Goal: Task Accomplishment & Management: Use online tool/utility

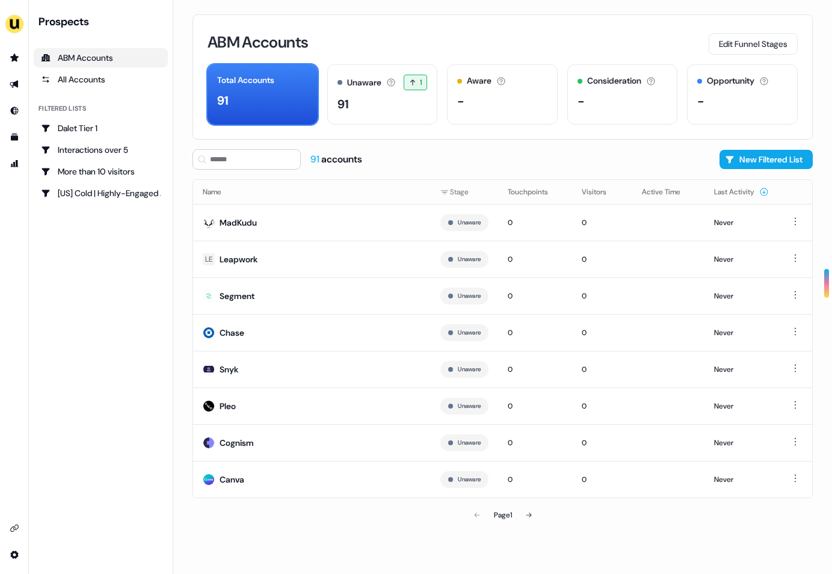
click at [122, 260] on div "Prospects ABM Accounts All Accounts Filtered lists Dalet Tier 1 Interactions ov…" at bounding box center [101, 286] width 134 height 545
click at [17, 25] on img "side nav menu" at bounding box center [14, 23] width 19 height 19
click at [133, 348] on nav "Impersonate (Admin) Help documentation Feedback Logout Prospects ABM Accounts A…" at bounding box center [86, 287] width 173 height 574
click at [16, 55] on icon "Go to prospects" at bounding box center [15, 58] width 10 height 10
click at [19, 81] on icon "Go to outbound experience" at bounding box center [15, 84] width 10 height 10
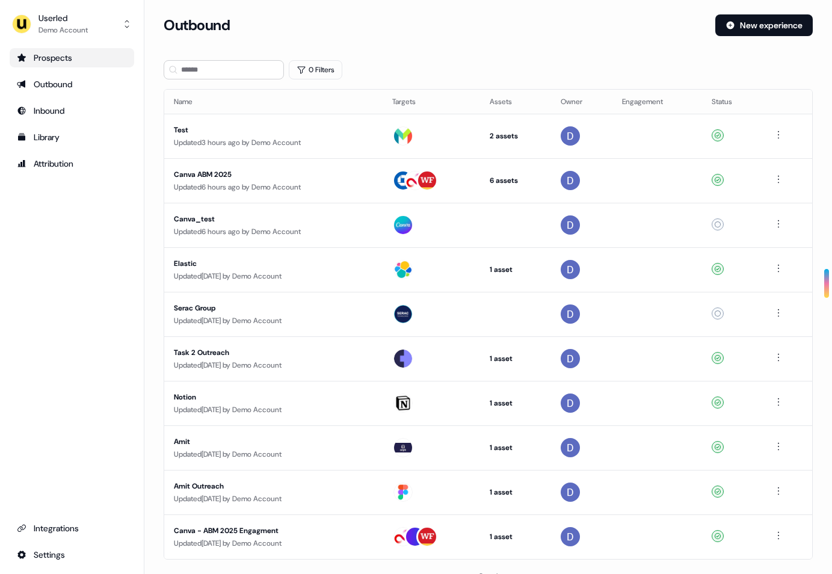
click at [60, 63] on div "Prospects" at bounding box center [72, 58] width 110 height 12
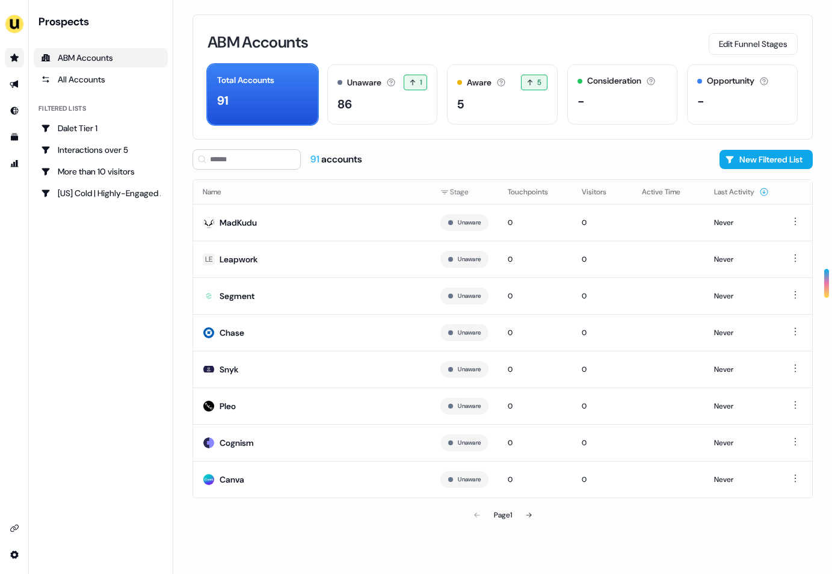
click at [60, 63] on div "ABM Accounts" at bounding box center [101, 58] width 120 height 12
click at [12, 54] on icon "Go to prospects" at bounding box center [15, 58] width 10 height 10
click at [14, 62] on icon "Go to prospects" at bounding box center [15, 58] width 10 height 10
click at [12, 82] on icon "Go to outbound experience" at bounding box center [14, 85] width 8 height 8
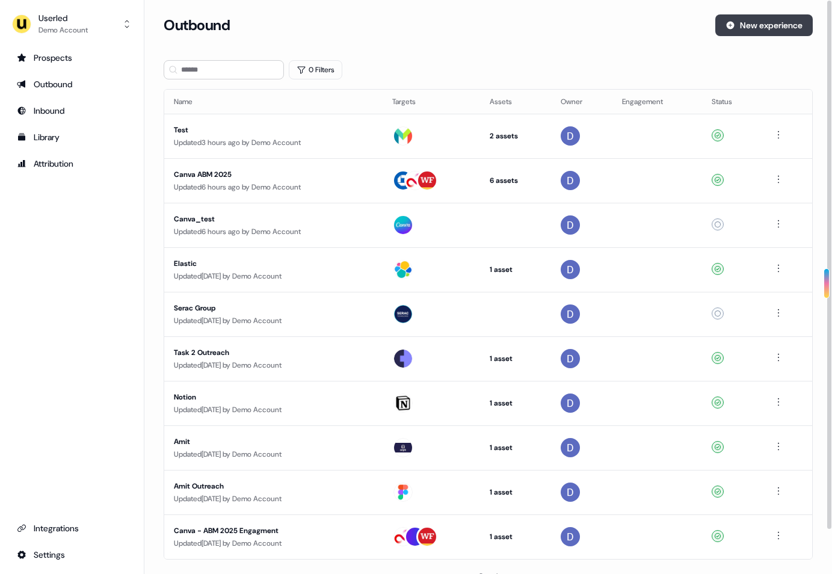
click at [758, 23] on button "New experience" at bounding box center [763, 25] width 97 height 22
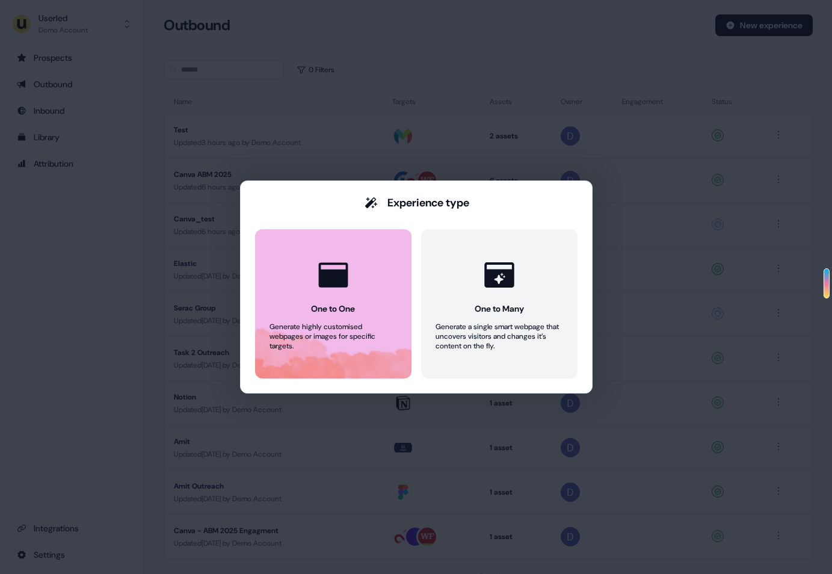
click at [334, 284] on icon at bounding box center [332, 274] width 29 height 25
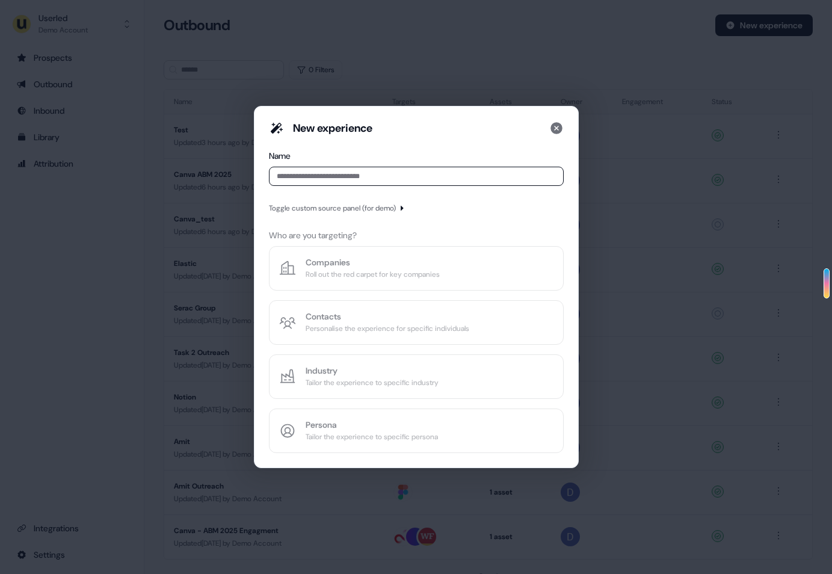
click at [357, 177] on input at bounding box center [416, 176] width 295 height 19
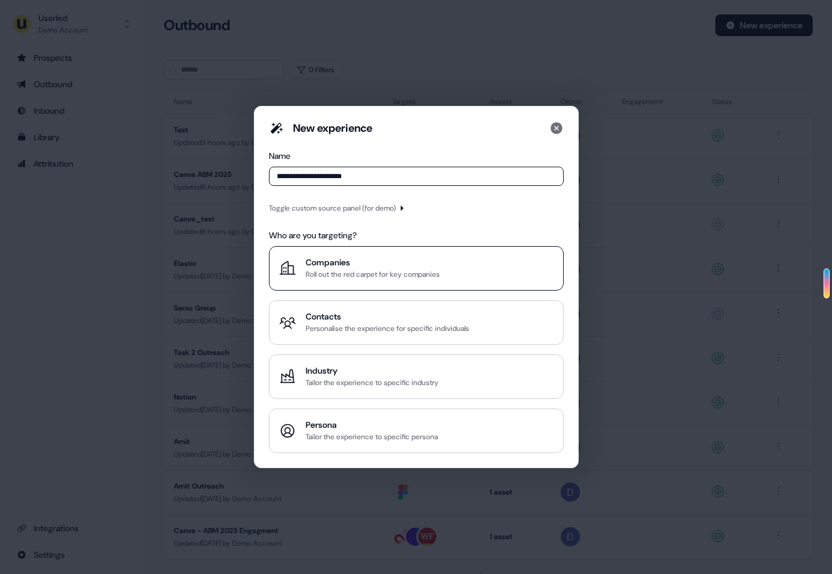
type input "**********"
click at [376, 257] on div "Companies" at bounding box center [373, 262] width 134 height 12
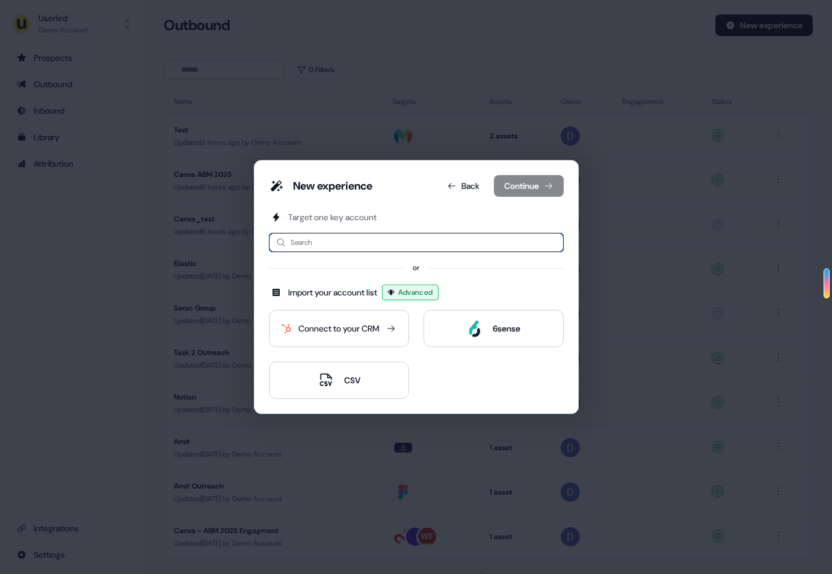
click at [346, 243] on input at bounding box center [416, 242] width 295 height 19
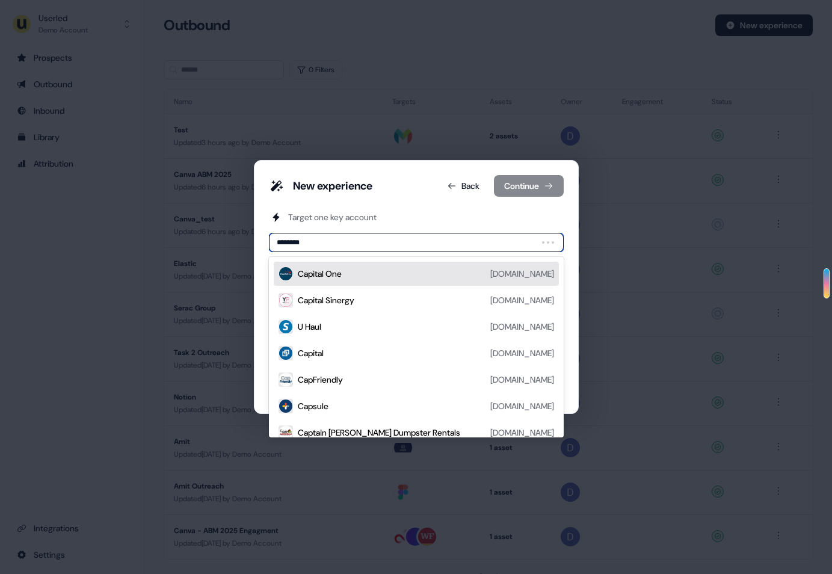
type input "*********"
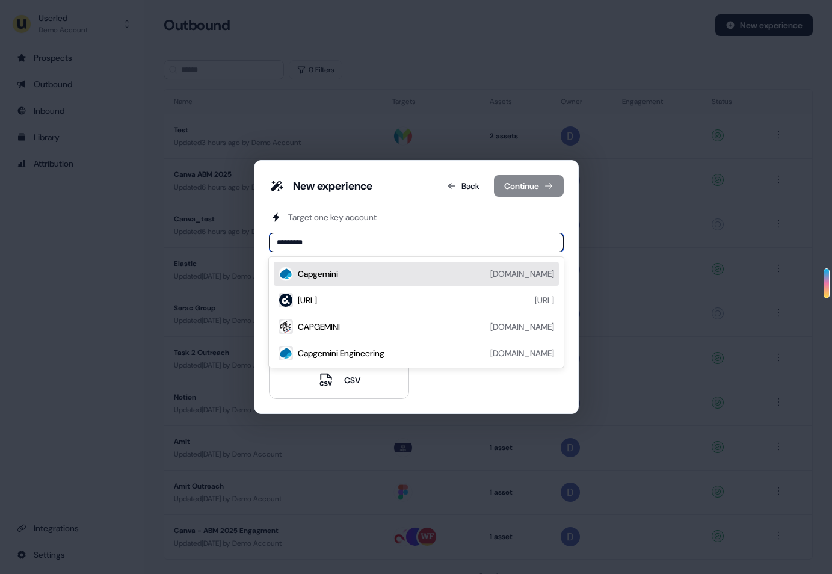
click at [367, 271] on div "Capgemini capgemini.com" at bounding box center [426, 273] width 256 height 14
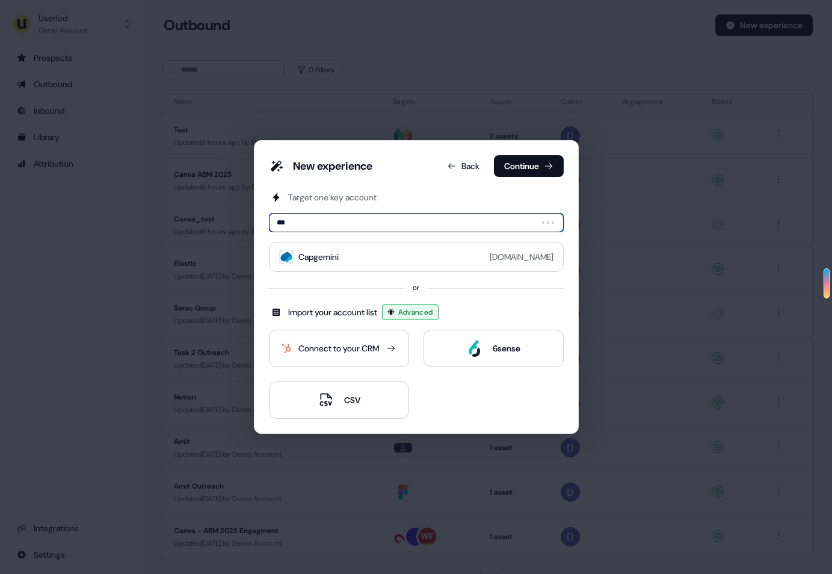
type input "****"
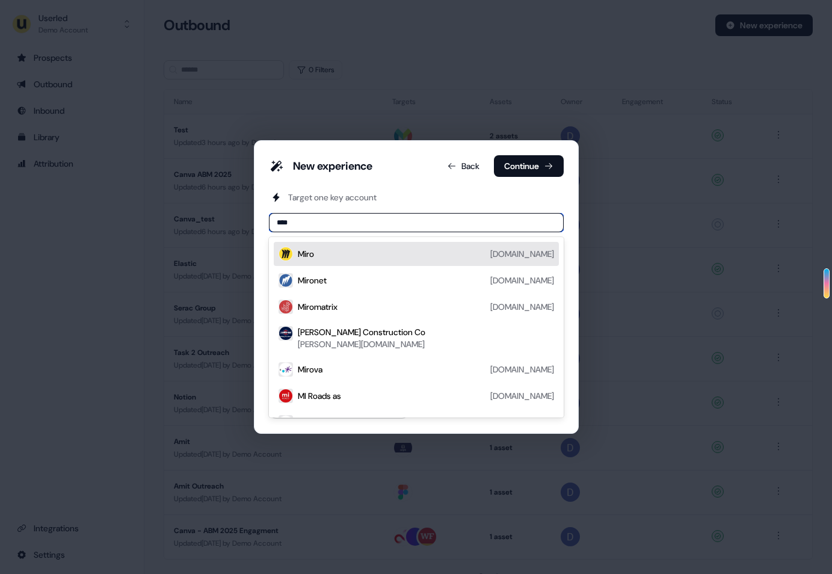
click at [320, 251] on div "Miro miro.com" at bounding box center [426, 254] width 256 height 14
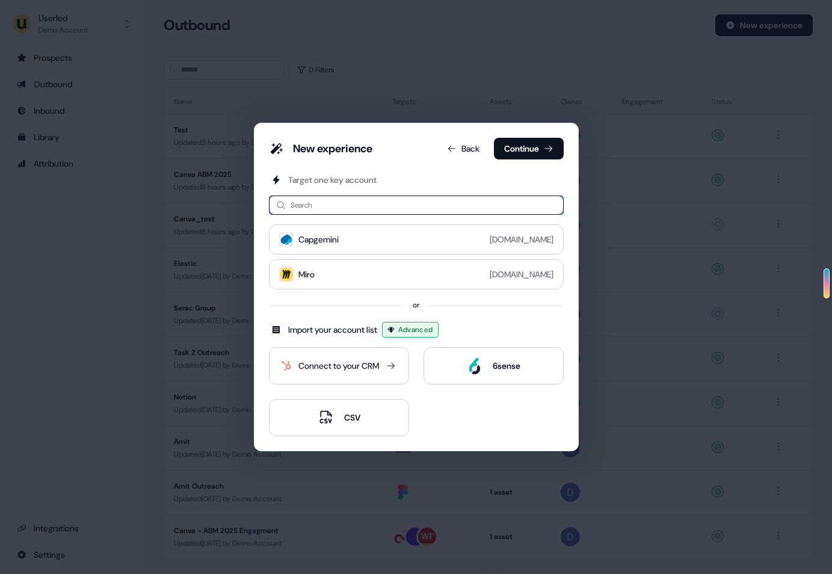
click at [330, 211] on input at bounding box center [416, 204] width 295 height 19
type input "*****"
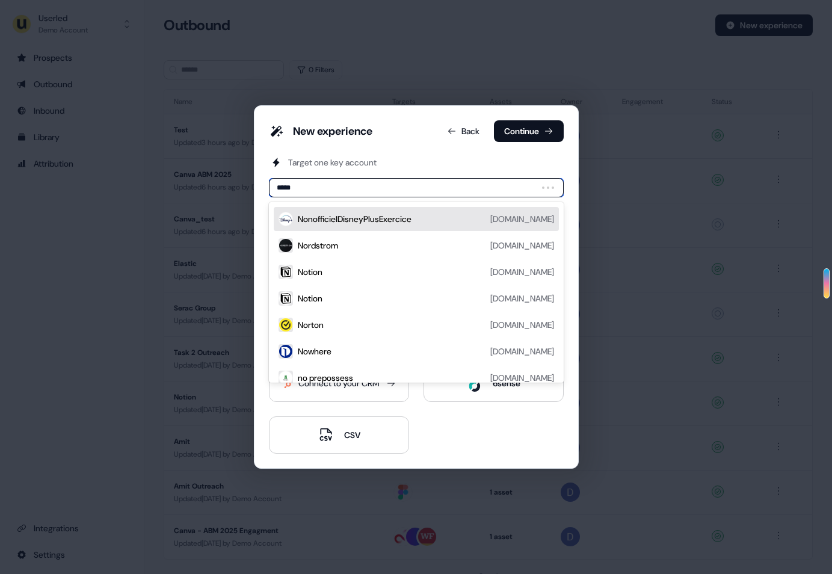
type input "******"
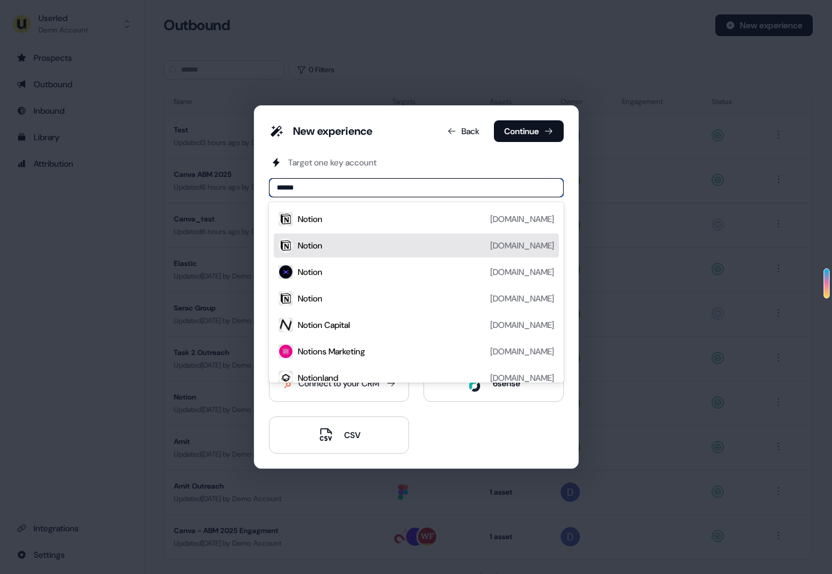
click at [324, 240] on div "Notion notion.com" at bounding box center [426, 245] width 256 height 14
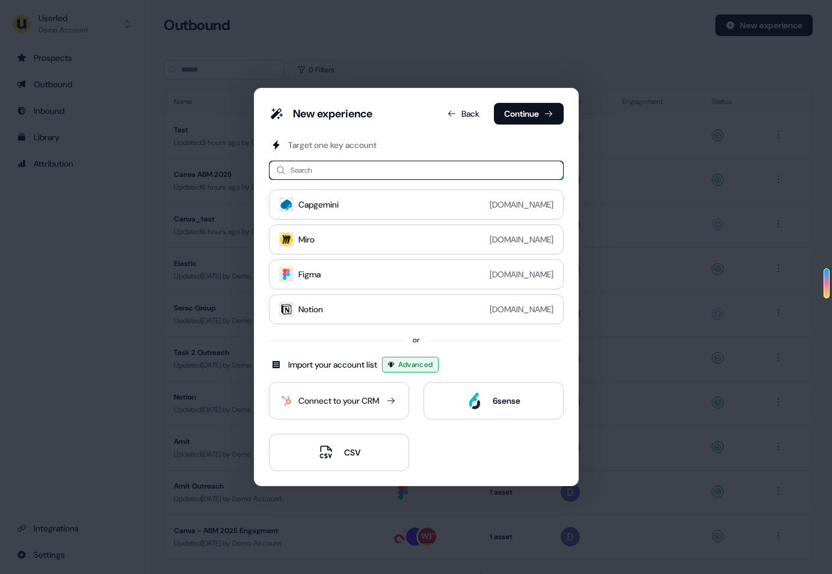
click at [347, 173] on input at bounding box center [416, 170] width 295 height 19
click at [511, 118] on button "Continue" at bounding box center [529, 114] width 70 height 22
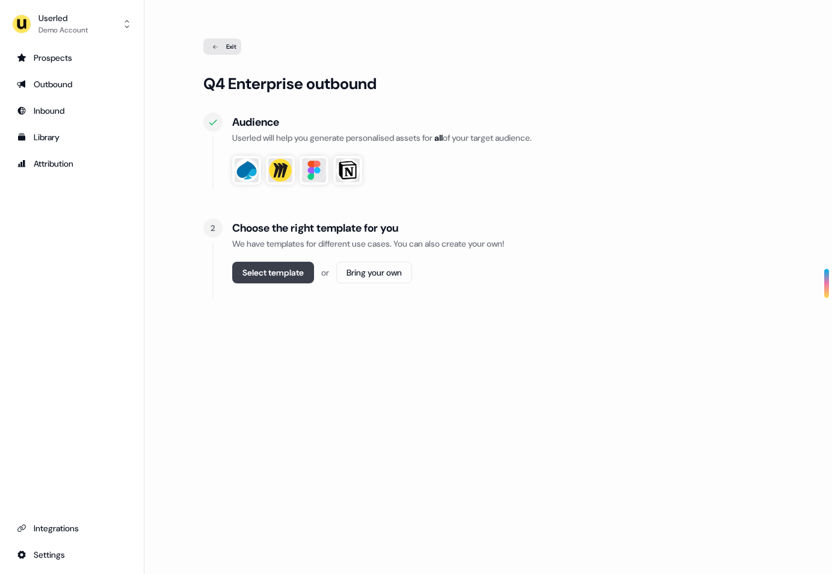
click at [271, 278] on button "Select template" at bounding box center [273, 273] width 82 height 22
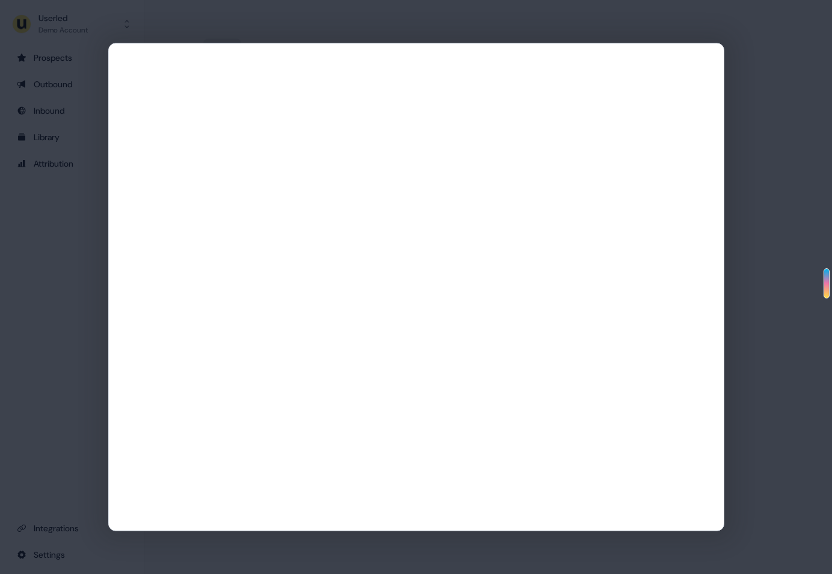
click at [523, 14] on div at bounding box center [416, 287] width 832 height 574
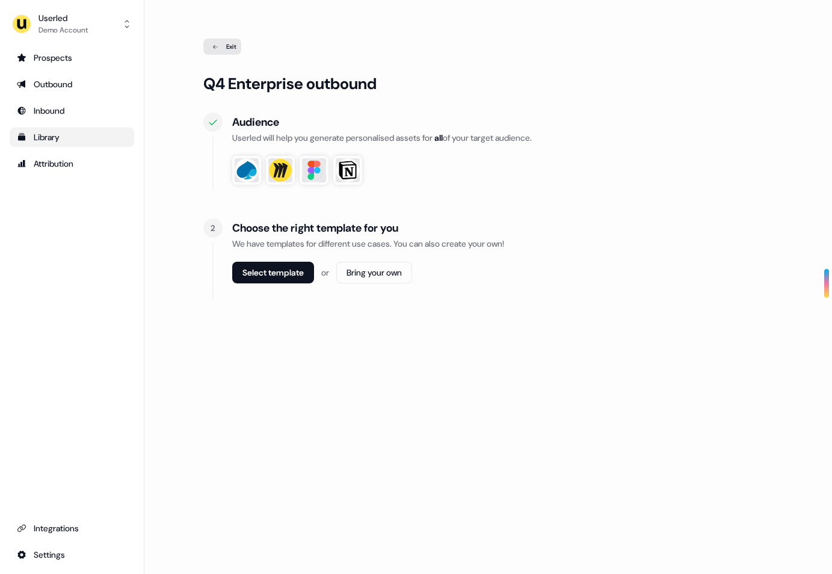
click at [46, 139] on div "Library" at bounding box center [72, 137] width 110 height 12
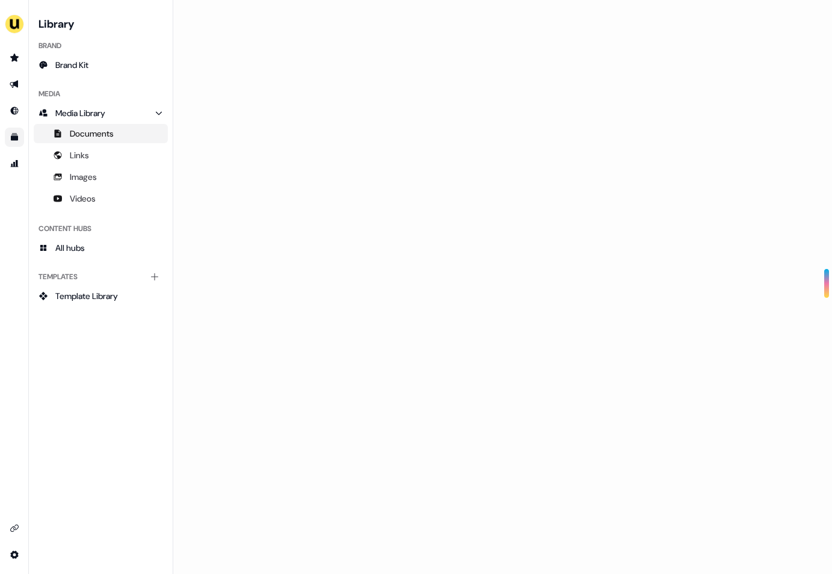
click at [83, 136] on span "Documents" at bounding box center [92, 134] width 44 height 12
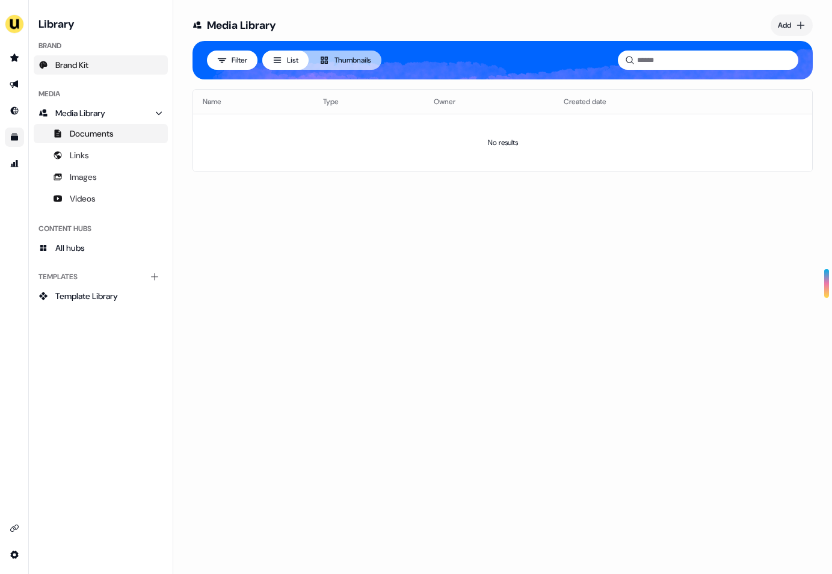
click at [88, 72] on link "Brand Kit" at bounding box center [101, 64] width 134 height 19
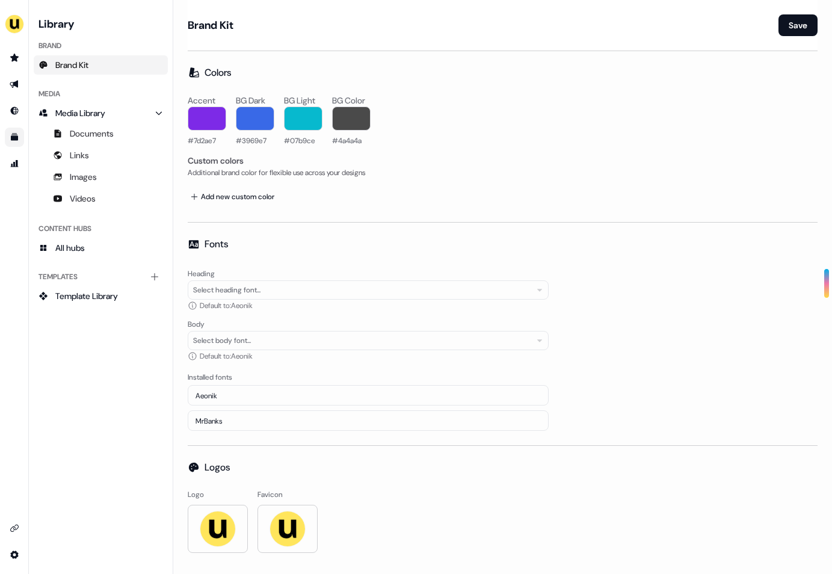
scroll to position [1, 0]
click at [260, 286] on div "Select heading font..." at bounding box center [226, 289] width 67 height 12
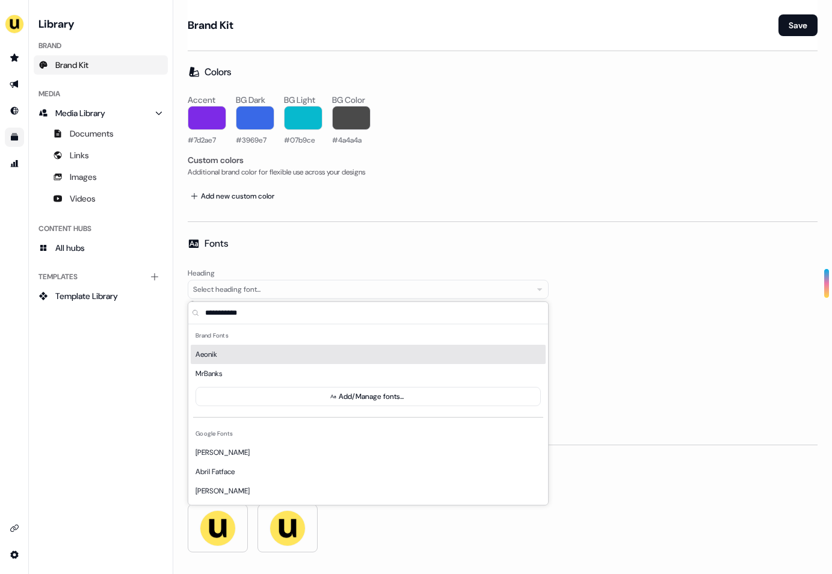
click at [266, 257] on div "Fonts Heading Select heading font... Default to: Aeonik Body Select body font..…" at bounding box center [503, 333] width 630 height 194
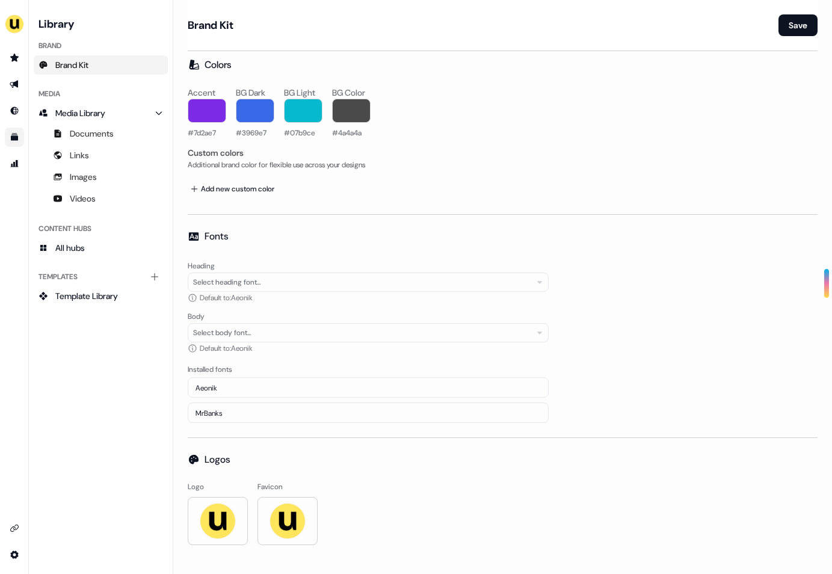
scroll to position [0, 0]
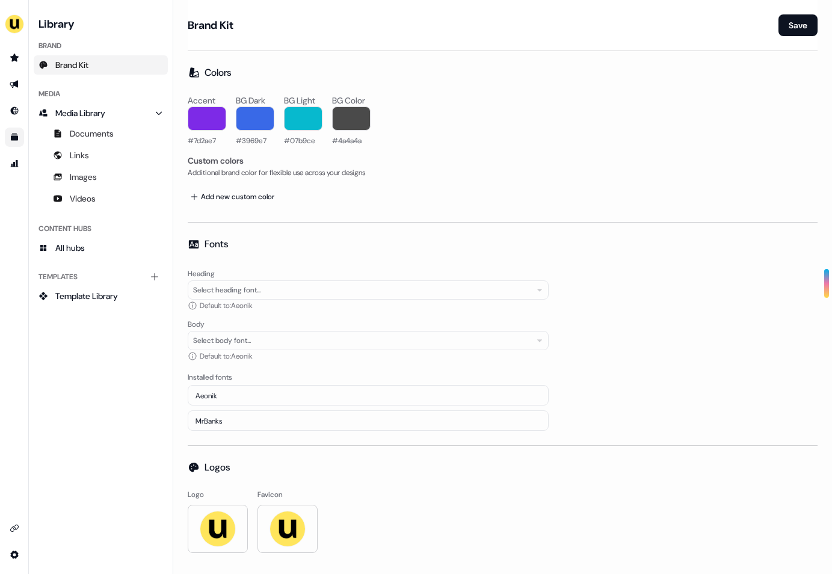
click at [218, 336] on div "Select body font..." at bounding box center [222, 340] width 58 height 12
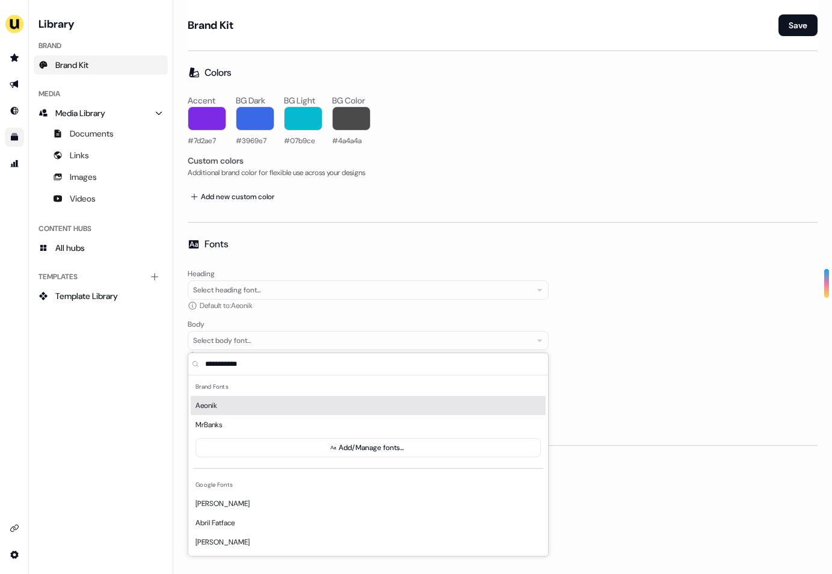
click at [229, 256] on div "Fonts Heading Select heading font... Default to: Aeonik Body Select body font..…" at bounding box center [503, 334] width 630 height 194
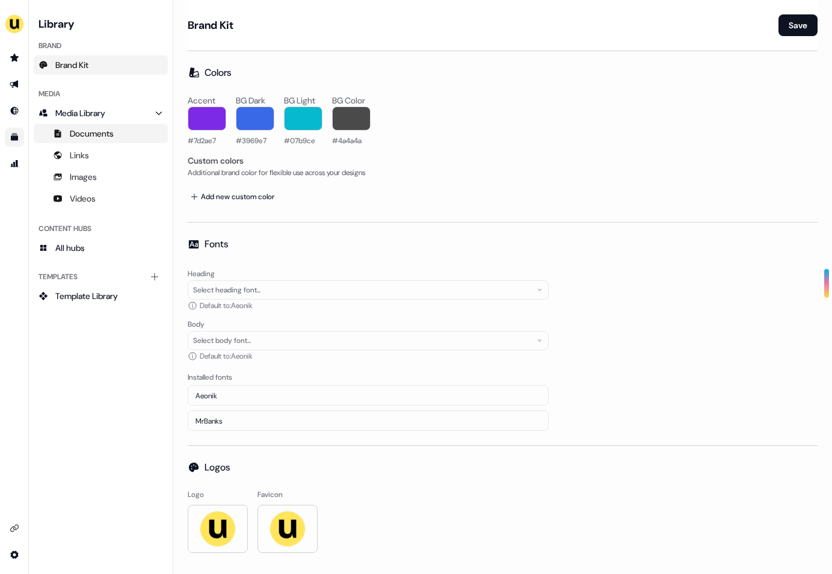
click at [97, 130] on span "Documents" at bounding box center [92, 134] width 44 height 12
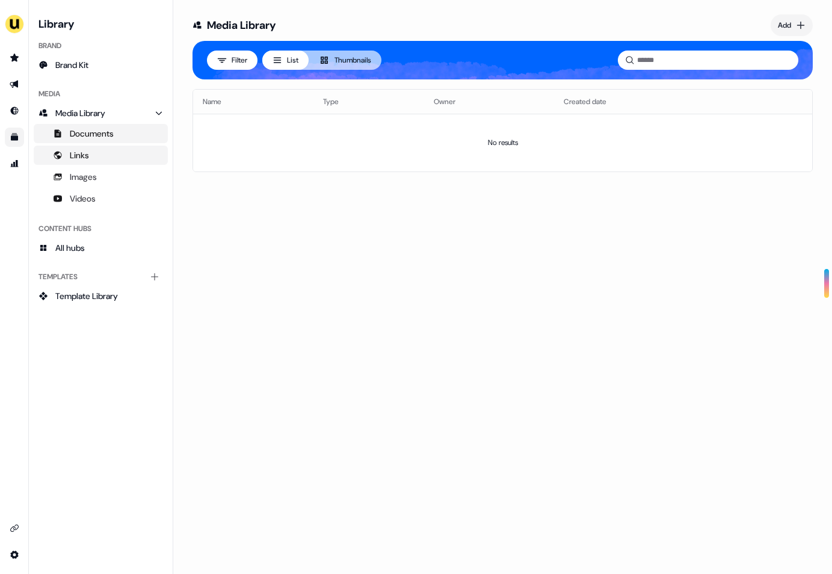
click at [91, 152] on link "Links" at bounding box center [101, 155] width 134 height 19
click at [85, 198] on span "Videos" at bounding box center [83, 198] width 26 height 12
click at [78, 164] on link "Links" at bounding box center [101, 155] width 134 height 19
click at [84, 247] on span "All hubs" at bounding box center [69, 248] width 29 height 12
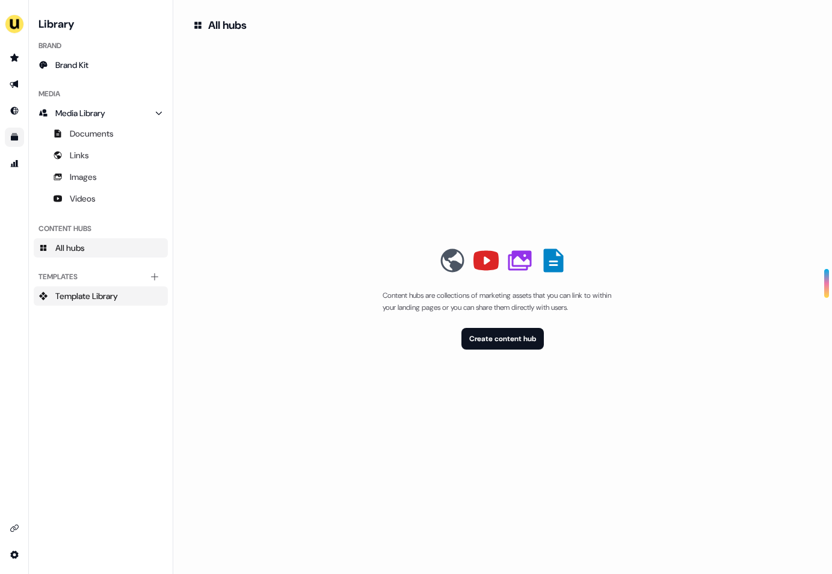
click at [105, 295] on span "Template Library" at bounding box center [86, 296] width 63 height 12
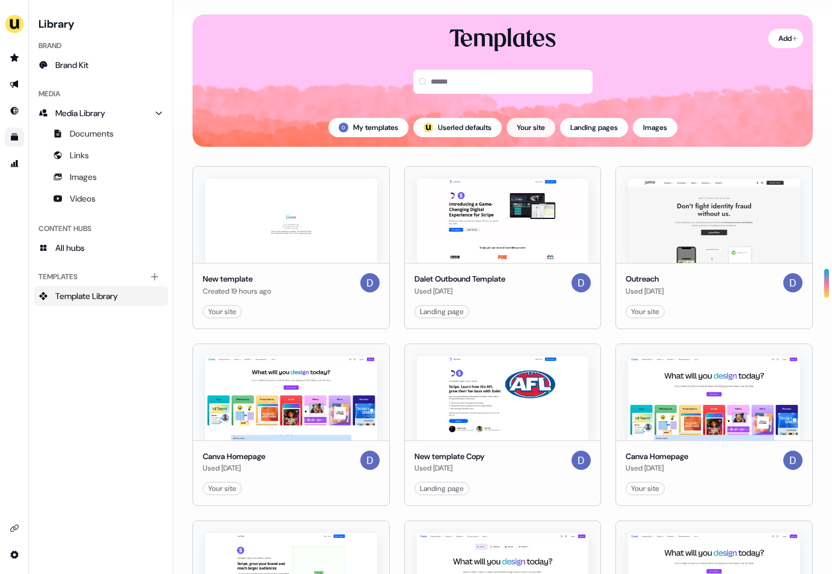
click at [540, 131] on button "Your site" at bounding box center [530, 127] width 49 height 19
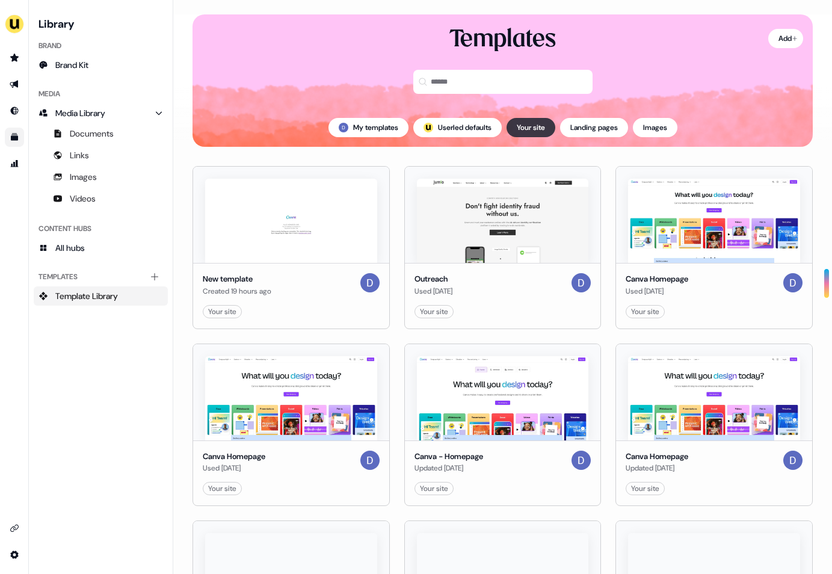
click at [537, 121] on button "Your site" at bounding box center [530, 127] width 49 height 19
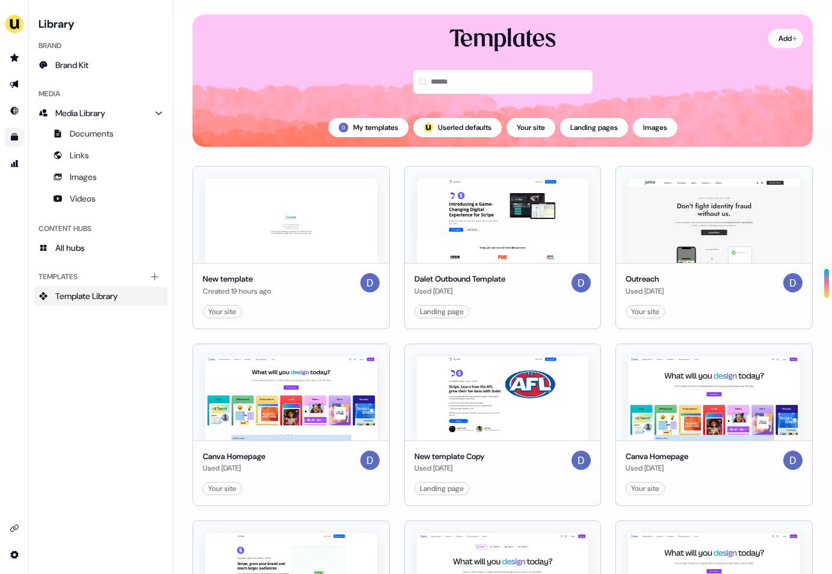
click at [781, 33] on html "For the best experience switch devices to a bigger screen. Go to Userled.io Lib…" at bounding box center [416, 287] width 832 height 574
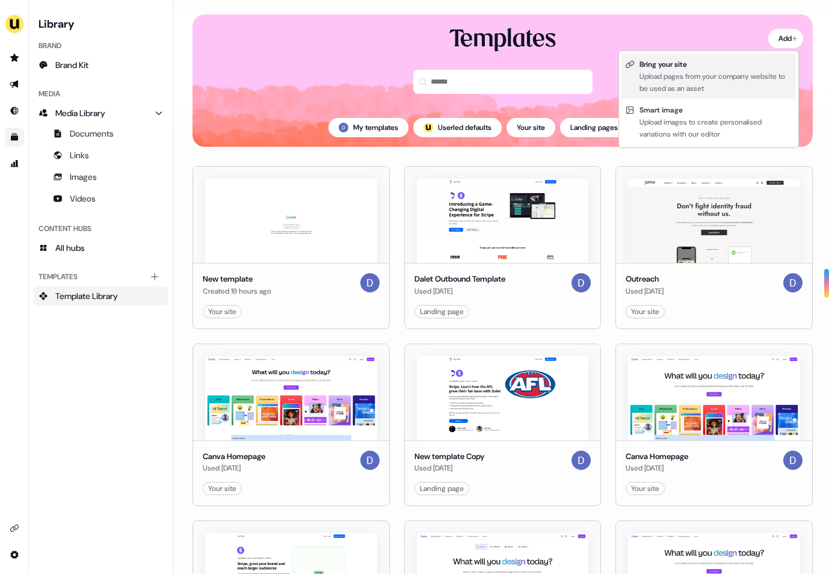
click at [719, 76] on div "Upload pages from your company website to be used as an asset" at bounding box center [715, 82] width 153 height 24
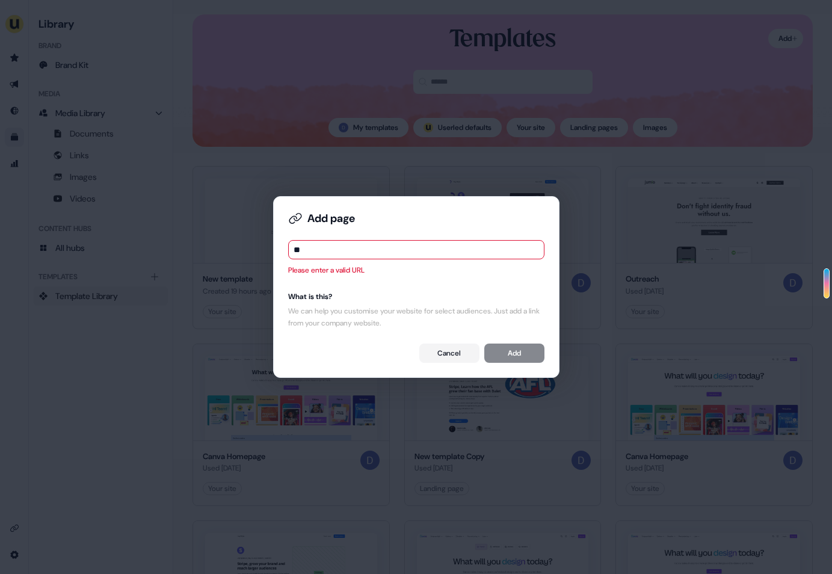
type input "*"
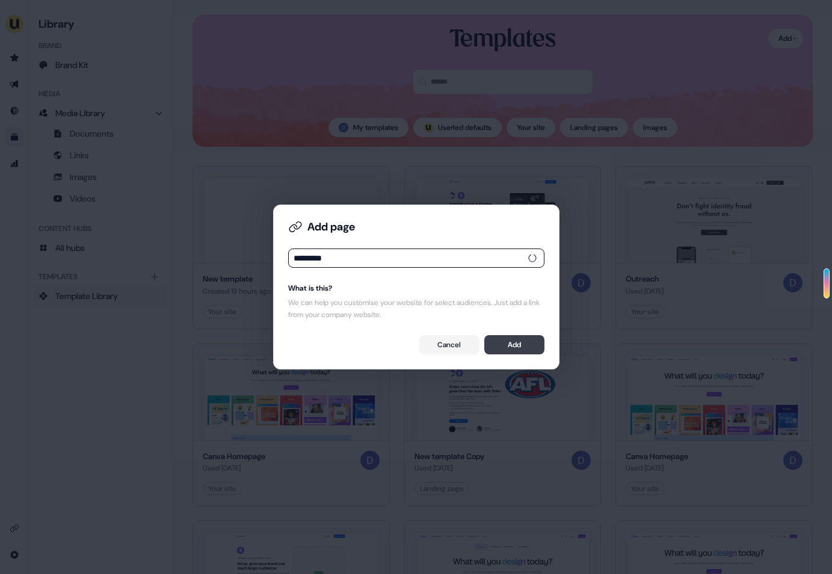
type input "*********"
click at [505, 344] on button "Add" at bounding box center [514, 344] width 60 height 19
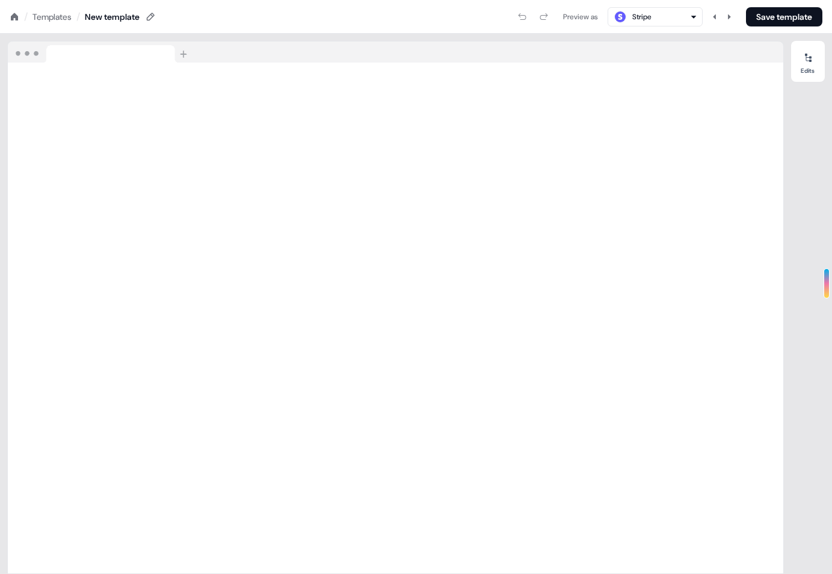
click at [639, 18] on div "Stripe" at bounding box center [641, 17] width 19 height 12
click at [632, 38] on input "*********" at bounding box center [659, 40] width 79 height 22
type input "*********"
click at [729, 18] on icon at bounding box center [728, 16] width 7 height 7
click at [713, 16] on icon at bounding box center [714, 16] width 3 height 5
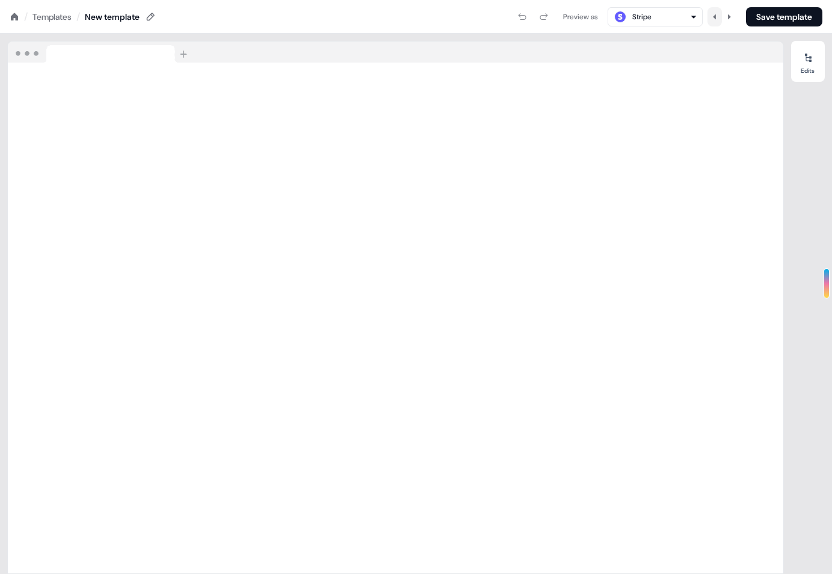
click at [713, 16] on icon at bounding box center [714, 16] width 3 height 5
click at [739, 19] on div "Preview as Stripe Save template" at bounding box center [489, 16] width 666 height 19
click at [528, 32] on nav "/ Templates / New template Preview as Stripe Save template" at bounding box center [416, 17] width 832 height 34
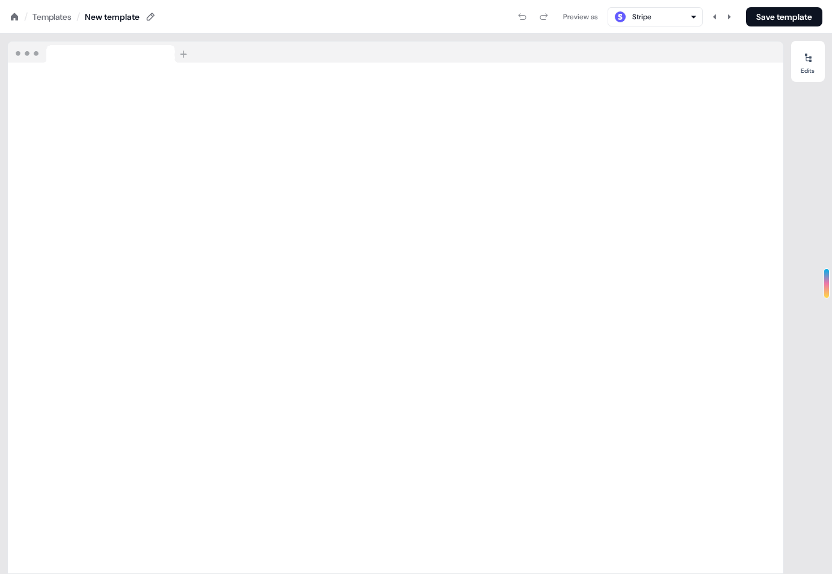
click at [114, 24] on nav "/ Templates / New template Preview as Stripe Save template" at bounding box center [416, 17] width 832 height 34
click at [153, 17] on icon at bounding box center [151, 17] width 10 height 10
click at [51, 18] on div "Templates" at bounding box center [51, 17] width 39 height 12
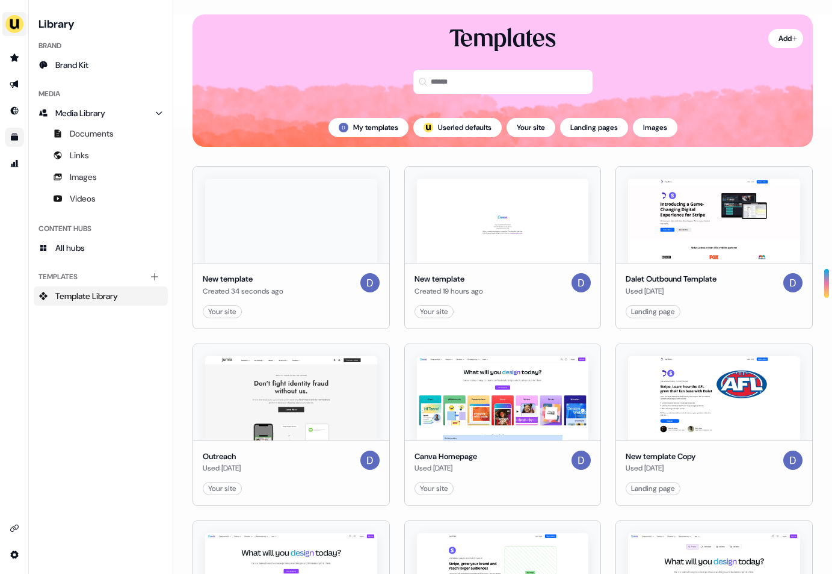
click at [8, 11] on div "side nav menu" at bounding box center [14, 24] width 28 height 29
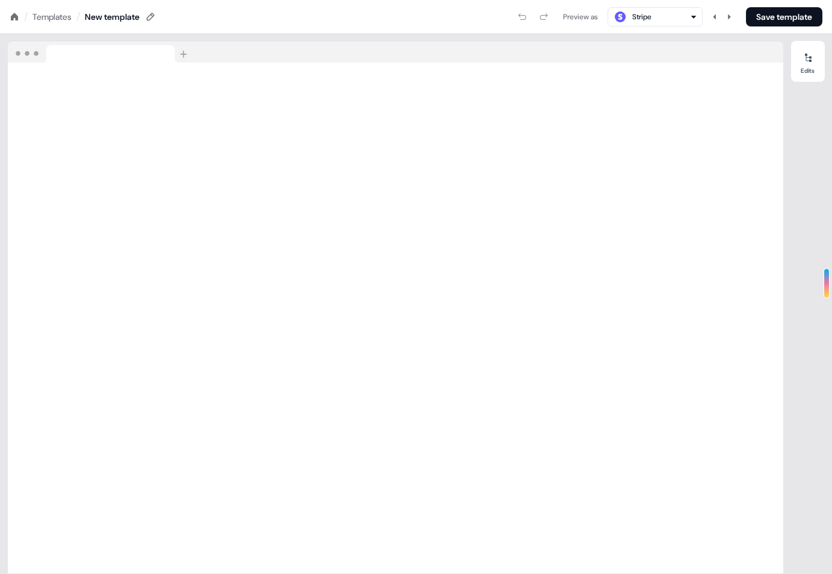
click at [14, 16] on icon at bounding box center [14, 16] width 7 height 7
click at [60, 11] on div "Templates" at bounding box center [51, 17] width 39 height 12
click at [16, 12] on icon at bounding box center [15, 17] width 10 height 10
click at [28, 54] on img at bounding box center [100, 52] width 185 height 22
click at [21, 25] on nav "/ Templates / New template Preview as Amplitude Save template" at bounding box center [416, 17] width 832 height 34
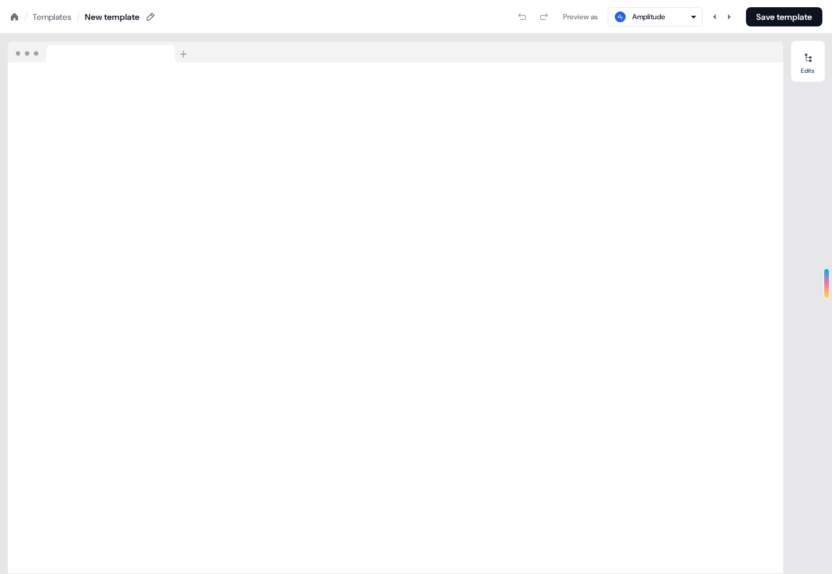
click at [17, 18] on icon at bounding box center [14, 16] width 7 height 7
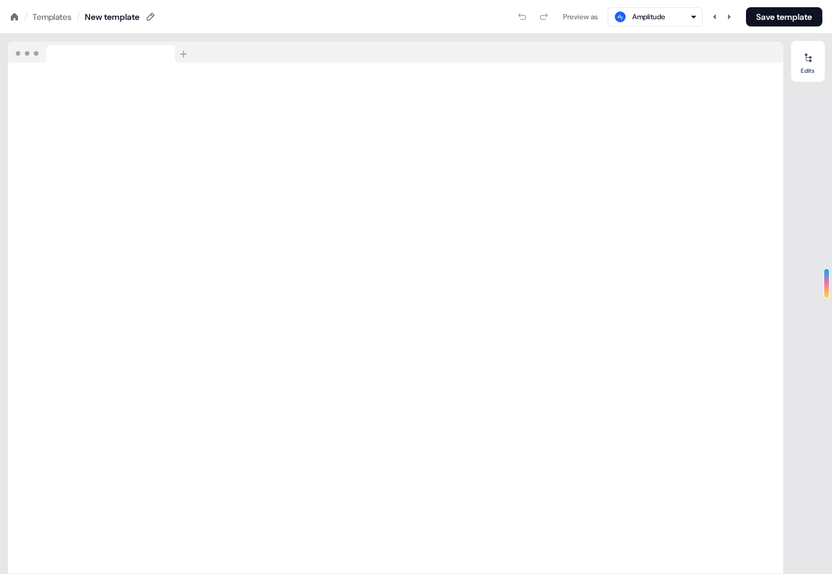
click at [819, 207] on div "Edits" at bounding box center [808, 304] width 34 height 526
click at [12, 19] on icon at bounding box center [14, 16] width 7 height 7
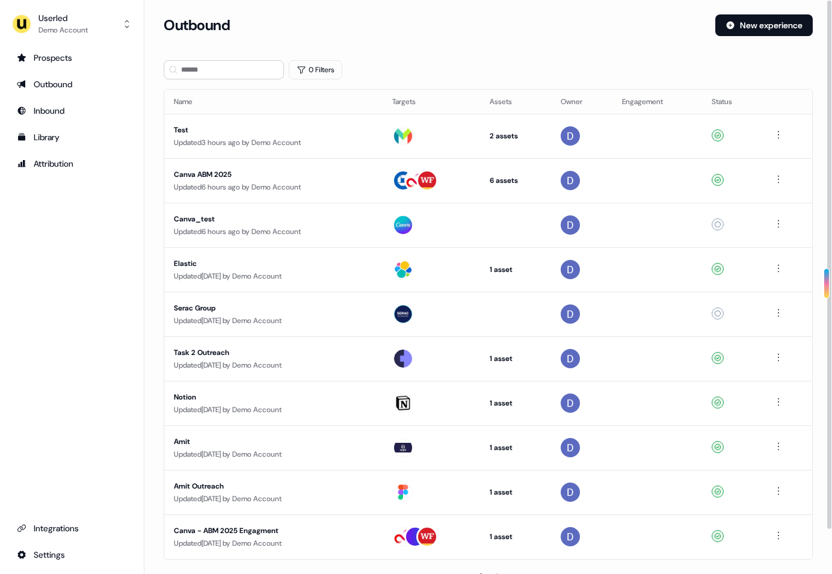
click at [224, 140] on div "Updated 3 hours ago by Demo Account" at bounding box center [273, 143] width 199 height 12
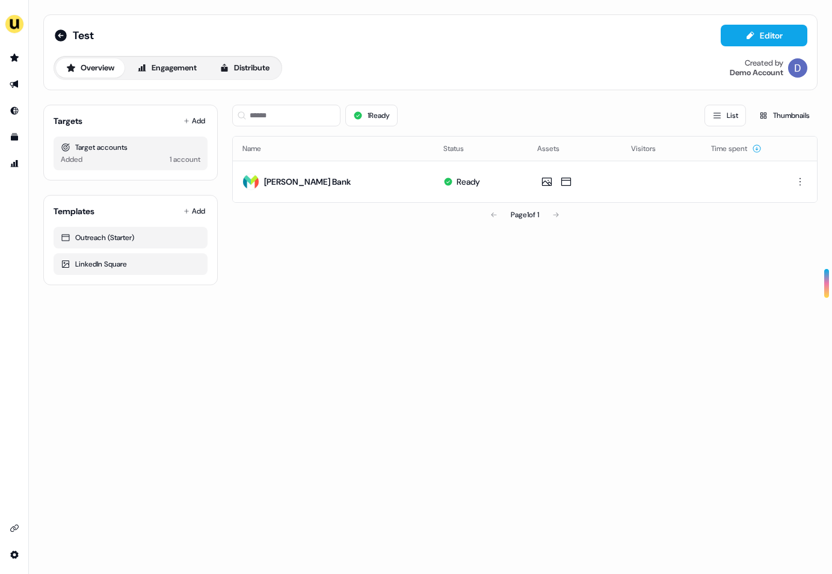
click at [268, 221] on div "Page 1 of 1" at bounding box center [524, 215] width 585 height 24
click at [61, 33] on icon at bounding box center [61, 35] width 12 height 12
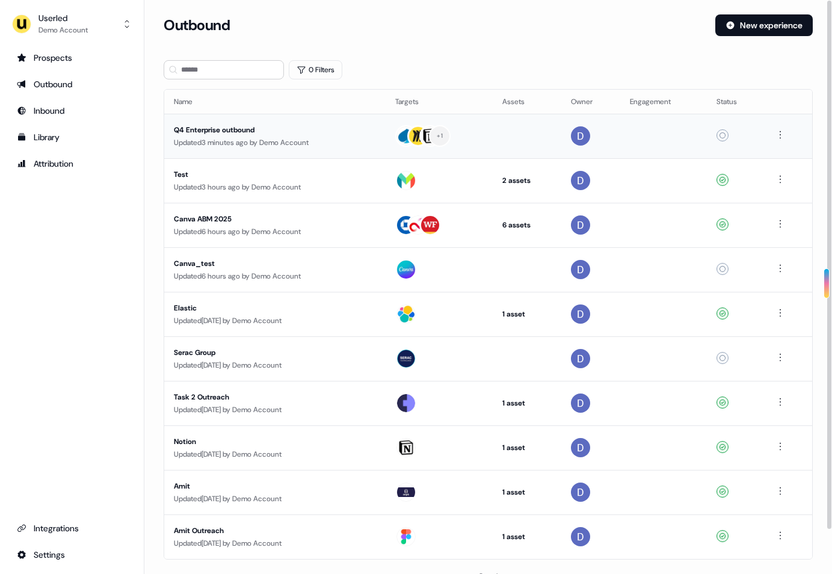
click at [319, 134] on div "Q4 Enterprise outbound" at bounding box center [275, 130] width 202 height 12
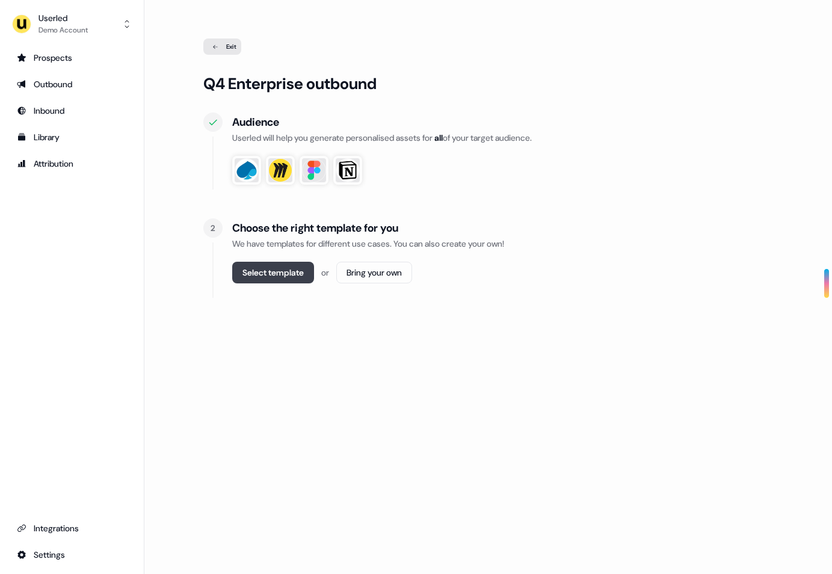
click at [273, 280] on button "Select template" at bounding box center [273, 273] width 82 height 22
click at [355, 268] on html "For the best experience switch devices to a bigger screen. Go to [DOMAIN_NAME] …" at bounding box center [416, 287] width 832 height 574
click at [370, 300] on span "Webpage" at bounding box center [377, 299] width 31 height 10
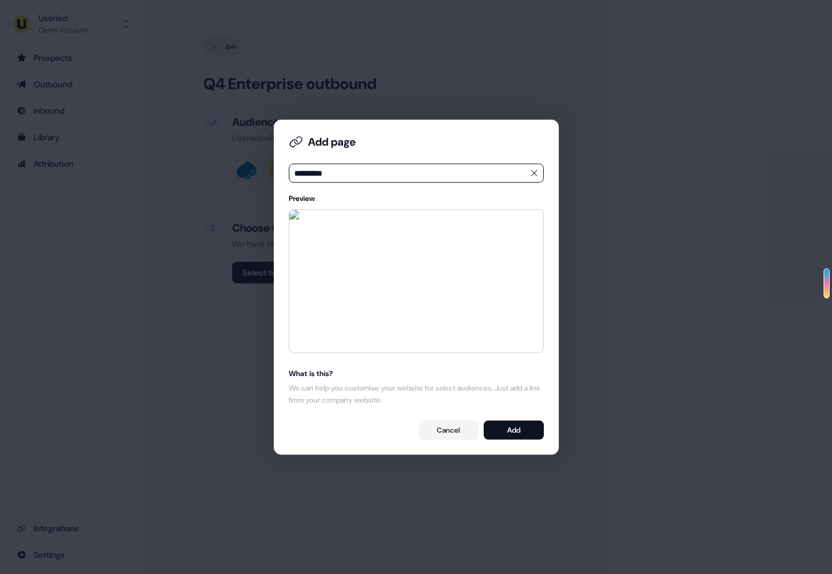
type input "*********"
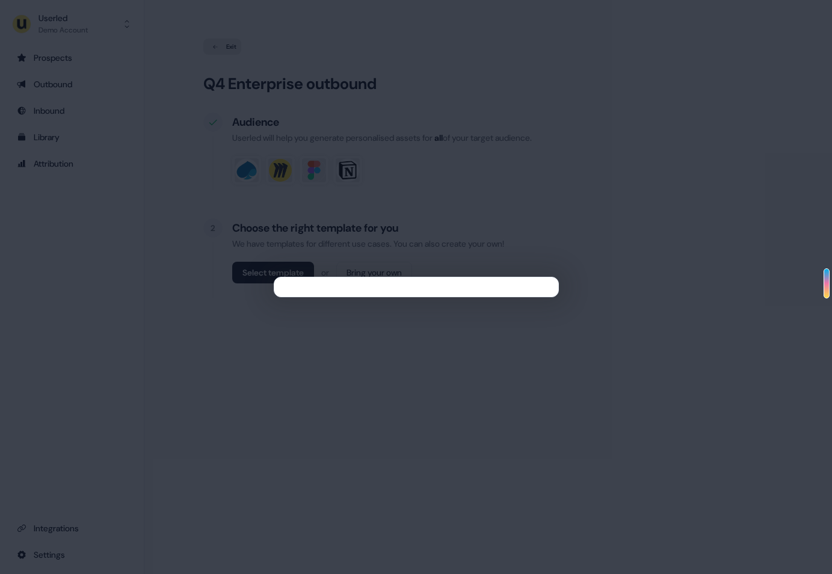
click at [284, 103] on div at bounding box center [416, 287] width 832 height 574
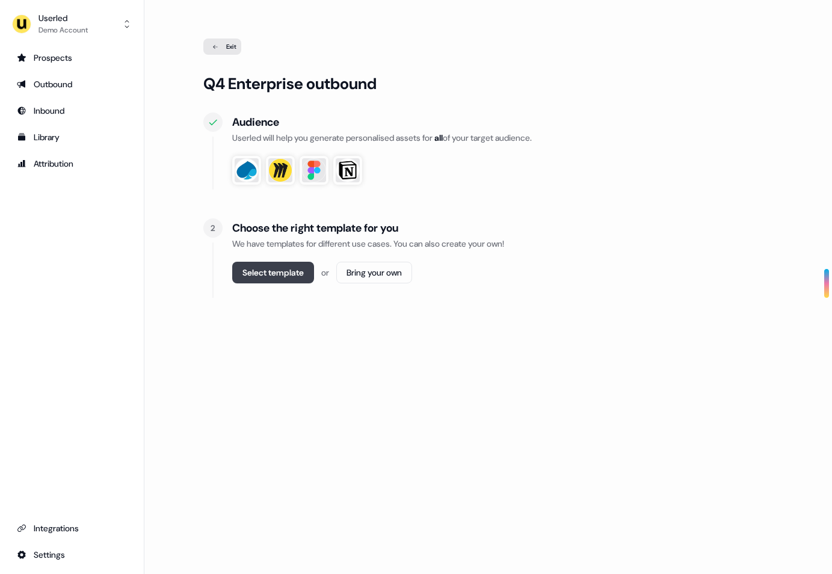
click at [266, 271] on button "Select template" at bounding box center [273, 273] width 82 height 22
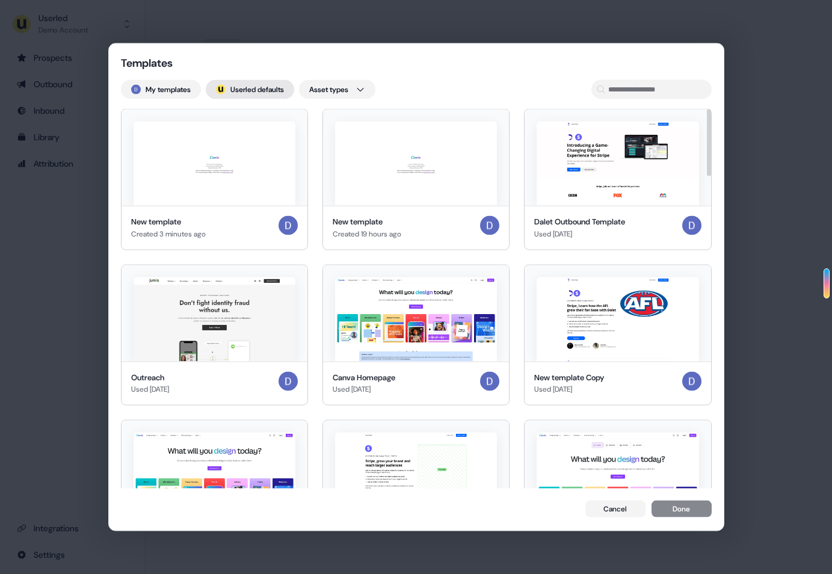
click at [253, 84] on button "; Userled defaults" at bounding box center [250, 89] width 88 height 19
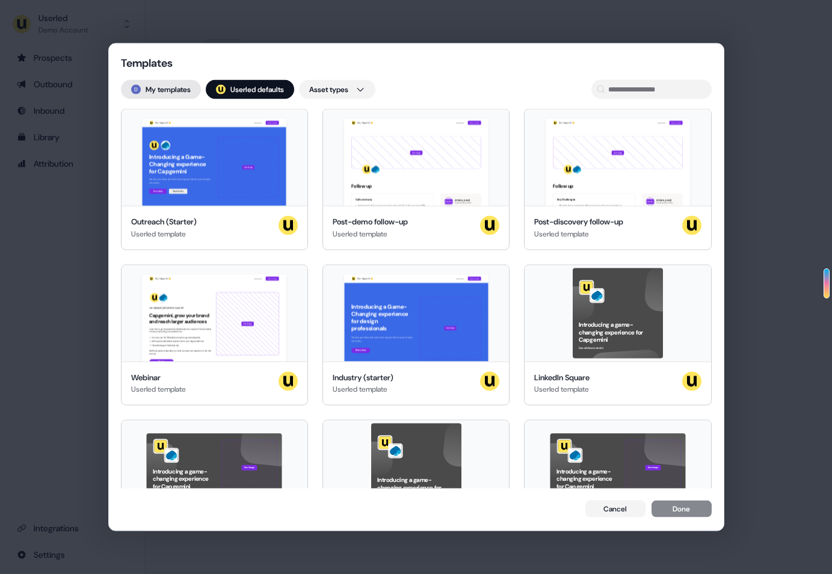
click at [171, 87] on button "My templates" at bounding box center [161, 89] width 80 height 19
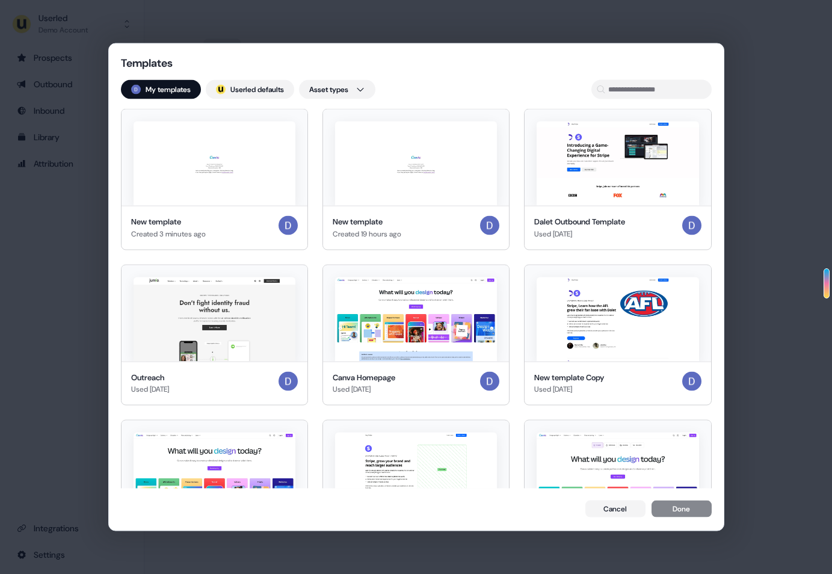
click at [532, 86] on div "My templates ; Userled defaults Asset types" at bounding box center [416, 89] width 591 height 19
click at [236, 80] on button "; Userled defaults" at bounding box center [250, 89] width 88 height 19
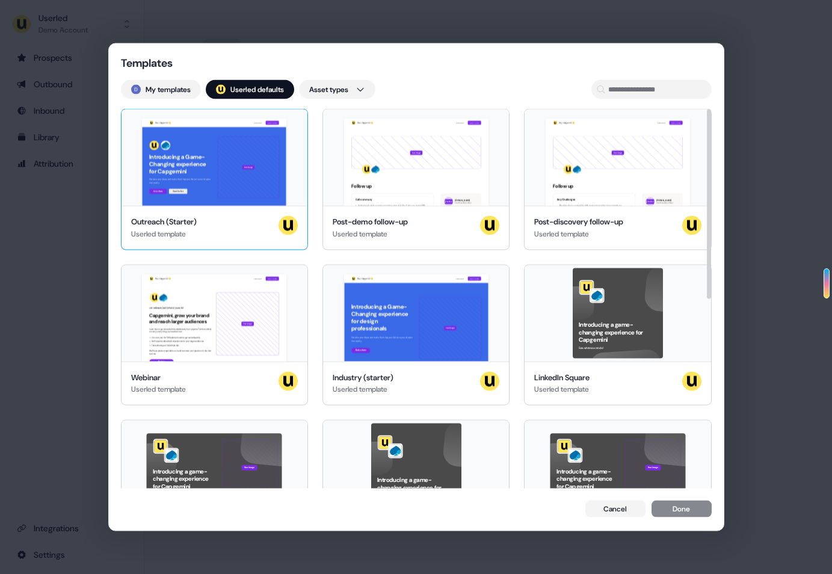
click at [246, 176] on div "Hey Capgemini 👋 Learn more Book a demo Introducing a Game-Changing experience f…" at bounding box center [214, 157] width 186 height 96
click at [259, 229] on div "Outreach (Starter) Userled template" at bounding box center [214, 228] width 167 height 24
click at [432, 46] on div "Templates My templates ; Userled defaults Asset types Hey Capgemini 👋 Learn mor…" at bounding box center [416, 286] width 615 height 485
click at [350, 2] on div "Templates My templates ; Userled defaults Asset types Hey Capgemini 👋 Learn mor…" at bounding box center [416, 287] width 832 height 574
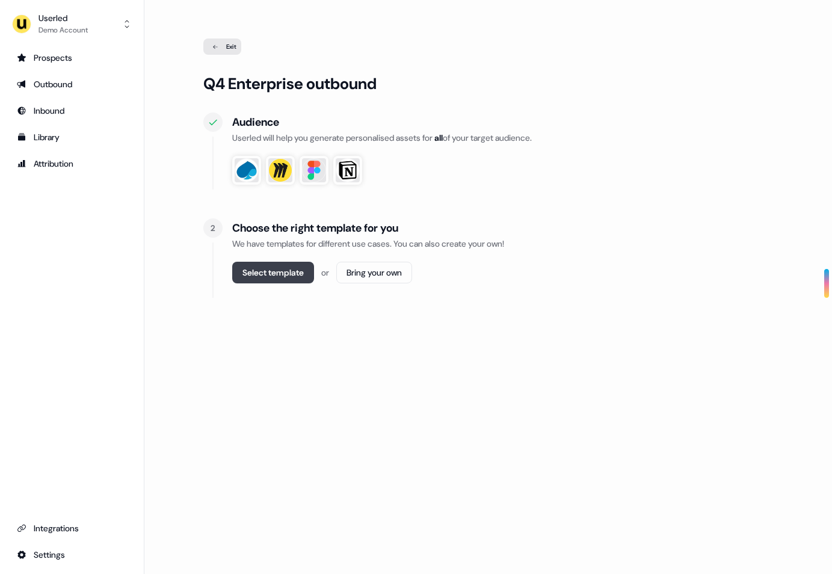
click at [256, 277] on button "Select template" at bounding box center [273, 273] width 82 height 22
click at [48, 141] on div "Library" at bounding box center [72, 137] width 110 height 12
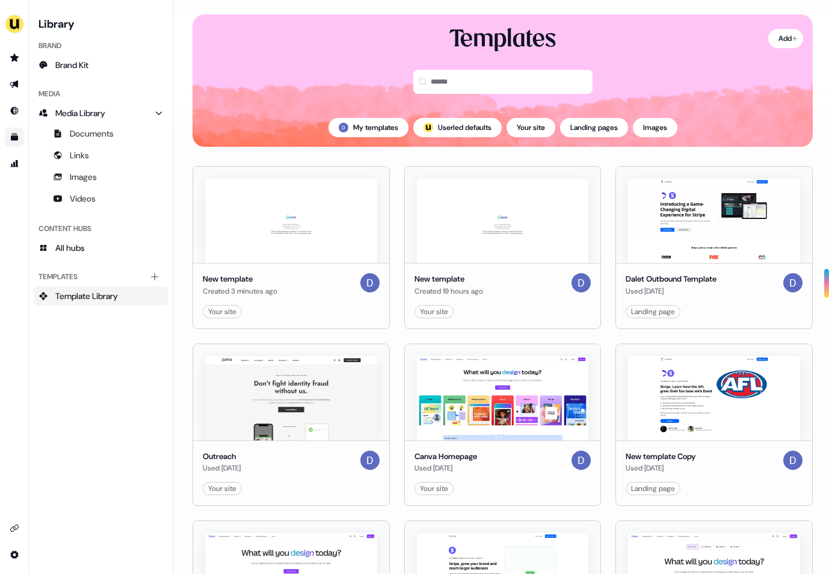
click at [94, 294] on span "Template Library" at bounding box center [86, 296] width 63 height 12
click at [527, 127] on button "Your site" at bounding box center [530, 127] width 49 height 19
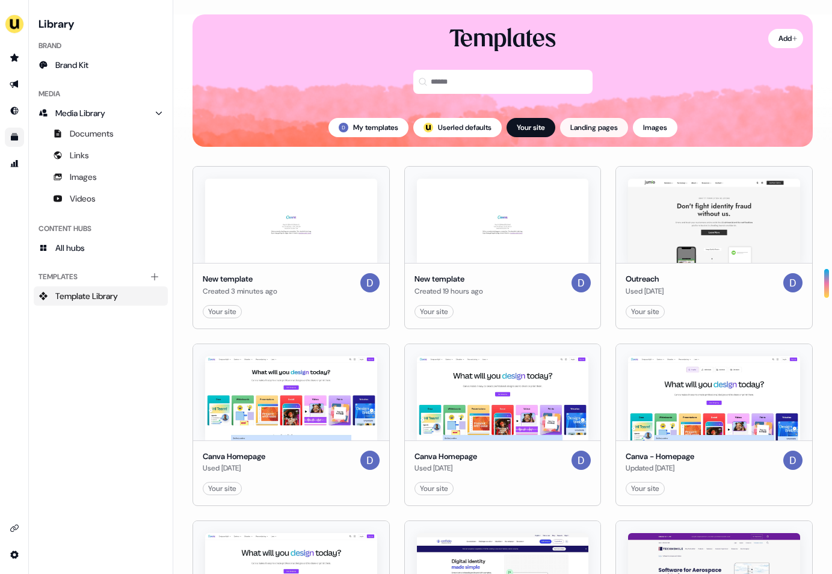
click at [574, 132] on button "Landing pages" at bounding box center [594, 127] width 68 height 19
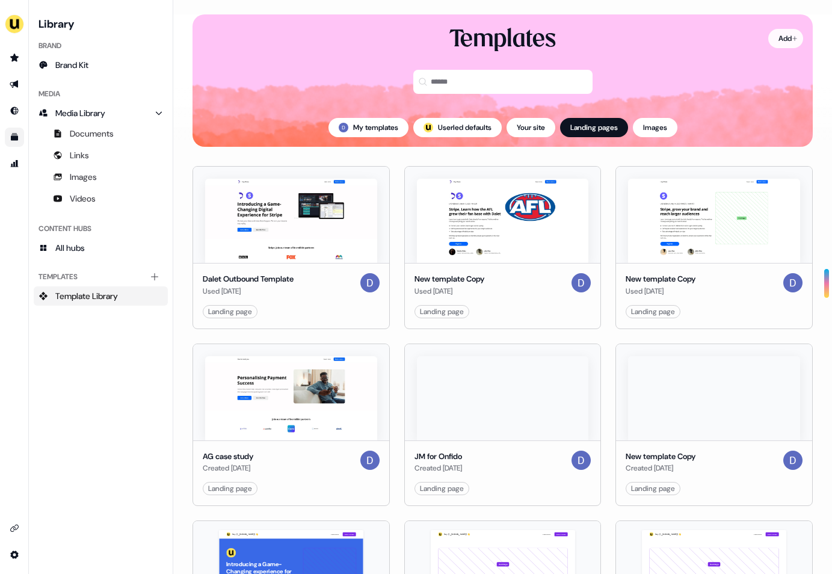
click at [784, 37] on html "For the best experience switch devices to a bigger screen. Go to Userled.io Lib…" at bounding box center [416, 287] width 832 height 574
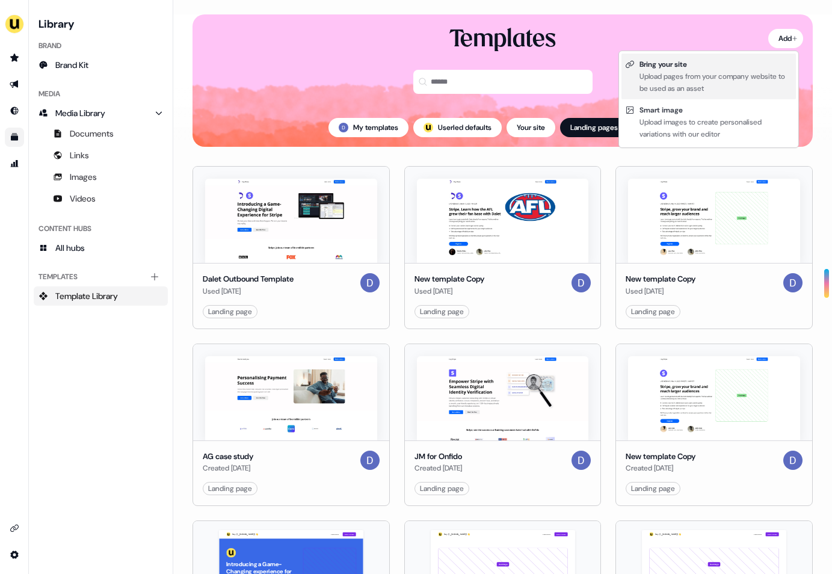
click at [743, 78] on div "Upload pages from your company website to be used as an asset" at bounding box center [715, 82] width 153 height 24
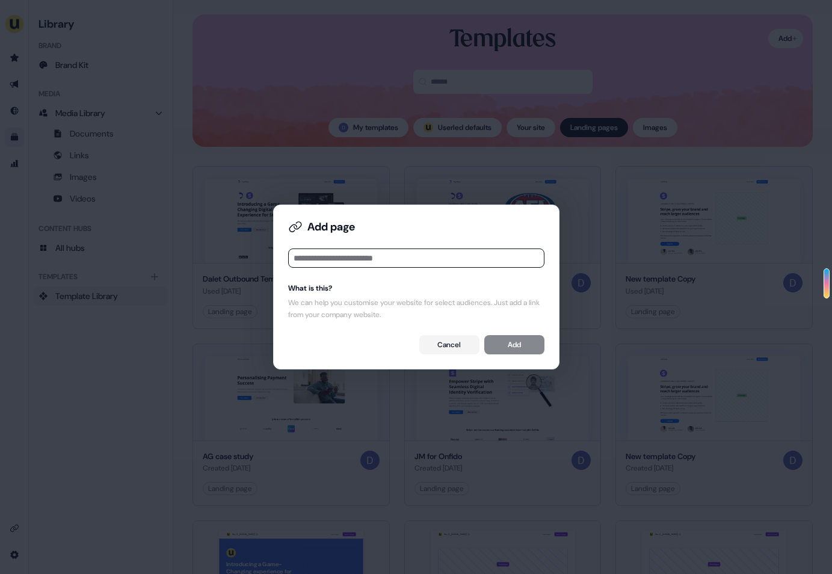
type input "**********"
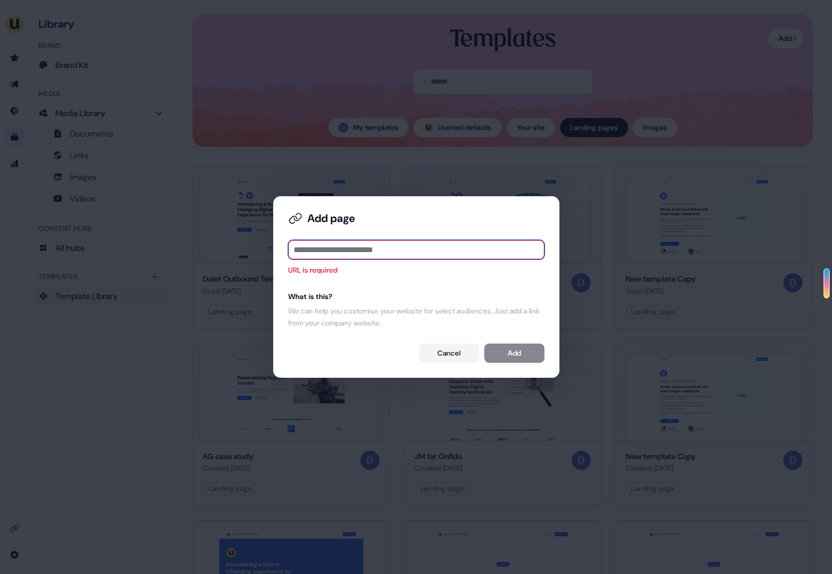
paste input "**********"
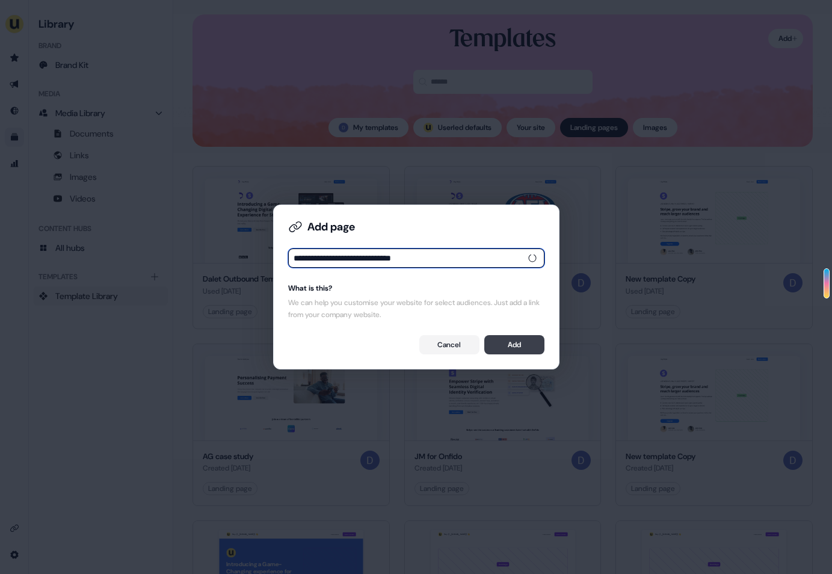
type input "**********"
click at [500, 348] on button "Add" at bounding box center [514, 344] width 60 height 19
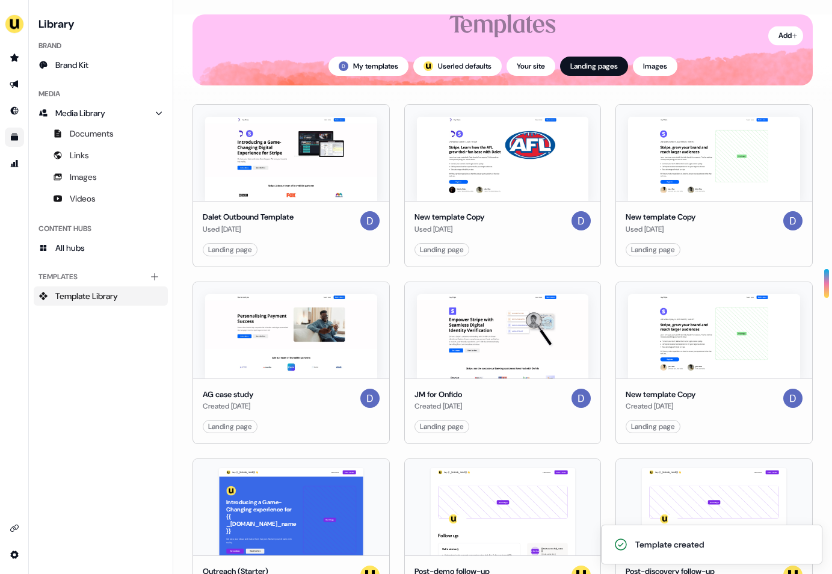
scroll to position [75, 0]
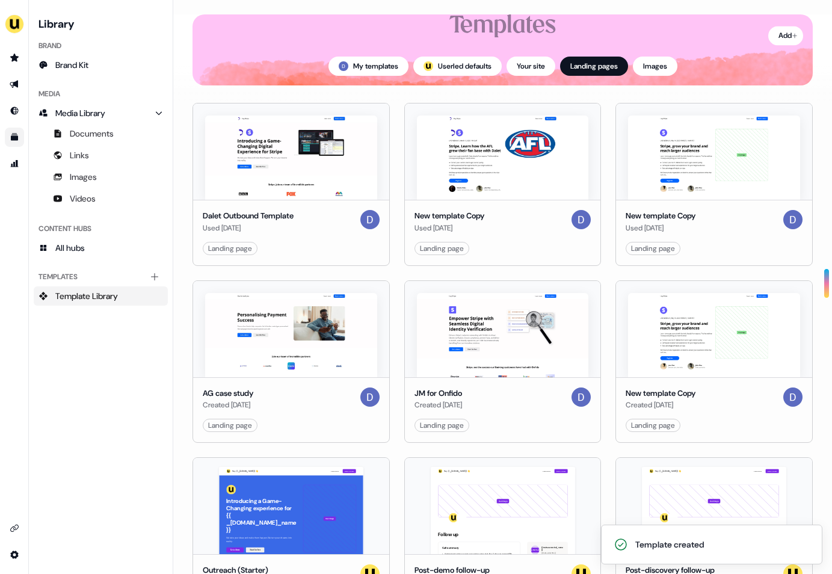
click at [303, 483] on div "Hey {{ _account.account.name }} 👋 Learn more Book a demo Introducing a Game-Cha…" at bounding box center [291, 506] width 196 height 96
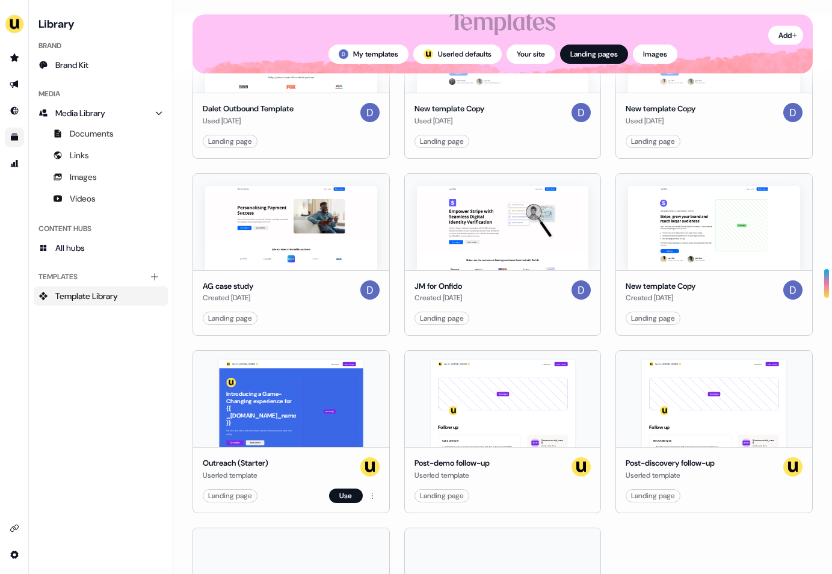
scroll to position [0, 0]
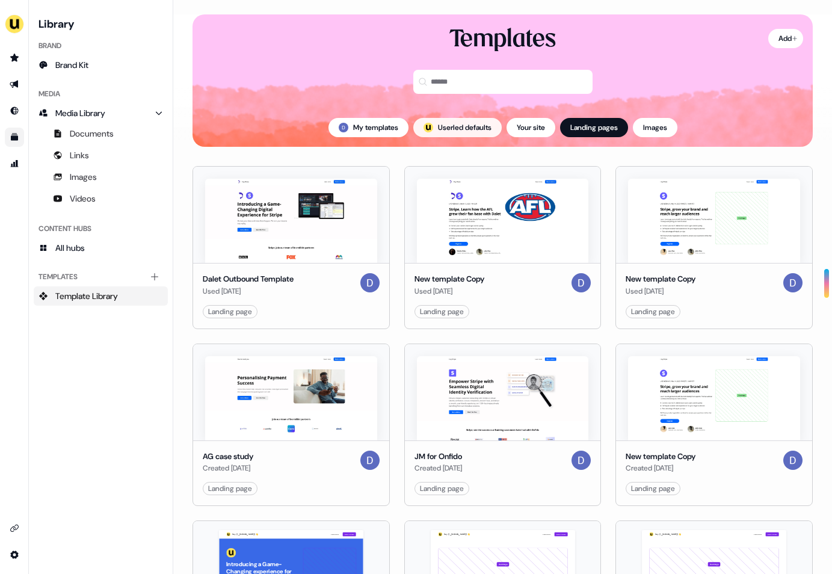
click at [447, 125] on button "; Userled defaults" at bounding box center [457, 127] width 88 height 19
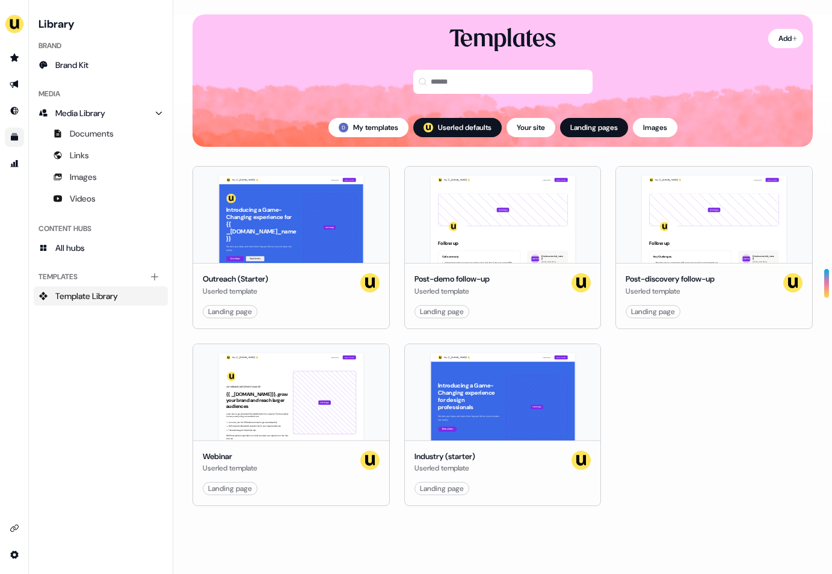
click at [376, 117] on div "My templates ; Userled defaults Your site Landing pages Images" at bounding box center [502, 127] width 620 height 38
click at [369, 131] on button "My templates" at bounding box center [368, 127] width 80 height 19
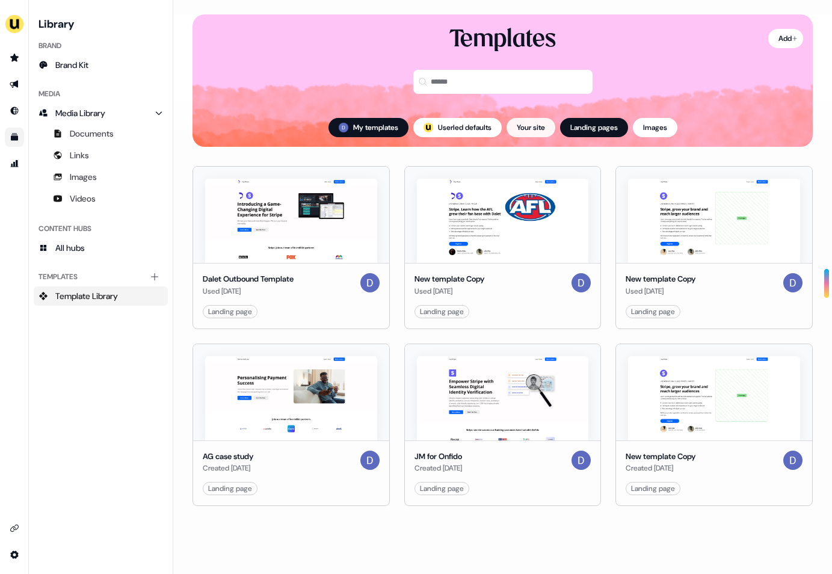
click at [539, 119] on button "Your site" at bounding box center [530, 127] width 49 height 19
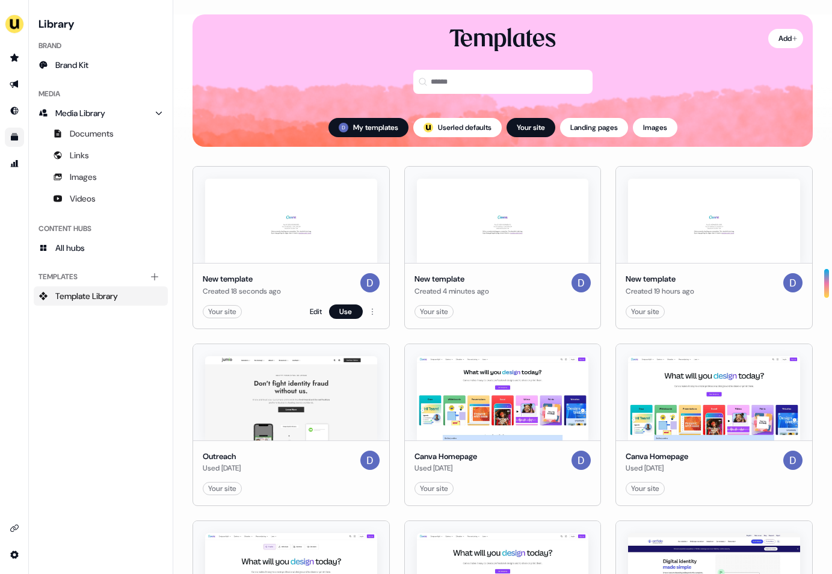
click at [248, 240] on img at bounding box center [291, 221] width 172 height 84
click at [313, 310] on link "Edit" at bounding box center [316, 312] width 12 height 12
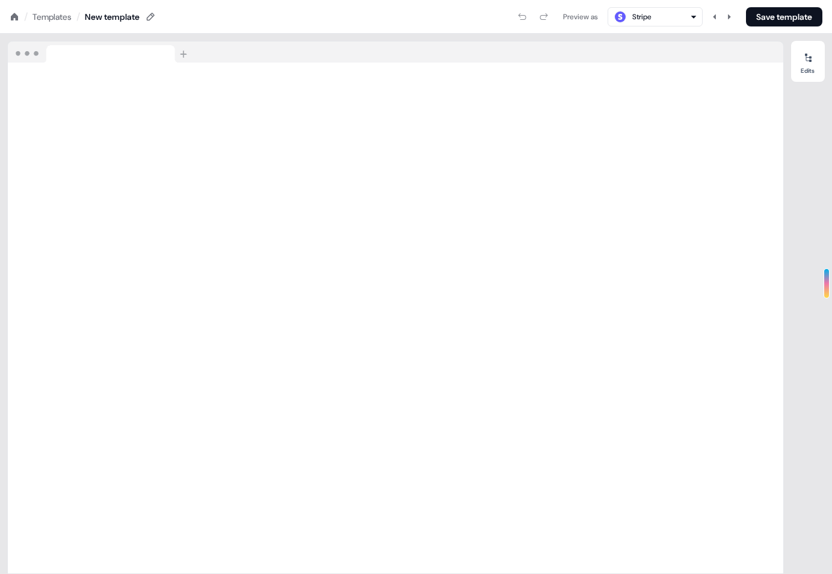
click at [646, 20] on div "Stripe" at bounding box center [641, 17] width 19 height 12
click at [52, 17] on div "Templates" at bounding box center [51, 17] width 39 height 12
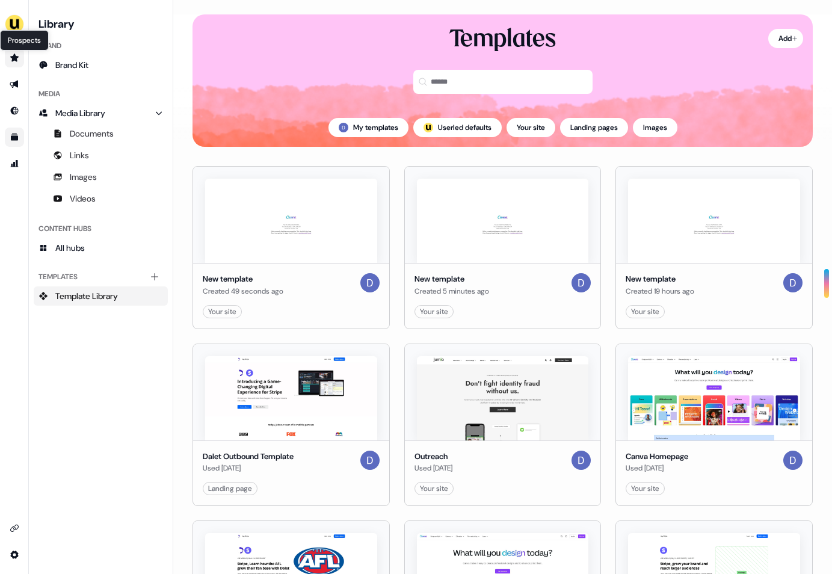
click at [11, 58] on icon "Go to prospects" at bounding box center [15, 58] width 10 height 10
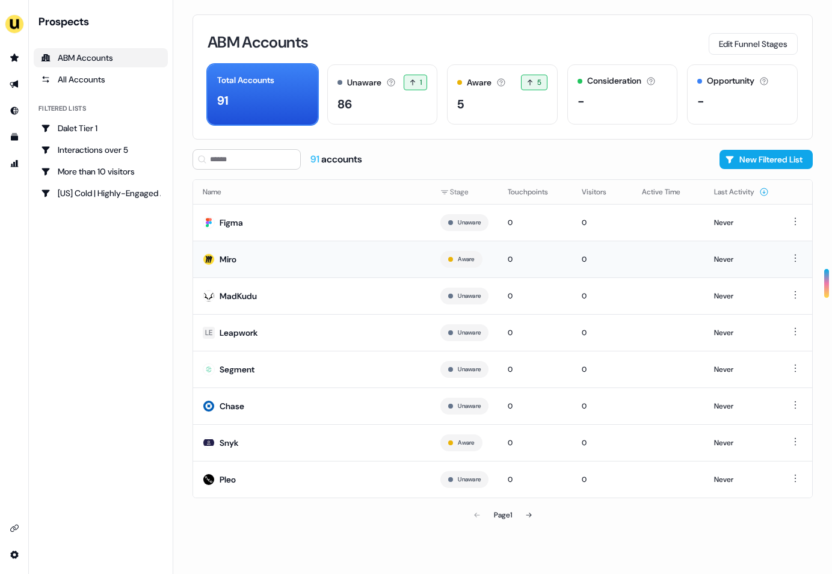
click at [237, 262] on td "Miro" at bounding box center [312, 259] width 238 height 37
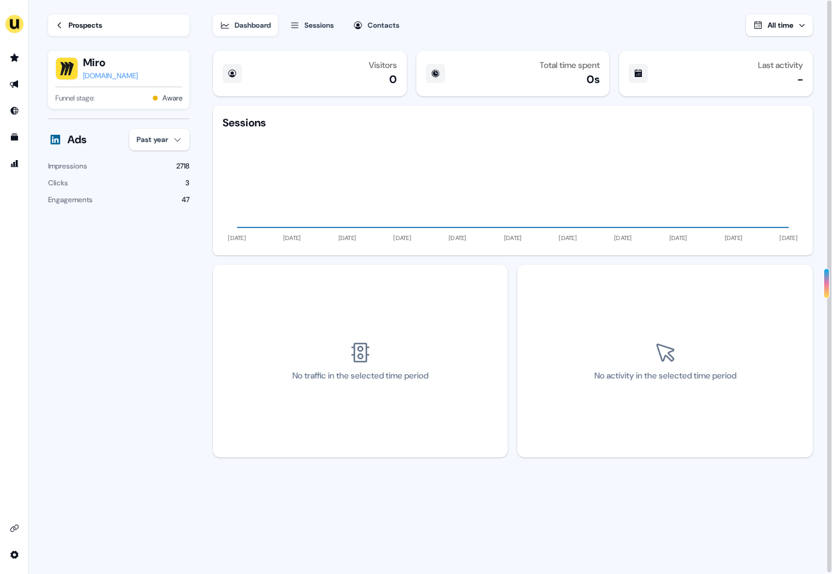
click at [78, 142] on div "Ads" at bounding box center [76, 139] width 19 height 14
click at [177, 145] on html "For the best experience switch devices to a bigger screen. Go to Userled.io Loa…" at bounding box center [416, 287] width 832 height 574
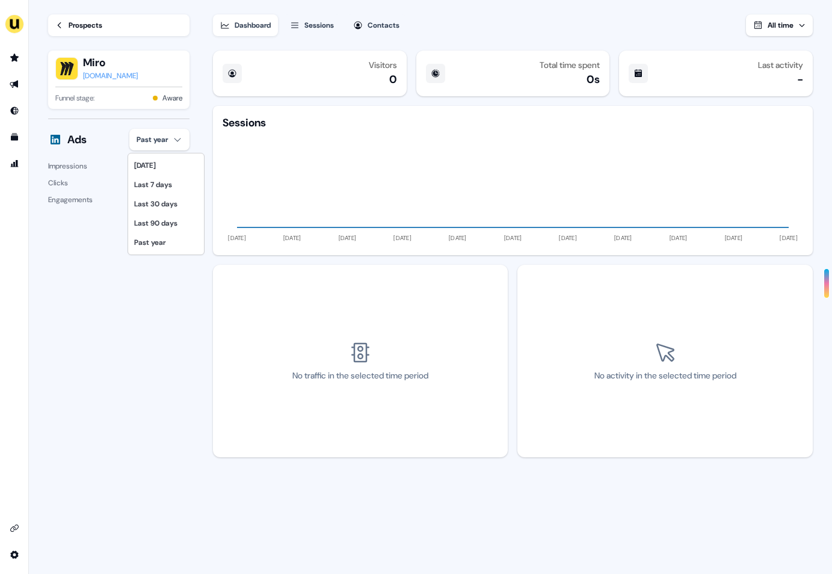
click at [191, 355] on html "For the best experience switch devices to a bigger screen. Go to Userled.io Loa…" at bounding box center [416, 287] width 832 height 574
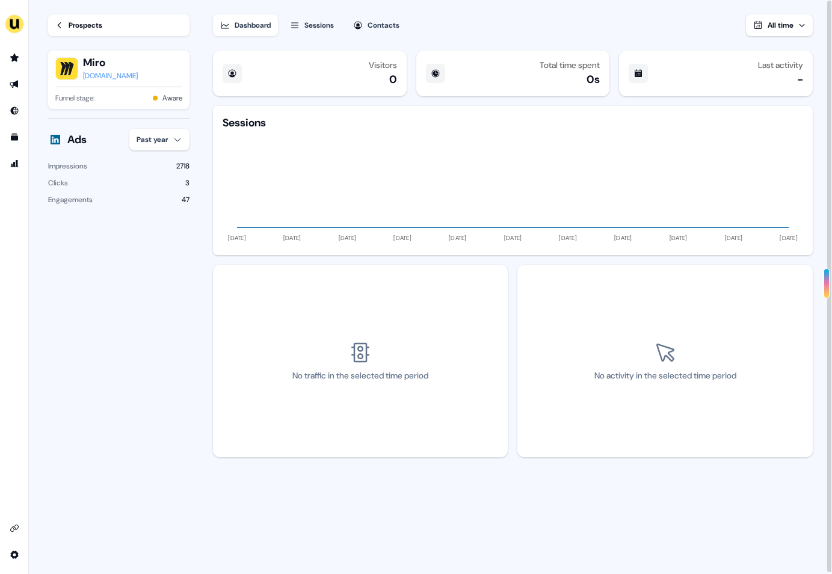
click at [313, 31] on div "Sessions" at bounding box center [318, 25] width 29 height 12
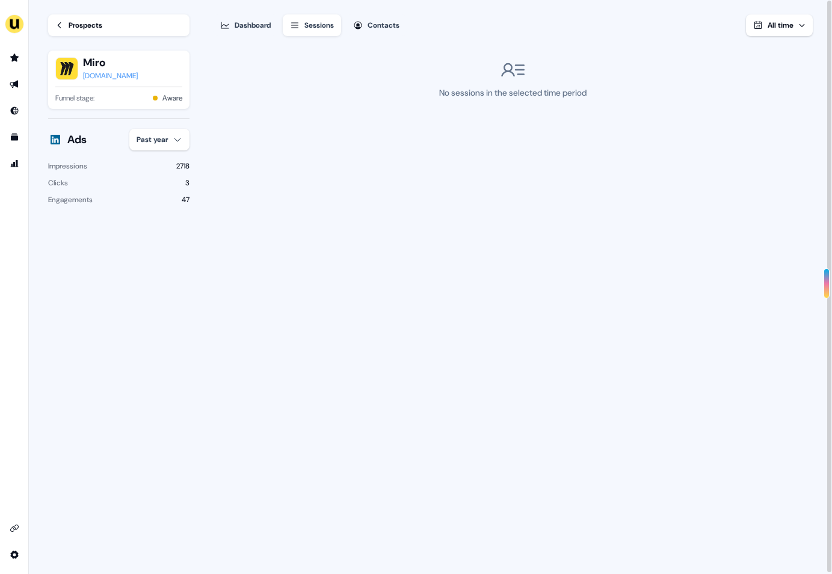
click at [396, 19] on div "Contacts" at bounding box center [383, 25] width 32 height 12
click at [263, 21] on div "Dashboard" at bounding box center [253, 25] width 36 height 12
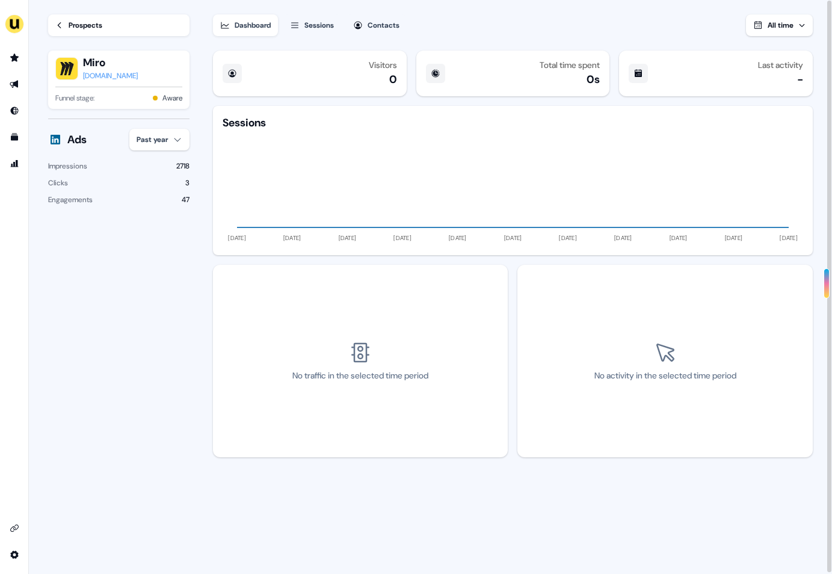
click at [143, 171] on div "Impressions 2718" at bounding box center [118, 166] width 141 height 12
click at [160, 138] on html "For the best experience switch devices to a bigger screen. Go to Userled.io Loa…" at bounding box center [416, 287] width 832 height 574
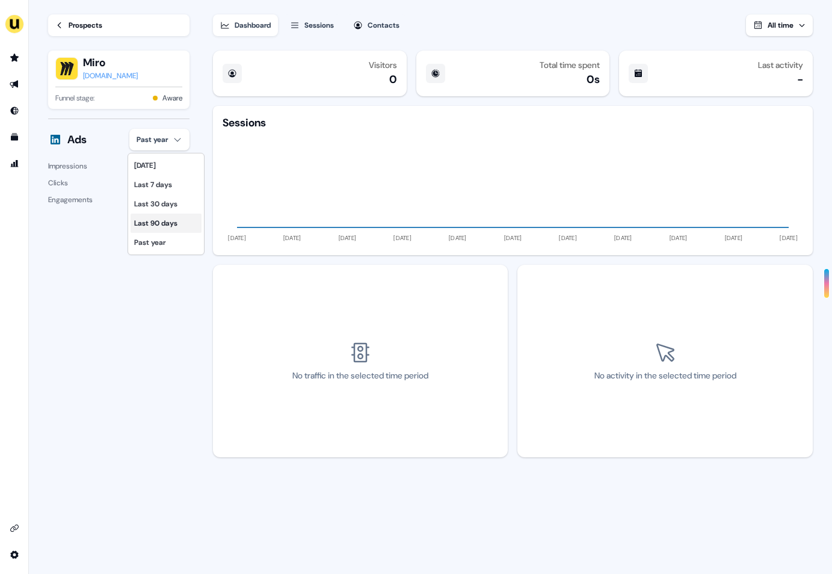
click at [159, 230] on div "Last 90 days" at bounding box center [166, 223] width 71 height 19
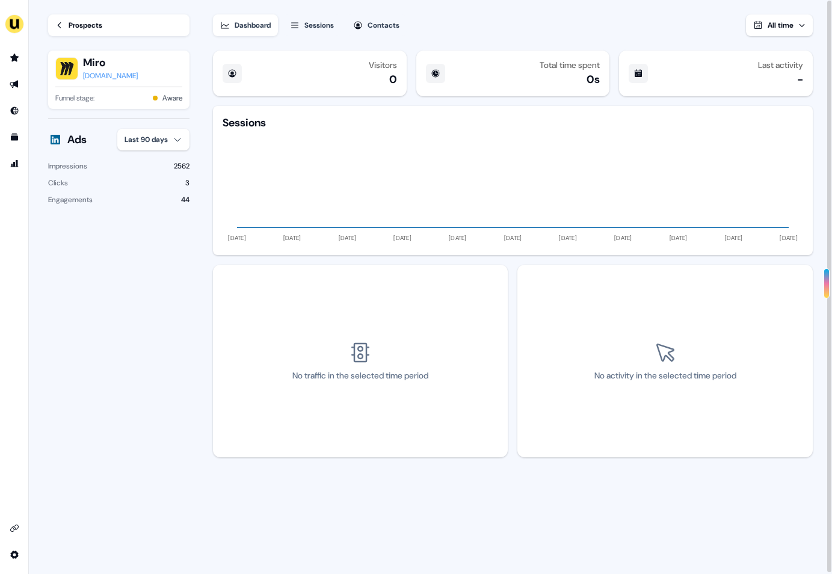
click at [241, 45] on div "Dashboard Sessions Contacts All time Visitors 0 Total time spent 0s Last activi…" at bounding box center [522, 287] width 619 height 575
click at [241, 22] on div "Dashboard" at bounding box center [253, 25] width 36 height 12
click at [57, 28] on icon at bounding box center [59, 25] width 8 height 8
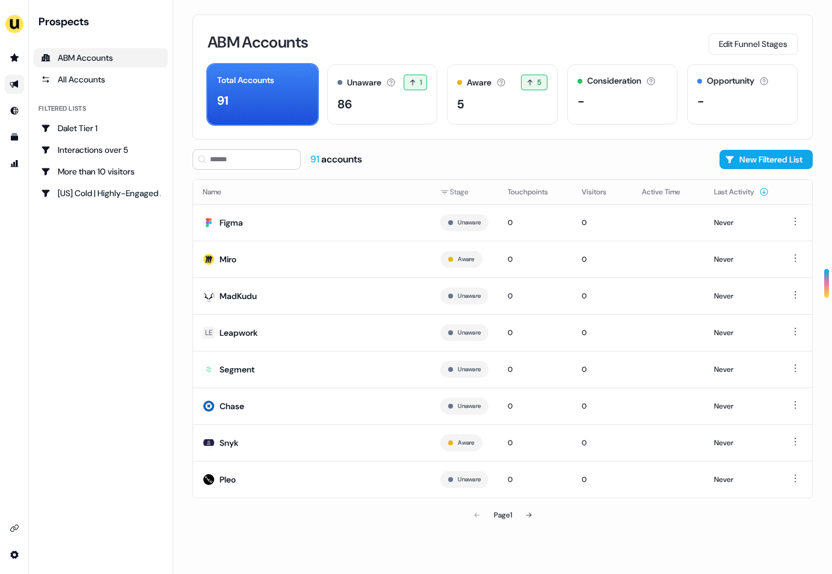
click at [21, 86] on link "Go to outbound experience" at bounding box center [14, 84] width 19 height 19
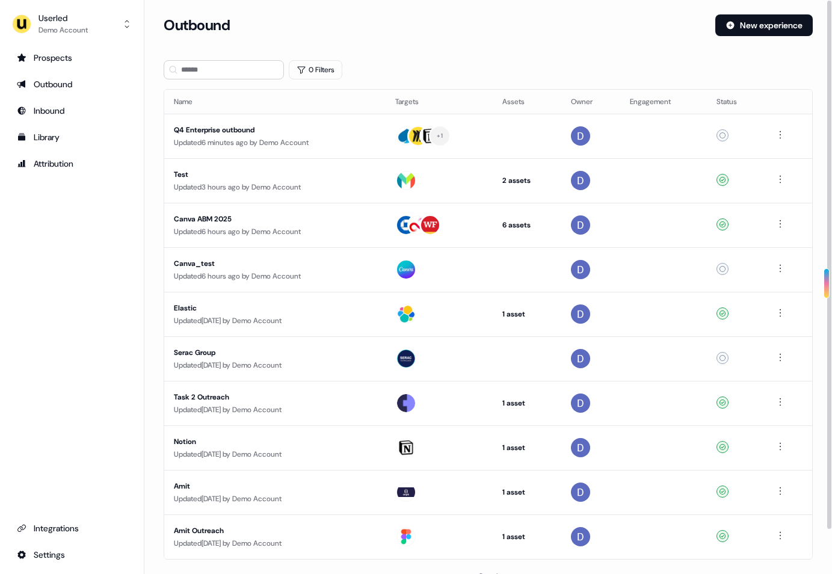
click at [231, 128] on div "Q4 Enterprise outbound" at bounding box center [275, 130] width 202 height 12
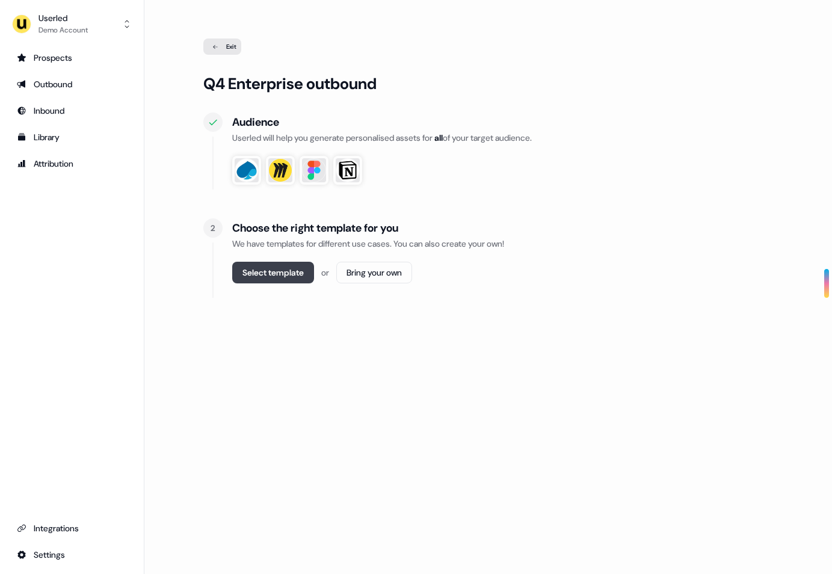
click at [267, 272] on button "Select template" at bounding box center [273, 273] width 82 height 22
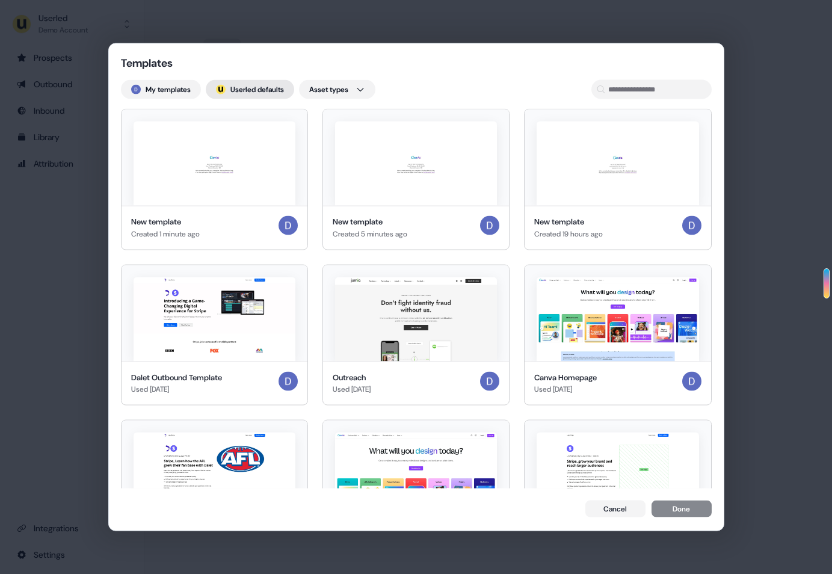
click at [246, 84] on button "; Userled defaults" at bounding box center [250, 89] width 88 height 19
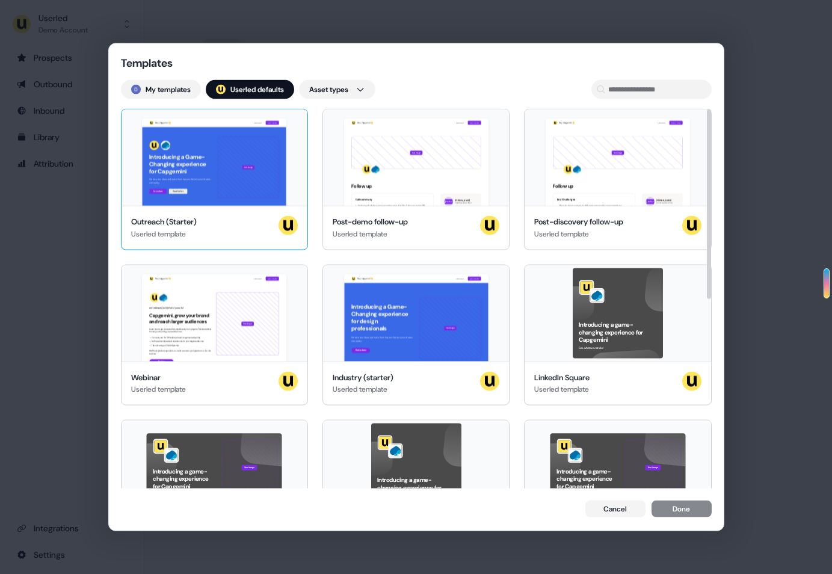
click at [235, 189] on div "Hey Capgemini 👋 Learn more Book a demo Introducing a Game-Changing experience f…" at bounding box center [214, 157] width 186 height 96
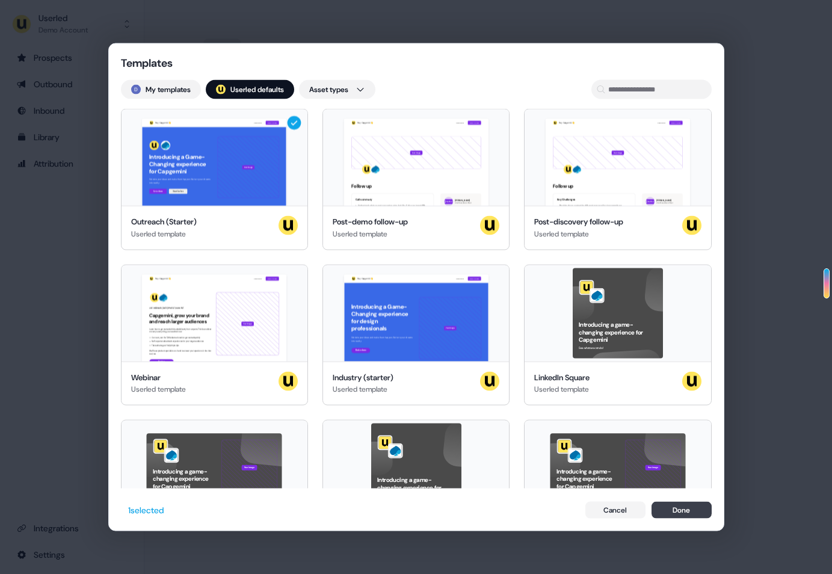
click at [677, 501] on button "Done" at bounding box center [681, 509] width 60 height 17
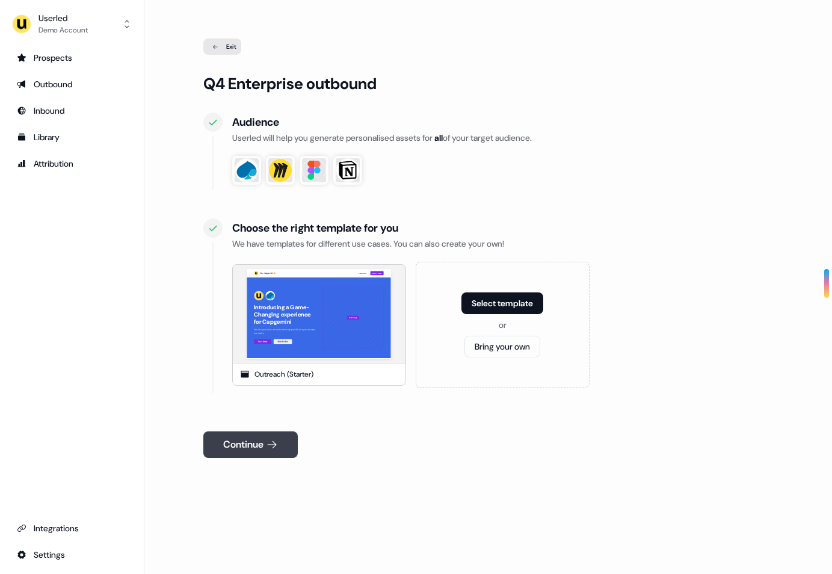
click at [266, 438] on button "Continue" at bounding box center [250, 444] width 94 height 26
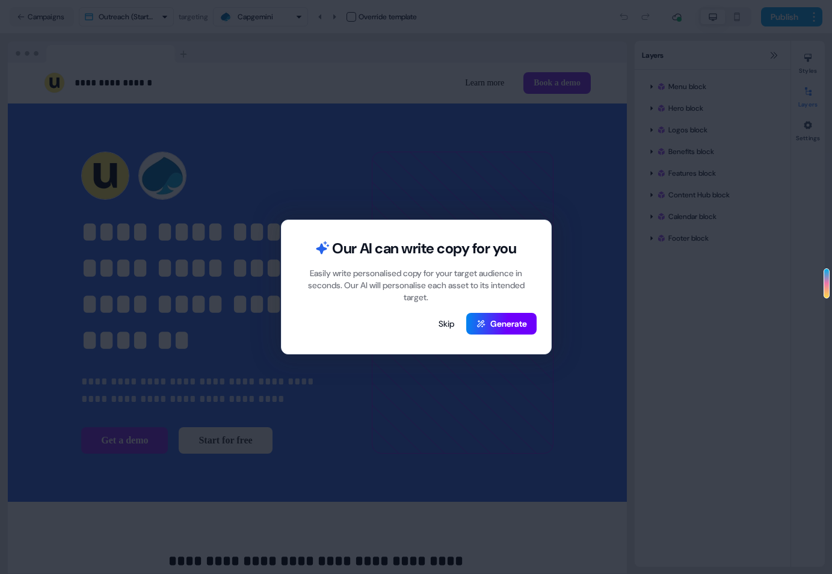
click at [503, 325] on button "Generate" at bounding box center [501, 324] width 70 height 22
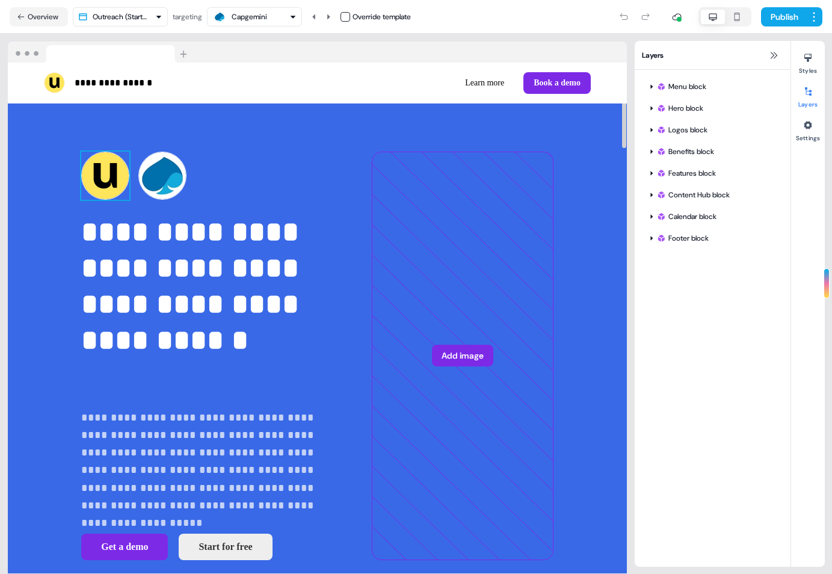
click at [81, 179] on img at bounding box center [105, 176] width 48 height 48
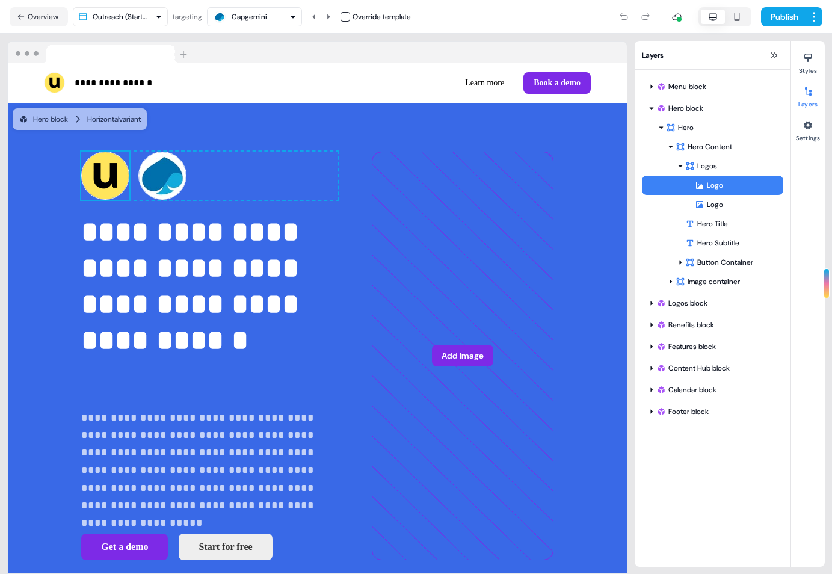
click at [716, 186] on div "Logo" at bounding box center [739, 185] width 88 height 12
click at [81, 168] on img at bounding box center [105, 176] width 48 height 48
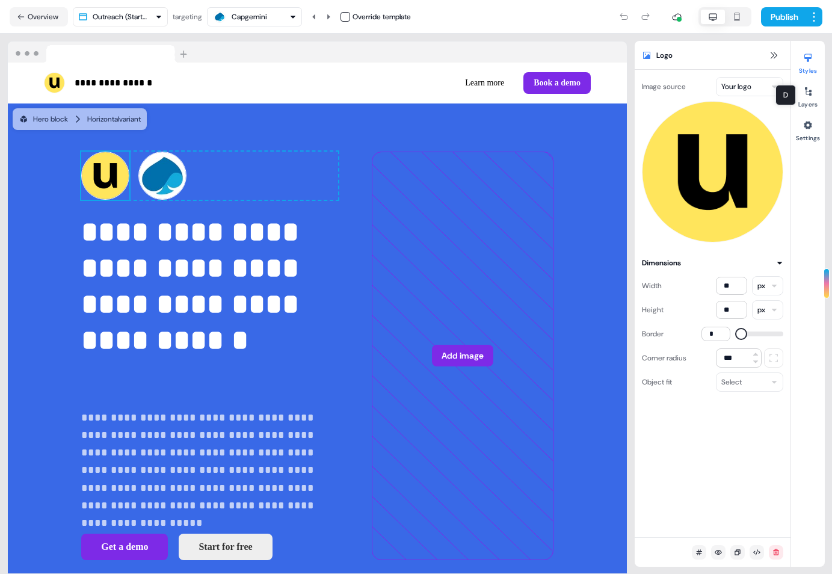
click at [762, 82] on html "**********" at bounding box center [416, 287] width 832 height 574
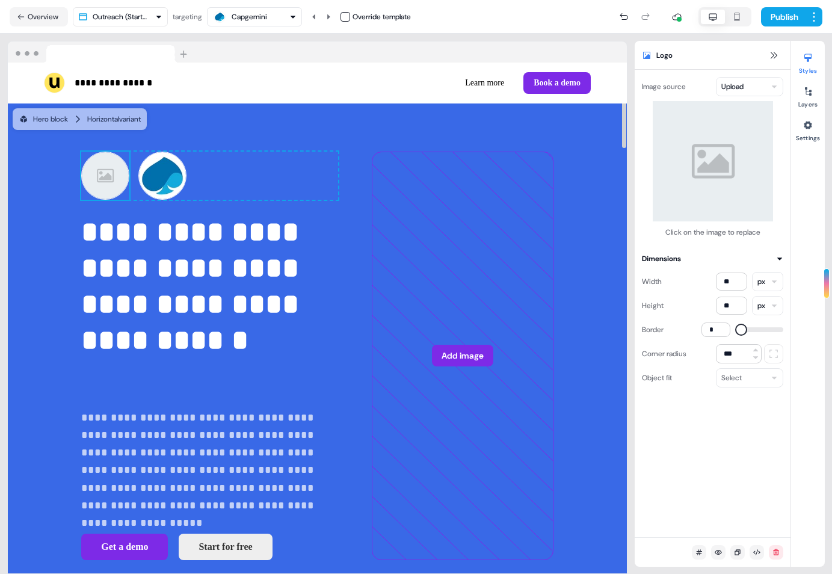
click at [759, 83] on html "**********" at bounding box center [416, 287] width 832 height 574
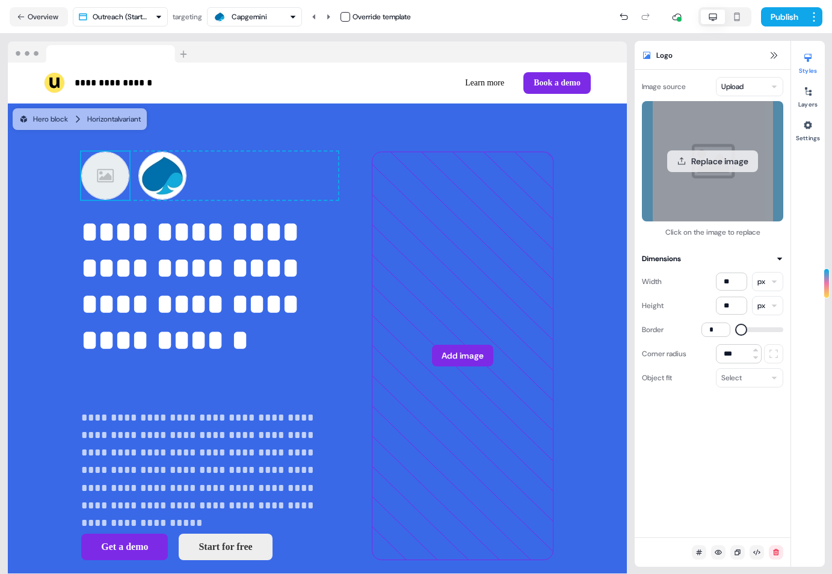
click at [706, 156] on button "Replace image" at bounding box center [712, 161] width 91 height 22
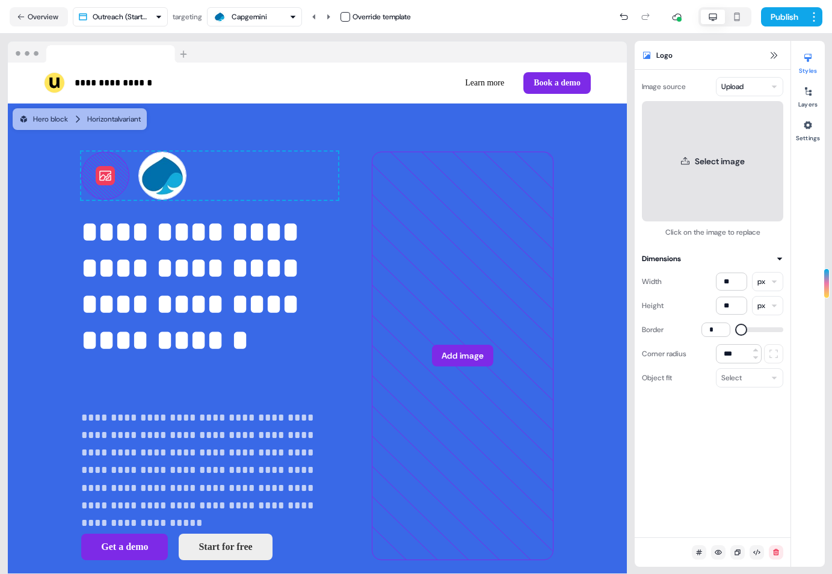
click at [704, 160] on button "Select image" at bounding box center [712, 161] width 141 height 120
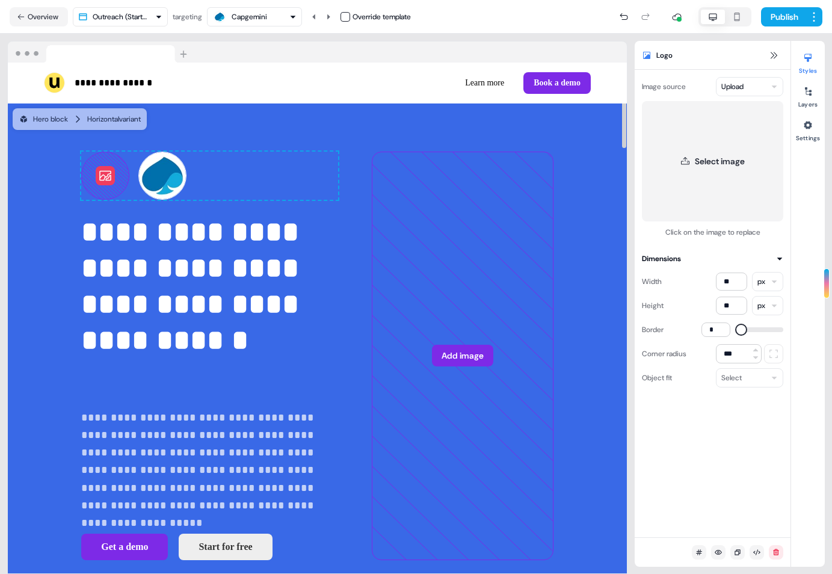
click at [688, 153] on button "Select image" at bounding box center [712, 161] width 141 height 120
click at [728, 85] on html "**********" at bounding box center [416, 287] width 832 height 574
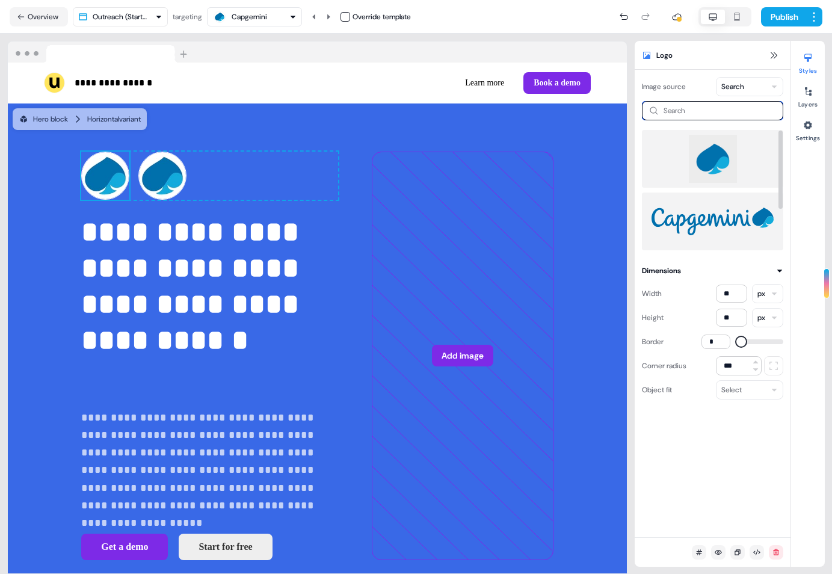
click at [709, 112] on input at bounding box center [712, 110] width 141 height 19
type input "***"
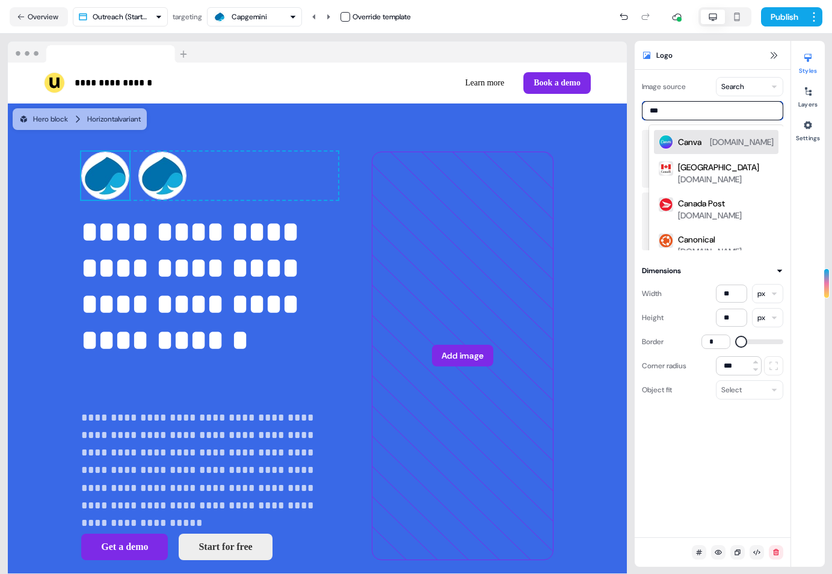
click at [718, 140] on div "Canva canva.com" at bounding box center [726, 142] width 96 height 14
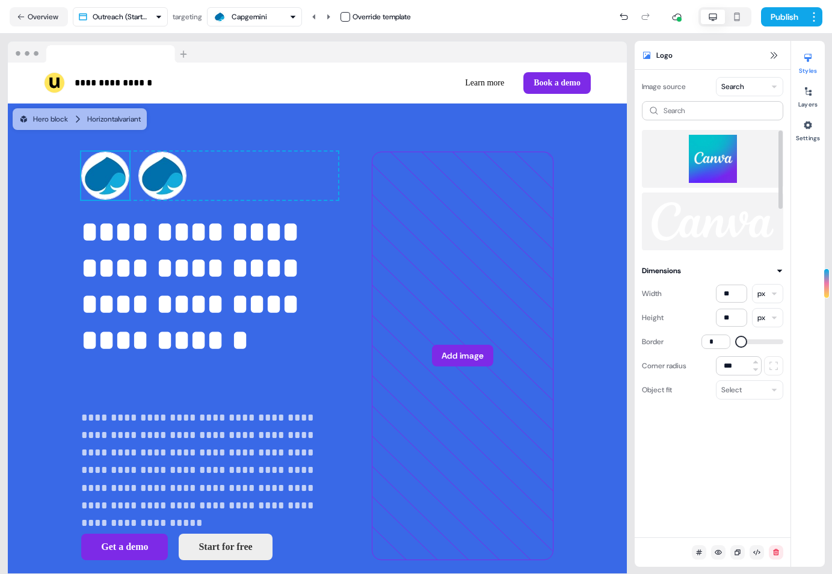
click at [713, 168] on img at bounding box center [712, 159] width 122 height 48
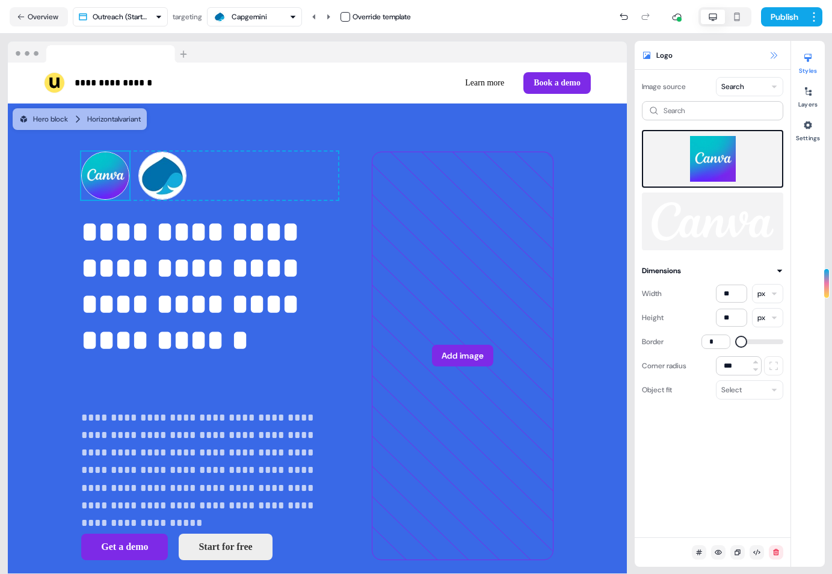
click at [769, 53] on icon at bounding box center [774, 56] width 10 height 10
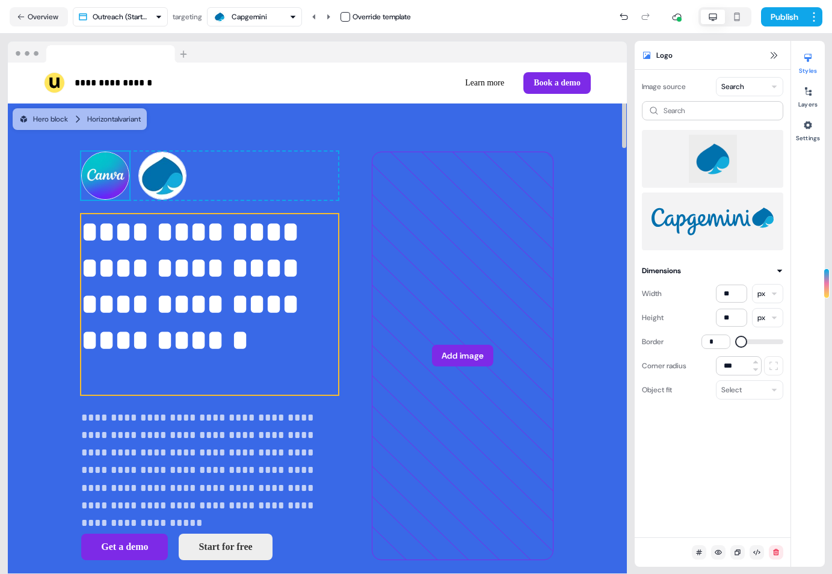
click at [180, 373] on p "**********" at bounding box center [209, 304] width 257 height 180
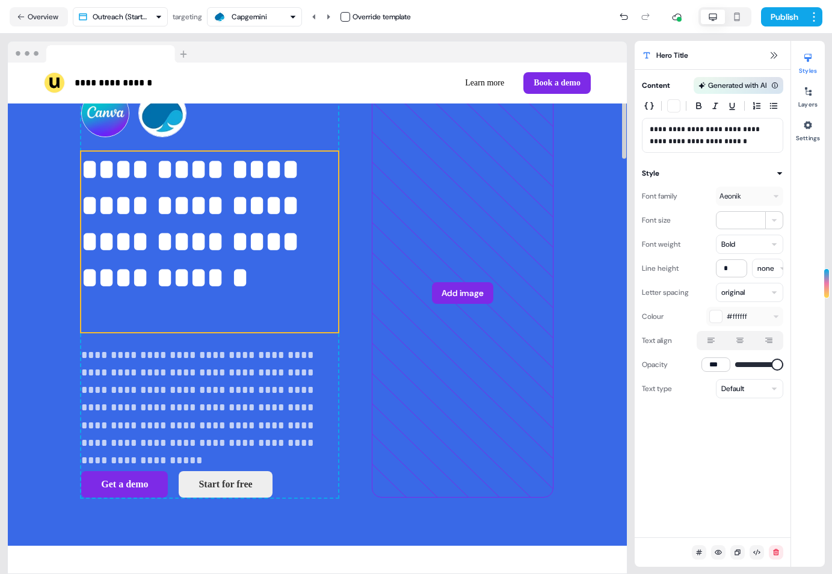
scroll to position [66, 0]
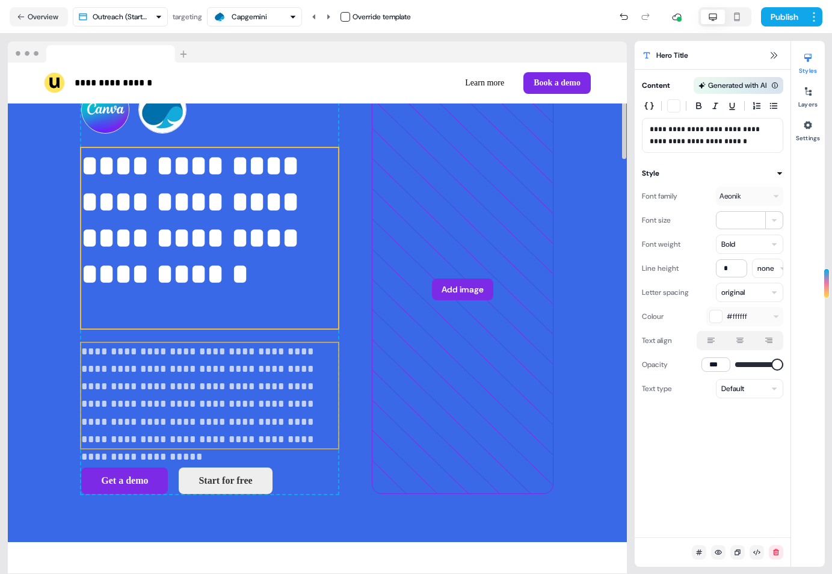
click at [220, 400] on p "**********" at bounding box center [209, 396] width 257 height 106
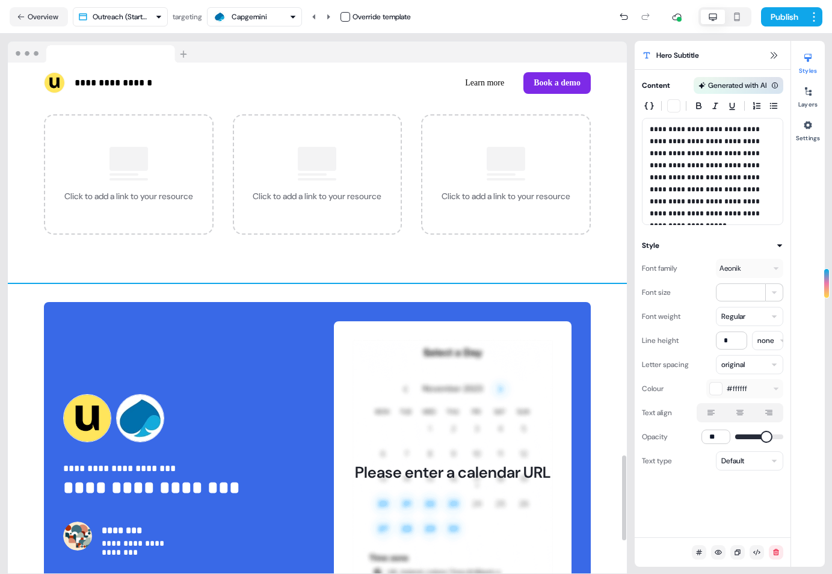
scroll to position [2560, 0]
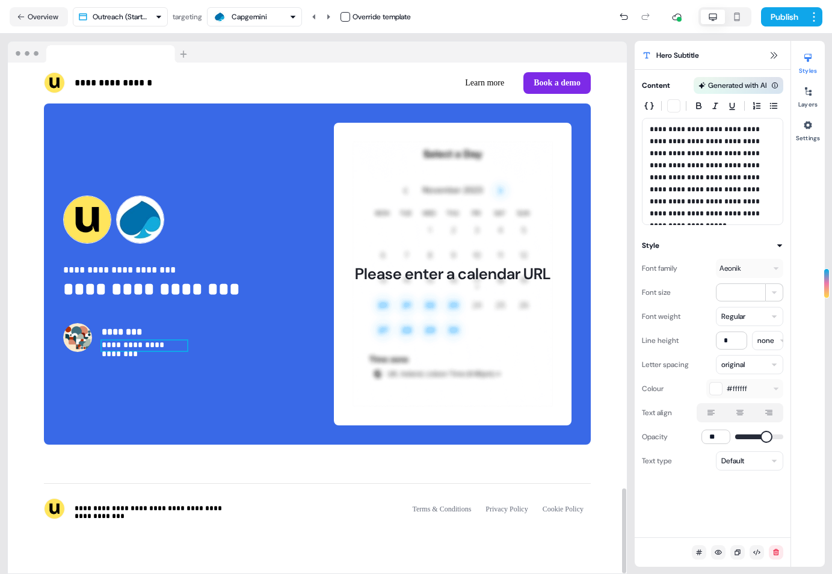
click at [109, 350] on p "**********" at bounding box center [144, 345] width 85 height 10
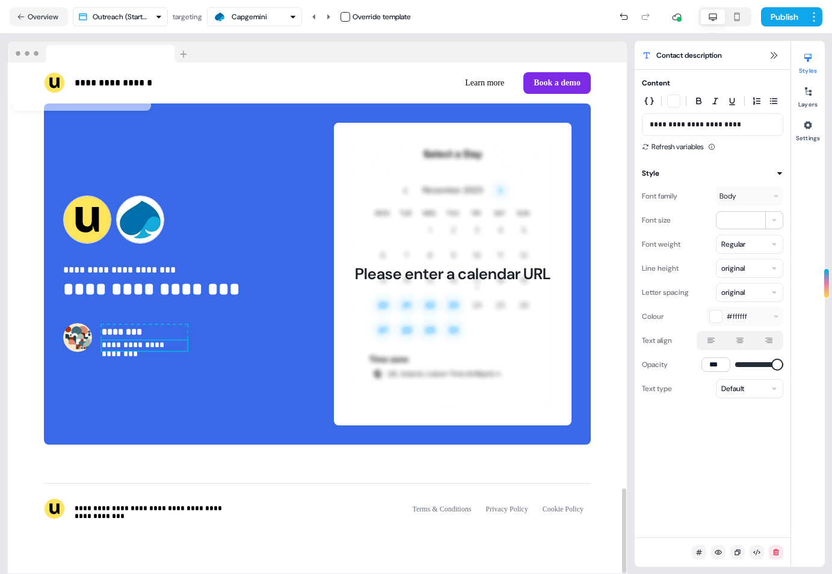
click at [109, 350] on p "**********" at bounding box center [144, 345] width 85 height 10
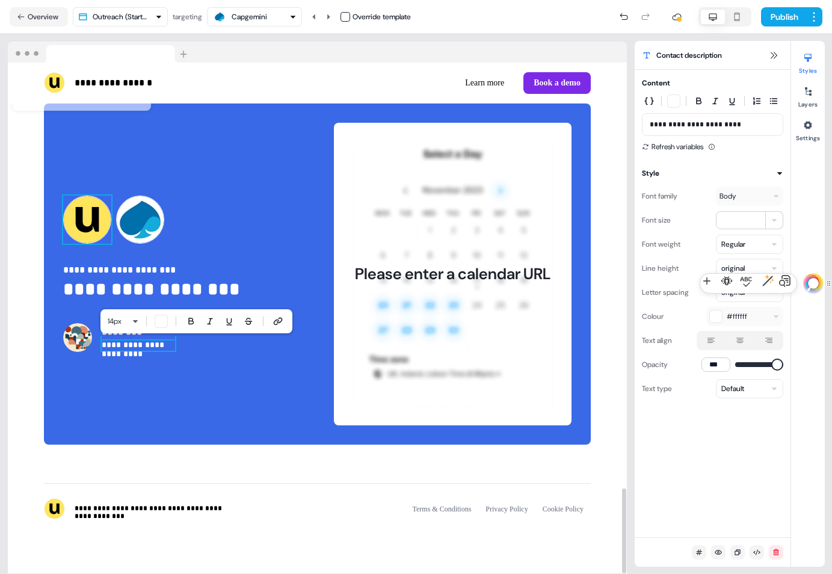
click at [91, 226] on img at bounding box center [87, 219] width 48 height 48
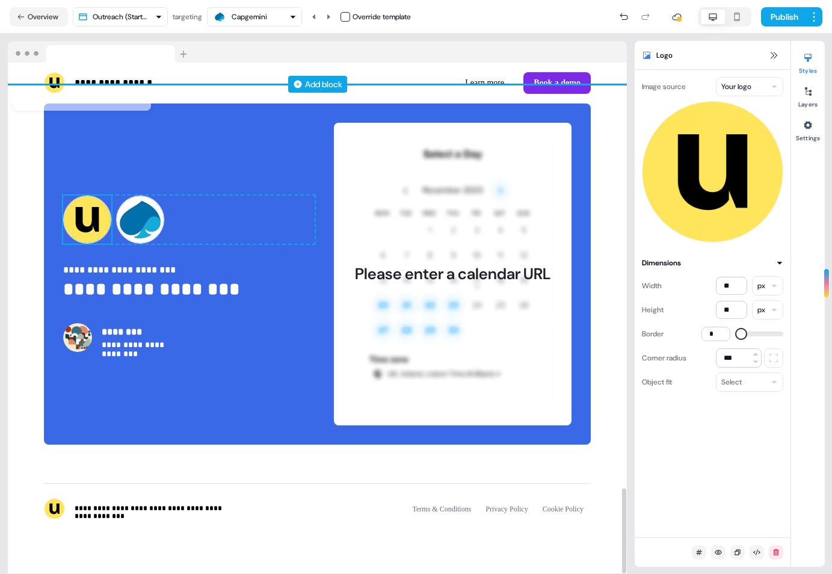
click at [54, 85] on div "Add block" at bounding box center [317, 85] width 619 height 2
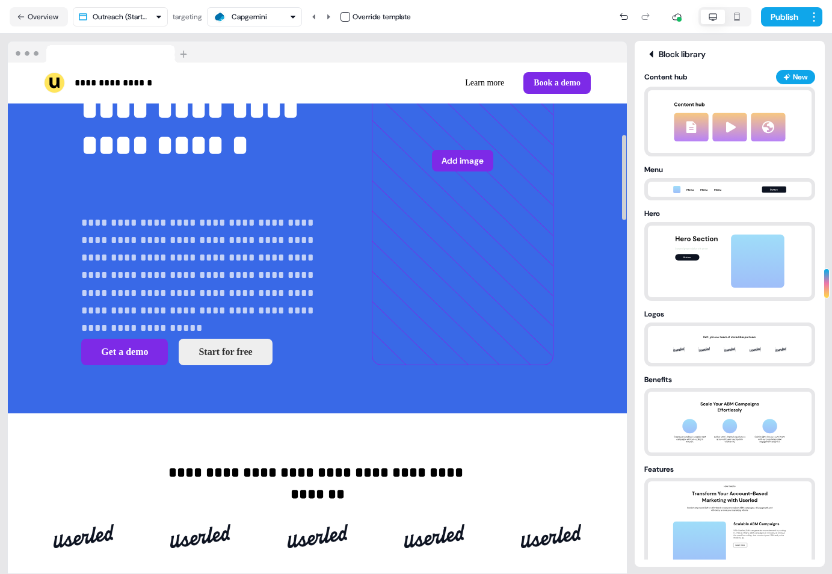
scroll to position [0, 0]
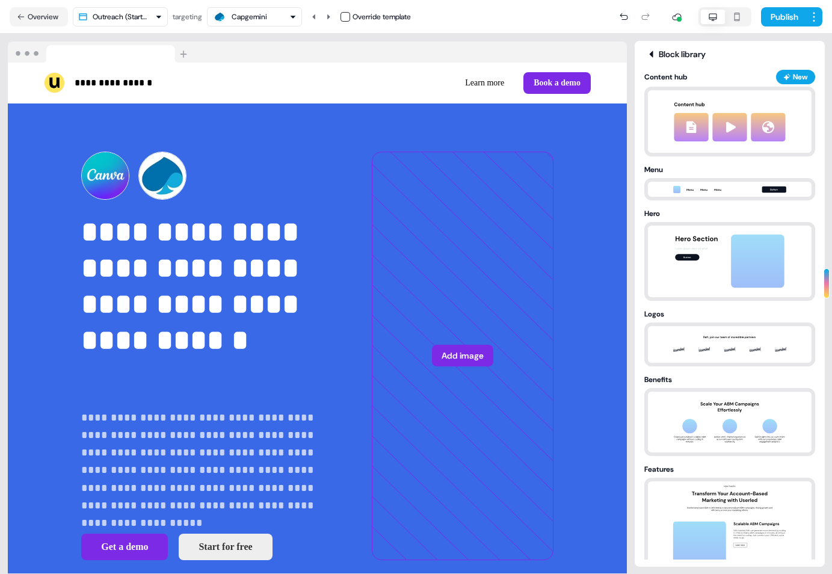
click at [647, 57] on icon at bounding box center [651, 54] width 14 height 10
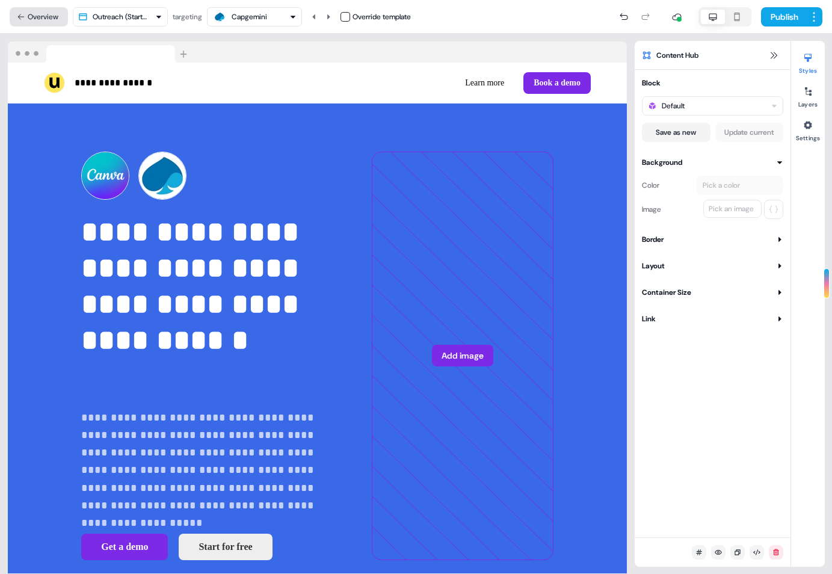
click at [32, 19] on button "Overview" at bounding box center [39, 16] width 58 height 19
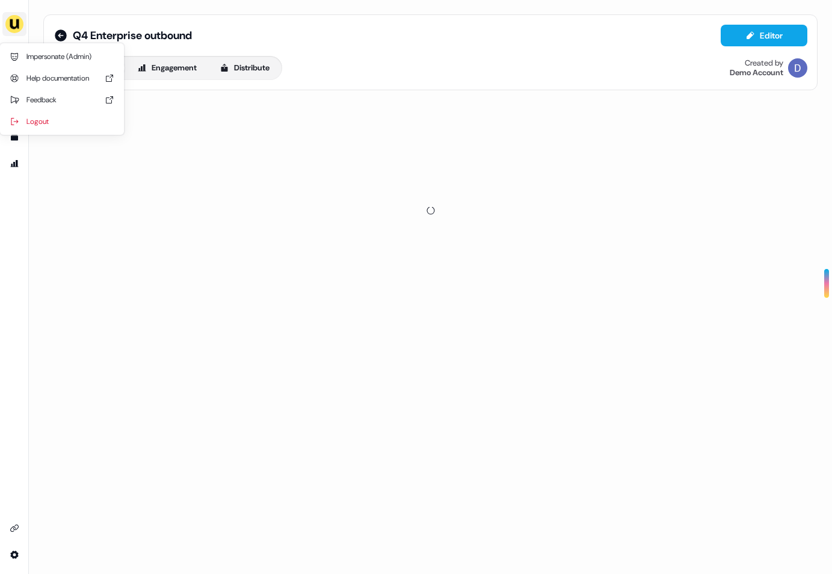
click at [19, 13] on button "side nav menu" at bounding box center [14, 24] width 24 height 24
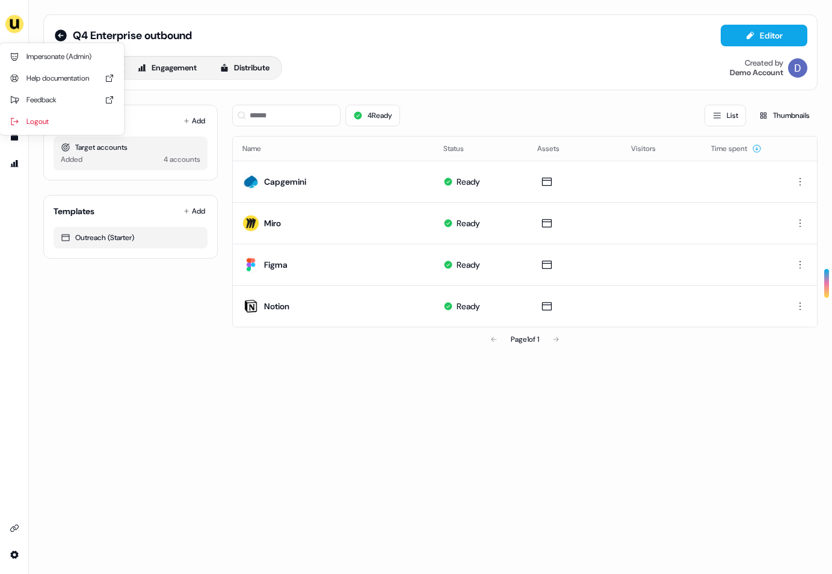
click at [161, 347] on div "Impersonate (Admin) Help documentation Feedback Logout Q4 Enterprise outbound E…" at bounding box center [416, 287] width 832 height 574
click at [102, 158] on div "Added 4 accounts" at bounding box center [131, 159] width 140 height 12
click at [179, 62] on button "Engagement" at bounding box center [167, 67] width 80 height 19
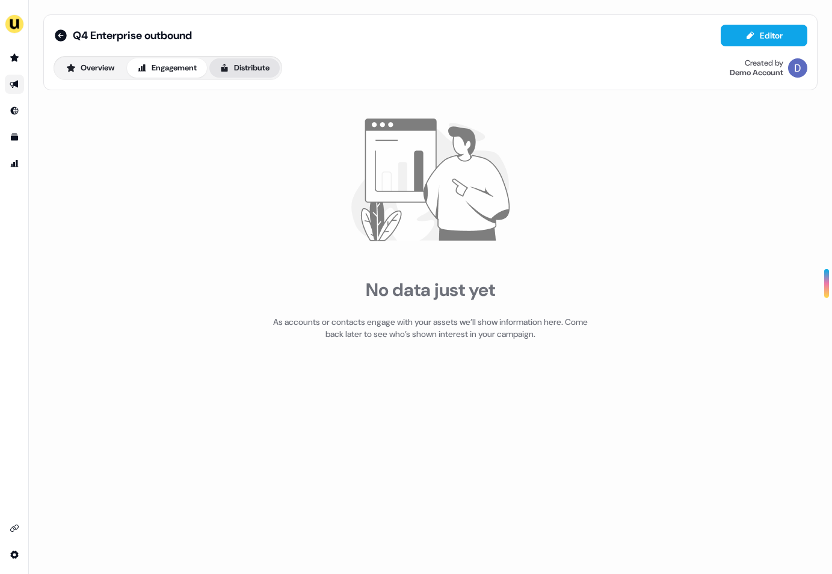
click at [253, 63] on button "Distribute" at bounding box center [244, 67] width 70 height 19
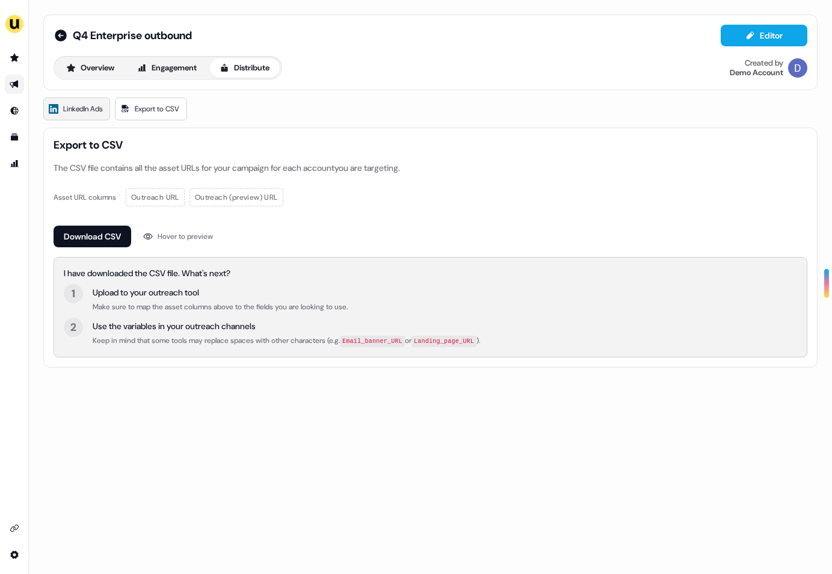
click at [83, 112] on span "LinkedIn Ads" at bounding box center [82, 109] width 39 height 12
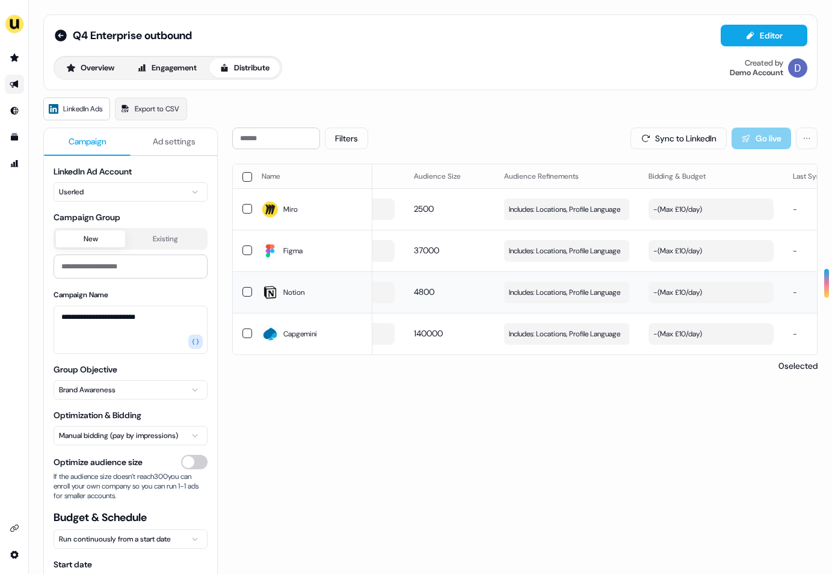
scroll to position [0, 217]
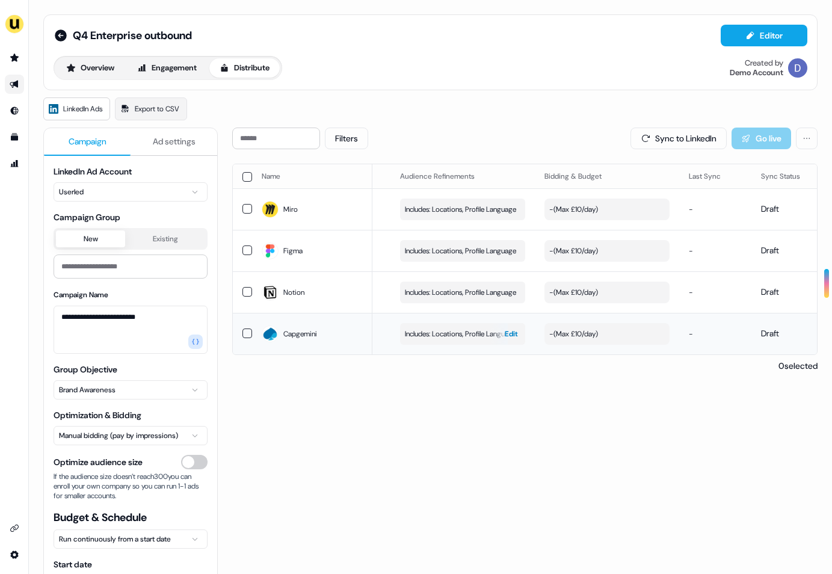
click at [474, 331] on span "Includes: Locations, Profile Language" at bounding box center [460, 334] width 111 height 12
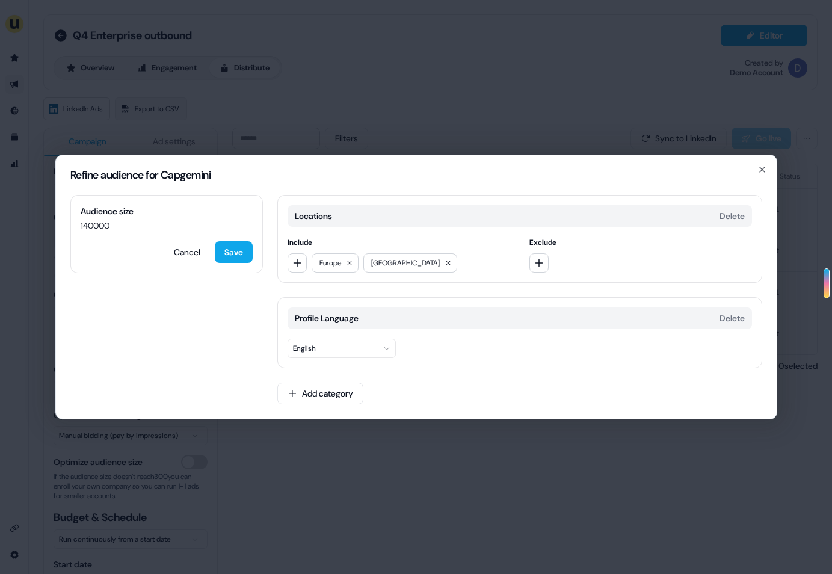
click at [373, 348] on button "English" at bounding box center [341, 348] width 108 height 19
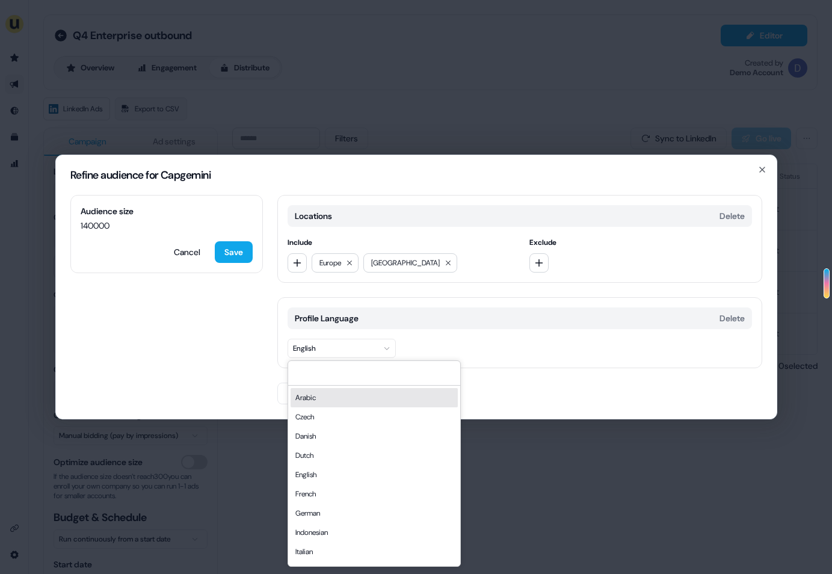
click at [449, 334] on div "Profile Language Delete English" at bounding box center [519, 332] width 485 height 71
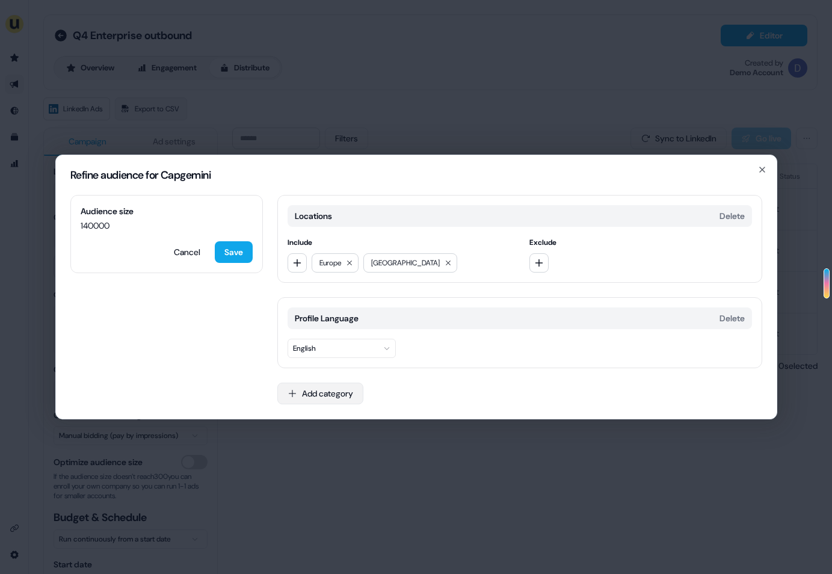
click at [318, 396] on button "Add category" at bounding box center [320, 394] width 86 height 22
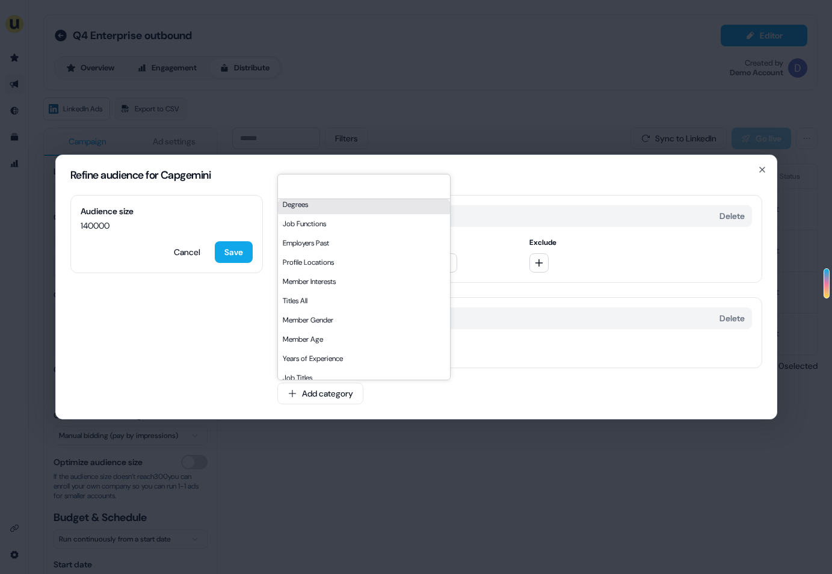
scroll to position [0, 0]
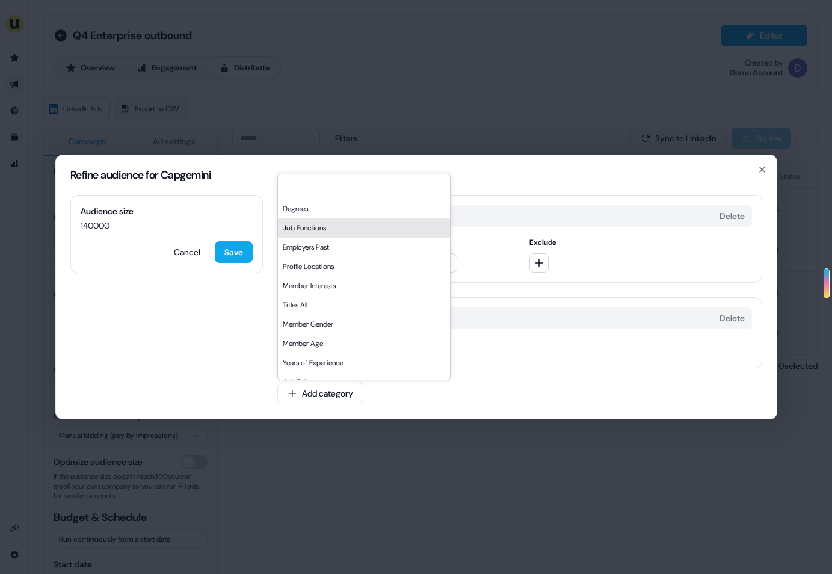
click at [333, 230] on div "Job Functions" at bounding box center [364, 227] width 172 height 19
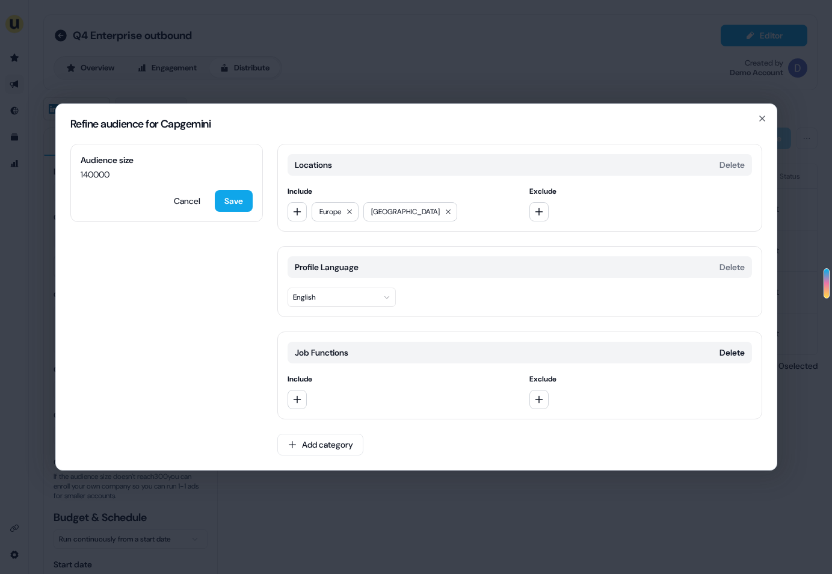
click at [458, 63] on div "Refine audience for Capgemini Audience size 140000 Cancel Save Locations Delete…" at bounding box center [416, 287] width 832 height 574
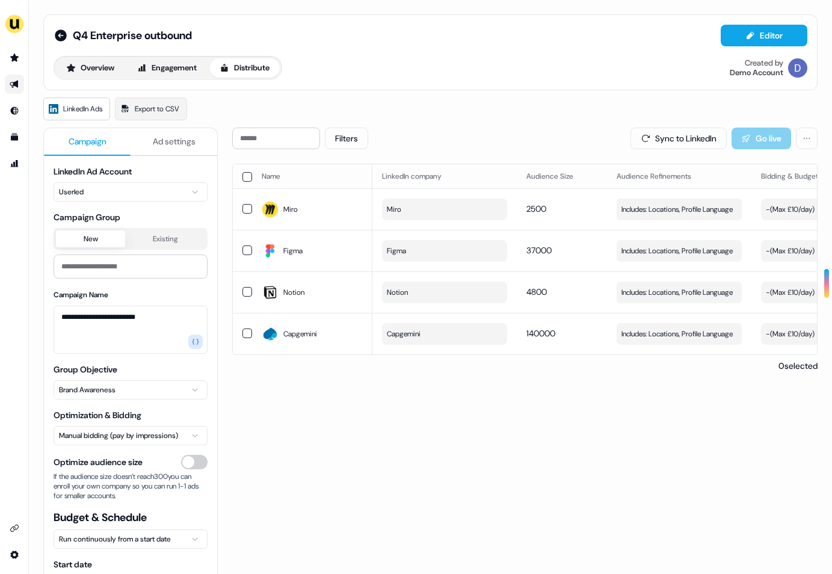
click at [170, 134] on button "Ad settings" at bounding box center [174, 142] width 87 height 28
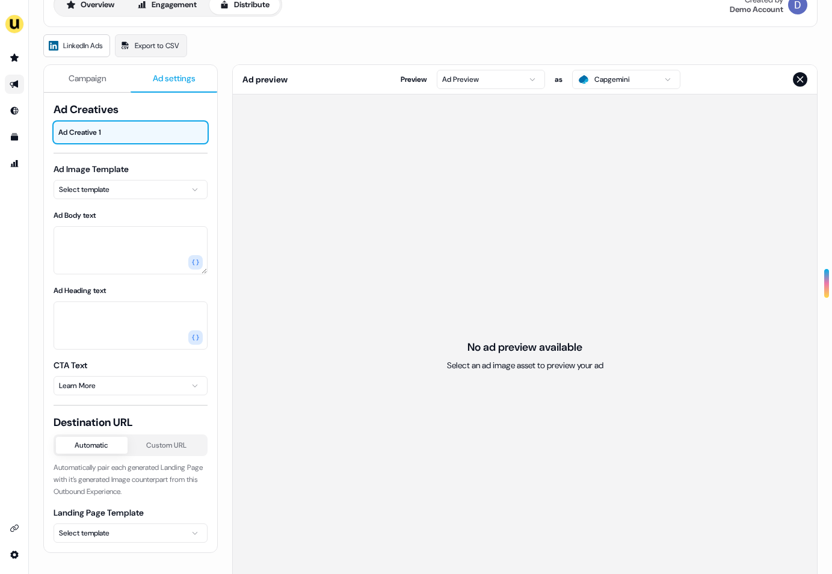
scroll to position [71, 0]
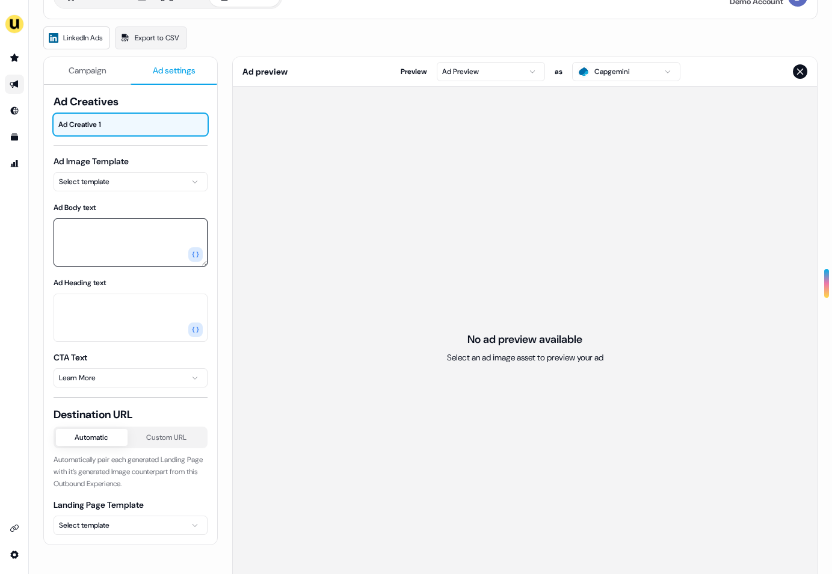
click at [115, 241] on textarea "Ad Body text" at bounding box center [131, 242] width 154 height 48
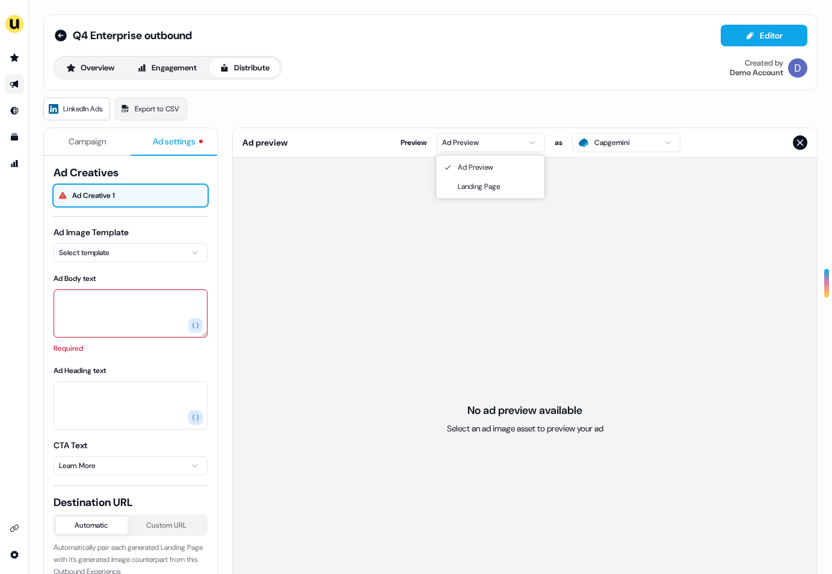
click at [493, 150] on html "For the best experience switch devices to a bigger screen. Go to Userled.io Q4 …" at bounding box center [416, 287] width 832 height 574
click at [83, 144] on span "Campaign" at bounding box center [88, 141] width 38 height 12
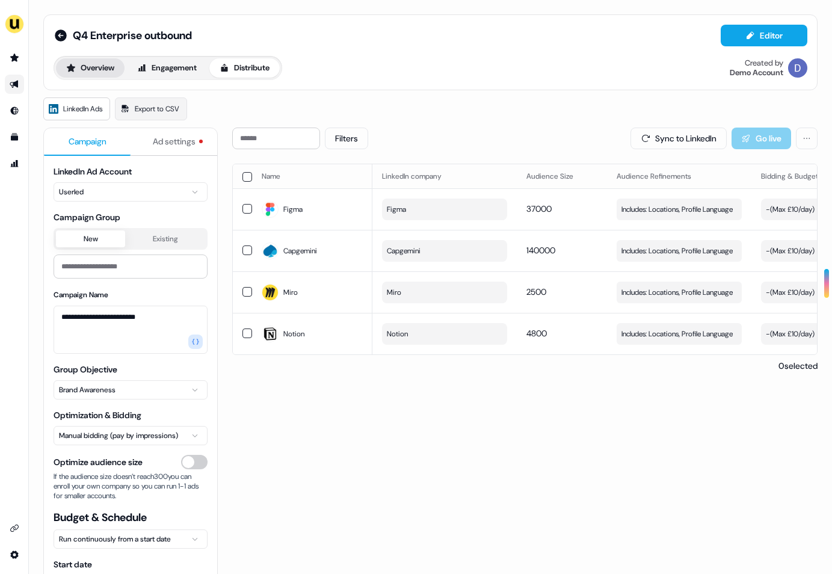
click at [105, 72] on button "Overview" at bounding box center [90, 67] width 69 height 19
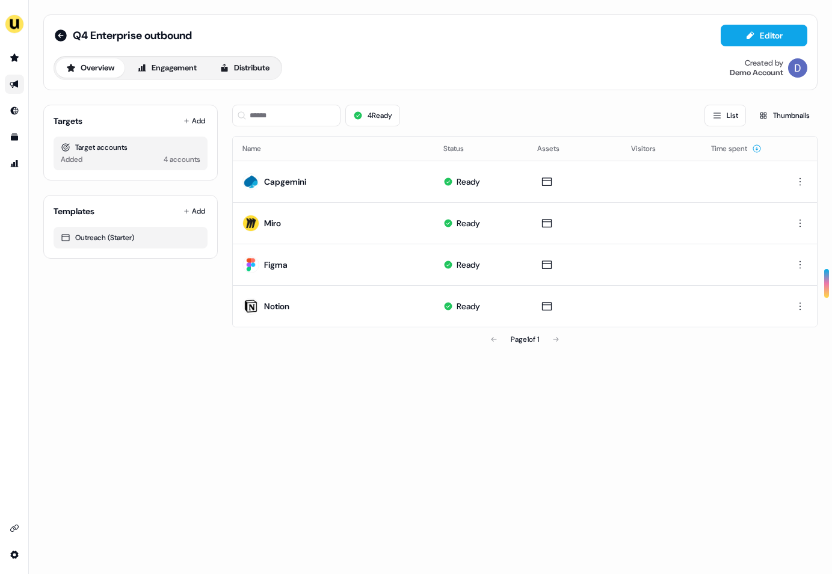
click at [17, 49] on link "Go to prospects" at bounding box center [14, 57] width 19 height 19
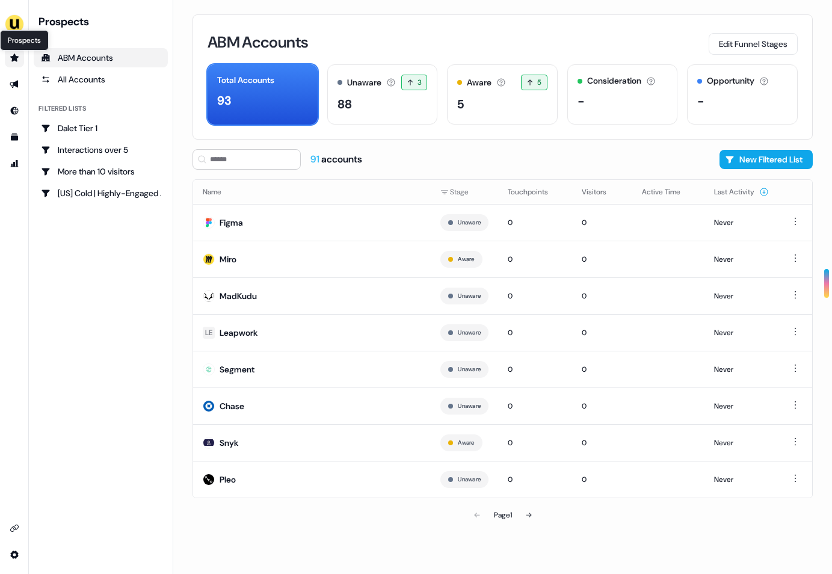
click at [14, 59] on icon "Go to prospects" at bounding box center [14, 58] width 8 height 8
click at [18, 88] on icon "Go to outbound experience" at bounding box center [15, 84] width 10 height 10
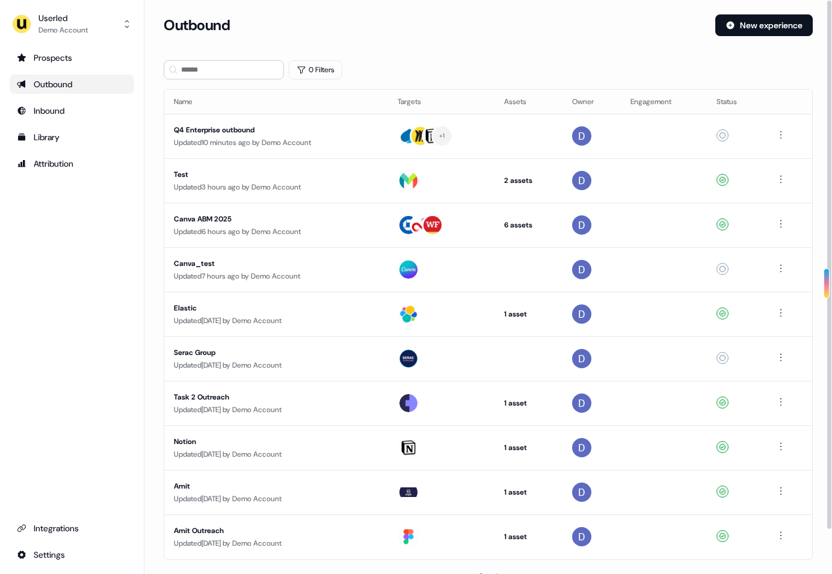
click at [60, 84] on div "Outbound" at bounding box center [72, 84] width 110 height 12
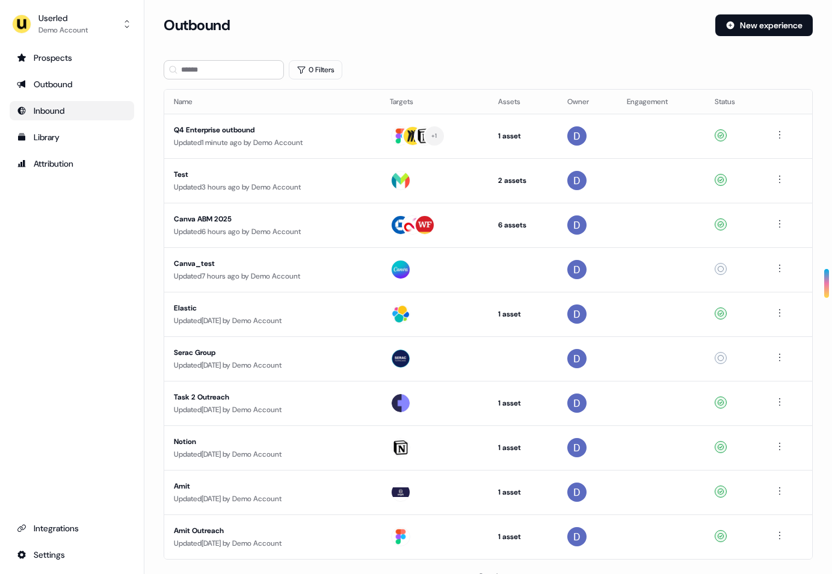
click at [58, 111] on div "Inbound" at bounding box center [72, 111] width 110 height 12
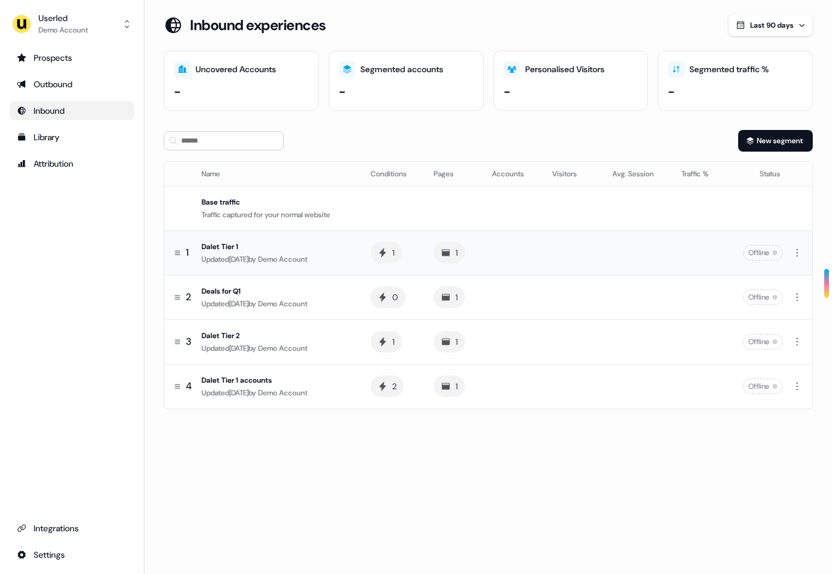
click at [231, 263] on div "Updated 8 months ago by Demo Account" at bounding box center [276, 259] width 150 height 12
click at [503, 151] on div "New segment" at bounding box center [488, 141] width 649 height 22
click at [69, 141] on div "Library" at bounding box center [72, 137] width 110 height 12
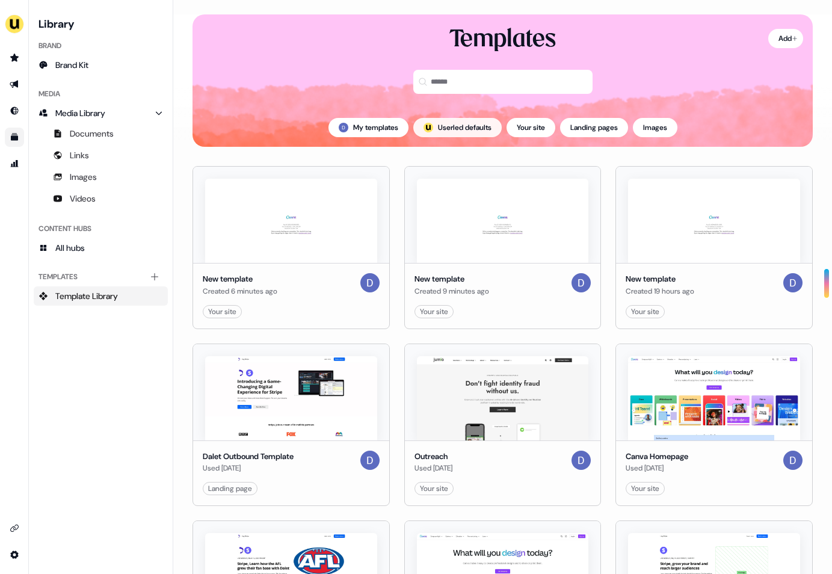
click at [443, 129] on button "; Userled defaults" at bounding box center [457, 127] width 88 height 19
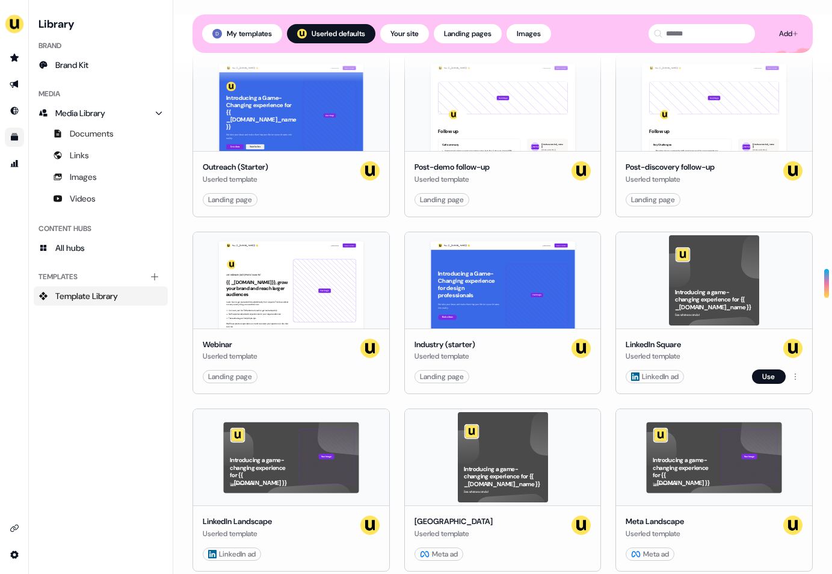
scroll to position [152, 0]
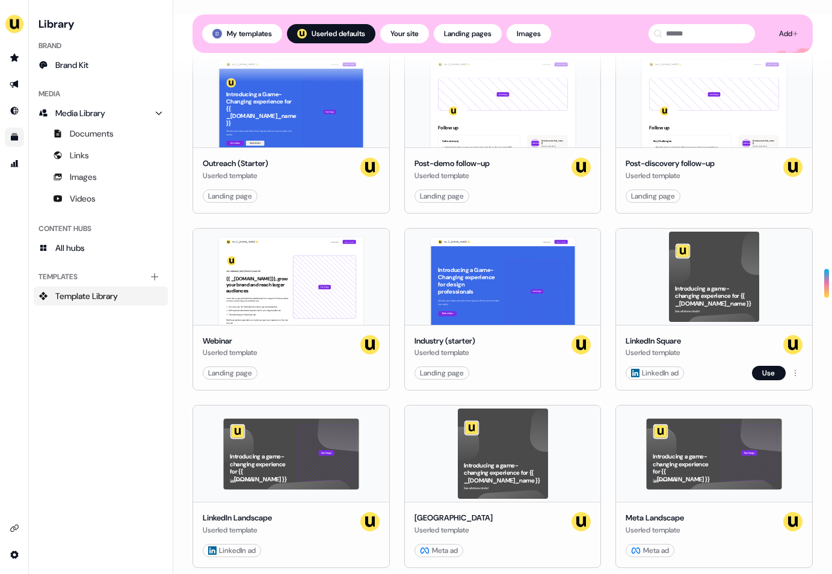
click at [700, 266] on div "Introducing a game-changing experience for {{ _account.account.company_name }} …" at bounding box center [714, 277] width 196 height 96
click at [680, 253] on div "Introducing a game-changing experience for {{ _account.account.company_name }} …" at bounding box center [714, 277] width 196 height 96
click at [734, 288] on div "Introducing a game-changing experience for {{ _account.account.company_name }} …" at bounding box center [714, 277] width 196 height 96
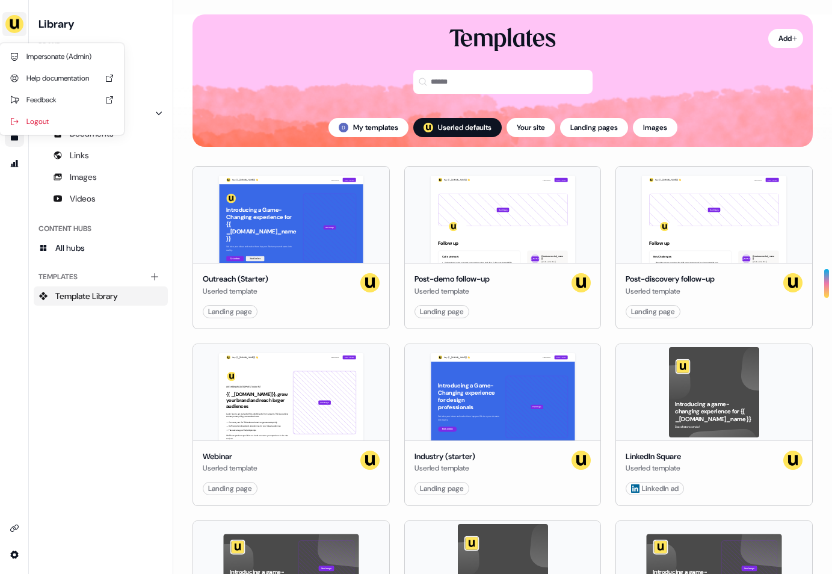
click at [16, 20] on img "side nav menu" at bounding box center [14, 23] width 19 height 19
click at [165, 117] on nav "Impersonate (Admin) Help documentation Feedback Logout Library Brand Brand Kit …" at bounding box center [86, 287] width 173 height 574
click at [73, 64] on span "Brand Kit" at bounding box center [71, 65] width 33 height 12
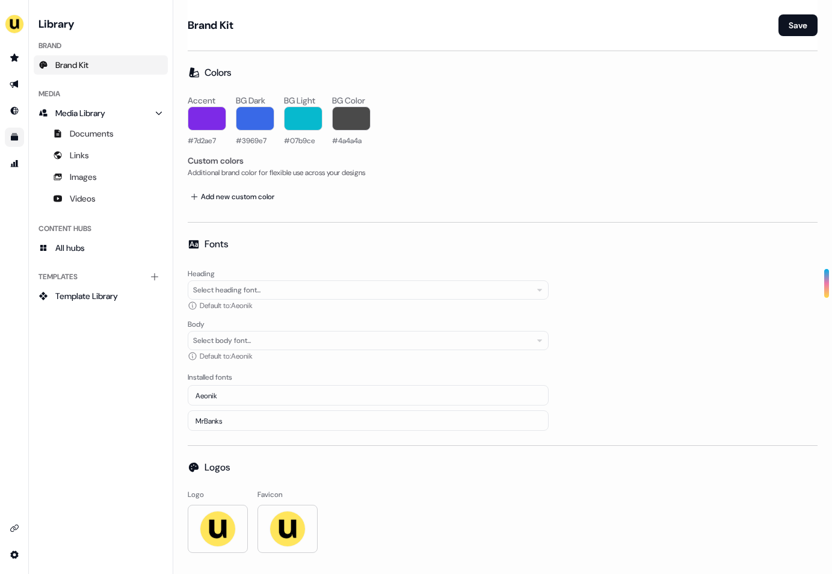
scroll to position [8, 0]
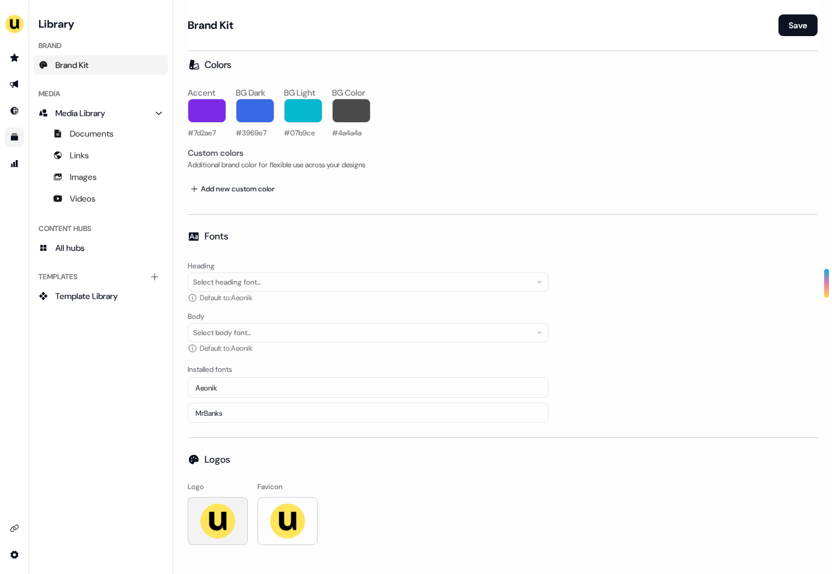
click at [223, 523] on img at bounding box center [218, 521] width 36 height 36
type input "**********"
click at [295, 523] on img at bounding box center [287, 521] width 36 height 36
click at [591, 396] on div "Heading Select heading font... Default to: Aeonik Body Select body font... Defa…" at bounding box center [503, 340] width 630 height 165
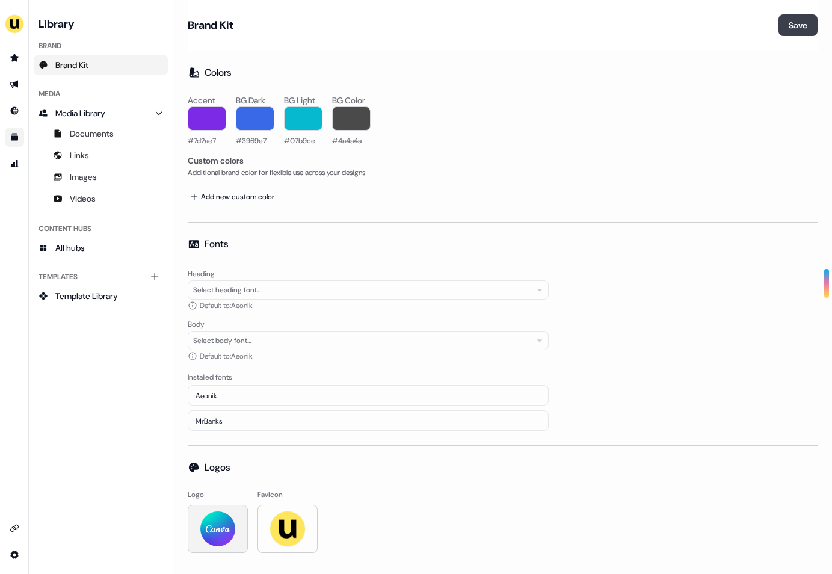
click at [778, 29] on button "Save" at bounding box center [797, 25] width 39 height 22
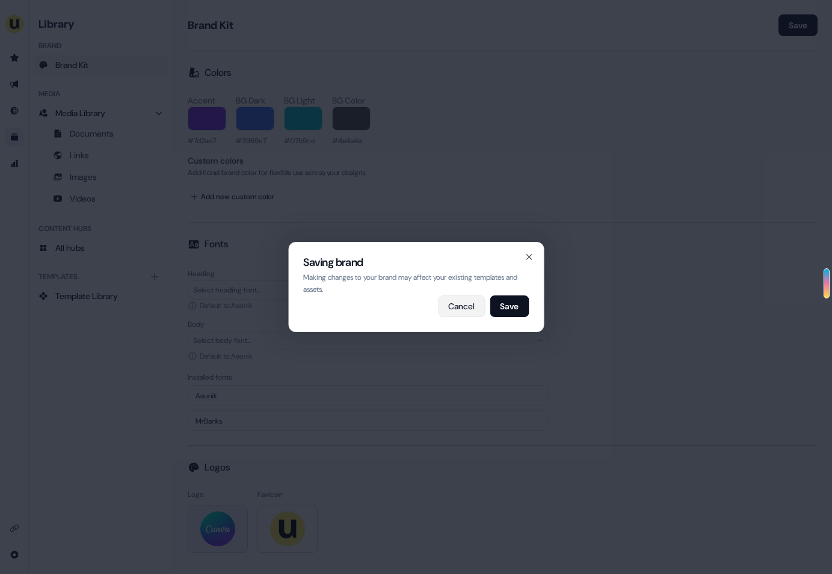
click at [456, 311] on button "Cancel" at bounding box center [461, 306] width 47 height 22
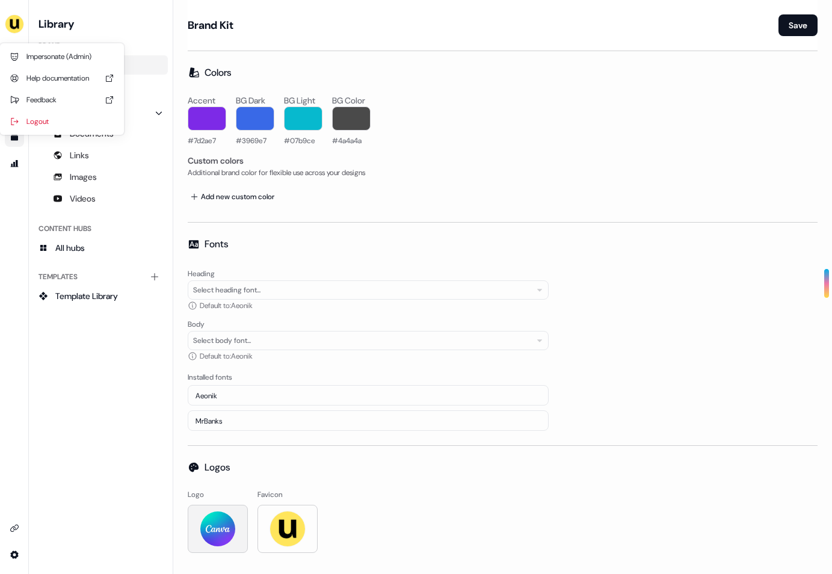
click at [21, 26] on img "side nav menu" at bounding box center [14, 23] width 19 height 19
click at [67, 327] on nav "Impersonate (Admin) Help documentation Feedback Logout Library Brand Brand Kit …" at bounding box center [86, 287] width 173 height 574
click at [14, 60] on icon "Go to prospects" at bounding box center [14, 58] width 8 height 8
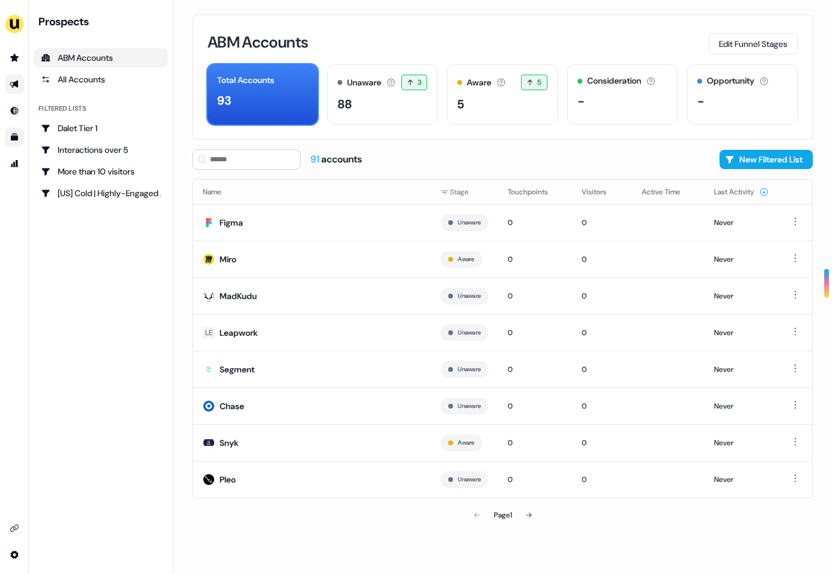
click at [14, 82] on icon "Go to outbound experience" at bounding box center [15, 84] width 10 height 10
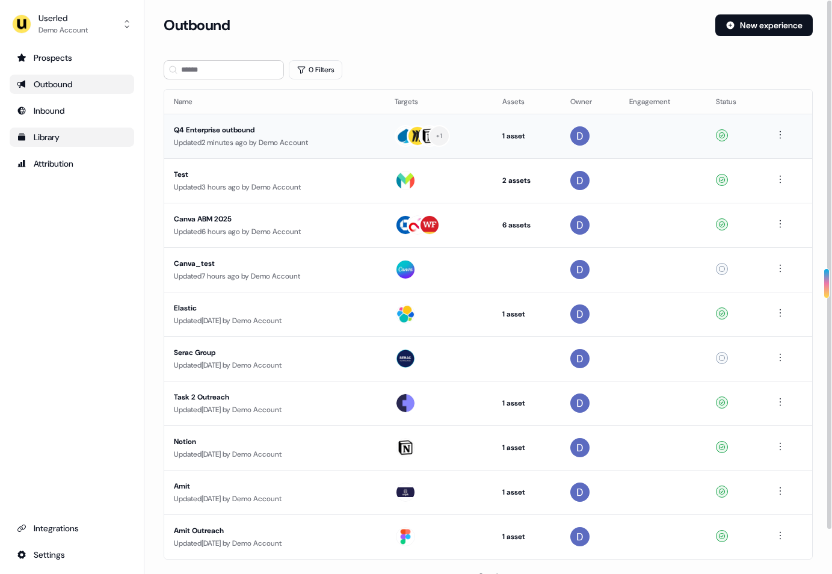
click at [222, 132] on div "Q4 Enterprise outbound" at bounding box center [274, 130] width 201 height 12
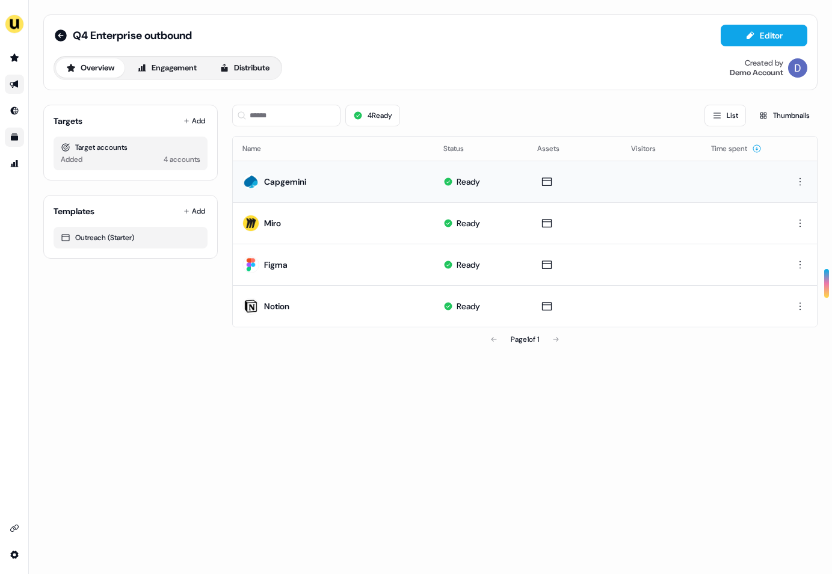
click at [280, 187] on div "Capgemini" at bounding box center [274, 182] width 64 height 22
click at [290, 173] on div "Capgemini" at bounding box center [274, 182] width 64 height 22
click at [149, 148] on div "Target accounts" at bounding box center [131, 147] width 140 height 12
click at [136, 236] on div "Outreach (Starter)" at bounding box center [131, 238] width 140 height 12
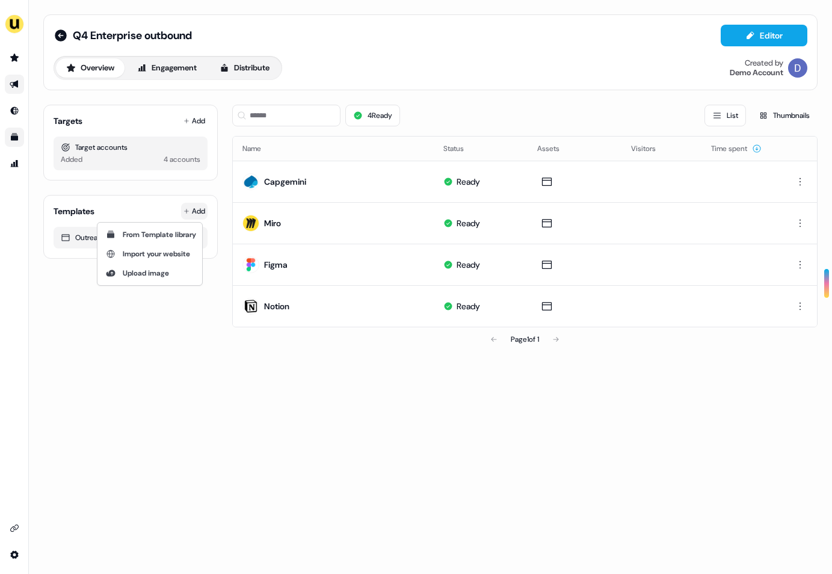
click at [188, 206] on html "For the best experience switch devices to a bigger screen. Go to Userled.io Q4 …" at bounding box center [416, 287] width 832 height 574
click at [170, 231] on span "From Template library" at bounding box center [159, 235] width 73 height 10
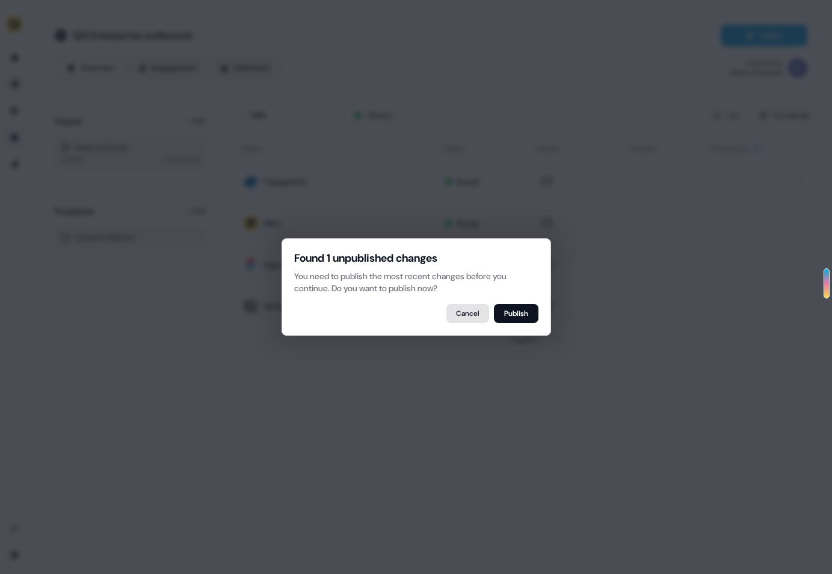
click at [464, 315] on button "Cancel" at bounding box center [467, 313] width 43 height 19
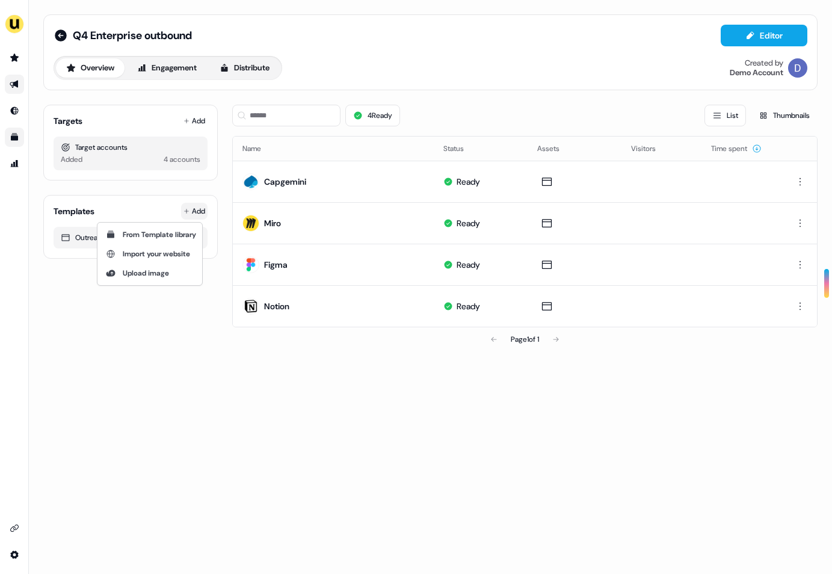
click at [197, 212] on html "For the best experience switch devices to a bigger screen. Go to Userled.io Q4 …" at bounding box center [416, 287] width 832 height 574
click at [176, 238] on span "From Template library" at bounding box center [159, 235] width 73 height 10
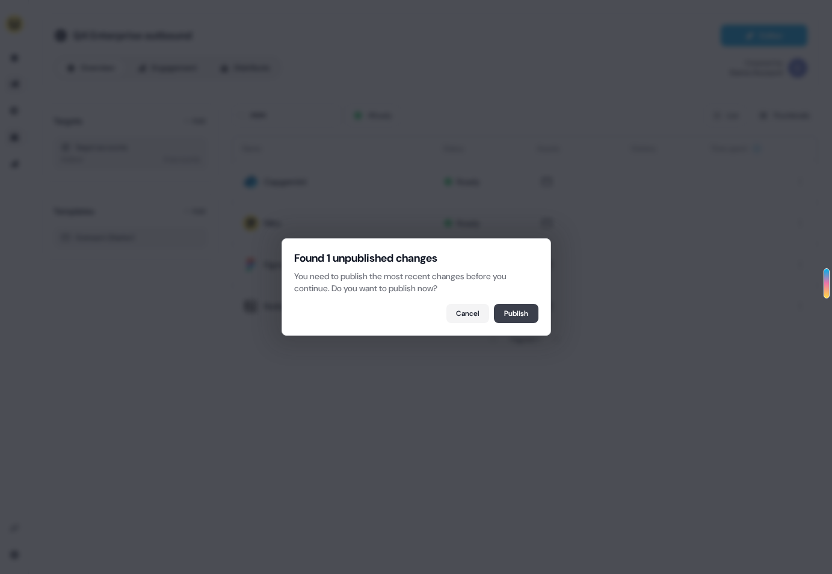
click at [521, 316] on button "Publish" at bounding box center [516, 313] width 45 height 19
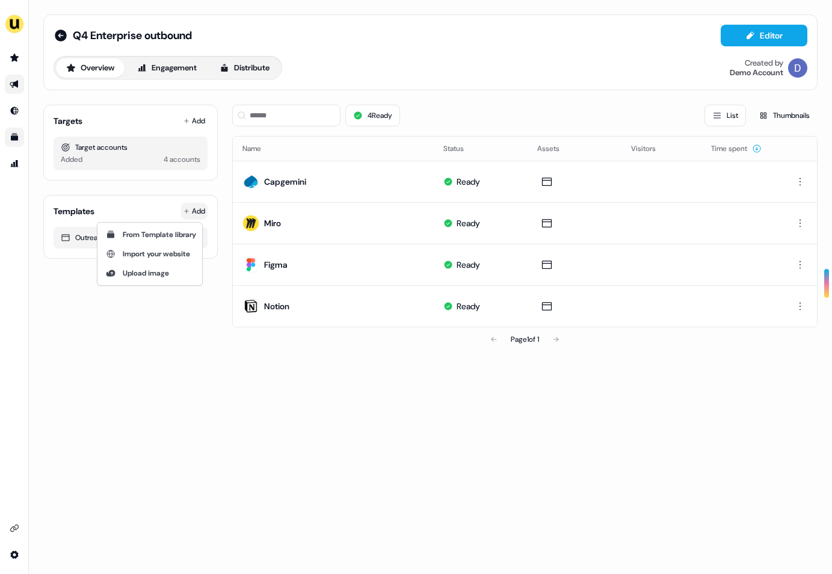
click at [197, 214] on html "For the best experience switch devices to a bigger screen. Go to Userled.io Q4 …" at bounding box center [416, 287] width 832 height 574
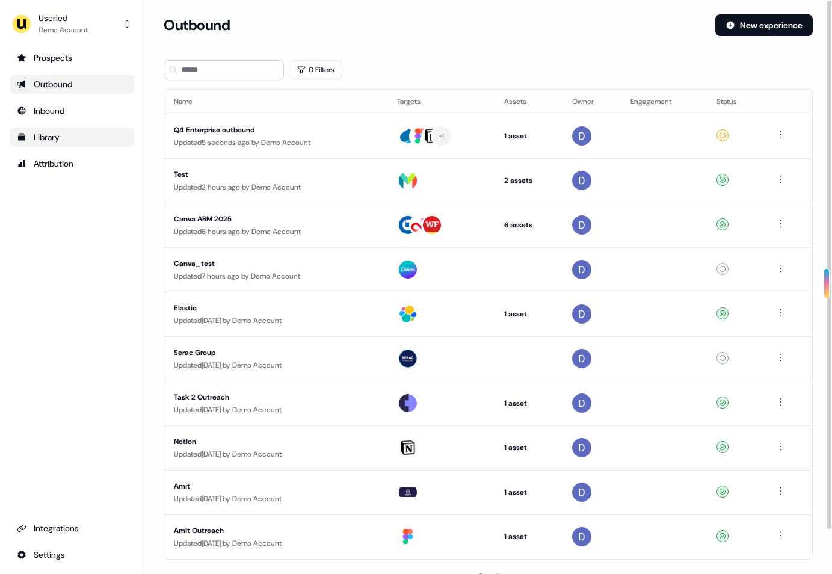
click at [218, 133] on div "Q4 Enterprise outbound" at bounding box center [276, 130] width 204 height 12
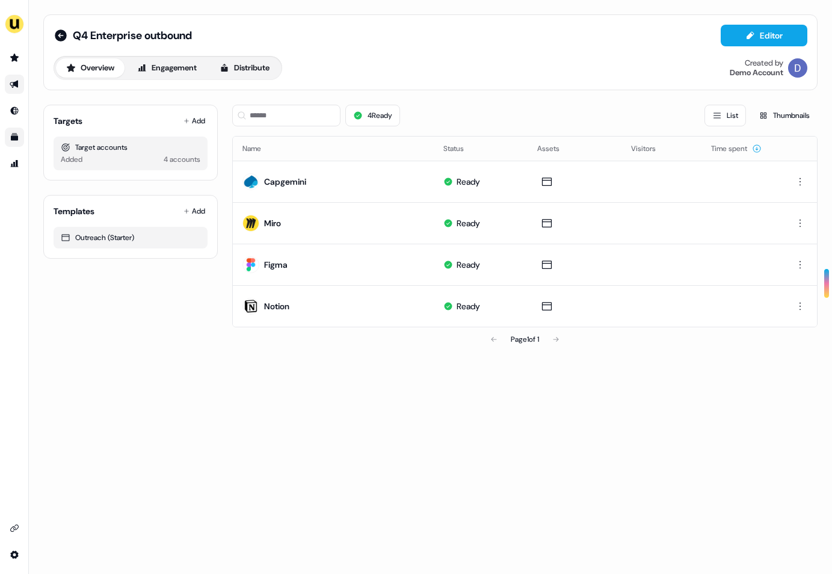
click at [176, 210] on div "Templates Add" at bounding box center [131, 211] width 154 height 12
click at [200, 210] on html "For the best experience switch devices to a bigger screen. Go to Userled.io Q4 …" at bounding box center [416, 287] width 832 height 574
click at [164, 240] on div "From Template library" at bounding box center [150, 234] width 100 height 19
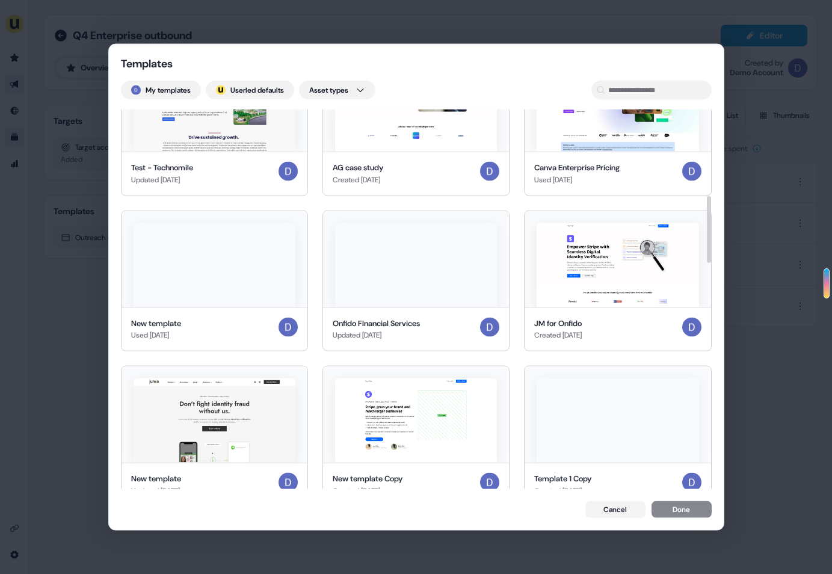
scroll to position [201, 0]
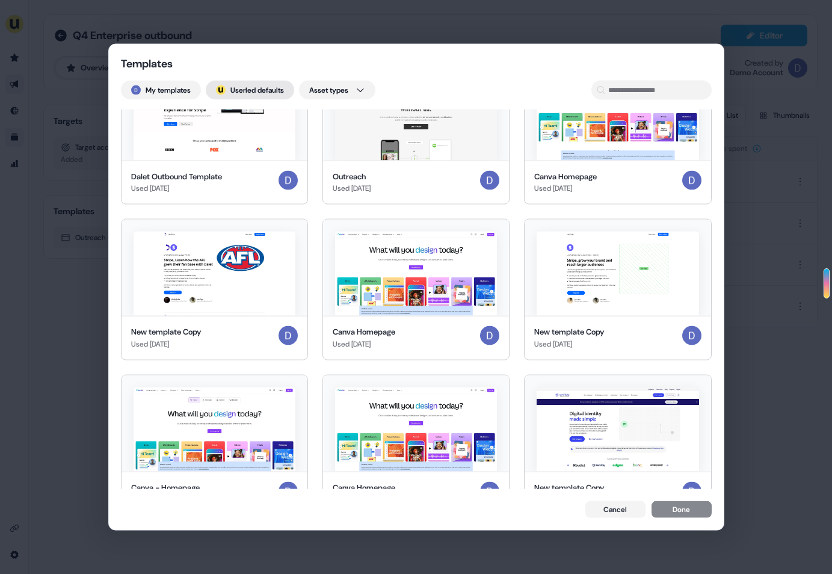
click at [244, 94] on button "; Userled defaults" at bounding box center [250, 90] width 88 height 19
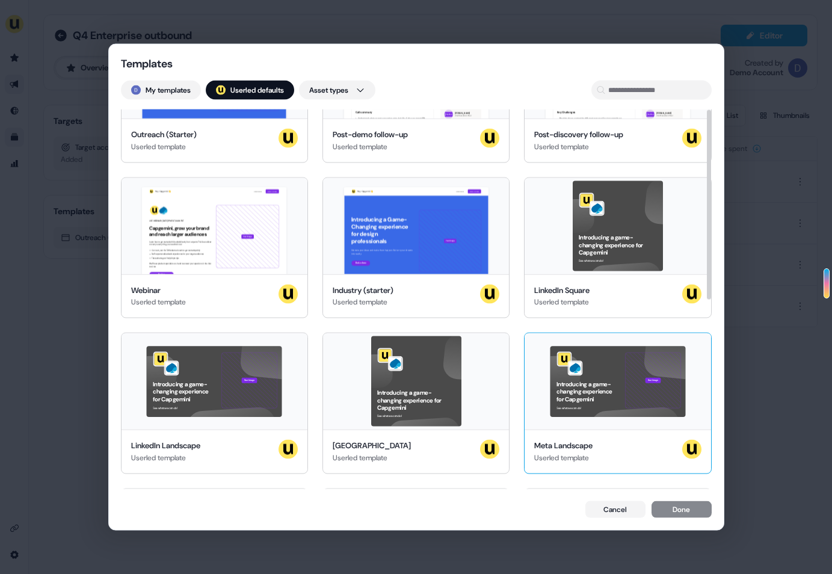
scroll to position [0, 0]
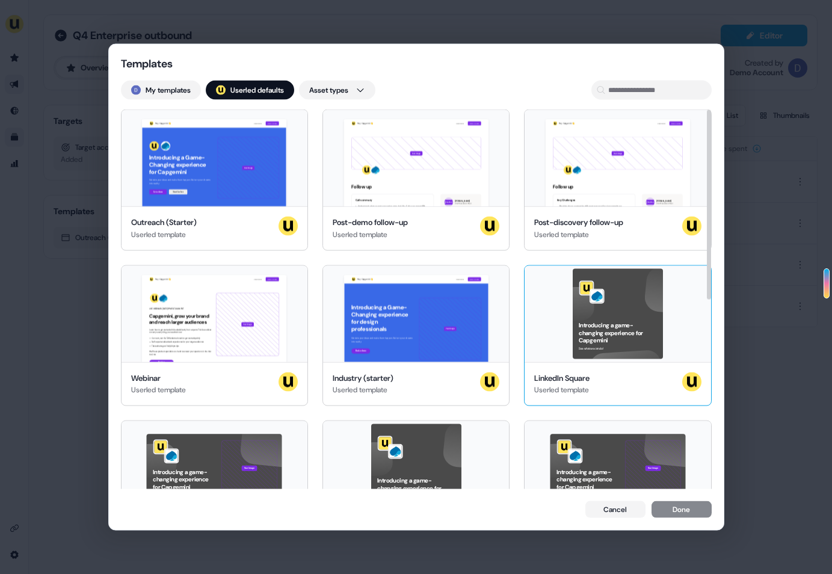
click at [572, 322] on div "Introducing a game-changing experience for Capgemini See what we can do!" at bounding box center [617, 313] width 186 height 96
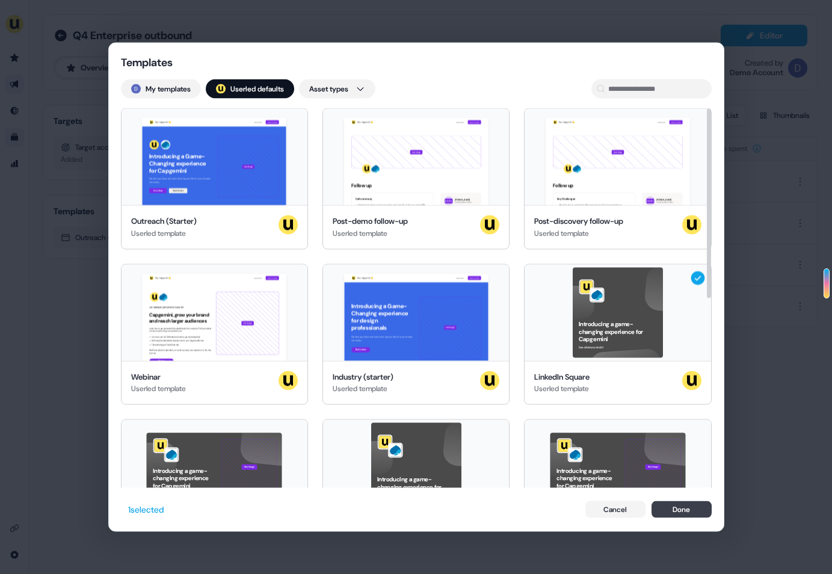
click at [681, 516] on button "Done" at bounding box center [681, 508] width 60 height 17
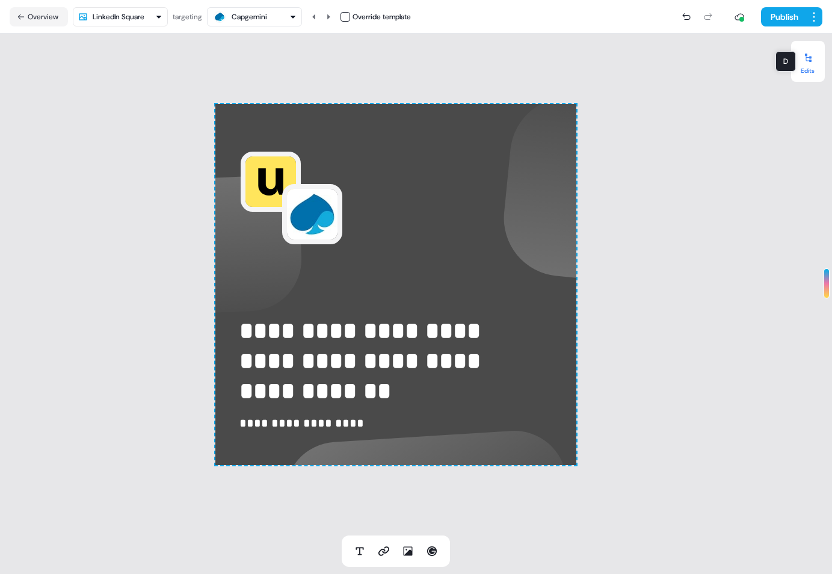
click at [807, 58] on icon at bounding box center [808, 58] width 10 height 10
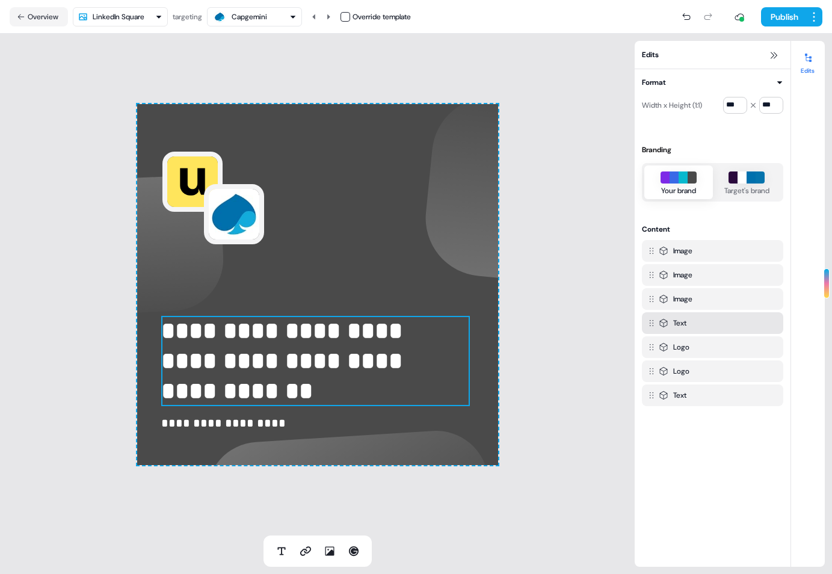
click at [284, 361] on p "**********" at bounding box center [315, 361] width 309 height 90
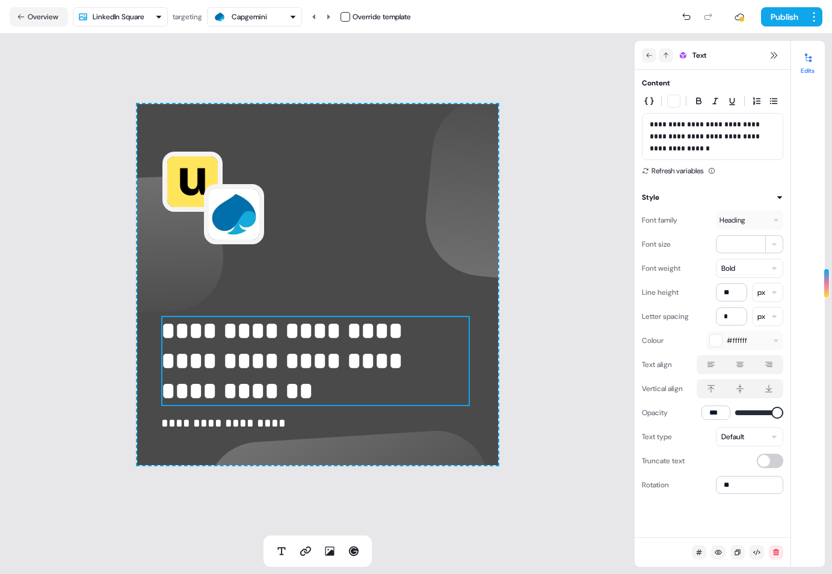
click at [547, 330] on div "**********" at bounding box center [317, 285] width 635 height 502
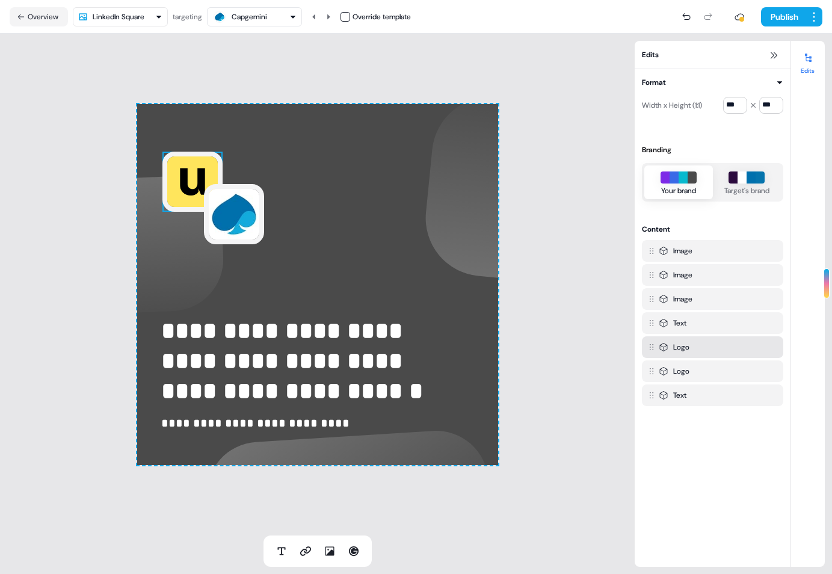
click at [189, 182] on img at bounding box center [192, 182] width 60 height 60
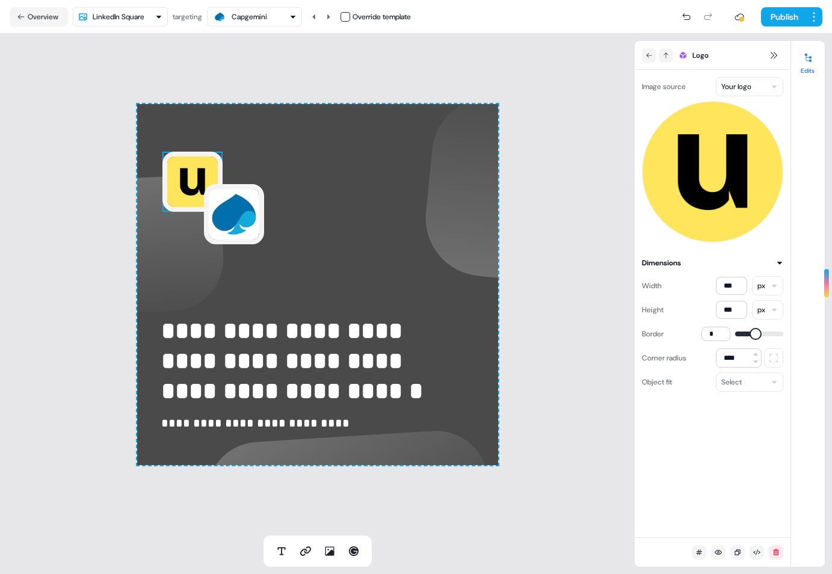
click at [763, 84] on html "**********" at bounding box center [416, 287] width 832 height 574
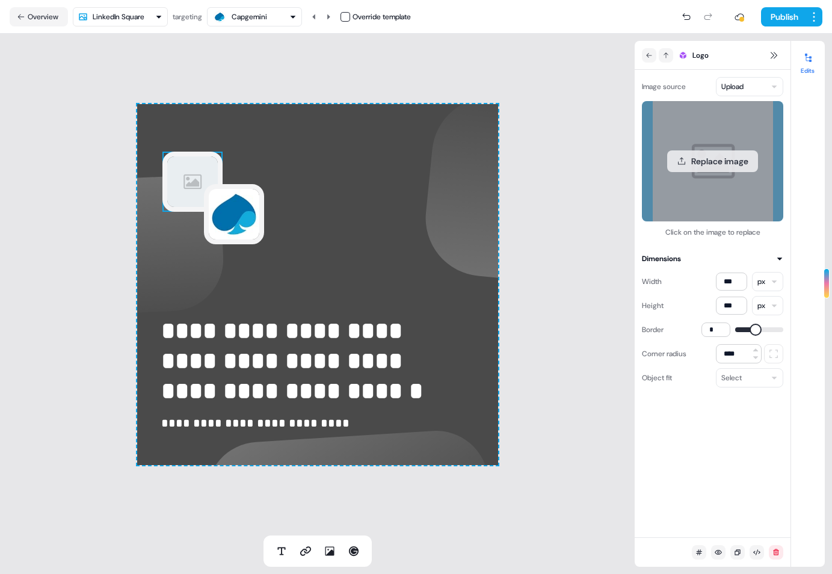
click at [716, 165] on button "Replace image" at bounding box center [712, 161] width 91 height 22
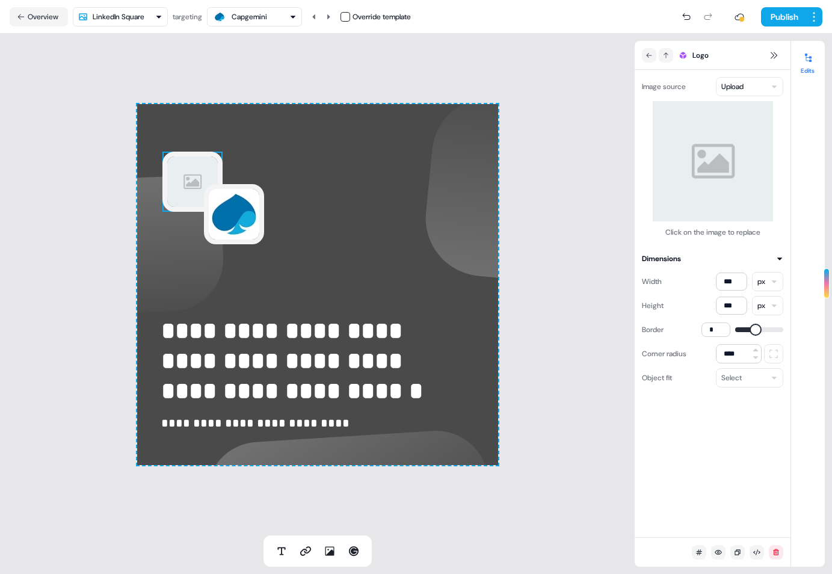
click at [751, 82] on html "**********" at bounding box center [416, 287] width 832 height 574
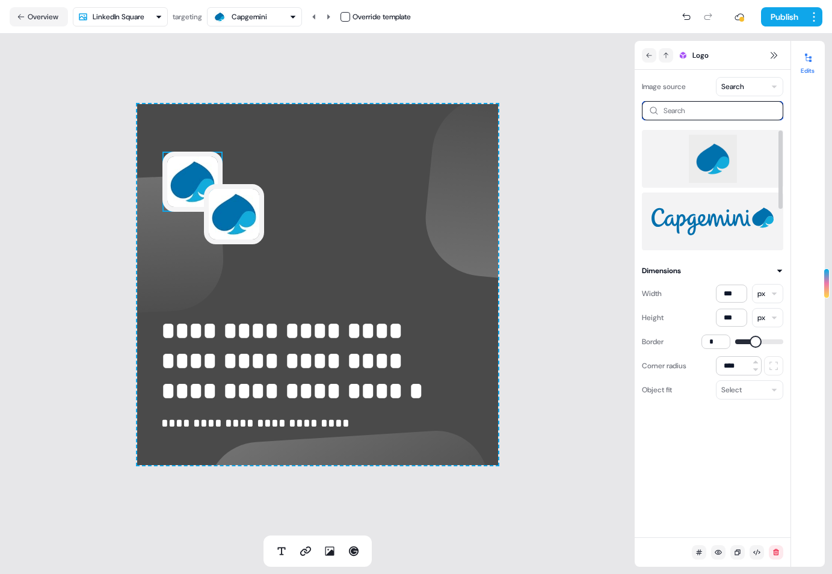
click at [723, 103] on input at bounding box center [712, 110] width 141 height 19
type input "*****"
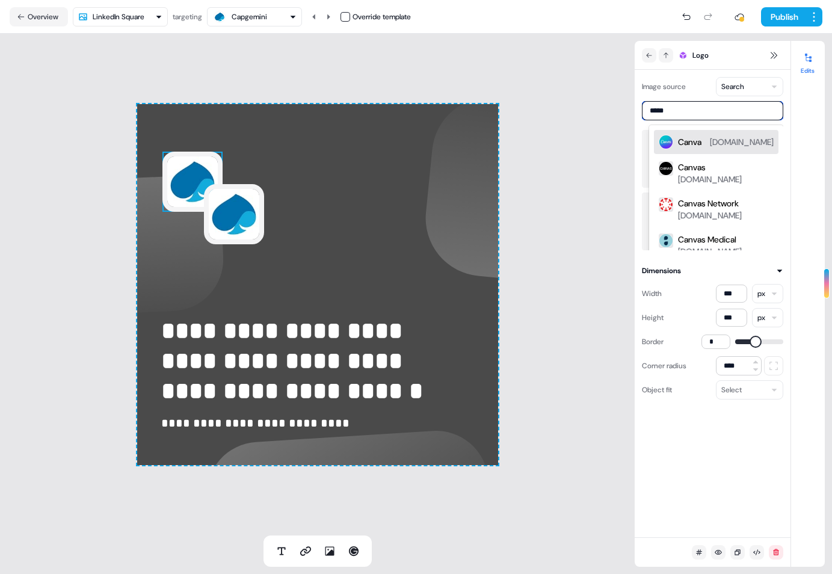
click at [689, 141] on div "Canva" at bounding box center [689, 142] width 23 height 12
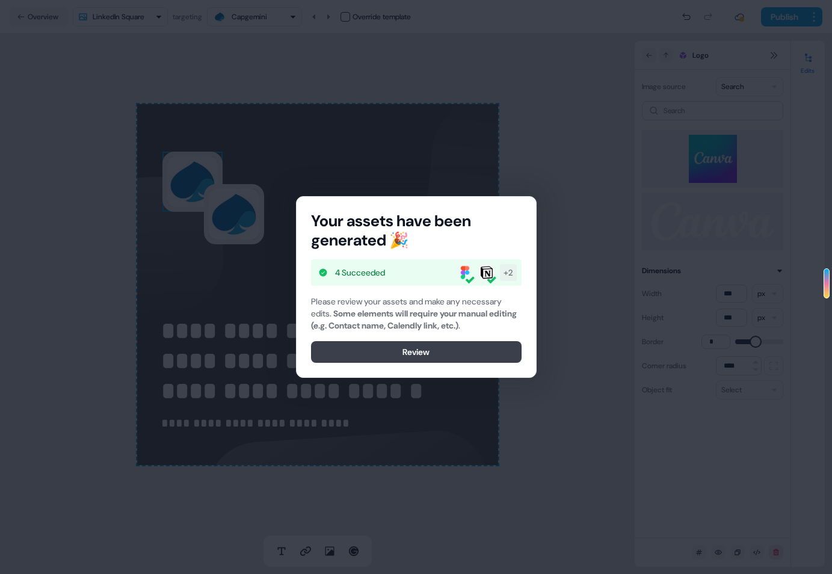
click at [432, 352] on button "Review" at bounding box center [416, 352] width 211 height 22
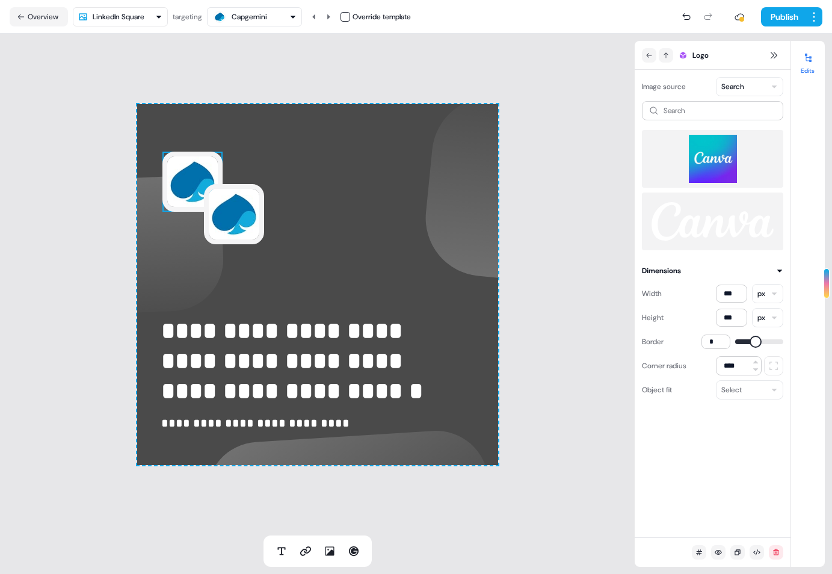
click at [533, 194] on div "**********" at bounding box center [317, 285] width 635 height 502
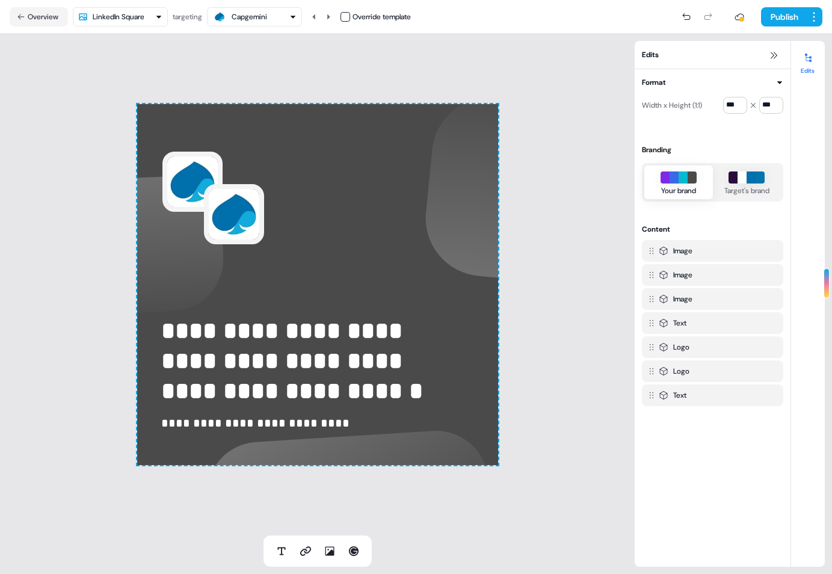
click at [685, 55] on div "Edits" at bounding box center [713, 55] width 156 height 28
click at [770, 56] on icon at bounding box center [774, 56] width 10 height 10
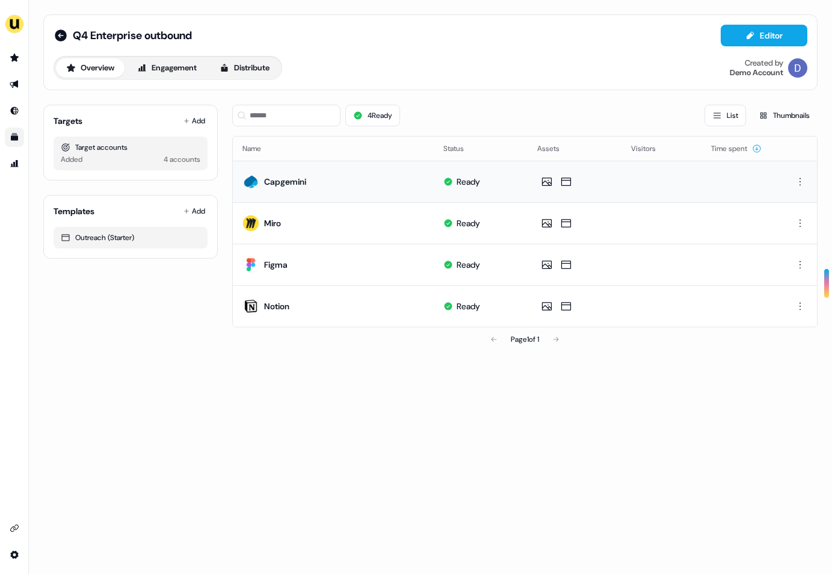
click at [364, 186] on td "Capgemini" at bounding box center [333, 181] width 201 height 41
click at [760, 38] on button "Editor" at bounding box center [764, 36] width 87 height 22
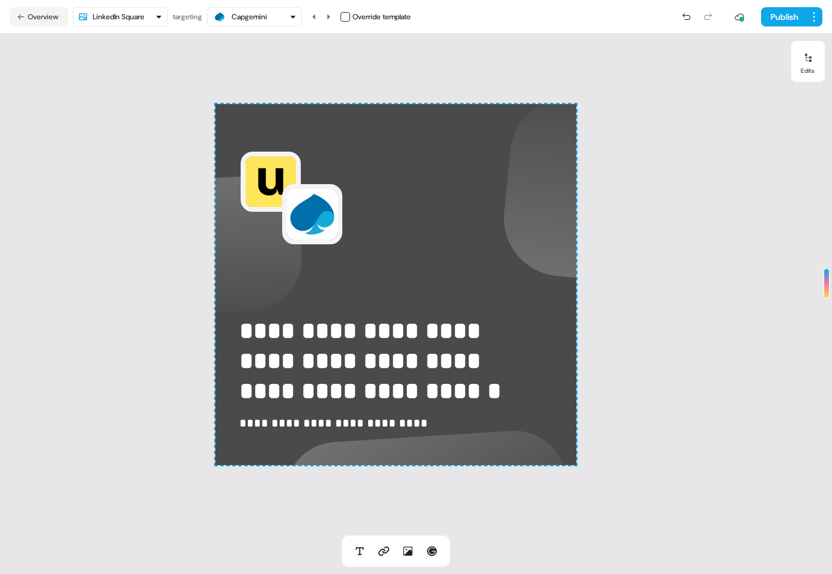
click at [149, 13] on html "**********" at bounding box center [416, 287] width 832 height 574
click at [277, 49] on html "**********" at bounding box center [416, 287] width 832 height 574
click at [380, 546] on icon at bounding box center [384, 551] width 12 height 12
drag, startPoint x: 226, startPoint y: 120, endPoint x: 519, endPoint y: 415, distance: 416.3
click at [519, 415] on div at bounding box center [395, 284] width 361 height 361
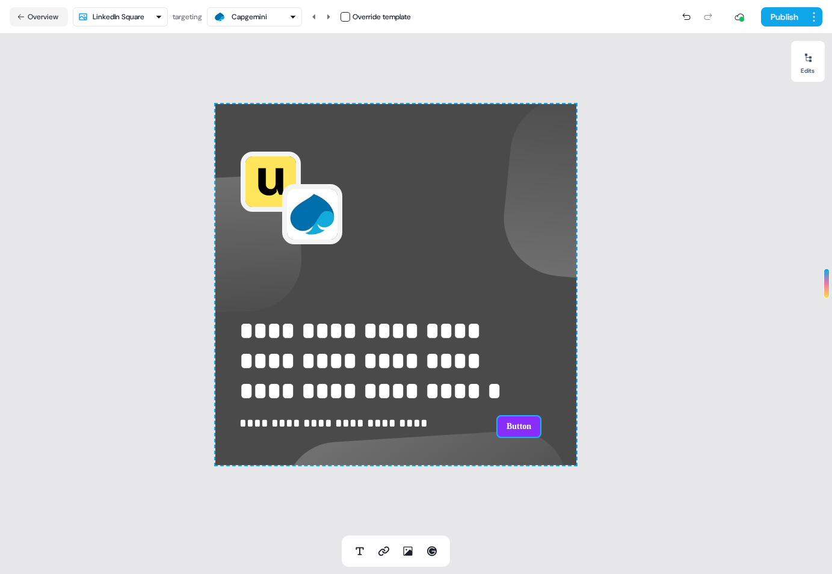
click at [522, 425] on button "Button" at bounding box center [518, 426] width 45 height 23
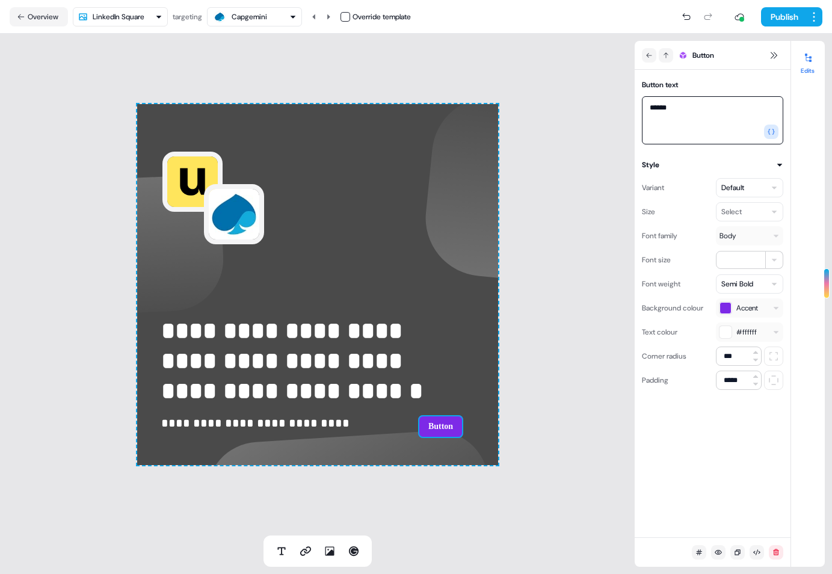
click at [719, 113] on textarea "******" at bounding box center [712, 120] width 141 height 48
type textarea "**********"
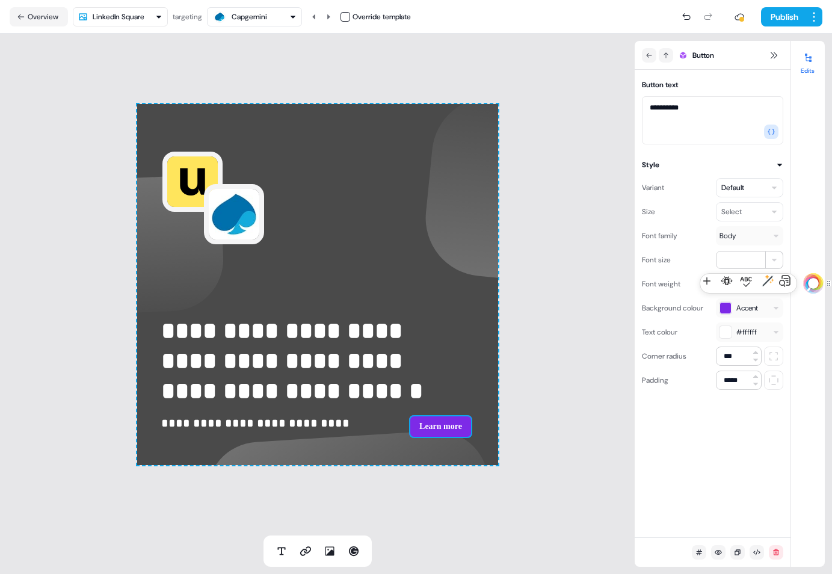
click at [692, 161] on button "Style" at bounding box center [712, 165] width 141 height 12
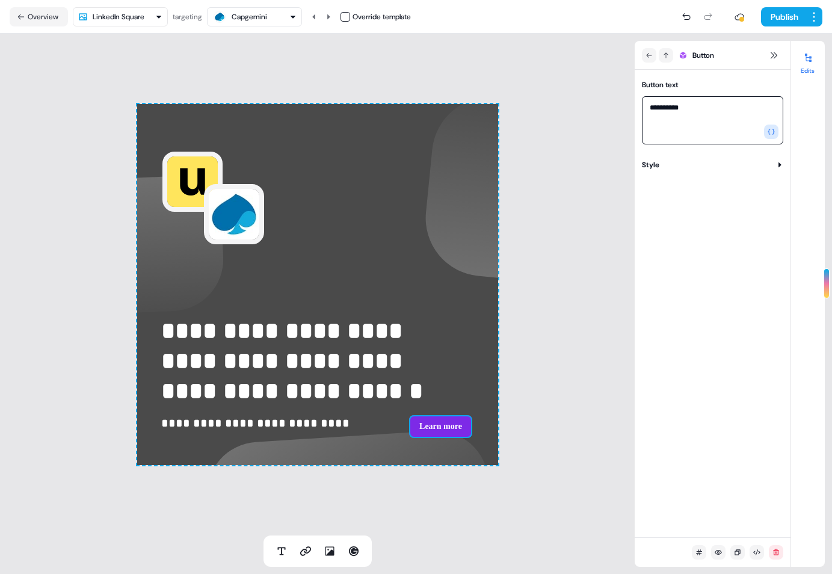
click at [693, 118] on textarea "**********" at bounding box center [712, 120] width 141 height 48
click at [775, 135] on button "button" at bounding box center [771, 131] width 14 height 14
click at [690, 111] on textarea "**********" at bounding box center [712, 120] width 141 height 48
click at [736, 168] on button "Style" at bounding box center [712, 165] width 141 height 12
click at [711, 105] on textarea "**********" at bounding box center [712, 120] width 141 height 48
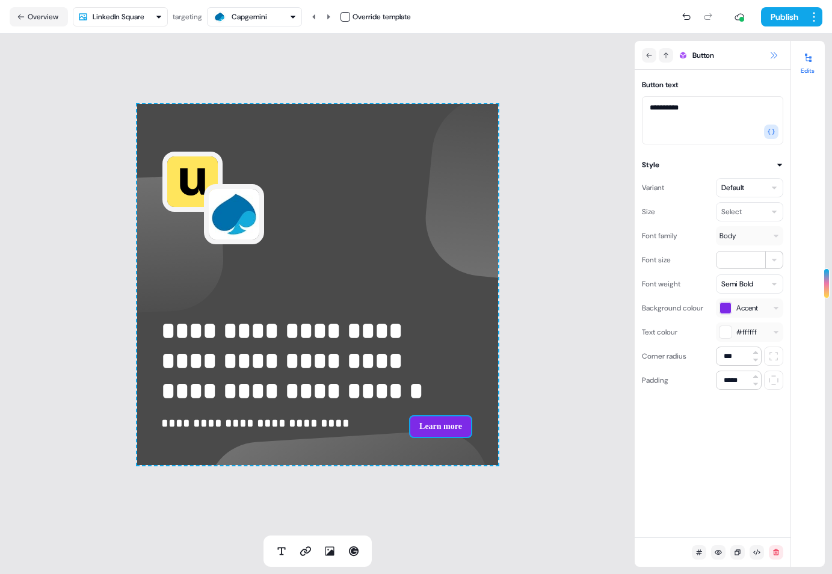
click at [775, 54] on icon at bounding box center [773, 55] width 7 height 7
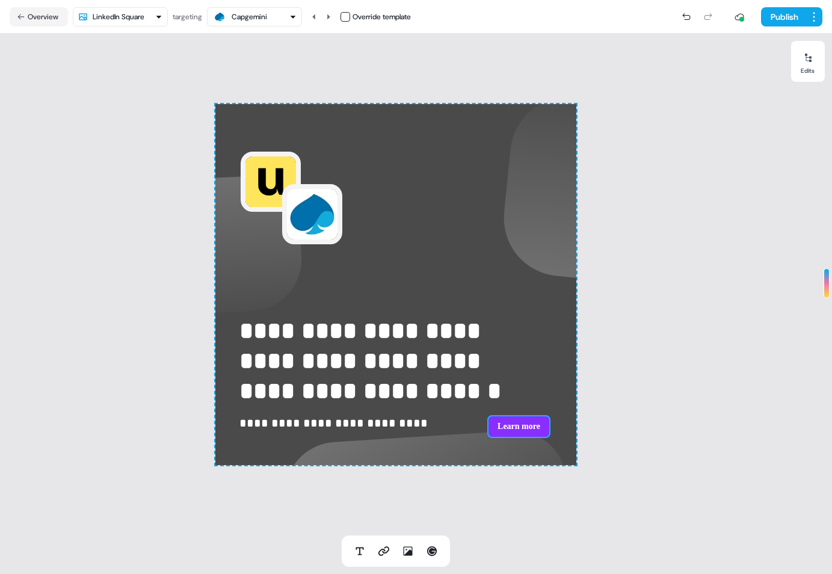
click at [514, 423] on button "Learn more" at bounding box center [518, 426] width 63 height 23
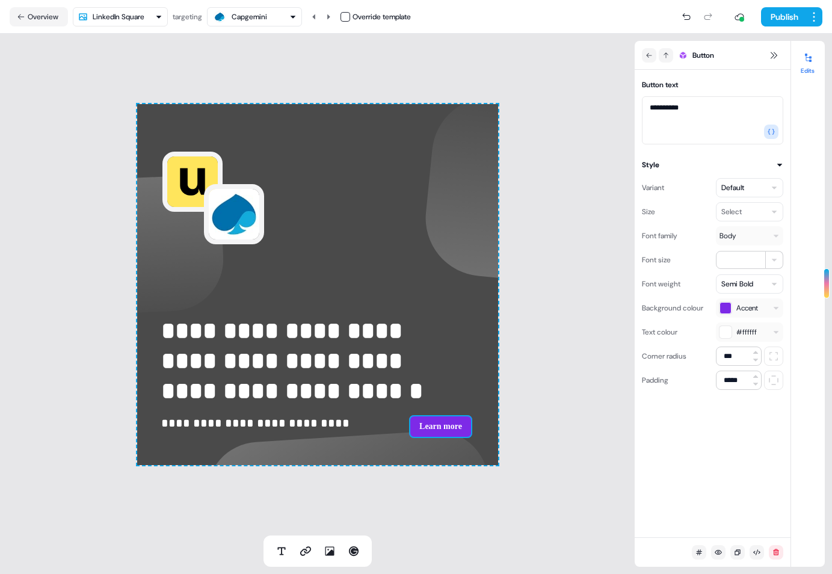
click at [728, 206] on html "**********" at bounding box center [416, 287] width 832 height 574
click at [707, 108] on textarea "**********" at bounding box center [712, 120] width 141 height 48
click at [775, 134] on button "button" at bounding box center [771, 131] width 14 height 14
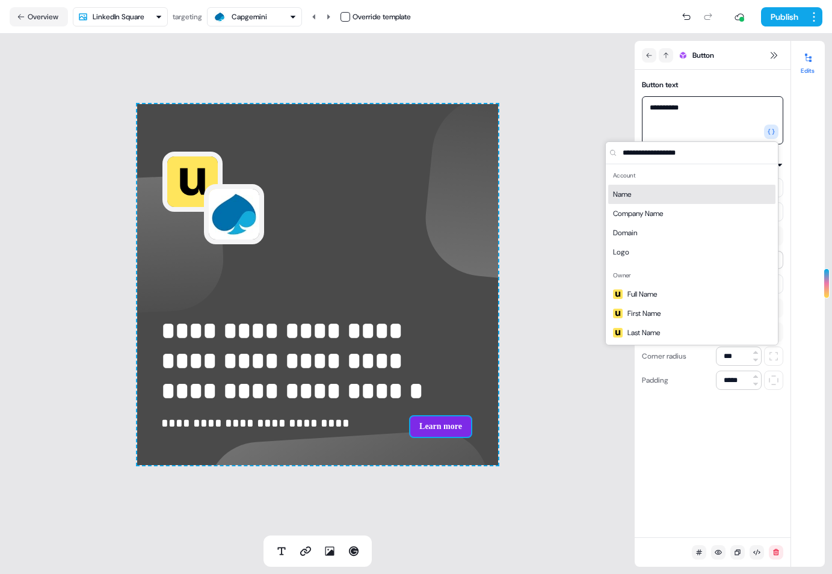
click at [690, 127] on textarea "**********" at bounding box center [712, 120] width 141 height 48
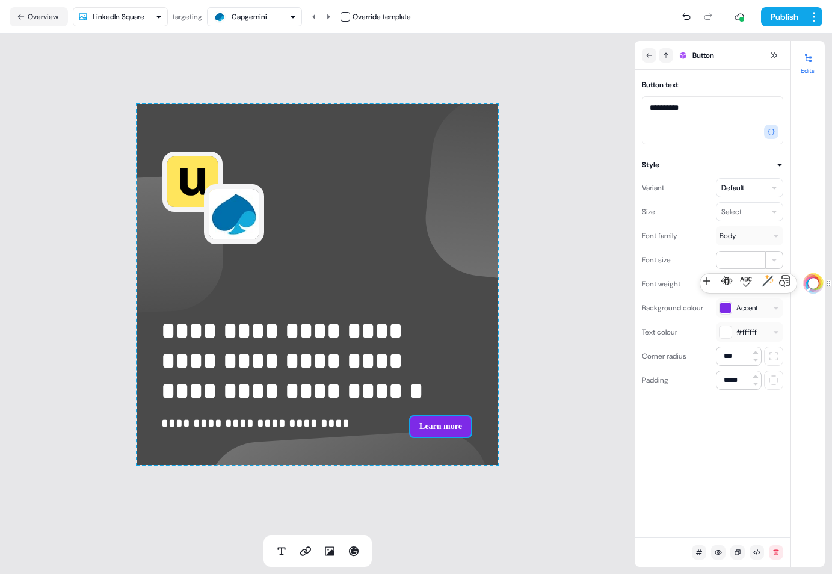
click at [701, 48] on div "Button" at bounding box center [702, 55] width 120 height 14
click at [700, 48] on div "Button" at bounding box center [702, 55] width 120 height 14
click at [700, 54] on span "Button" at bounding box center [703, 55] width 22 height 12
click at [805, 67] on button "Edits" at bounding box center [808, 61] width 34 height 26
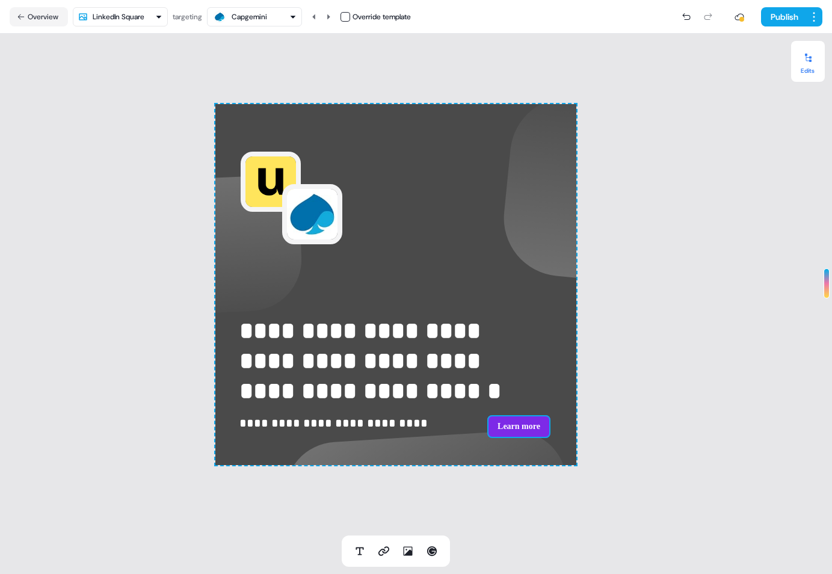
click at [805, 67] on button "Edits" at bounding box center [808, 61] width 34 height 26
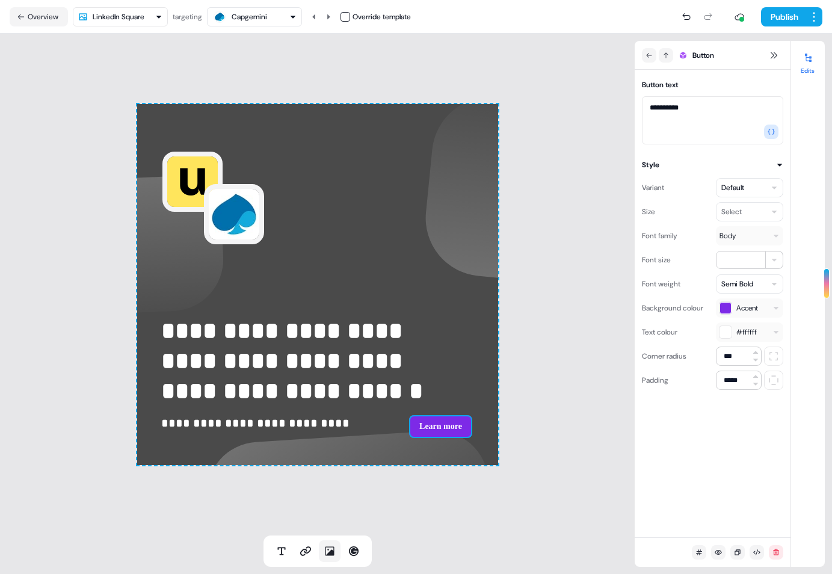
click at [329, 553] on icon at bounding box center [329, 551] width 9 height 9
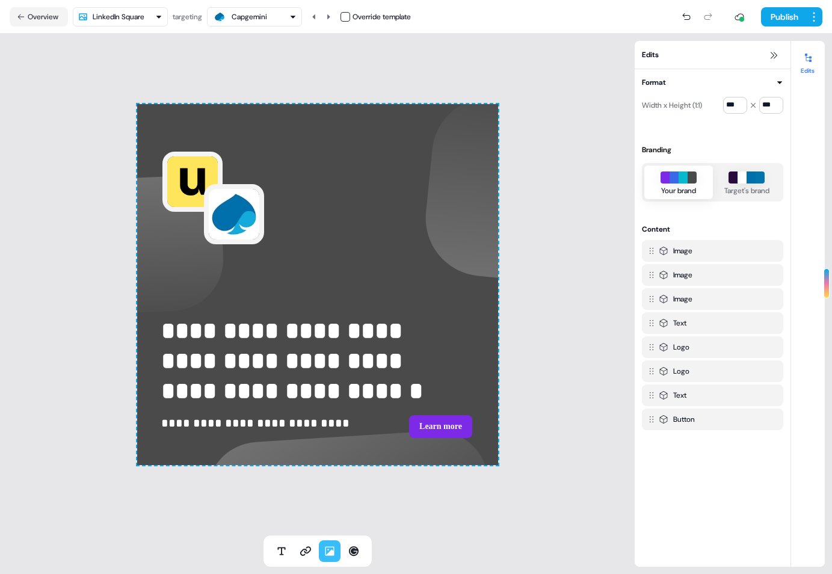
click at [329, 553] on icon at bounding box center [329, 551] width 9 height 9
click at [439, 496] on div "**********" at bounding box center [317, 285] width 635 height 502
click at [767, 56] on button at bounding box center [773, 55] width 14 height 14
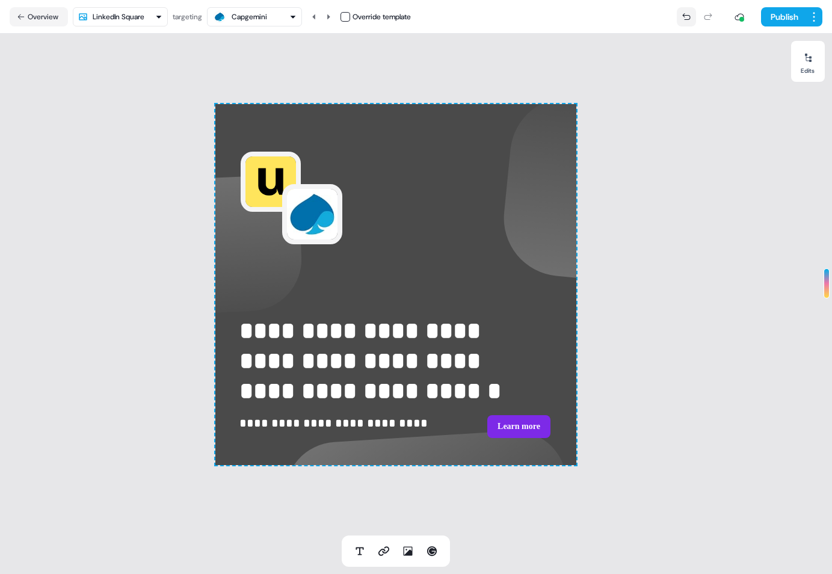
click at [689, 21] on button at bounding box center [686, 16] width 19 height 19
click at [689, 20] on icon at bounding box center [686, 17] width 10 height 10
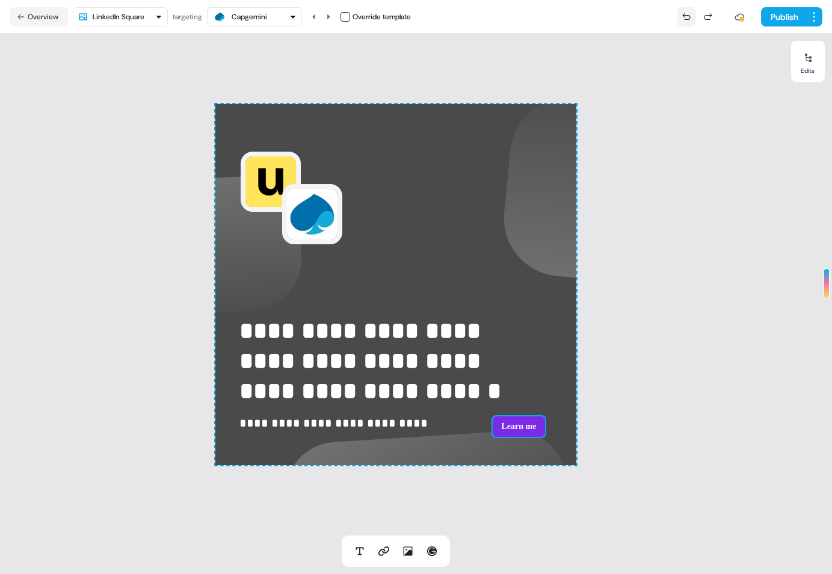
click at [689, 20] on icon at bounding box center [686, 17] width 10 height 10
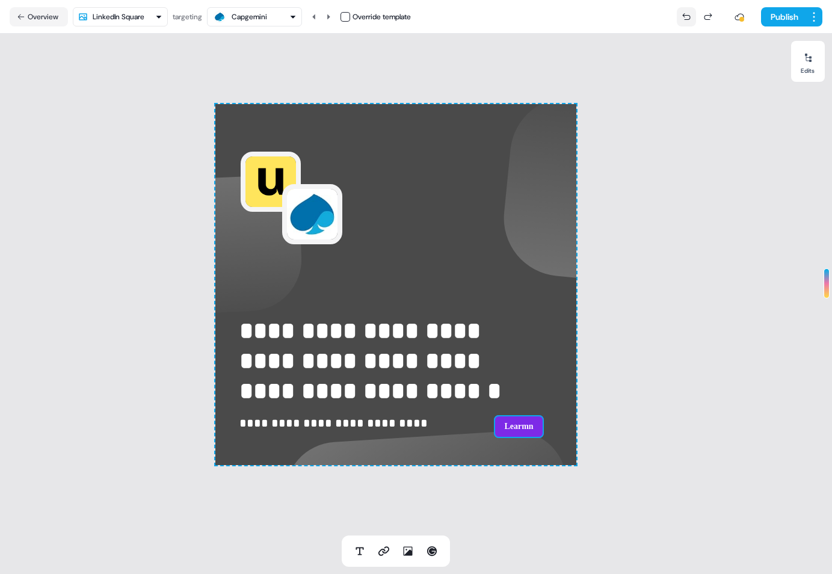
click at [689, 20] on icon at bounding box center [686, 17] width 10 height 10
click at [511, 430] on button "Lear" at bounding box center [519, 426] width 90 height 23
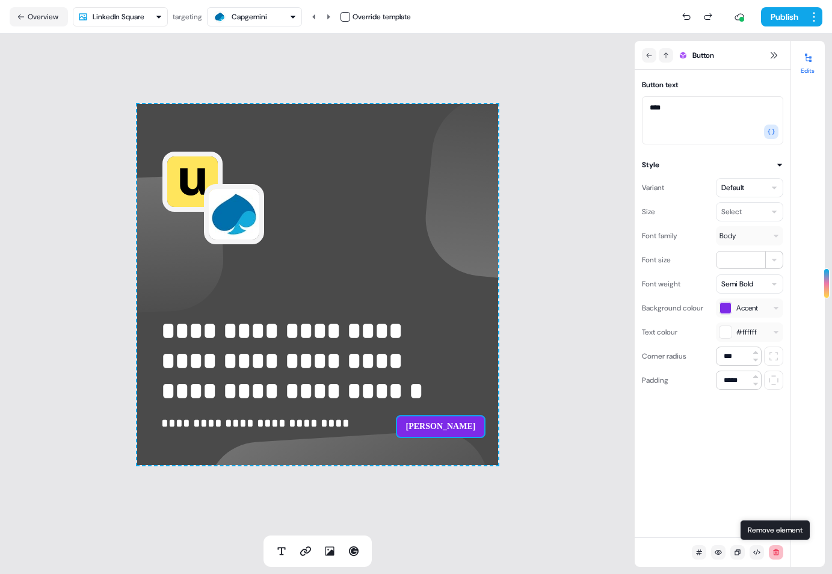
click at [773, 553] on icon at bounding box center [775, 552] width 5 height 6
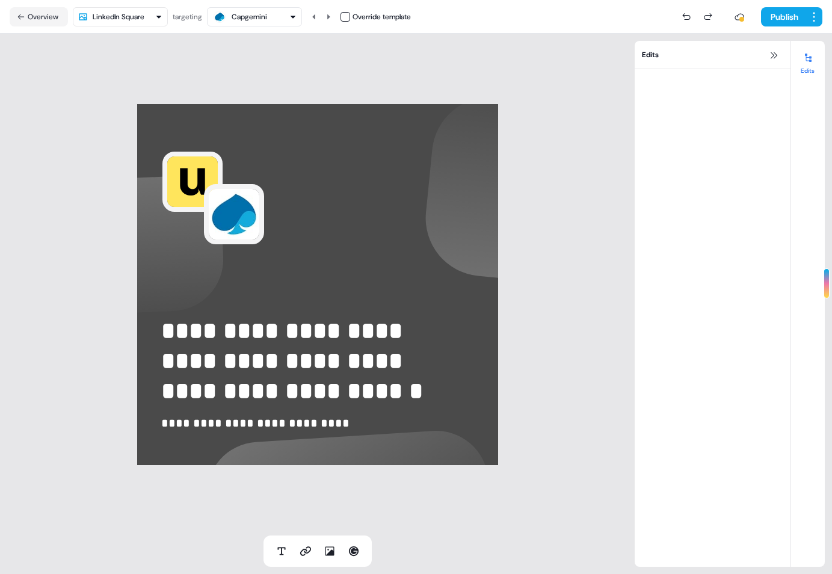
click at [508, 376] on div "**********" at bounding box center [317, 285] width 635 height 502
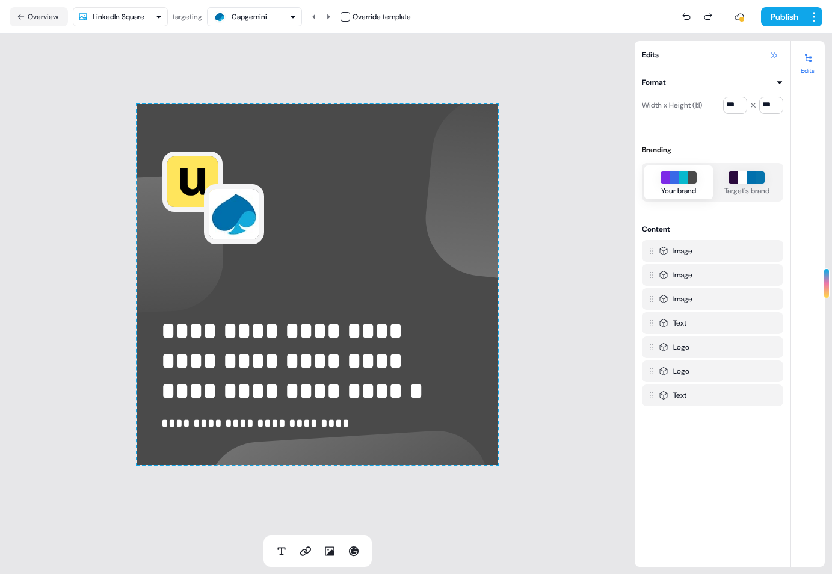
click at [776, 56] on icon at bounding box center [773, 55] width 7 height 7
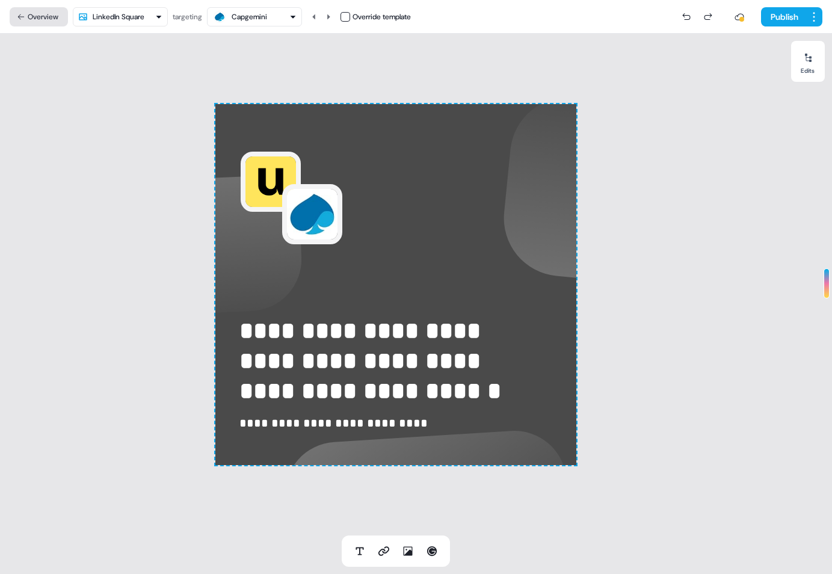
click at [33, 9] on button "Overview" at bounding box center [39, 16] width 58 height 19
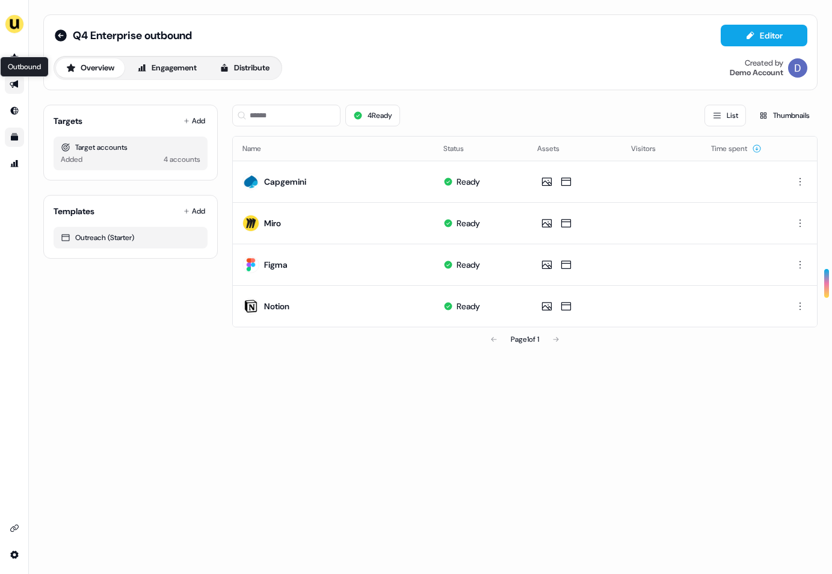
click at [18, 82] on icon "Go to outbound experience" at bounding box center [15, 84] width 10 height 10
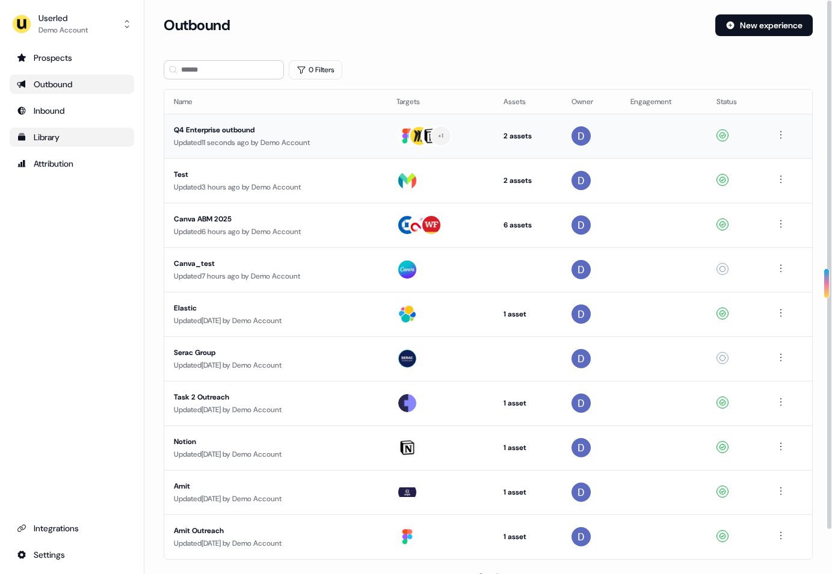
click at [242, 143] on div "Updated 11 seconds ago by Demo Account" at bounding box center [275, 143] width 203 height 12
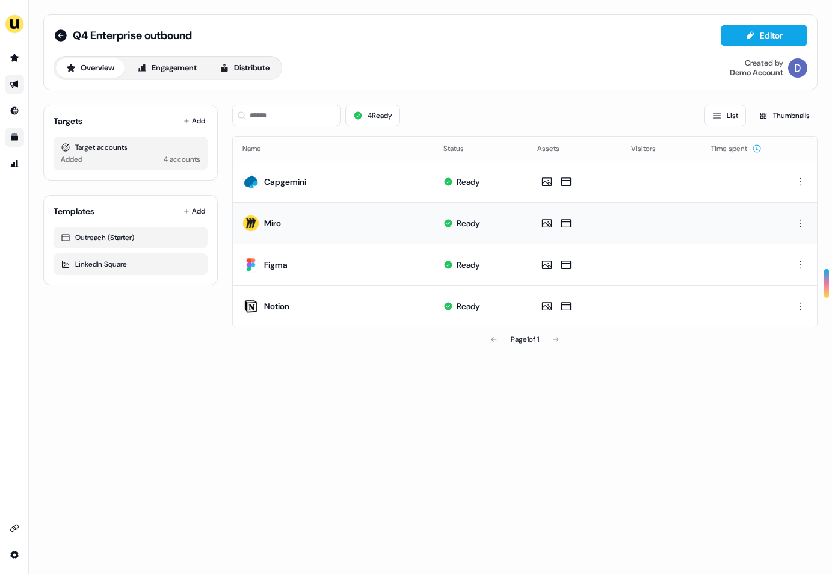
click at [294, 232] on td "Miro" at bounding box center [333, 222] width 201 height 41
click at [51, 398] on div "Q4 Enterprise outbound Editor Overview Engagement Distribute Created by Demo Ac…" at bounding box center [430, 287] width 803 height 574
click at [84, 386] on div "Q4 Enterprise outbound Editor Overview Engagement Distribute Created by Demo Ac…" at bounding box center [430, 287] width 803 height 574
click at [22, 53] on link "Go to prospects" at bounding box center [14, 57] width 19 height 19
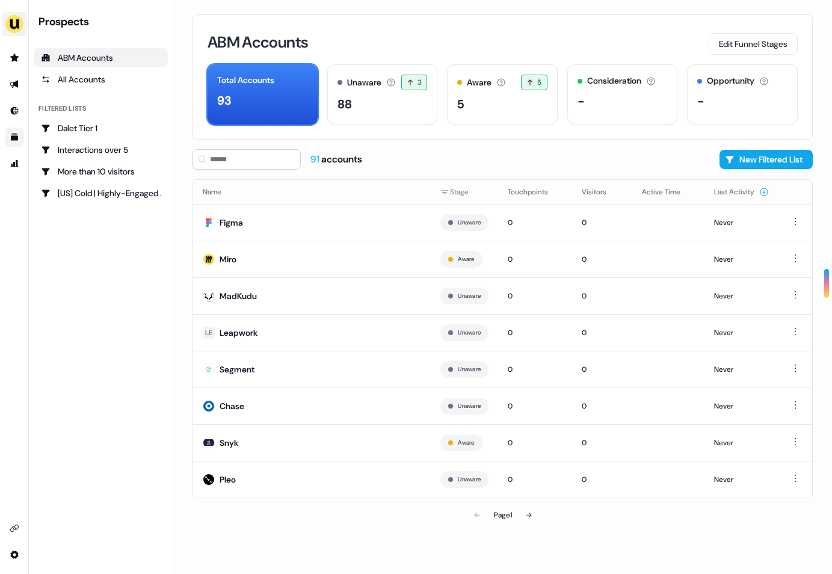
click at [14, 21] on img "side nav menu" at bounding box center [14, 23] width 19 height 19
click at [76, 276] on nav "Impersonate (Admin) Help documentation Feedback Logout Prospects ABM Accounts A…" at bounding box center [86, 287] width 173 height 574
click at [11, 159] on link "Attribution Attribution" at bounding box center [14, 163] width 19 height 19
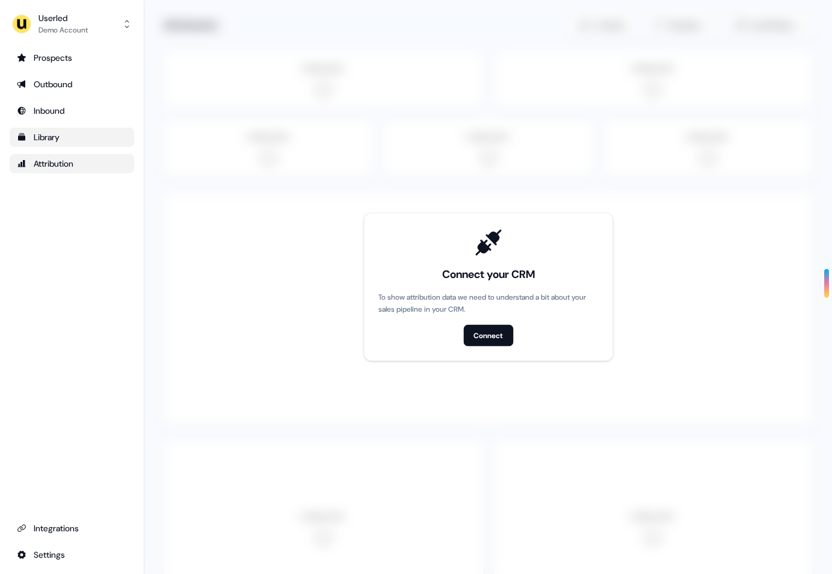
click at [64, 168] on div "Attribution" at bounding box center [72, 164] width 110 height 12
click at [51, 138] on div "Library" at bounding box center [72, 137] width 110 height 12
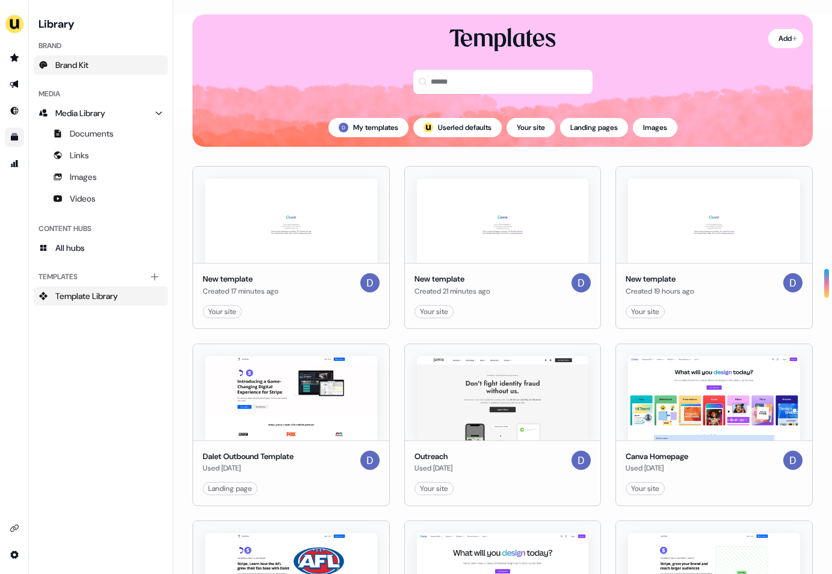
click at [87, 63] on span "Brand Kit" at bounding box center [71, 65] width 33 height 12
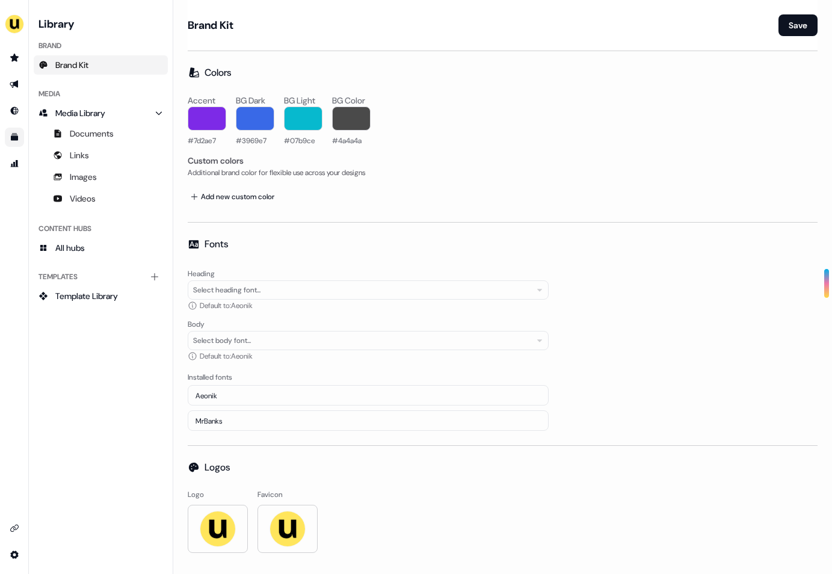
scroll to position [8, 0]
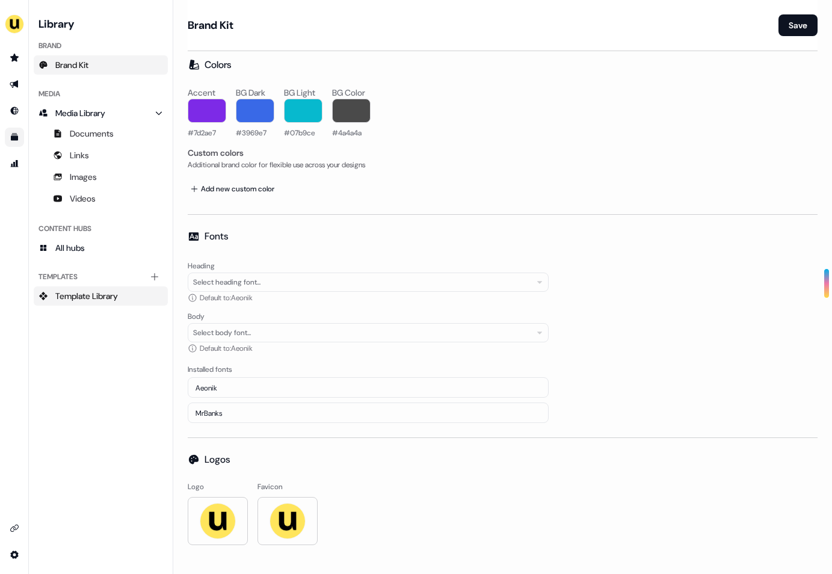
click at [89, 298] on span "Template Library" at bounding box center [86, 296] width 63 height 12
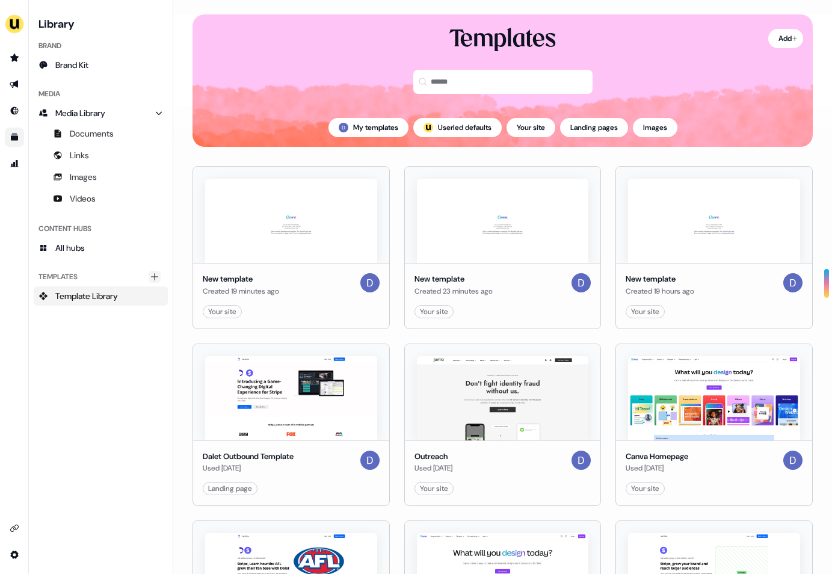
click at [152, 274] on icon "Main" at bounding box center [155, 277] width 10 height 10
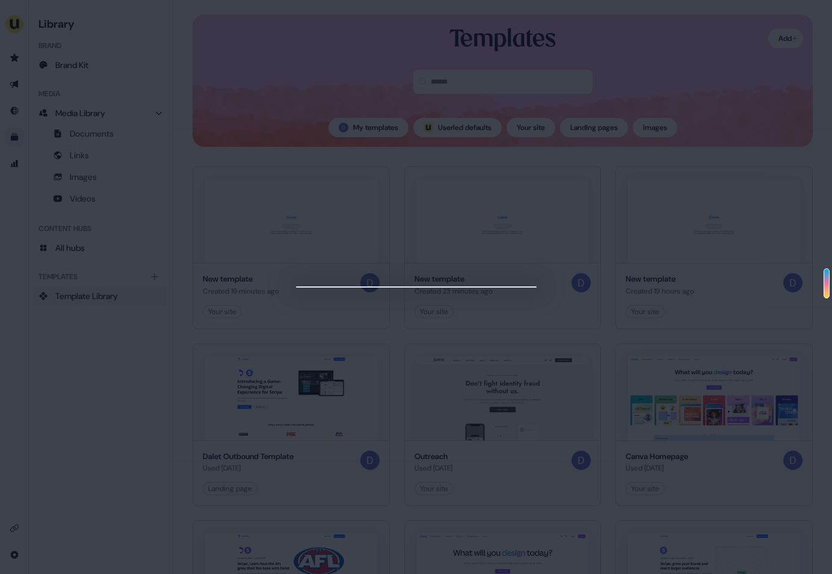
click at [122, 364] on div "Close" at bounding box center [416, 287] width 832 height 574
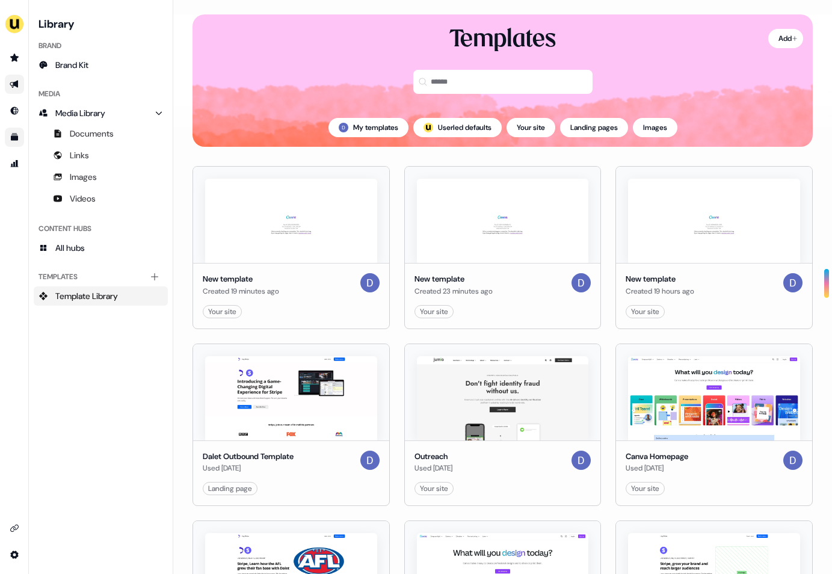
click at [15, 79] on link "Go to outbound experience" at bounding box center [14, 84] width 19 height 19
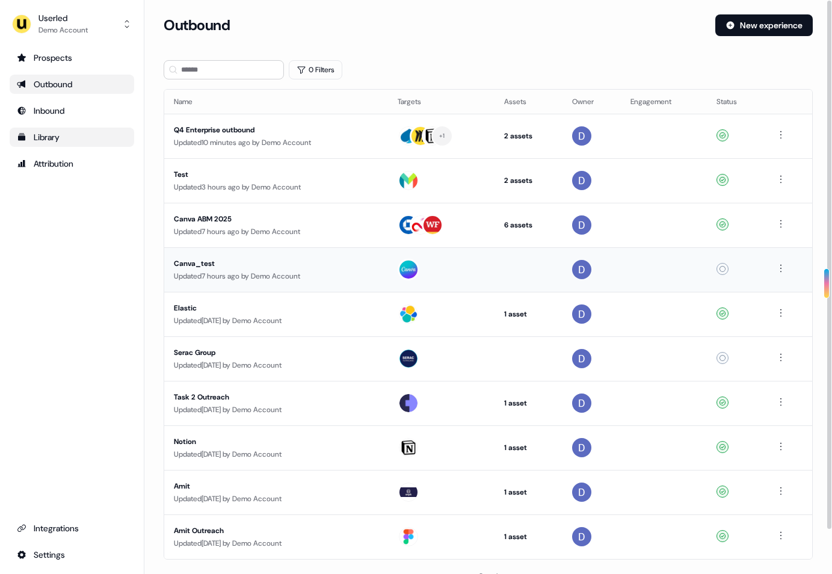
click at [199, 270] on div "Updated 7 hours ago by Demo Account" at bounding box center [276, 276] width 204 height 12
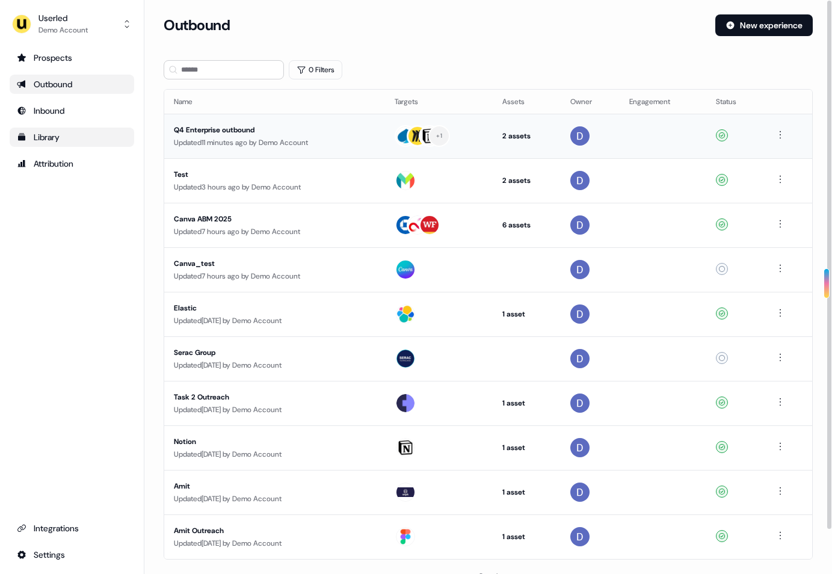
click at [212, 132] on div "Q4 Enterprise outbound" at bounding box center [274, 130] width 201 height 12
click at [769, 16] on button "New experience" at bounding box center [763, 25] width 97 height 22
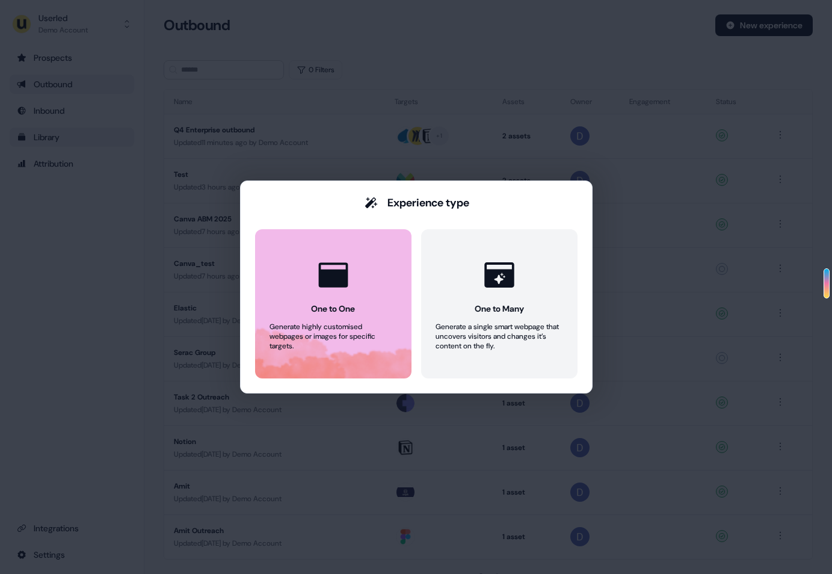
click at [333, 287] on icon at bounding box center [332, 274] width 29 height 25
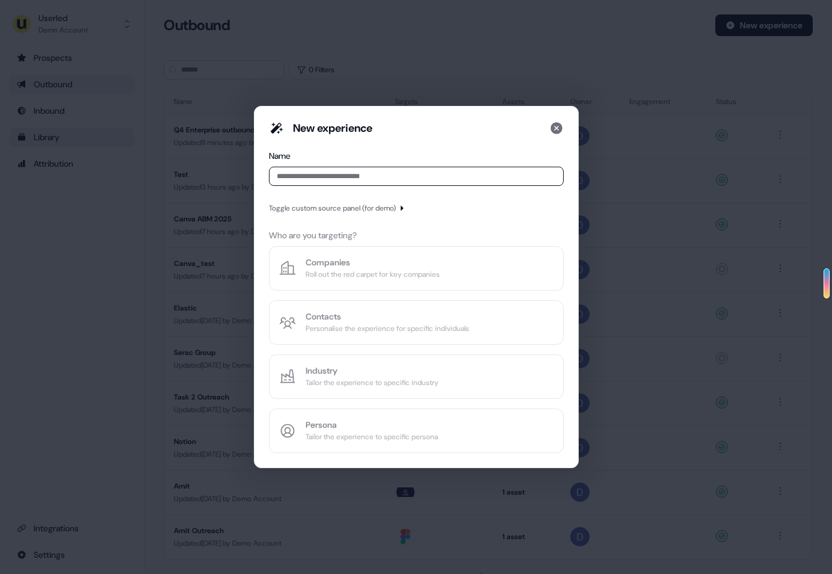
click at [387, 206] on div "Toggle custom source panel (for demo)" at bounding box center [332, 208] width 127 height 12
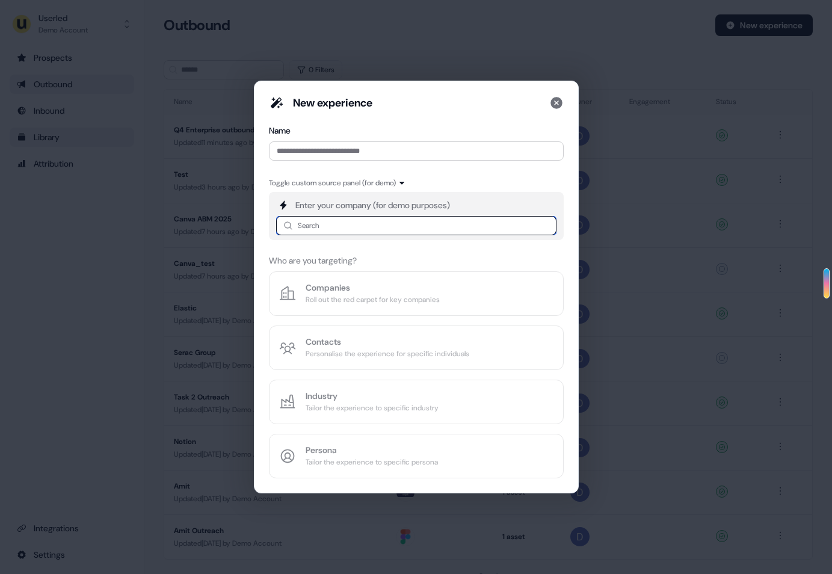
click at [379, 227] on input at bounding box center [416, 225] width 280 height 19
type input "*****"
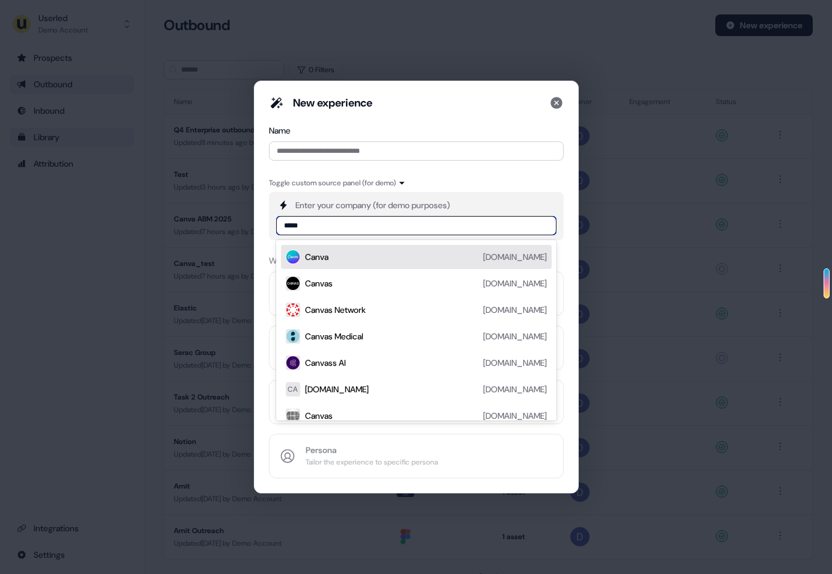
click at [373, 253] on div "Canva canva.com" at bounding box center [426, 257] width 242 height 14
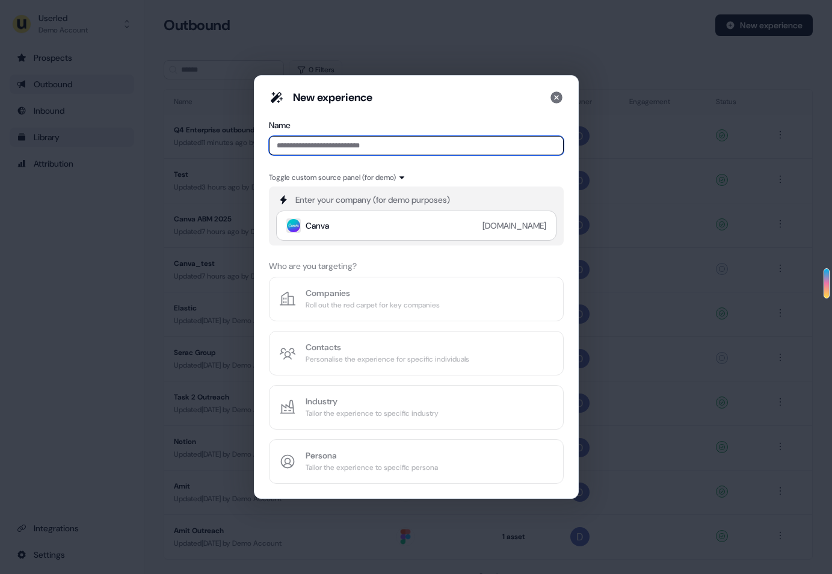
click at [336, 145] on input at bounding box center [416, 145] width 295 height 19
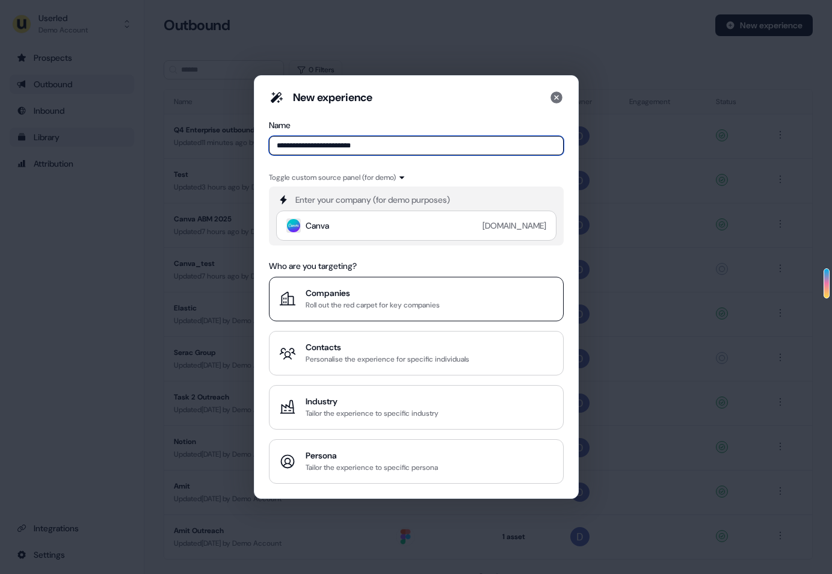
type input "**********"
click at [413, 290] on div "Companies" at bounding box center [373, 293] width 134 height 12
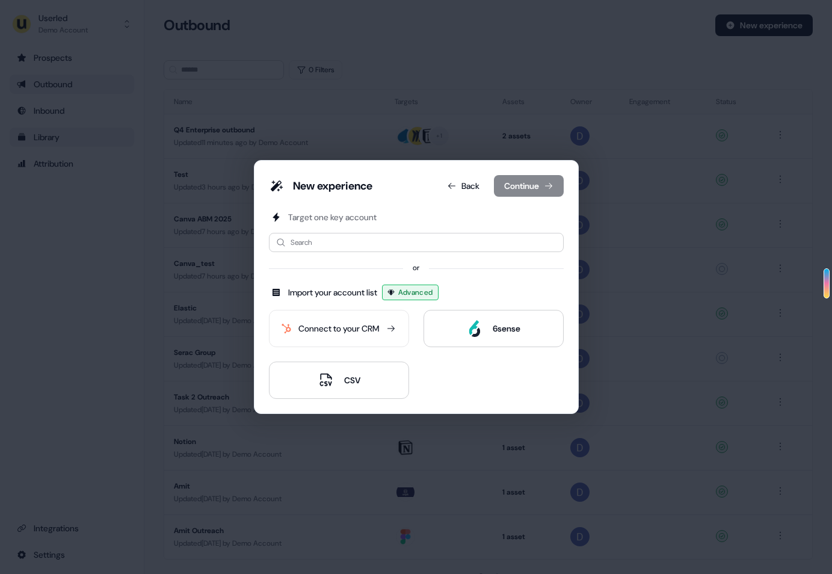
click at [339, 325] on div "Connect to your CRM" at bounding box center [338, 328] width 81 height 12
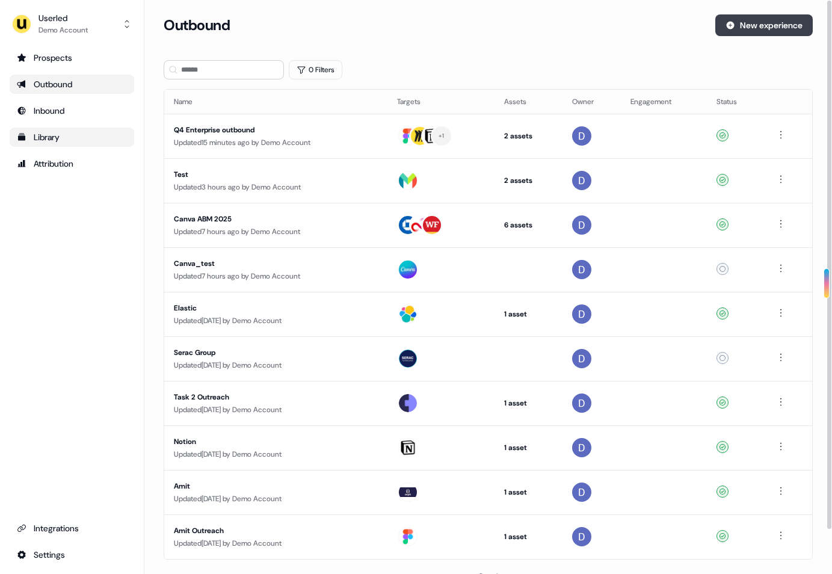
click at [773, 29] on button "New experience" at bounding box center [763, 25] width 97 height 22
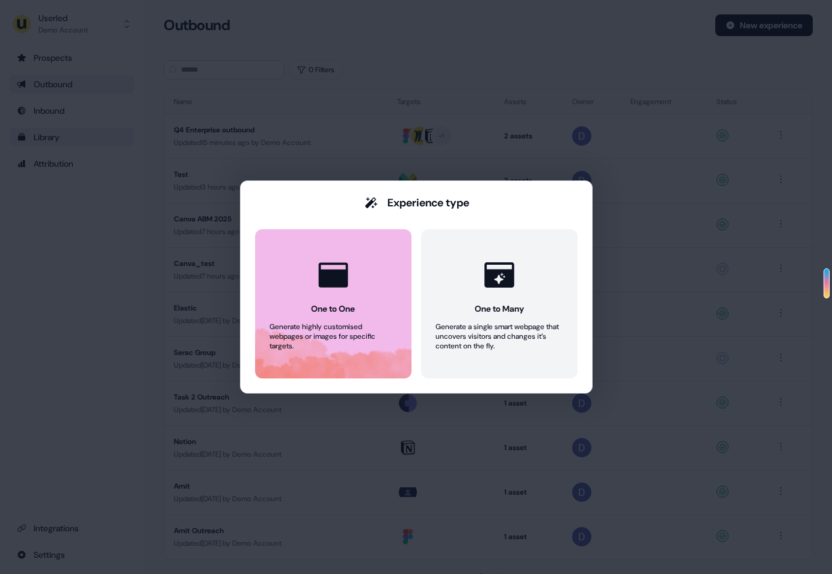
click at [346, 296] on div at bounding box center [333, 275] width 46 height 46
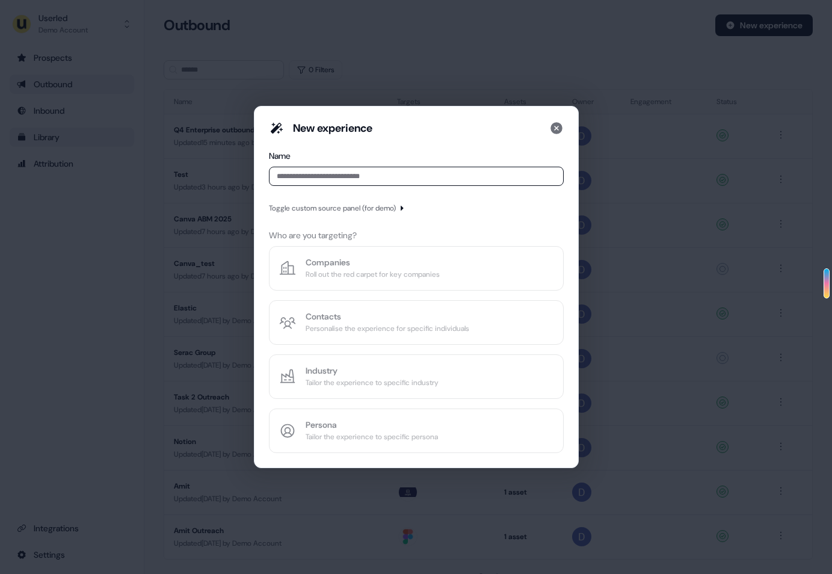
click at [335, 178] on input at bounding box center [416, 176] width 295 height 19
click at [358, 210] on div "Toggle custom source panel (for demo)" at bounding box center [332, 208] width 127 height 12
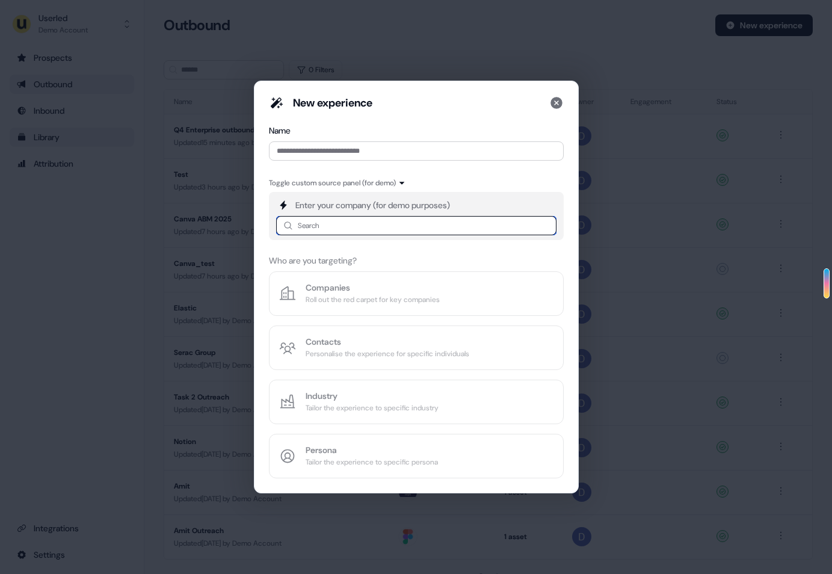
click at [355, 223] on input at bounding box center [416, 225] width 280 height 19
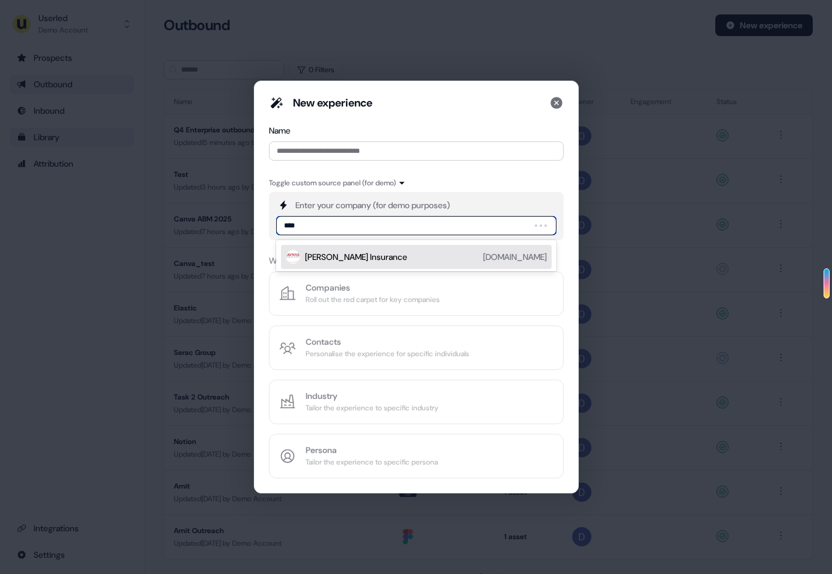
type input "*****"
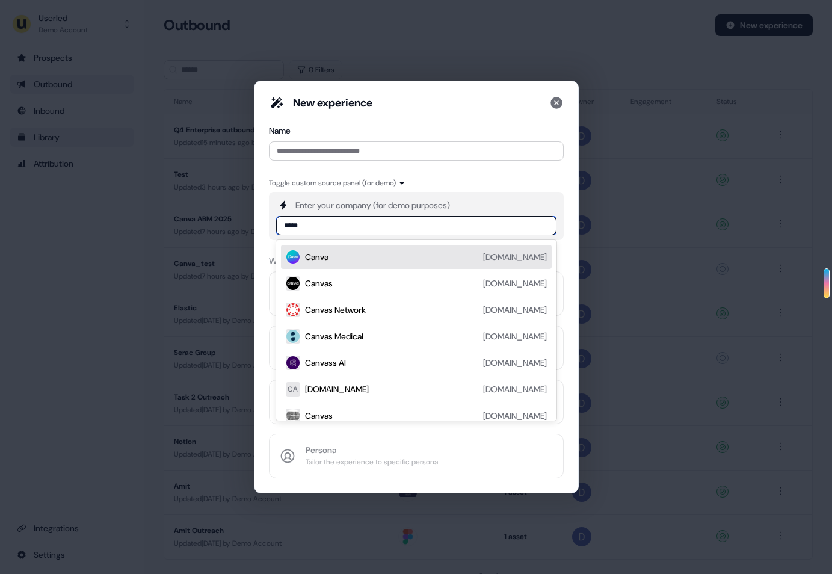
click at [314, 254] on div "Canva" at bounding box center [316, 257] width 23 height 12
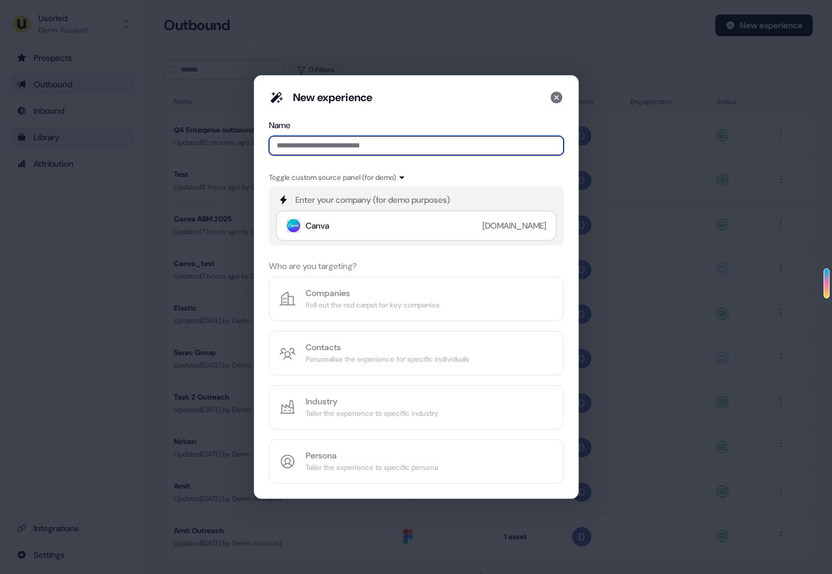
click at [321, 149] on input at bounding box center [416, 145] width 295 height 19
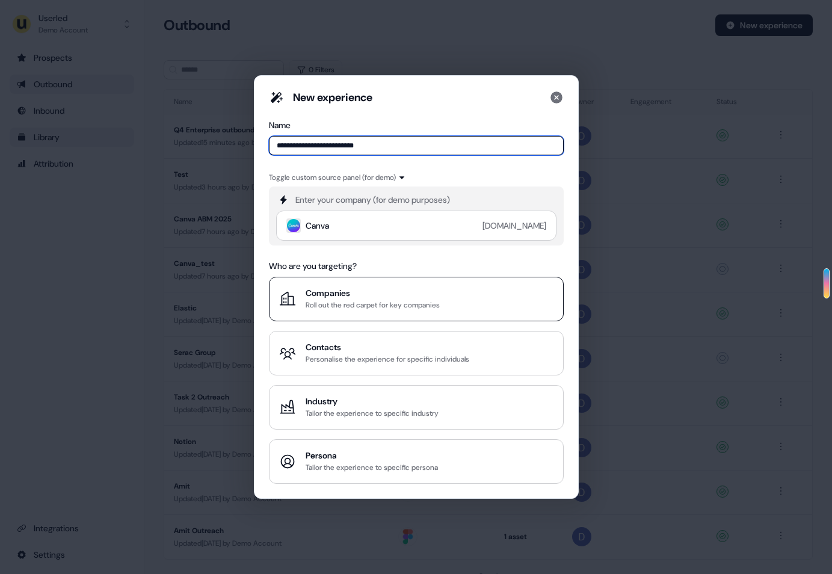
type input "**********"
click at [354, 306] on div "Roll out the red carpet for key companies" at bounding box center [373, 305] width 134 height 12
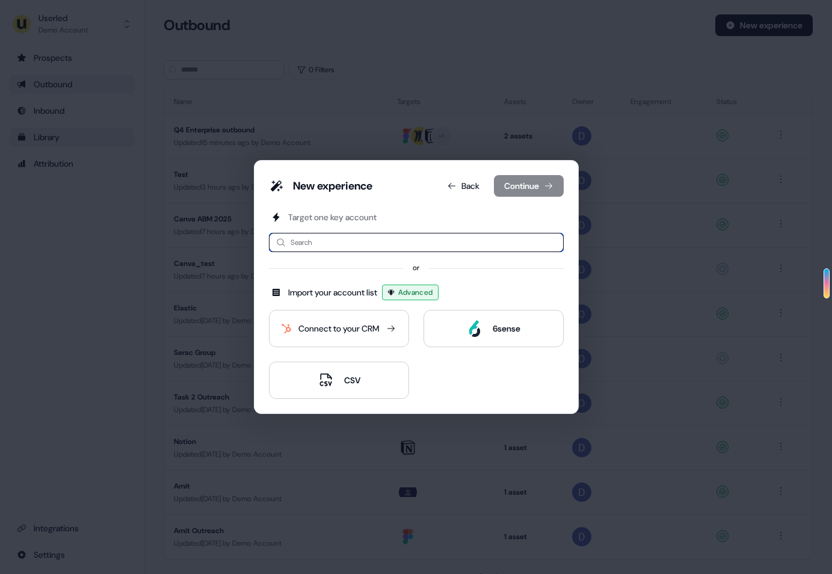
click at [336, 246] on input at bounding box center [416, 242] width 295 height 19
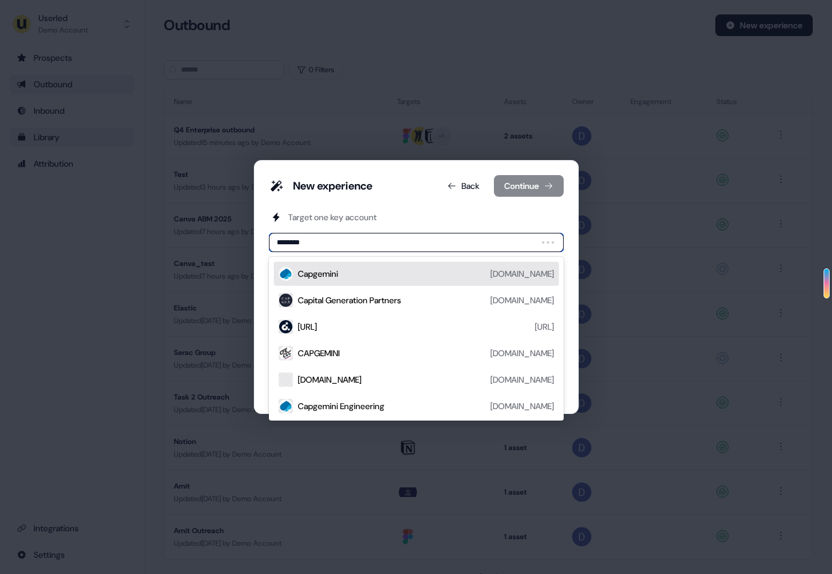
type input "*********"
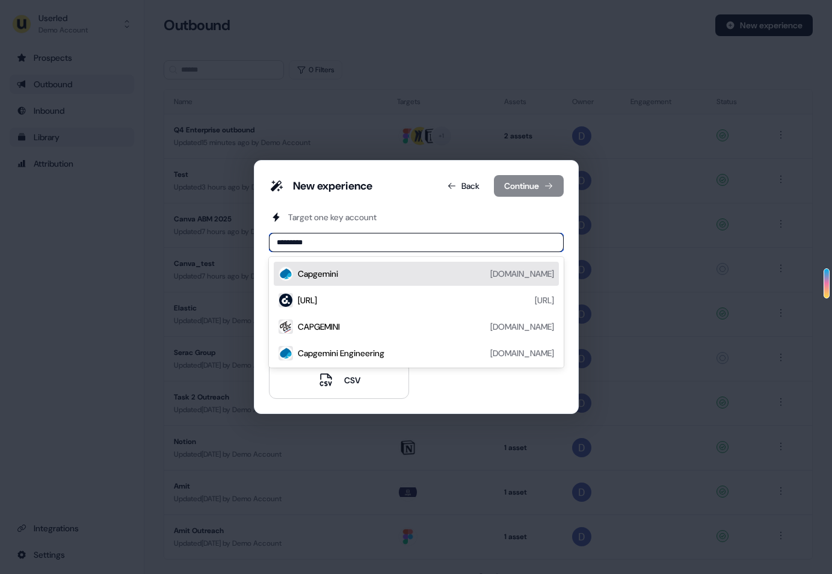
click at [341, 276] on div "Capgemini capgemini.com" at bounding box center [426, 273] width 256 height 14
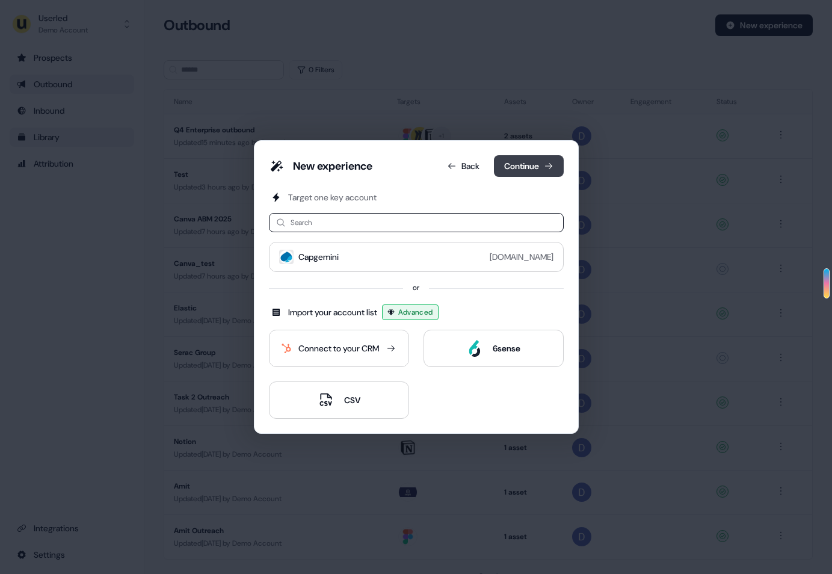
click at [523, 165] on button "Continue" at bounding box center [529, 166] width 70 height 22
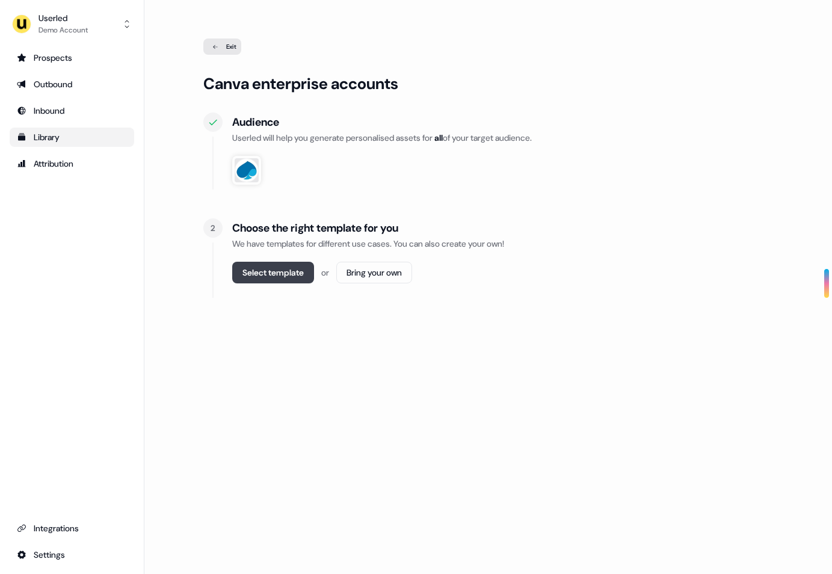
click at [280, 269] on button "Select template" at bounding box center [273, 273] width 82 height 22
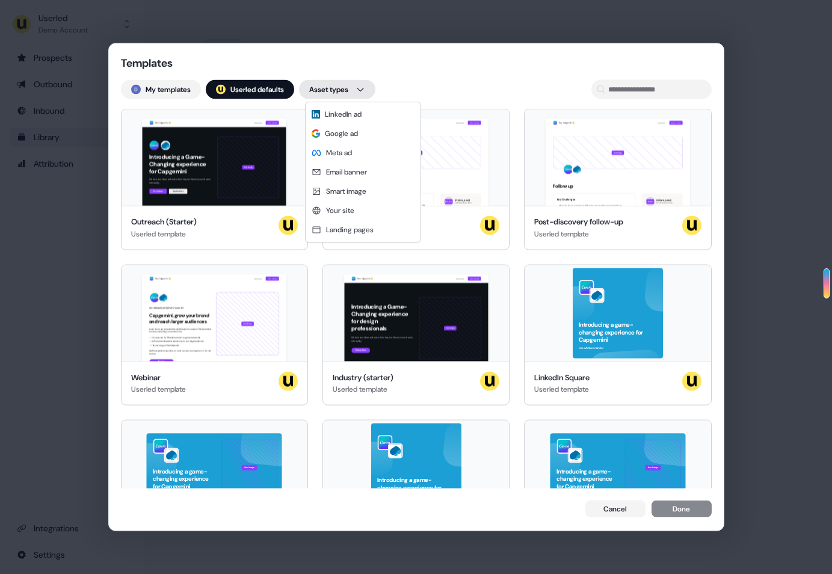
click at [359, 87] on div "Templates My templates ; Userled defaults Asset types Hey Capgemini 👋 Learn mor…" at bounding box center [416, 287] width 832 height 574
click at [522, 72] on div "Templates My templates ; Userled defaults Asset types Hey Capgemini 👋 Learn mor…" at bounding box center [416, 287] width 832 height 574
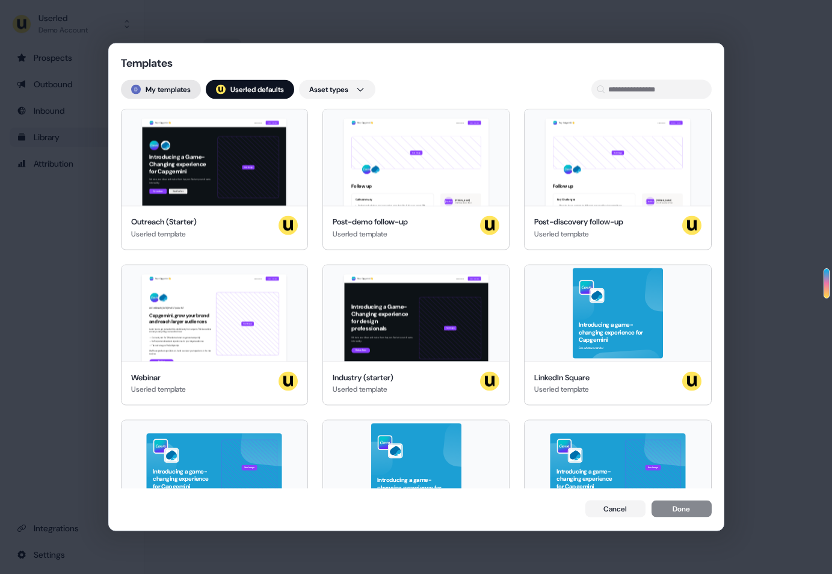
click at [175, 91] on button "My templates" at bounding box center [161, 89] width 80 height 19
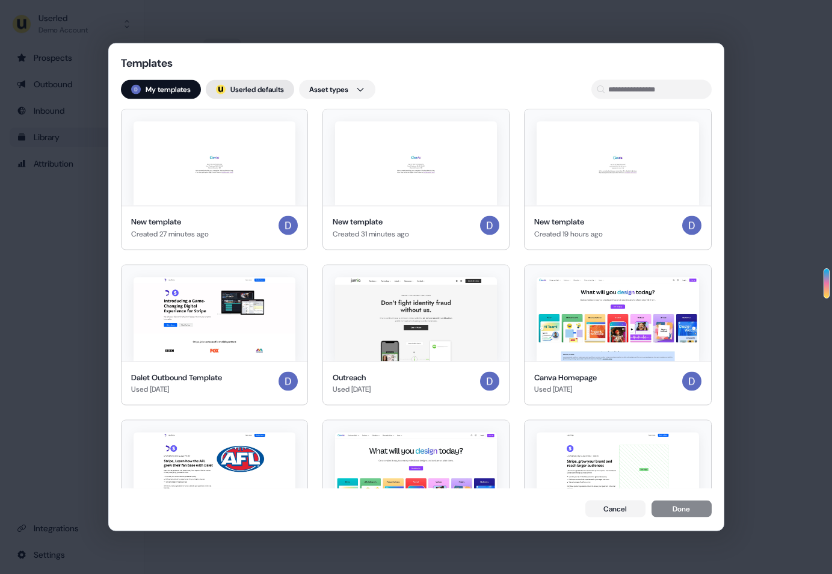
click at [232, 91] on button "; Userled defaults" at bounding box center [250, 89] width 88 height 19
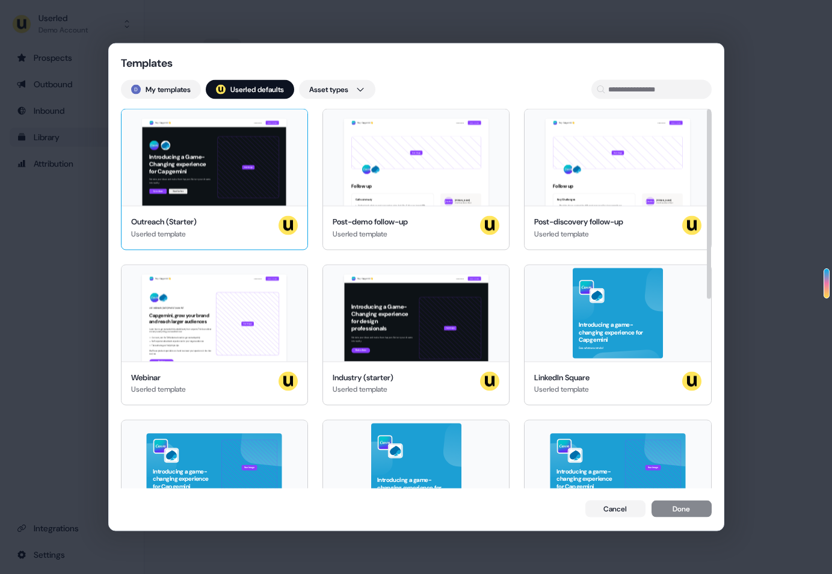
click at [232, 183] on div "Hey Capgemini 👋 Learn more Book a demo Introducing a Game-Changing experience f…" at bounding box center [214, 157] width 186 height 96
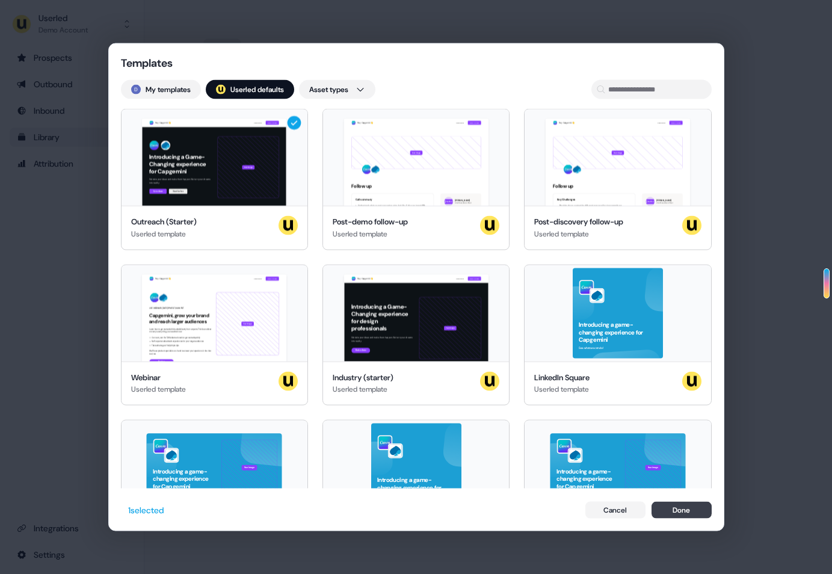
click at [680, 517] on button "Done" at bounding box center [681, 509] width 60 height 17
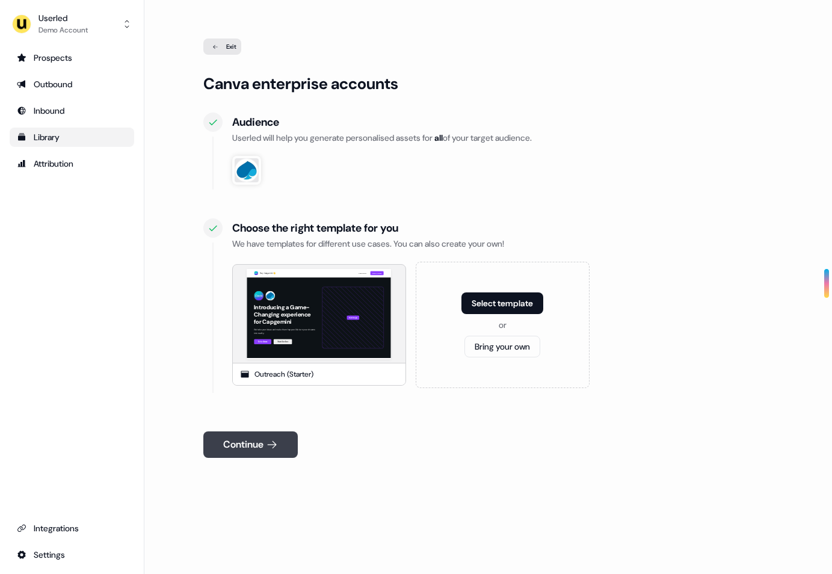
click at [271, 449] on icon at bounding box center [272, 444] width 12 height 12
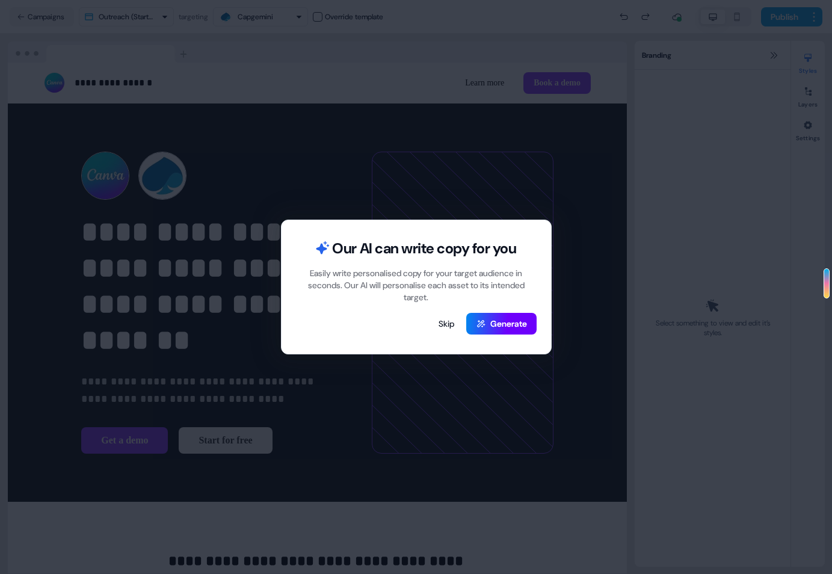
click at [478, 321] on icon at bounding box center [480, 323] width 8 height 7
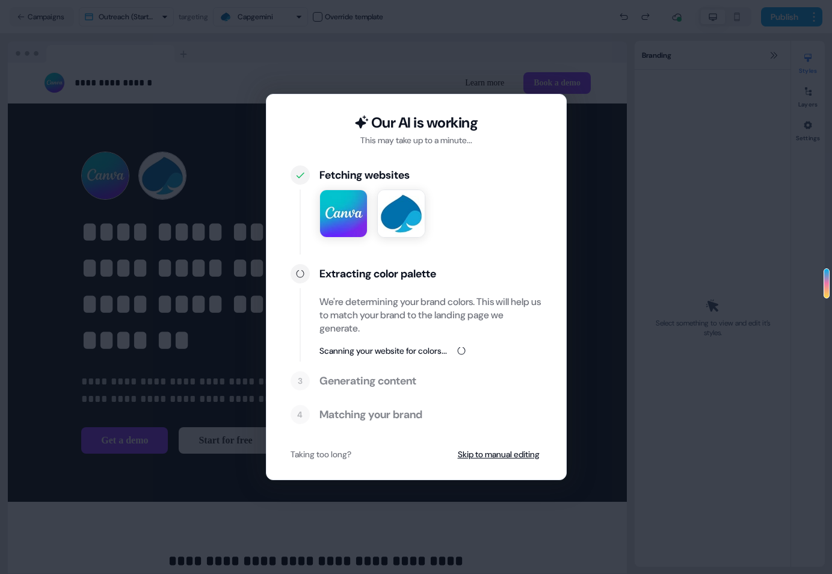
click at [403, 387] on div "Generating content" at bounding box center [430, 380] width 223 height 14
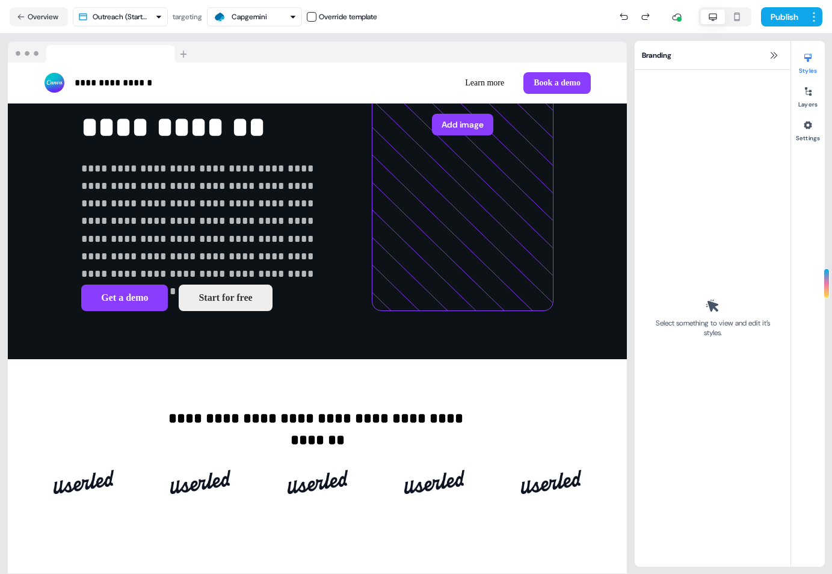
scroll to position [374, 0]
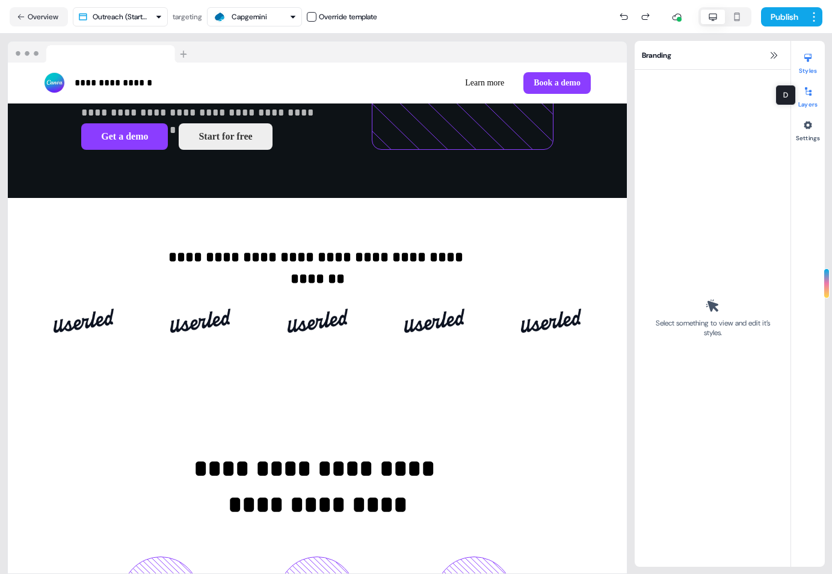
click at [809, 93] on icon at bounding box center [808, 92] width 10 height 10
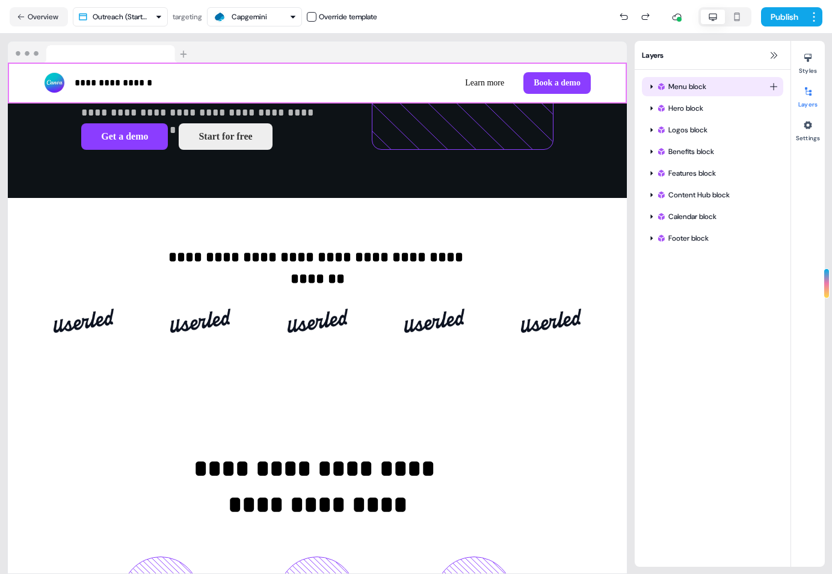
click at [683, 85] on div "Menu block" at bounding box center [712, 87] width 112 height 12
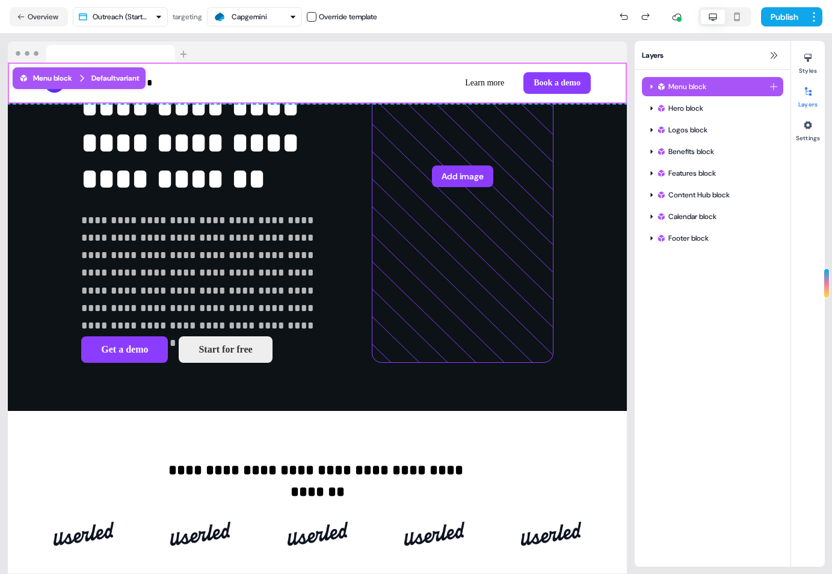
scroll to position [139, 0]
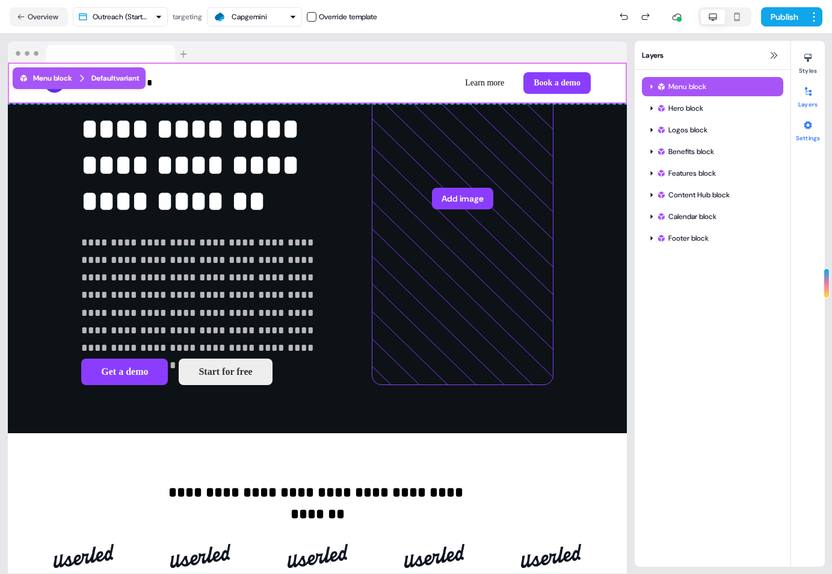
click at [808, 123] on icon at bounding box center [808, 125] width 8 height 8
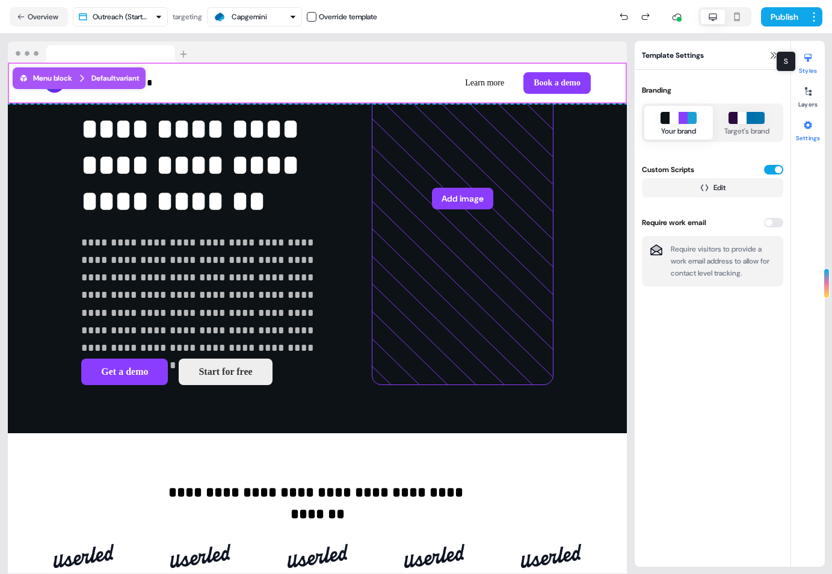
click at [795, 73] on button "Styles" at bounding box center [808, 61] width 34 height 26
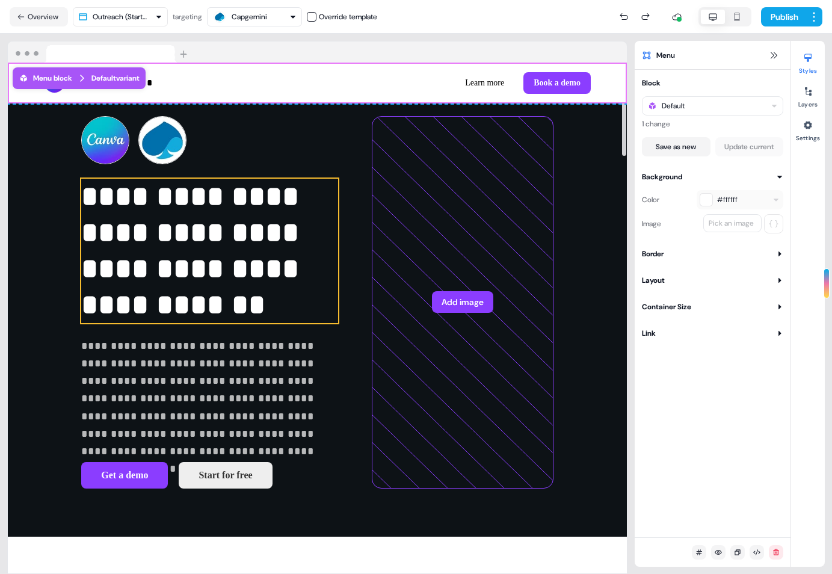
scroll to position [0, 0]
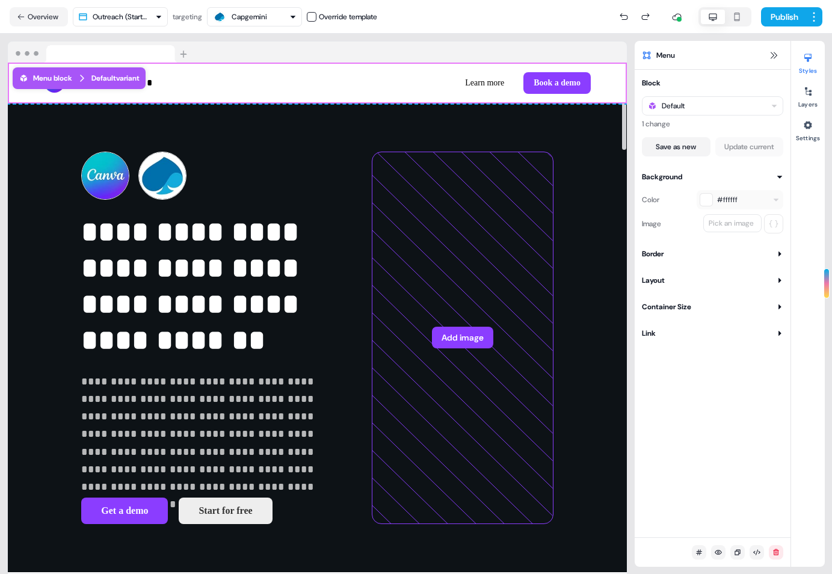
click at [176, 94] on div "**********" at bounding box center [317, 83] width 619 height 41
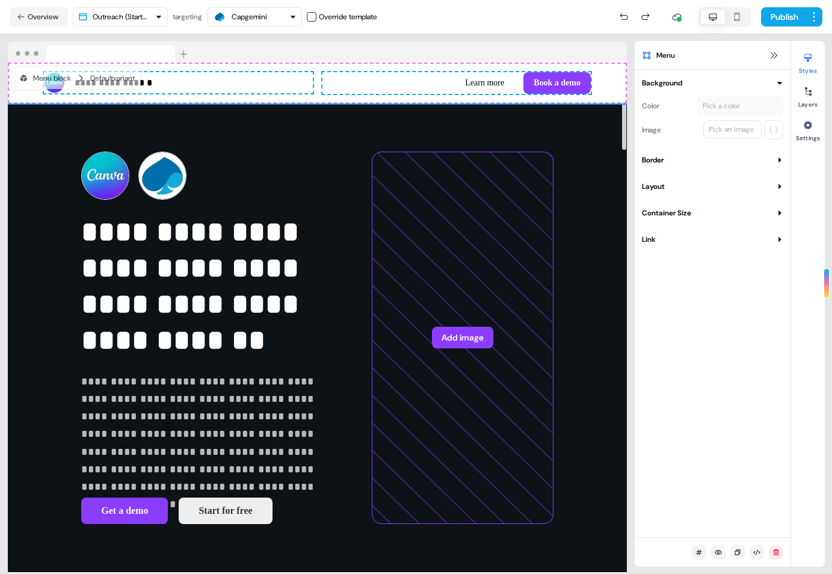
click at [240, 19] on div "Capgemini" at bounding box center [249, 17] width 35 height 12
click at [125, 22] on html "**********" at bounding box center [416, 287] width 832 height 574
click at [231, 8] on html "**********" at bounding box center [416, 287] width 832 height 574
click at [231, 15] on div "Capgemini" at bounding box center [239, 17] width 55 height 14
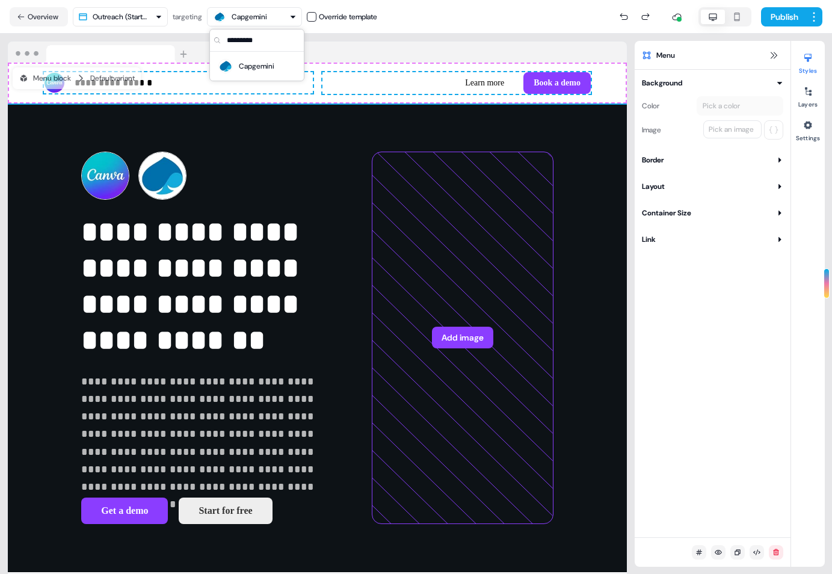
click at [232, 15] on div "Capgemini" at bounding box center [239, 17] width 55 height 14
type input "*"
click at [401, 11] on div "Publish" at bounding box center [599, 17] width 445 height 24
click at [669, 303] on div "Background Color Pick a color Image Pick an image Border Thickness *** Corner r…" at bounding box center [713, 303] width 156 height 467
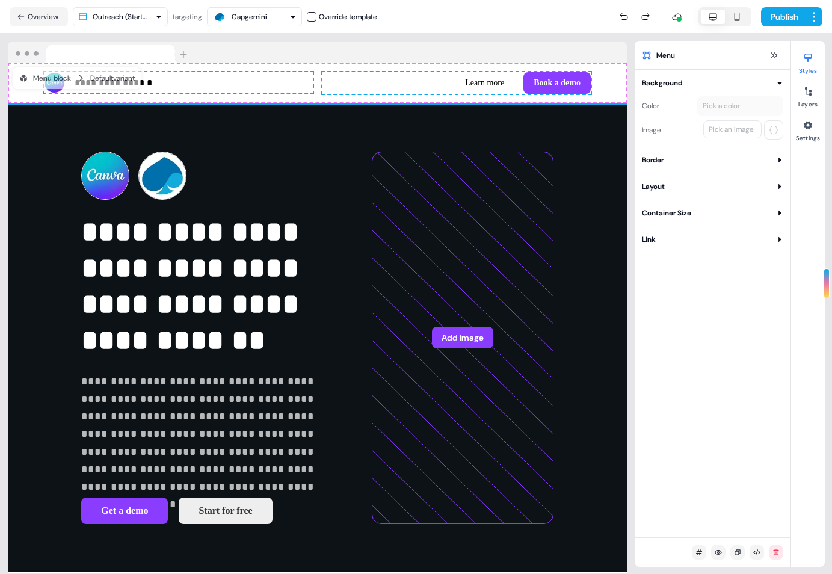
click at [673, 232] on div "Background Color Pick a color Image Pick an image Border Thickness *** Corner r…" at bounding box center [713, 161] width 156 height 168
click at [659, 239] on button "Link" at bounding box center [712, 239] width 141 height 12
click at [677, 217] on div "Container Size" at bounding box center [666, 213] width 49 height 12
click at [676, 217] on div "Container Size" at bounding box center [666, 213] width 49 height 12
click at [673, 240] on button "Link" at bounding box center [712, 239] width 141 height 12
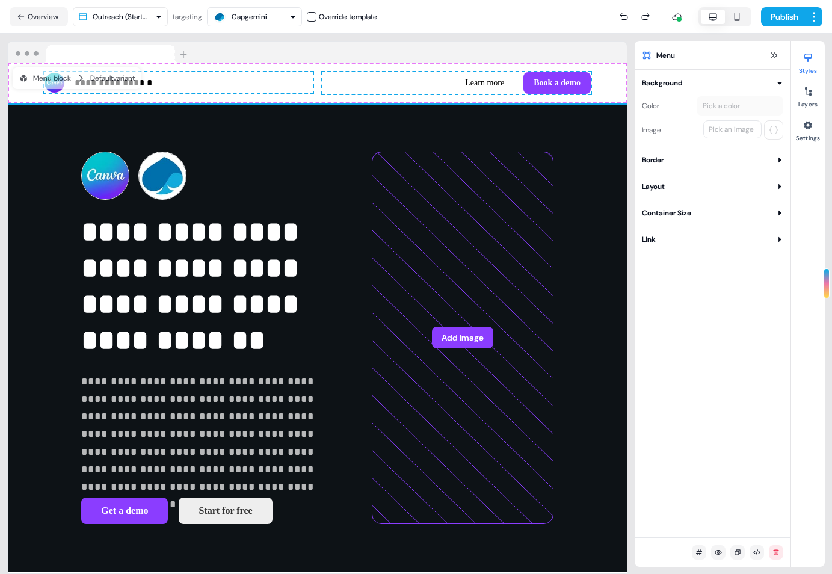
click at [674, 195] on div "Background Color Pick a color Image Pick an image Border Thickness *** Corner r…" at bounding box center [713, 161] width 156 height 168
click at [674, 188] on button "Layout" at bounding box center [712, 186] width 141 height 12
click at [673, 167] on div "Background Color Pick a color Image Pick an image Border Thickness *** Corner r…" at bounding box center [713, 161] width 156 height 168
click at [672, 159] on button "Border" at bounding box center [712, 160] width 141 height 12
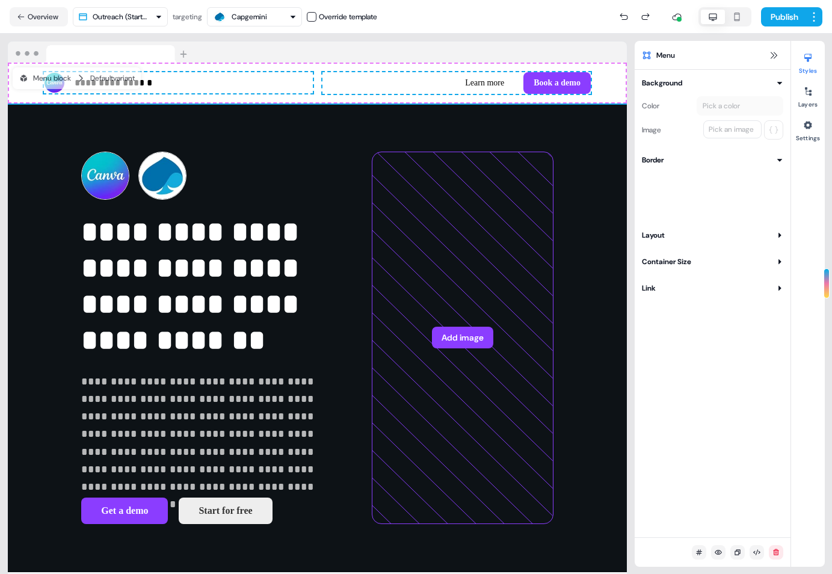
click at [672, 159] on button "Border" at bounding box center [712, 160] width 141 height 12
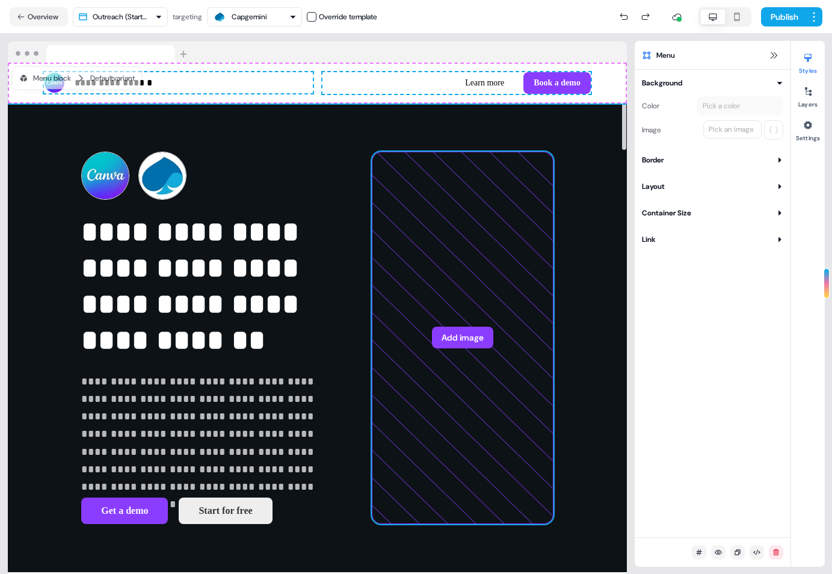
click at [493, 269] on icon at bounding box center [462, 338] width 180 height 372
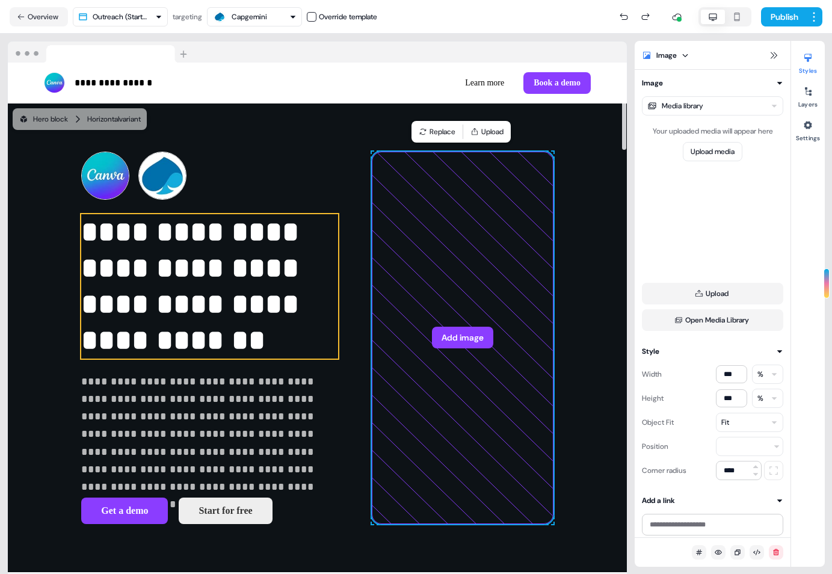
click at [266, 223] on p "**********" at bounding box center [209, 286] width 257 height 144
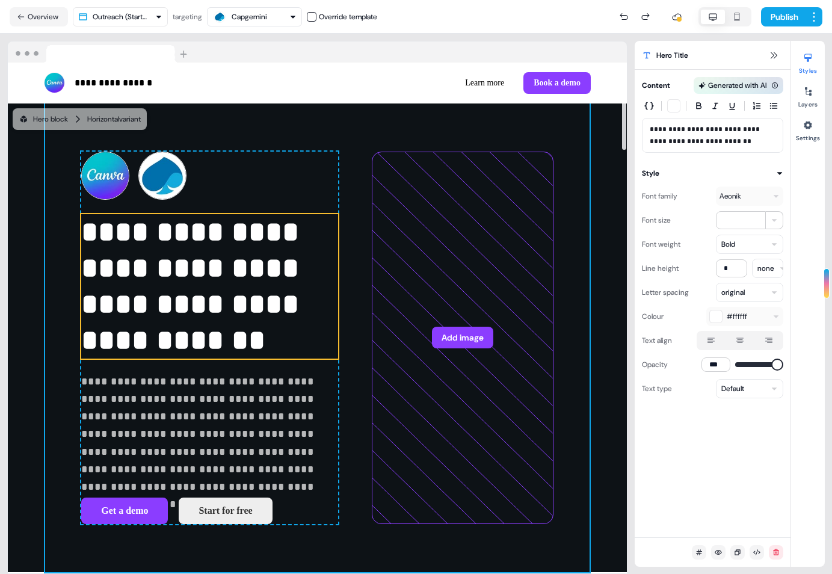
click at [206, 119] on div "**********" at bounding box center [317, 337] width 544 height 469
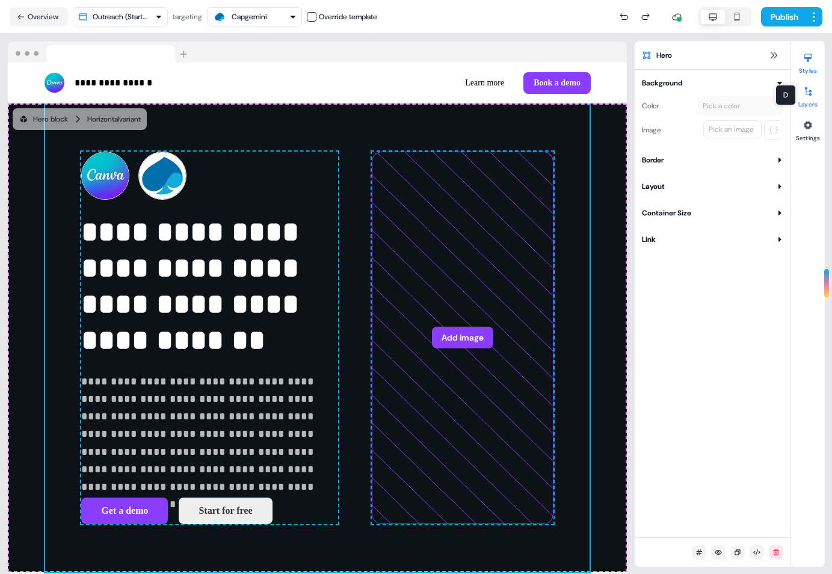
click at [804, 100] on button "Layers" at bounding box center [808, 95] width 34 height 26
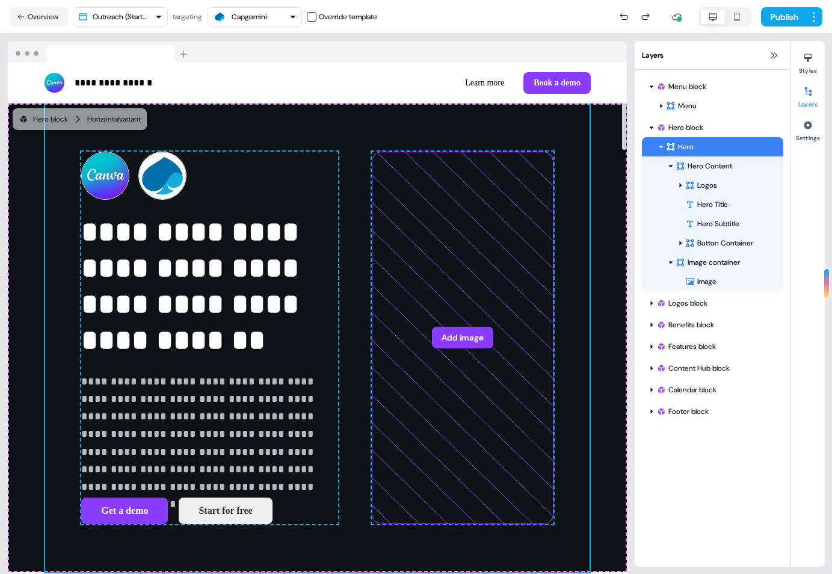
click at [479, 44] on div at bounding box center [317, 52] width 619 height 22
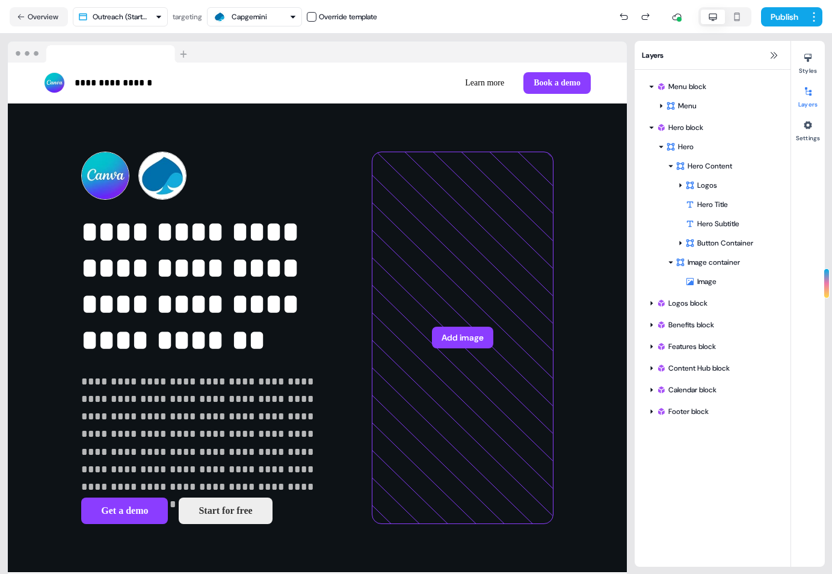
click at [764, 54] on div "Layers" at bounding box center [713, 55] width 156 height 29
click at [778, 53] on icon at bounding box center [774, 56] width 10 height 10
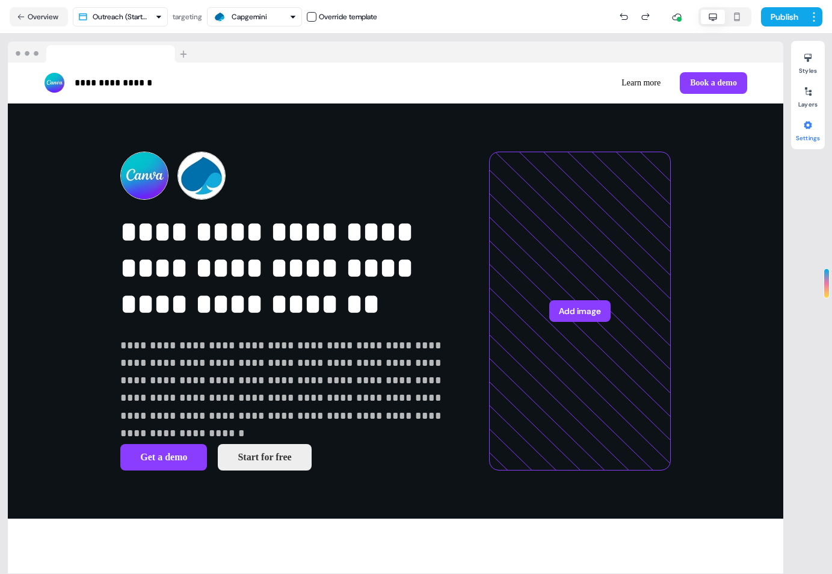
click at [807, 135] on button "Settings" at bounding box center [808, 128] width 34 height 26
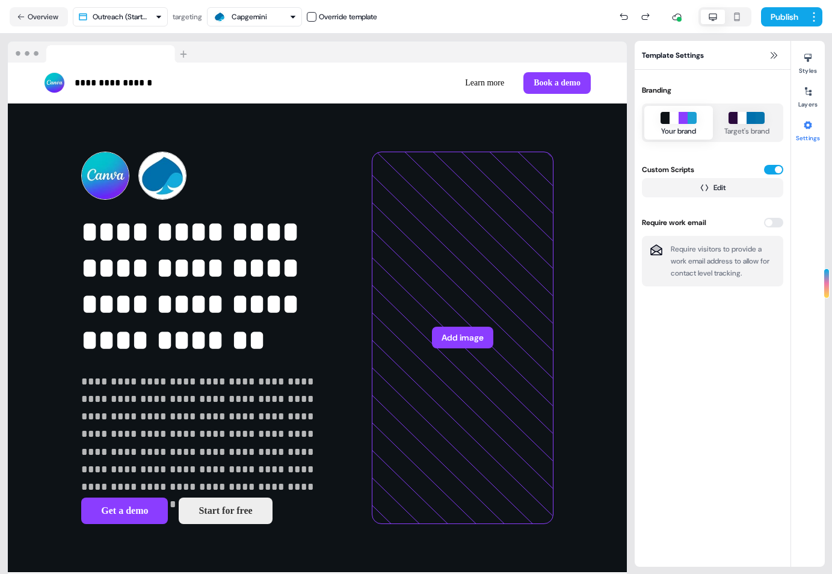
click at [706, 256] on p "Require visitors to provide a work email address to allow for contact level tra…" at bounding box center [723, 261] width 105 height 36
click at [783, 49] on div "Template Settings" at bounding box center [713, 55] width 156 height 29
click at [778, 51] on icon at bounding box center [774, 56] width 10 height 10
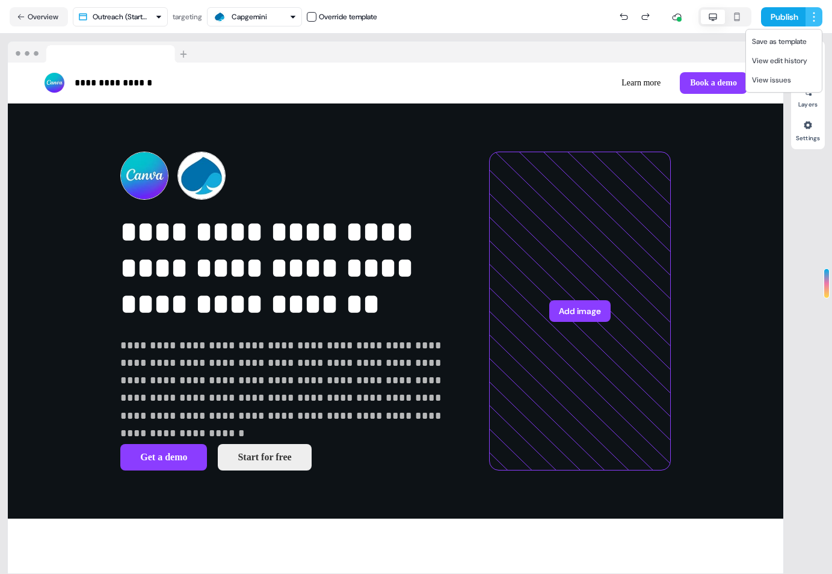
click at [814, 15] on html "**********" at bounding box center [416, 287] width 832 height 574
click at [799, 221] on html "**********" at bounding box center [416, 287] width 832 height 574
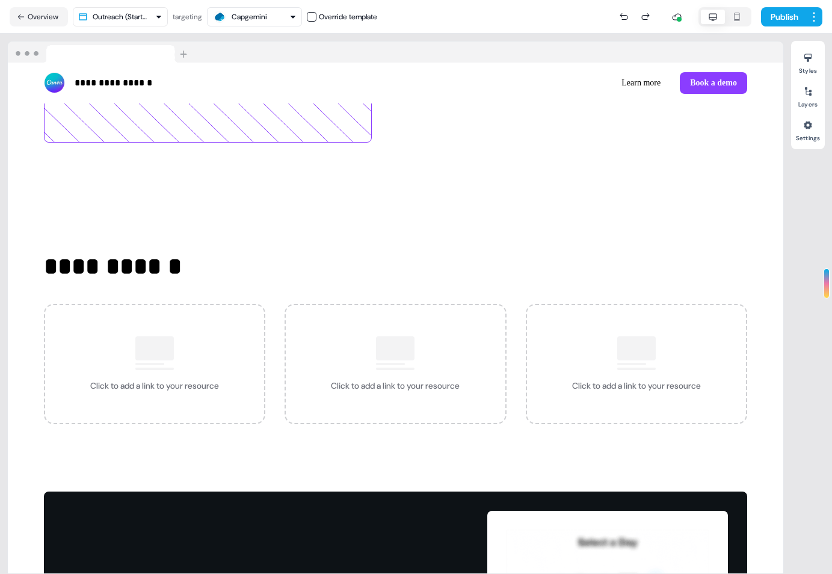
scroll to position [2441, 0]
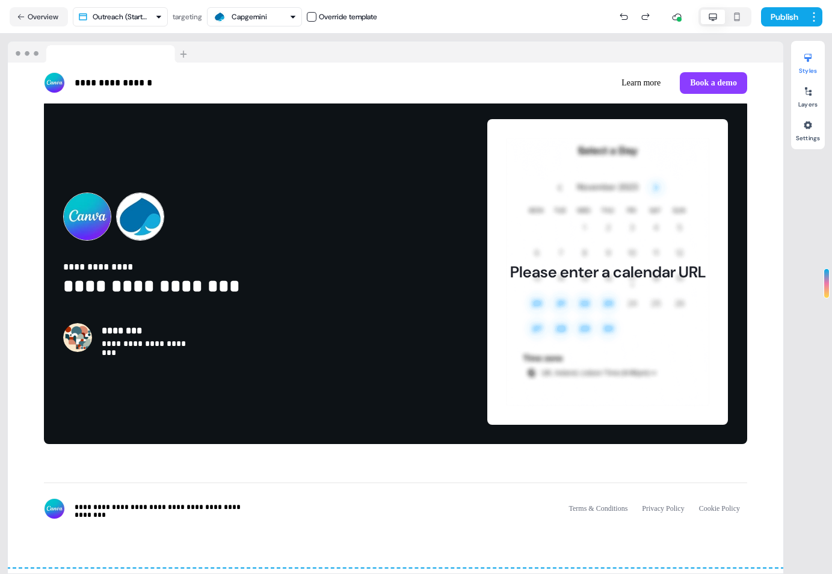
click at [808, 60] on icon at bounding box center [807, 58] width 7 height 8
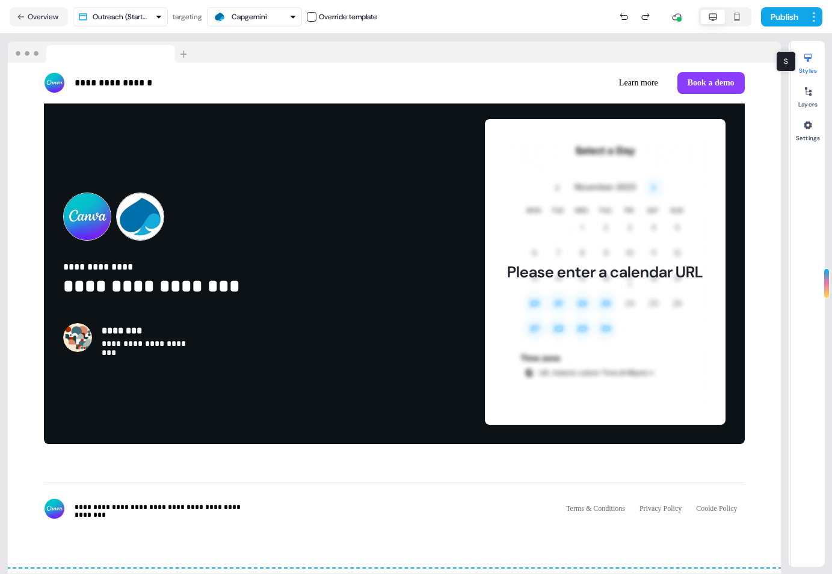
scroll to position [2491, 0]
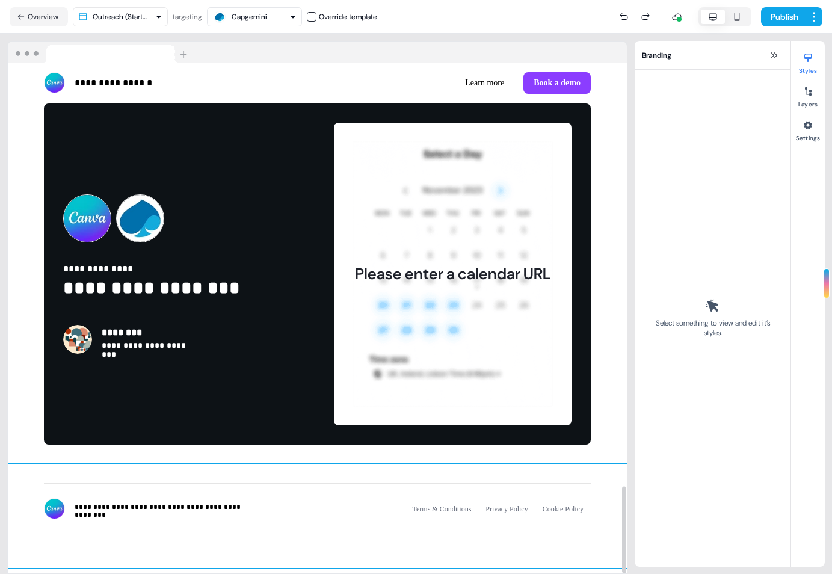
click at [337, 559] on div "**********" at bounding box center [317, 516] width 619 height 104
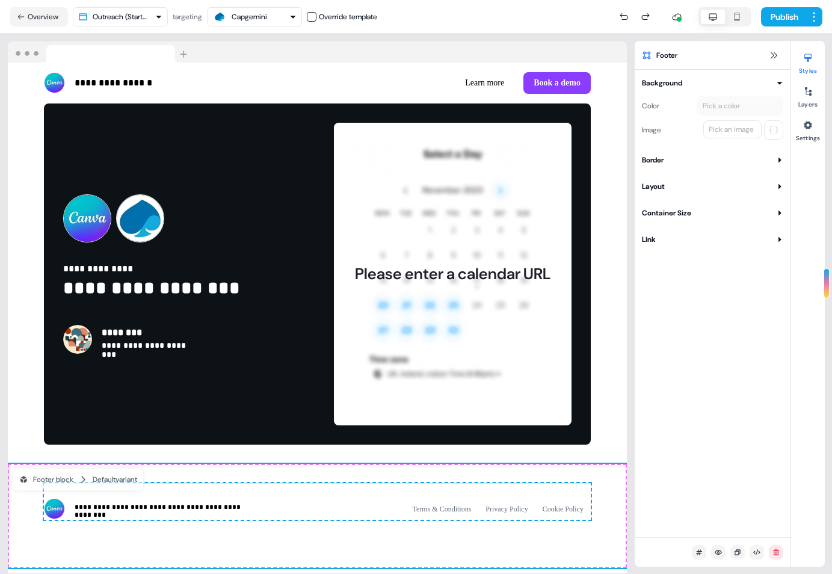
click at [740, 243] on button "Link" at bounding box center [712, 239] width 141 height 12
click at [725, 163] on button "Border" at bounding box center [712, 160] width 141 height 12
click at [716, 229] on div "Background Color Pick a color Image Pick an image Border Thickness *** Corner r…" at bounding box center [713, 186] width 156 height 219
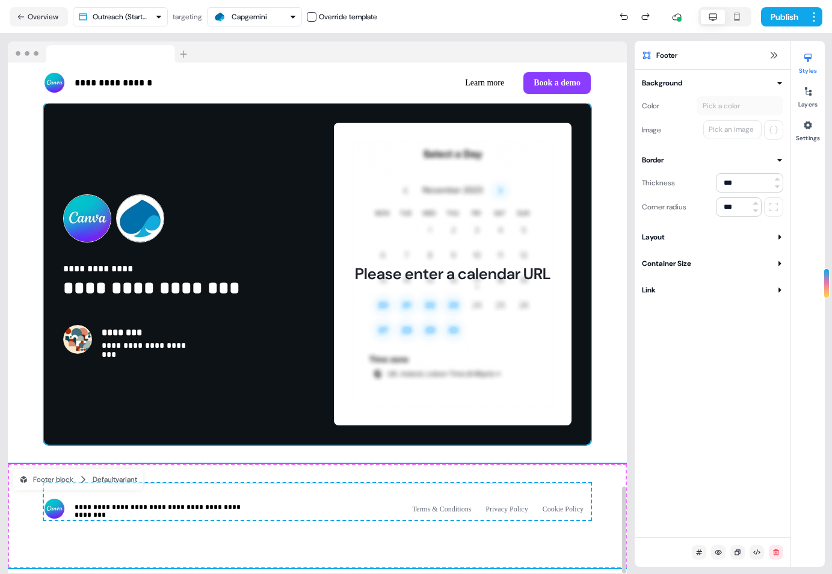
click at [300, 435] on div "**********" at bounding box center [317, 273] width 547 height 341
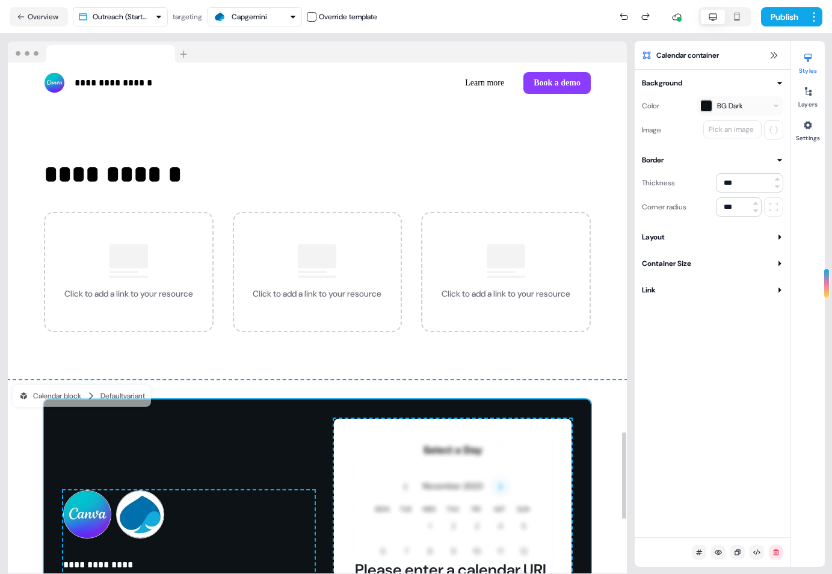
scroll to position [2064, 0]
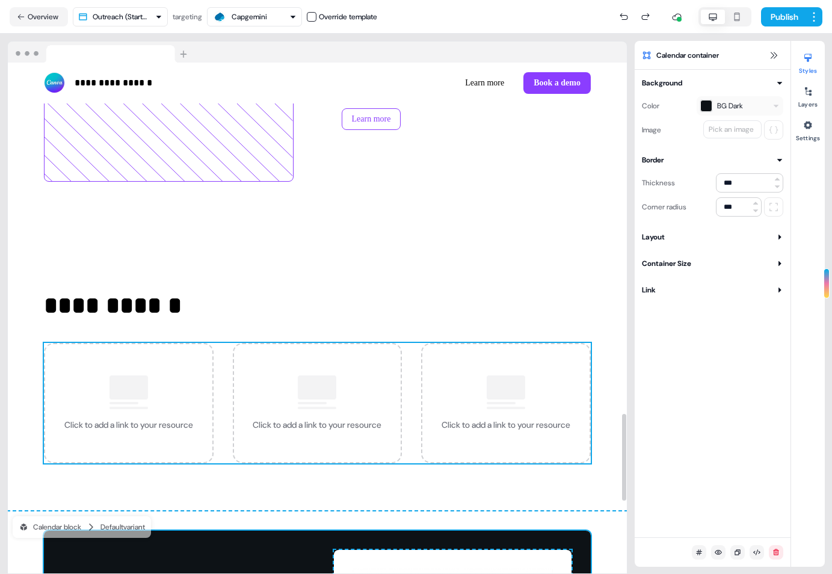
click at [296, 426] on div "Click to add a link to your resource" at bounding box center [317, 425] width 129 height 12
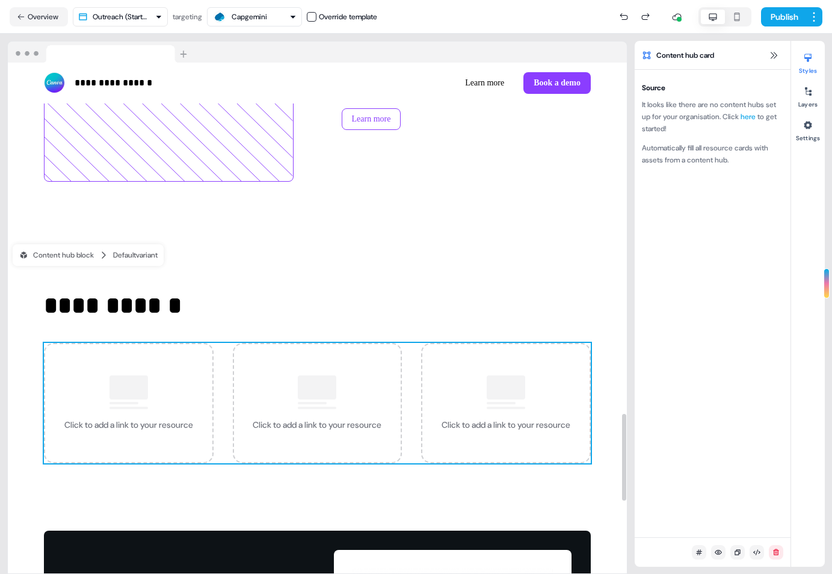
click at [115, 381] on div at bounding box center [128, 387] width 38 height 24
click at [752, 114] on link "here" at bounding box center [747, 117] width 15 height 10
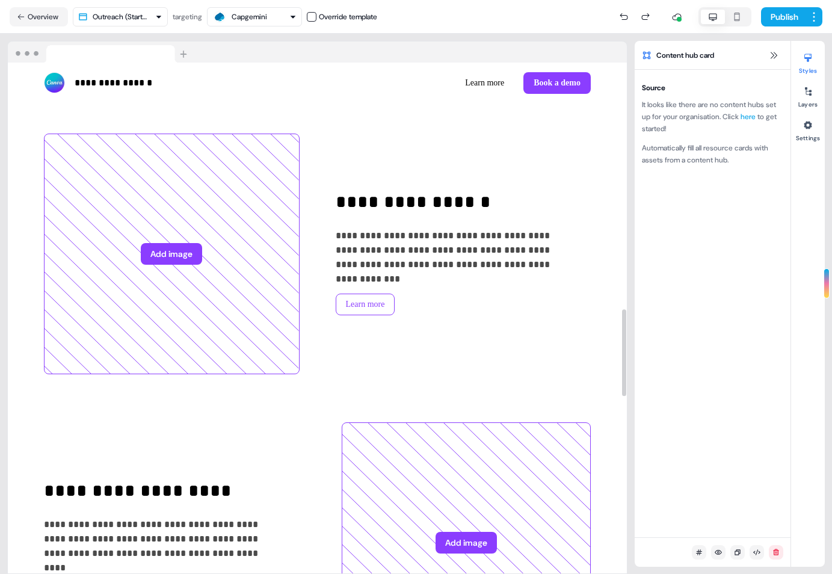
scroll to position [893, 0]
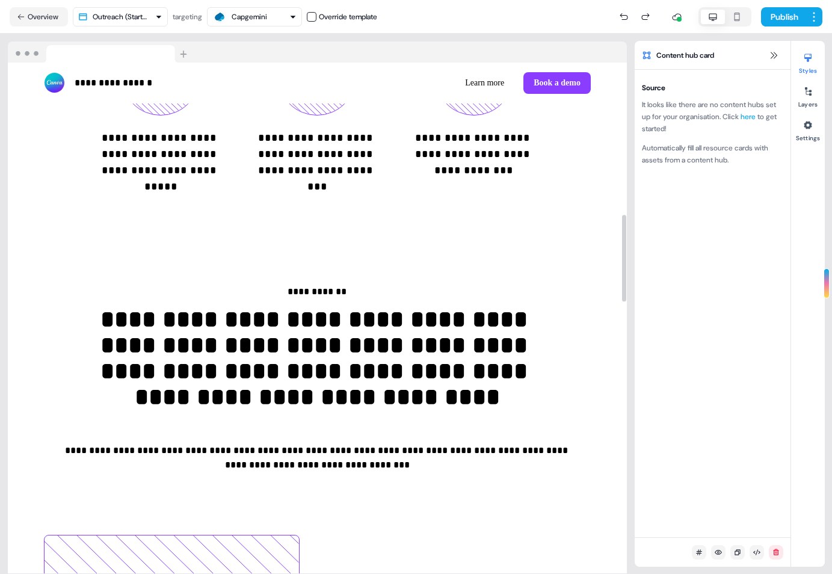
click at [135, 14] on html "**********" at bounding box center [416, 287] width 832 height 574
click at [16, 13] on button "Overview" at bounding box center [39, 16] width 58 height 19
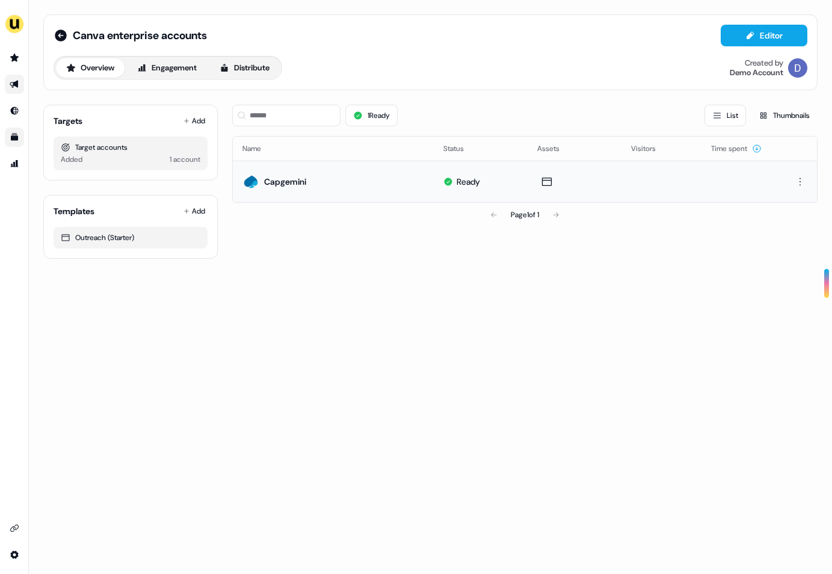
click at [334, 192] on td "Capgemini" at bounding box center [333, 181] width 201 height 41
click at [286, 168] on td "Capgemini" at bounding box center [333, 181] width 201 height 41
click at [285, 186] on div "Capgemini" at bounding box center [285, 182] width 42 height 12
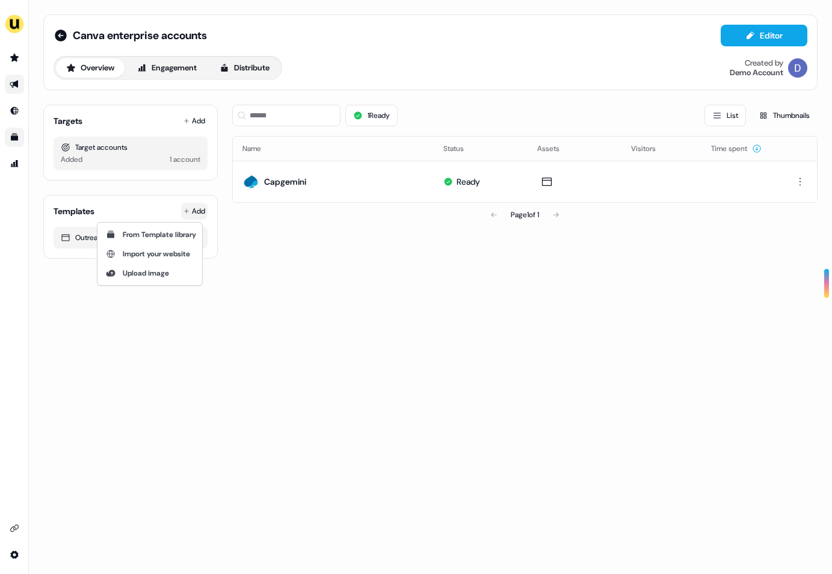
click at [199, 209] on html "For the best experience switch devices to a bigger screen. Go to Userled.io Can…" at bounding box center [416, 287] width 832 height 574
click at [173, 233] on span "From Template library" at bounding box center [159, 235] width 73 height 10
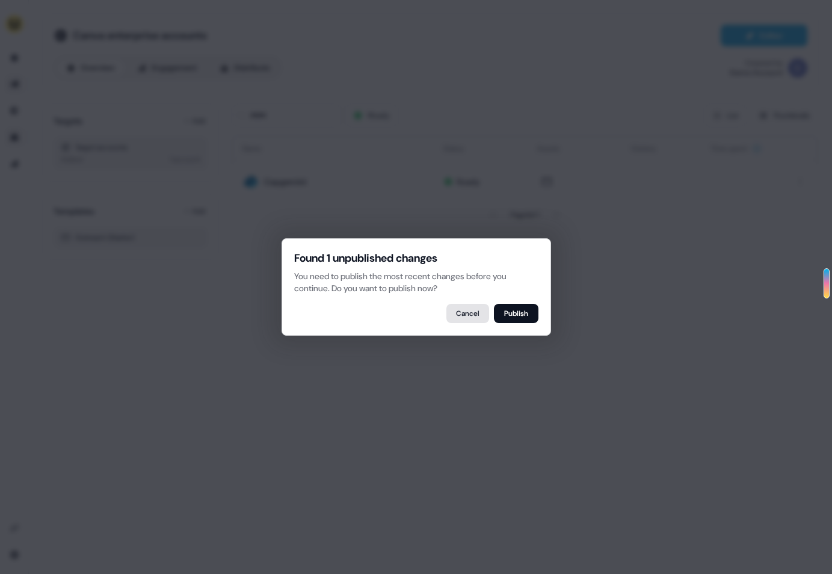
click at [470, 313] on button "Cancel" at bounding box center [467, 313] width 43 height 19
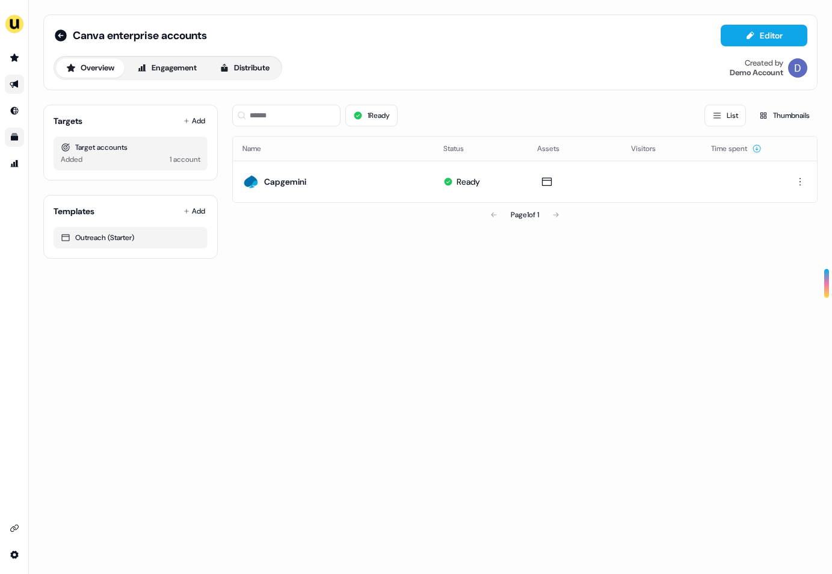
click at [186, 199] on div "Templates Add Outreach (Starter)" at bounding box center [130, 227] width 174 height 64
click at [186, 209] on html "For the best experience switch devices to a bigger screen. Go to Userled.io Can…" at bounding box center [416, 287] width 832 height 574
click at [135, 234] on span "From Template library" at bounding box center [159, 235] width 73 height 10
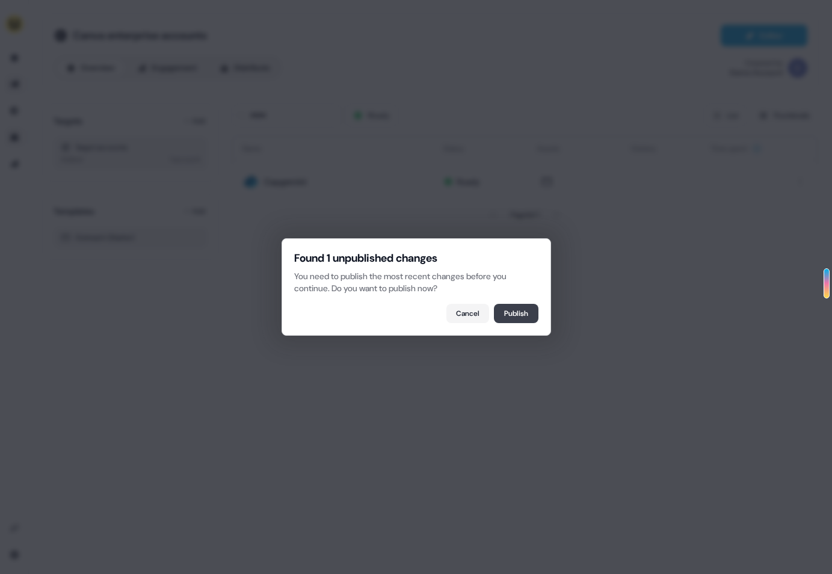
click at [514, 318] on button "Publish" at bounding box center [516, 313] width 45 height 19
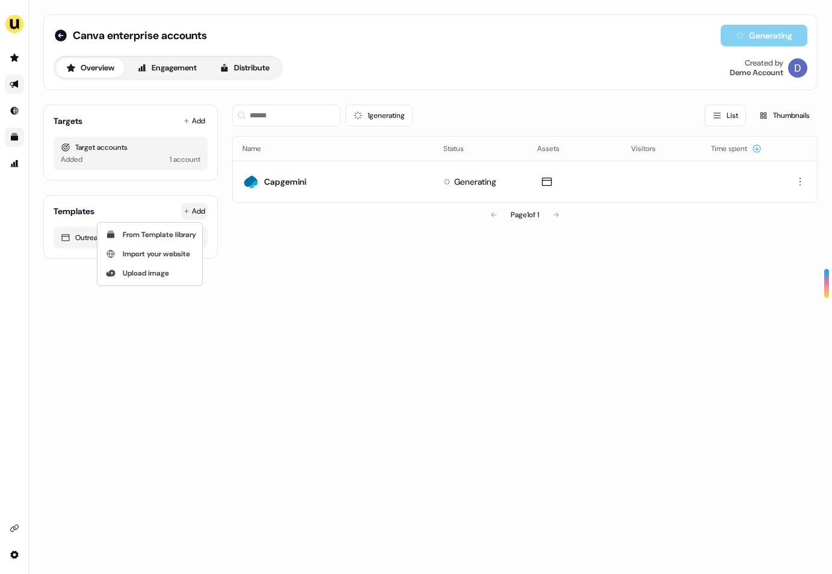
click at [201, 214] on html "For the best experience switch devices to a bigger screen. Go to Userled.io Can…" at bounding box center [416, 287] width 832 height 574
click at [155, 238] on span "From Template library" at bounding box center [159, 235] width 73 height 10
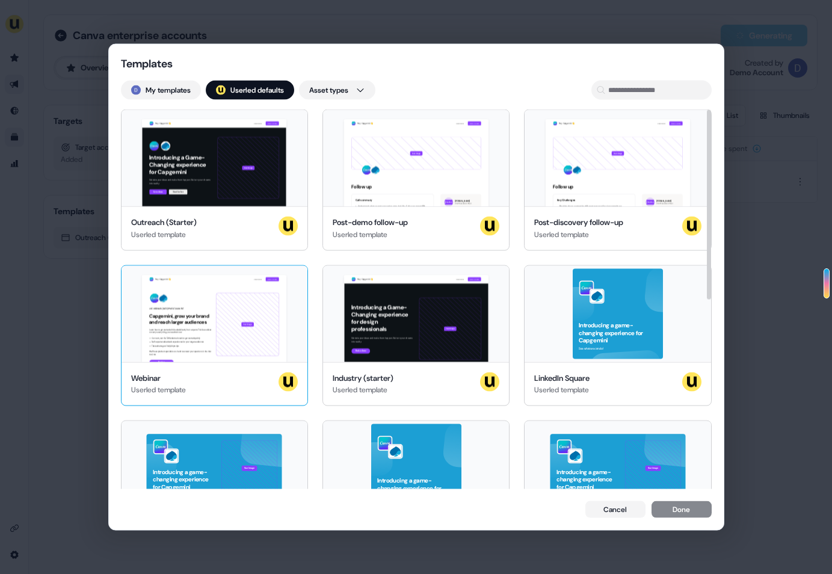
click at [263, 319] on div "Hey Capgemini 👋 Learn more Book a demo LIVE WEBINAR | May 10, 2023 1PM EST | 10…" at bounding box center [214, 313] width 186 height 96
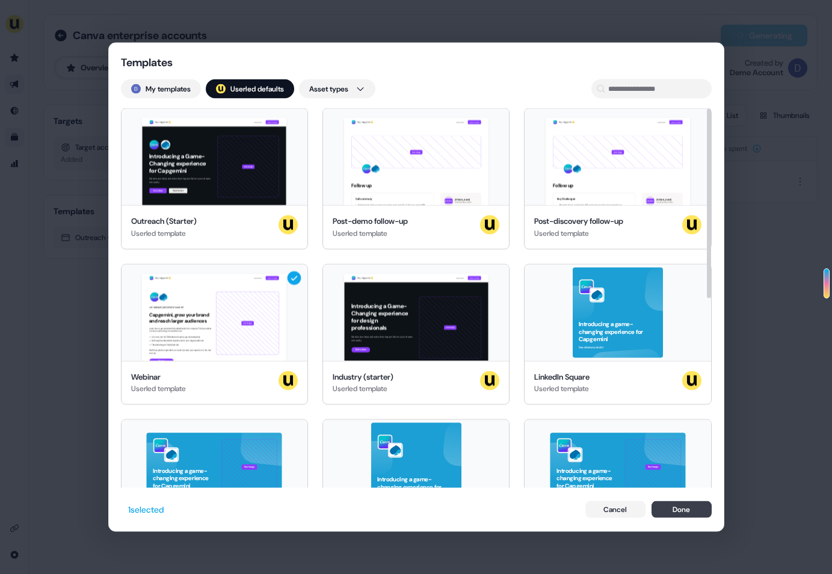
click at [696, 510] on button "Done" at bounding box center [681, 508] width 60 height 17
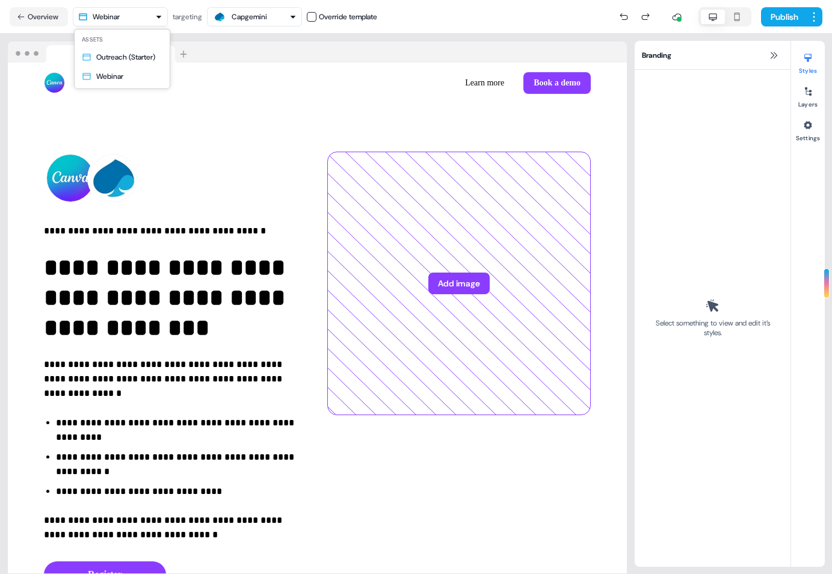
click at [139, 18] on html "**********" at bounding box center [416, 287] width 832 height 574
click at [260, 16] on div "Capgemini" at bounding box center [249, 17] width 35 height 12
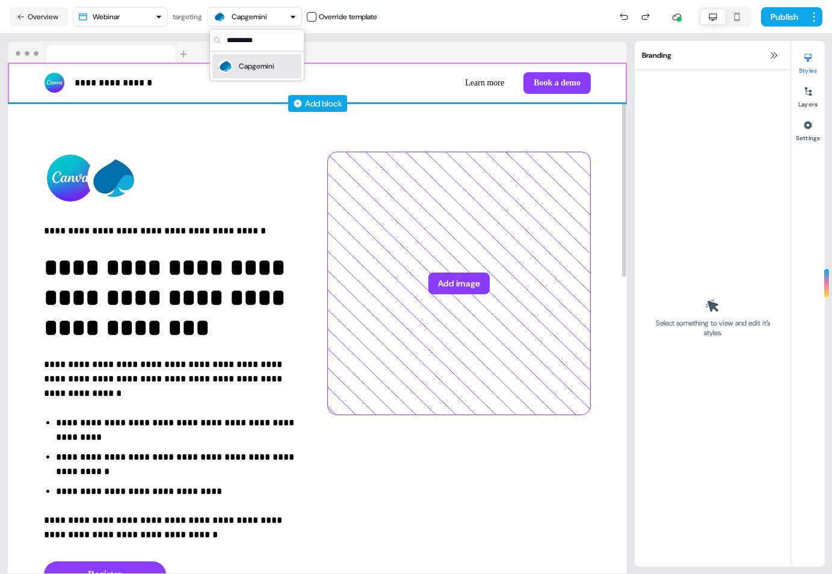
click at [274, 97] on div "Add block" at bounding box center [317, 103] width 619 height 12
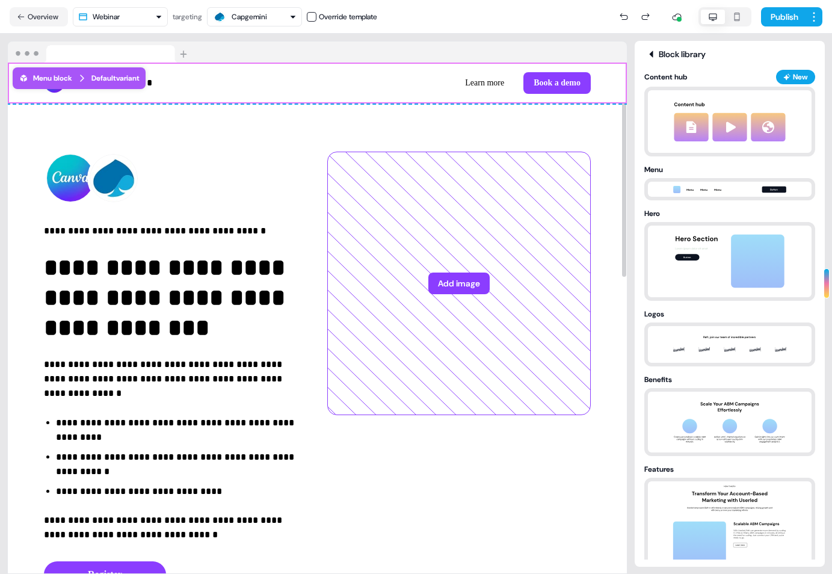
click at [275, 129] on div "**********" at bounding box center [317, 400] width 619 height 595
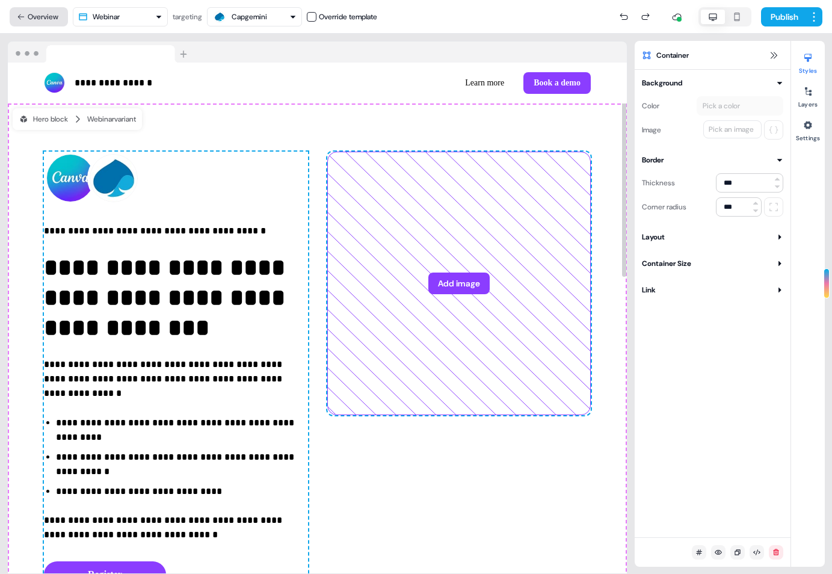
click at [46, 17] on button "Overview" at bounding box center [39, 16] width 58 height 19
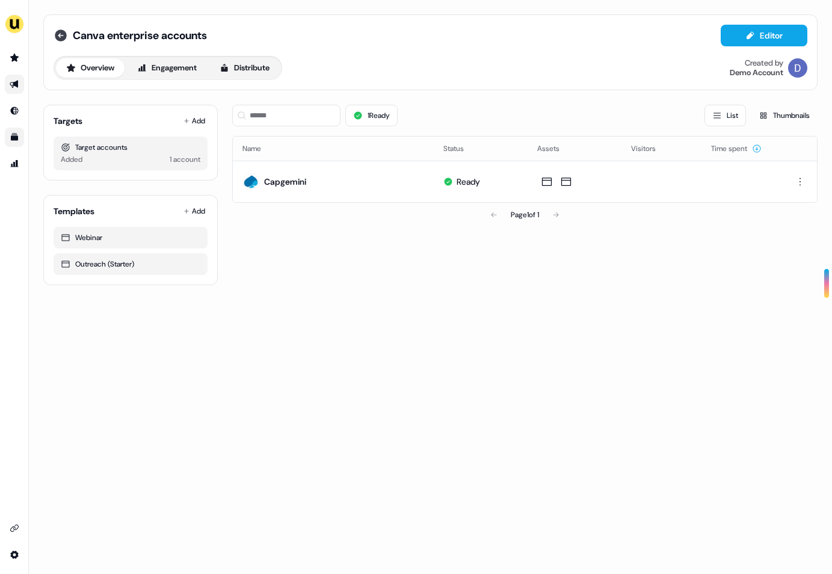
click at [59, 37] on icon at bounding box center [61, 35] width 14 height 14
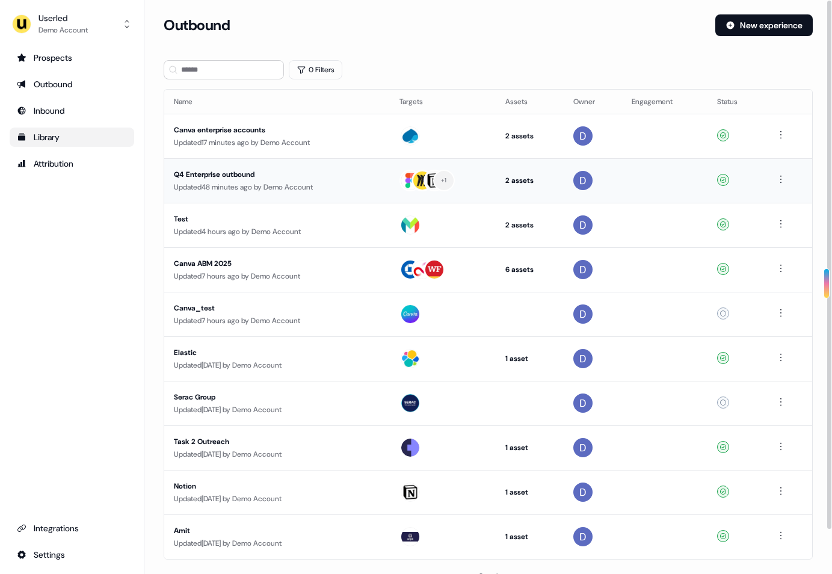
click at [238, 173] on div "Q4 Enterprise outbound" at bounding box center [277, 174] width 206 height 12
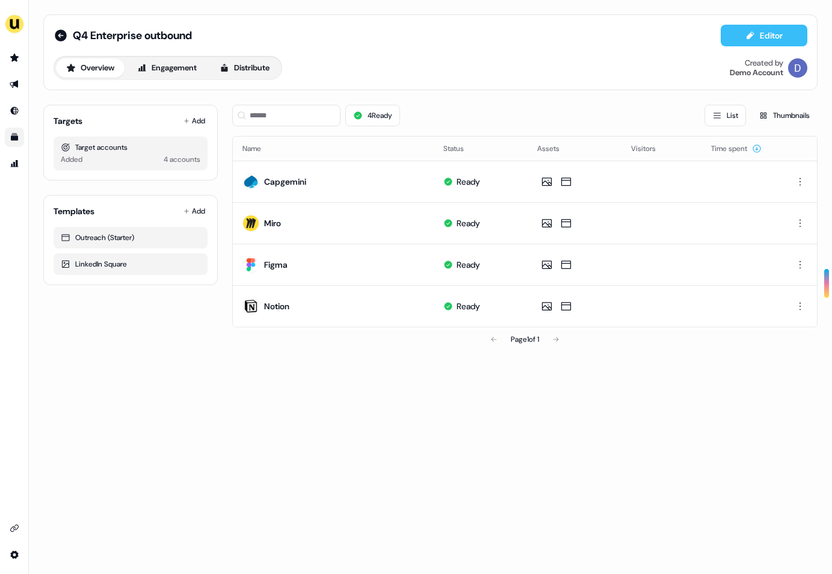
click at [767, 40] on button "Editor" at bounding box center [764, 36] width 87 height 22
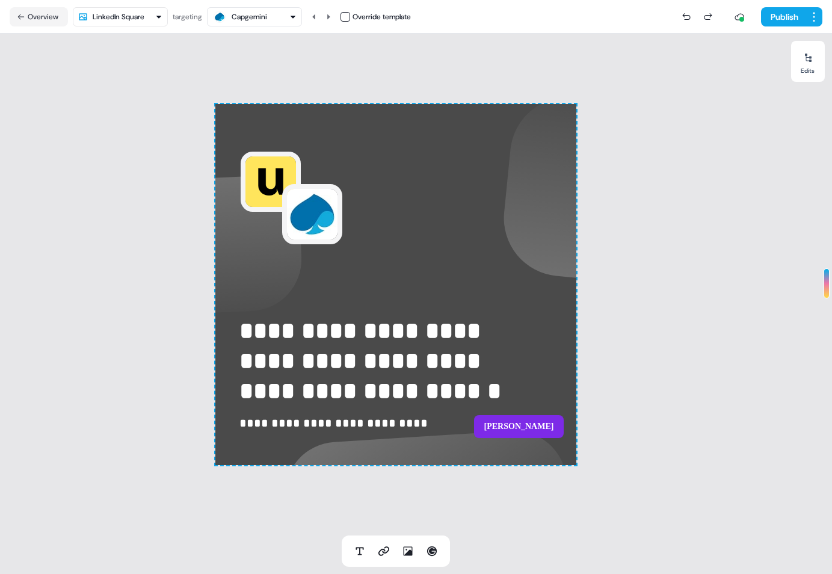
click at [192, 167] on div "**********" at bounding box center [395, 285] width 791 height 502
click at [40, 20] on button "Overview" at bounding box center [39, 16] width 58 height 19
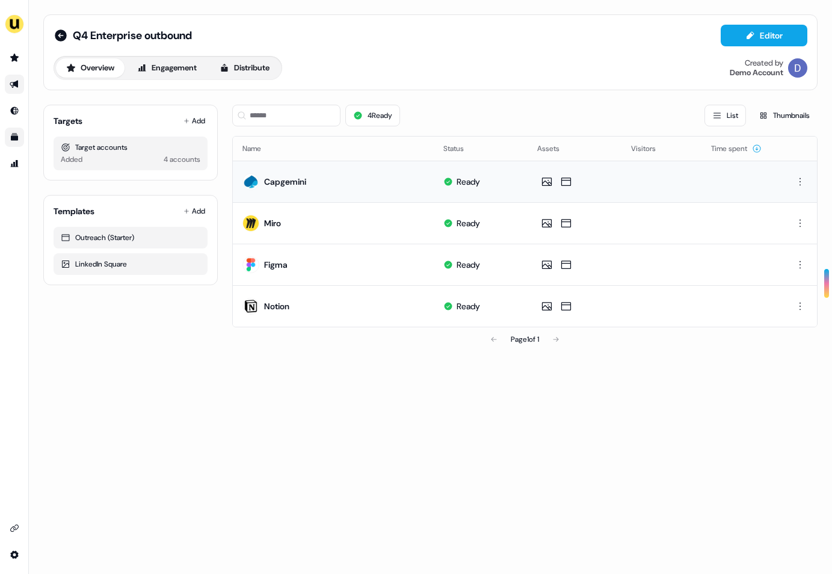
click at [280, 177] on div "Capgemini" at bounding box center [285, 182] width 42 height 12
click at [761, 40] on button "Editor" at bounding box center [764, 36] width 87 height 22
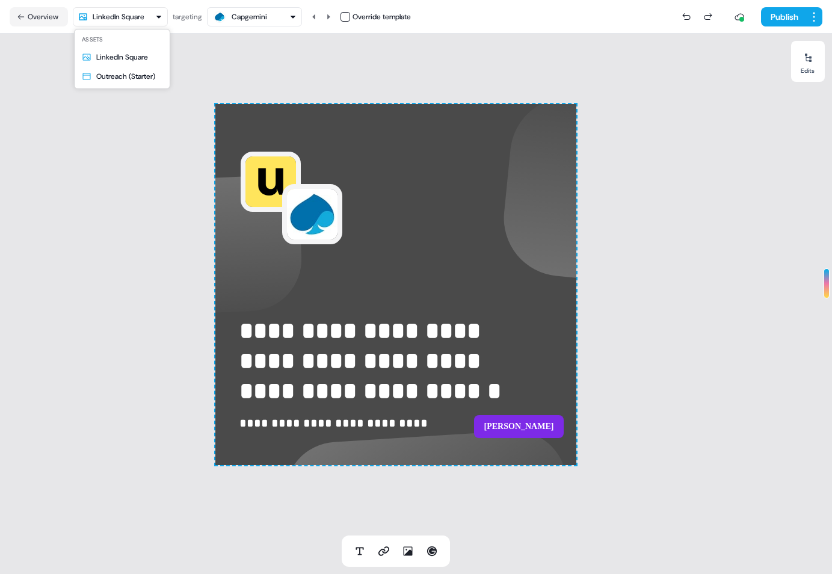
click at [129, 14] on html "**********" at bounding box center [416, 287] width 832 height 574
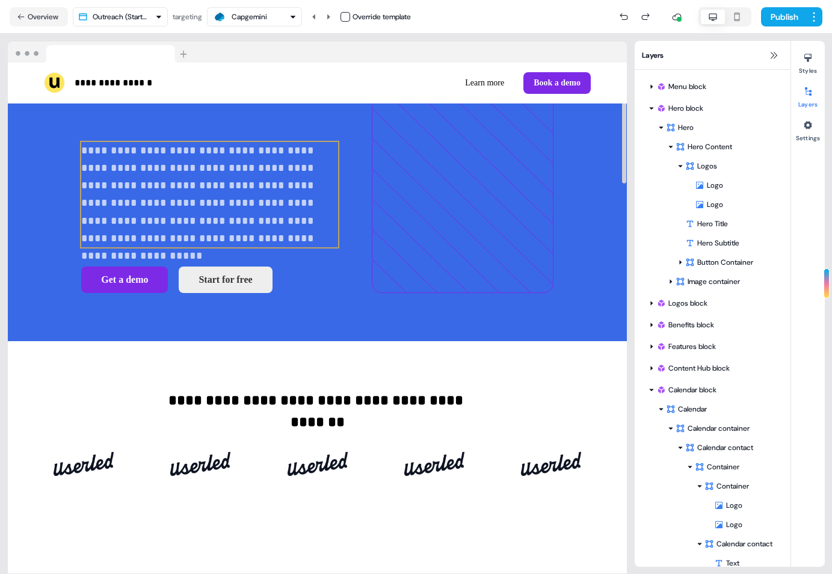
scroll to position [128, 0]
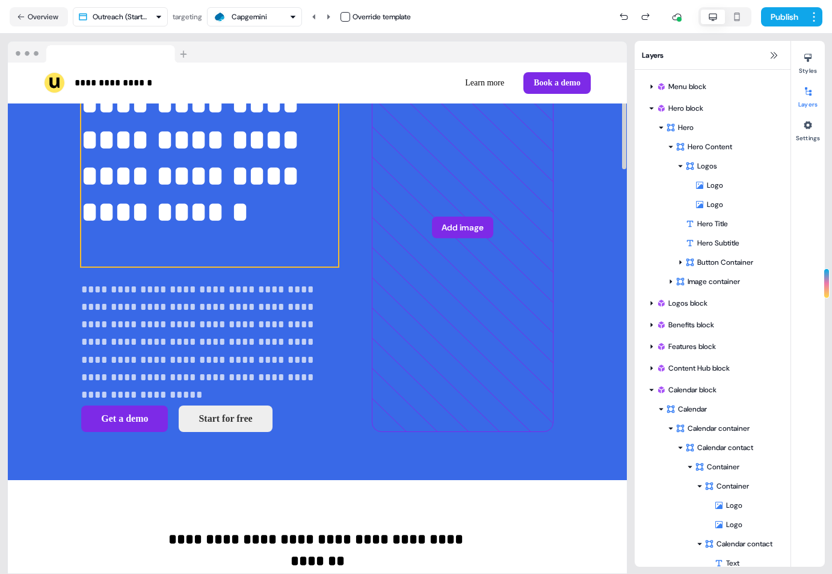
click at [177, 245] on p "**********" at bounding box center [209, 176] width 257 height 180
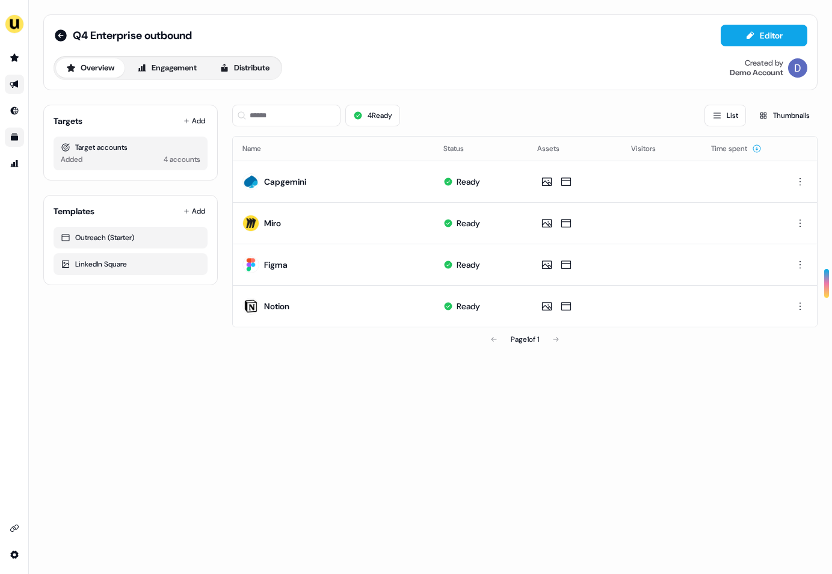
click at [10, 86] on icon "Go to outbound experience" at bounding box center [15, 84] width 10 height 10
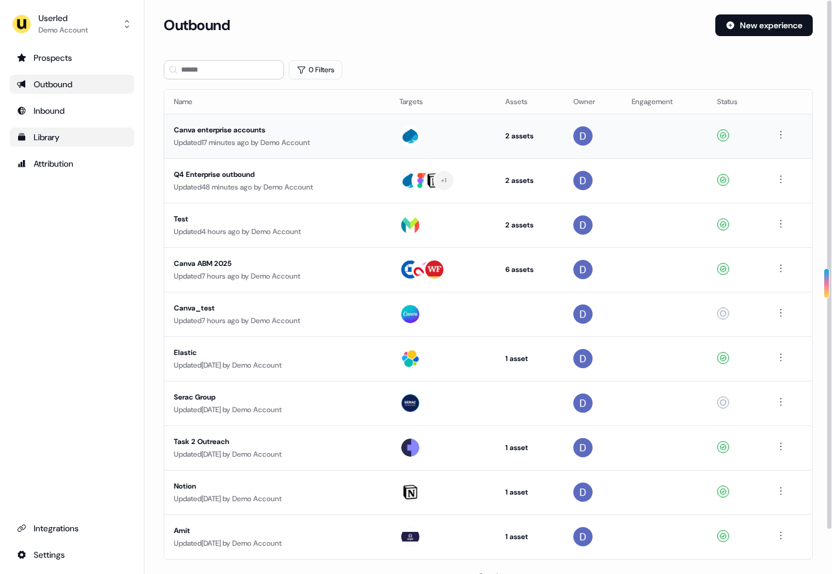
click at [196, 119] on td "Canva enterprise accounts Updated 17 minutes ago by Demo Account" at bounding box center [277, 136] width 226 height 45
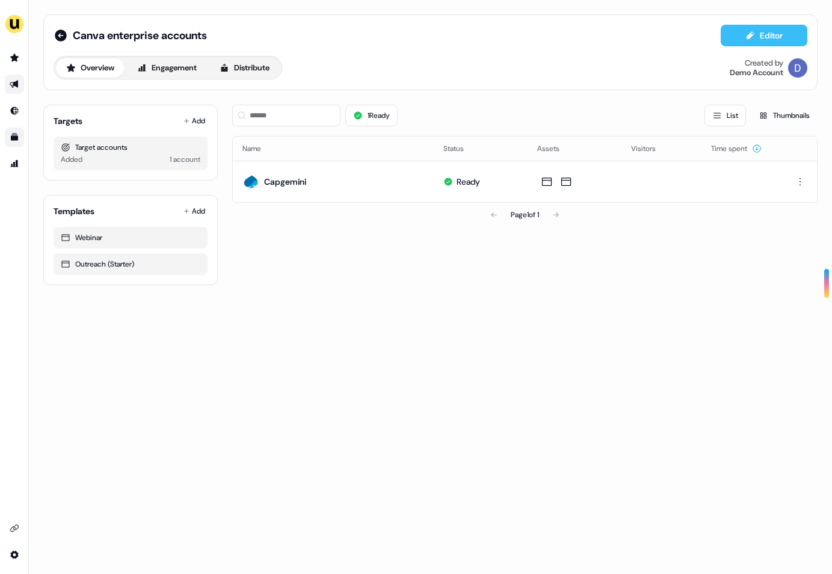
click at [749, 26] on button "Editor" at bounding box center [764, 36] width 87 height 22
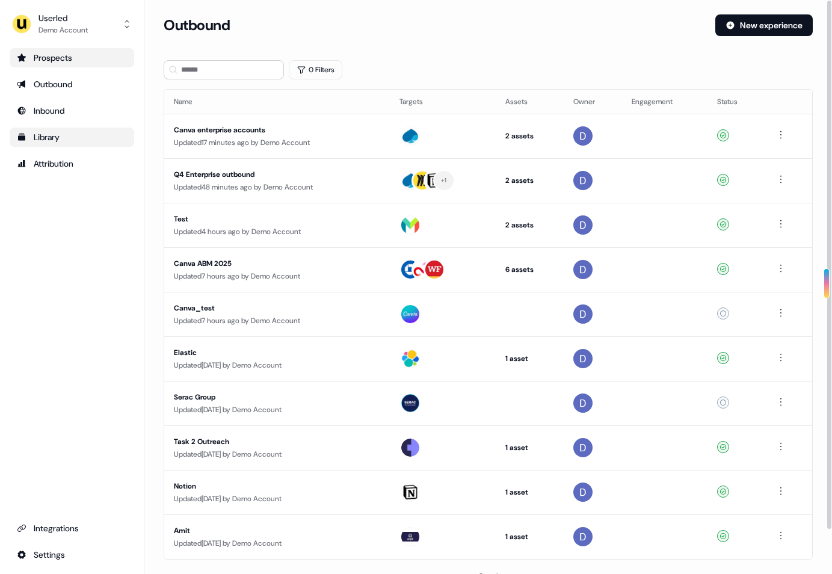
click at [58, 55] on div "Prospects" at bounding box center [72, 58] width 110 height 12
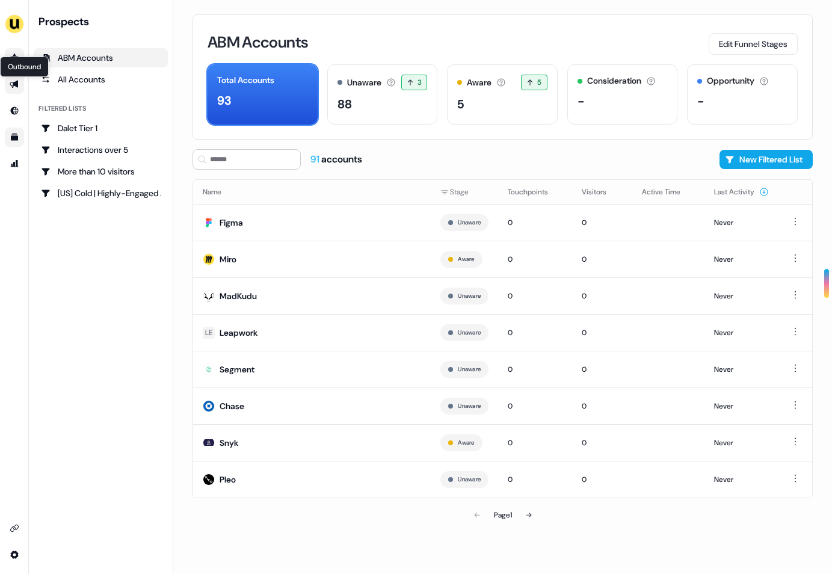
click at [17, 82] on icon "Go to outbound experience" at bounding box center [14, 85] width 8 height 8
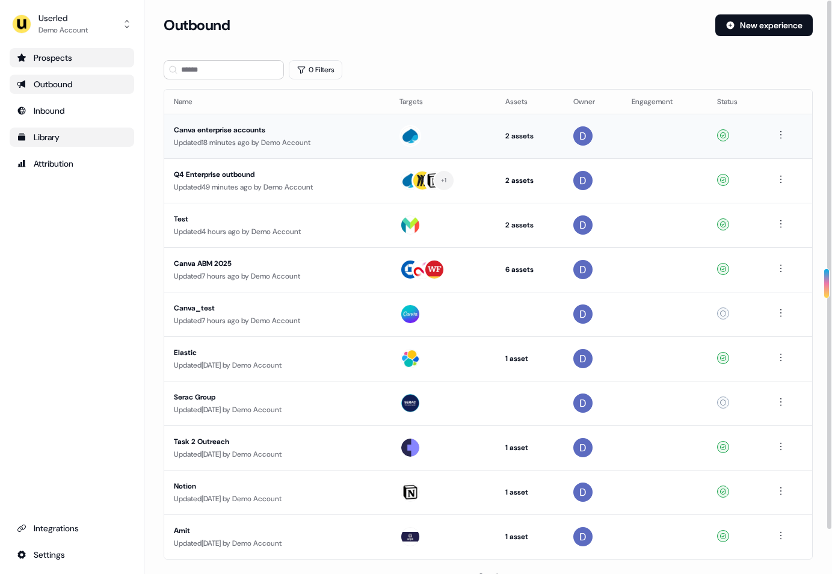
click at [224, 134] on div "Canva enterprise accounts" at bounding box center [277, 130] width 206 height 12
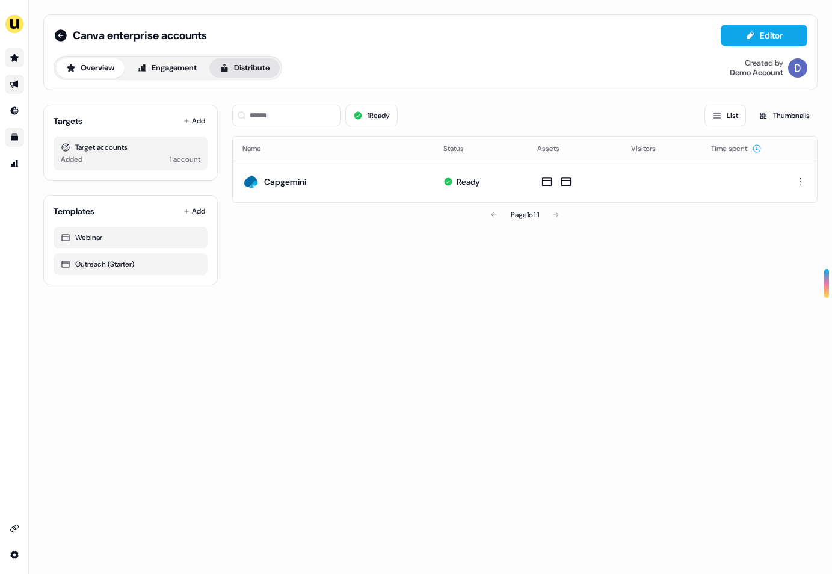
click at [266, 66] on button "Distribute" at bounding box center [244, 67] width 70 height 19
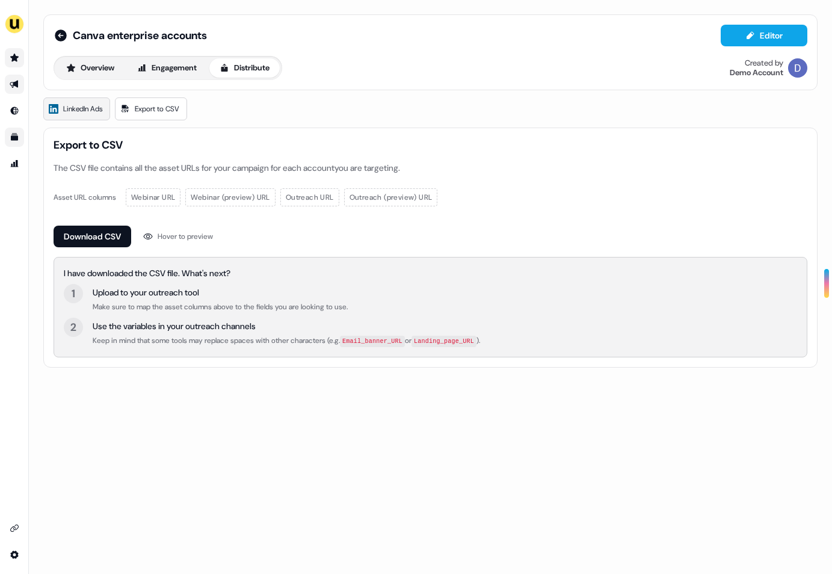
click at [81, 110] on span "LinkedIn Ads" at bounding box center [82, 109] width 39 height 12
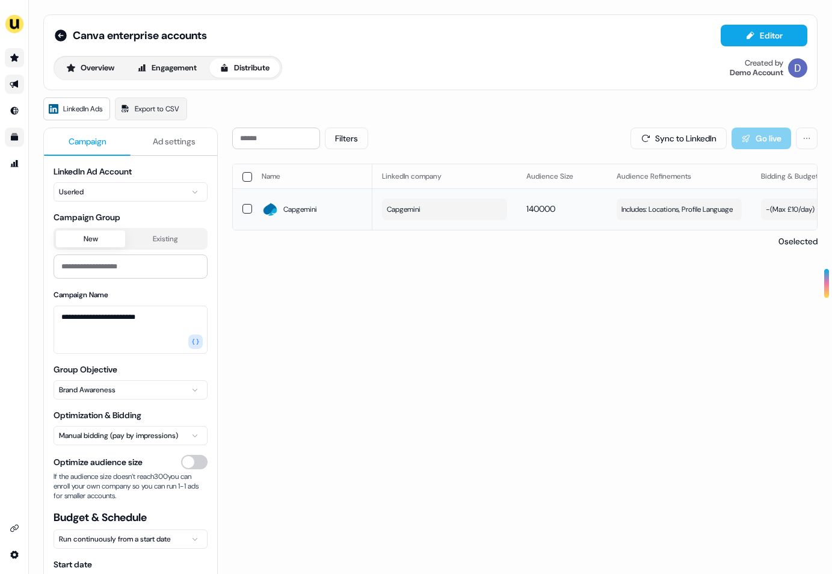
click at [321, 217] on div "Capgemini" at bounding box center [312, 209] width 101 height 22
click at [18, 79] on icon "Go to outbound experience" at bounding box center [15, 84] width 10 height 10
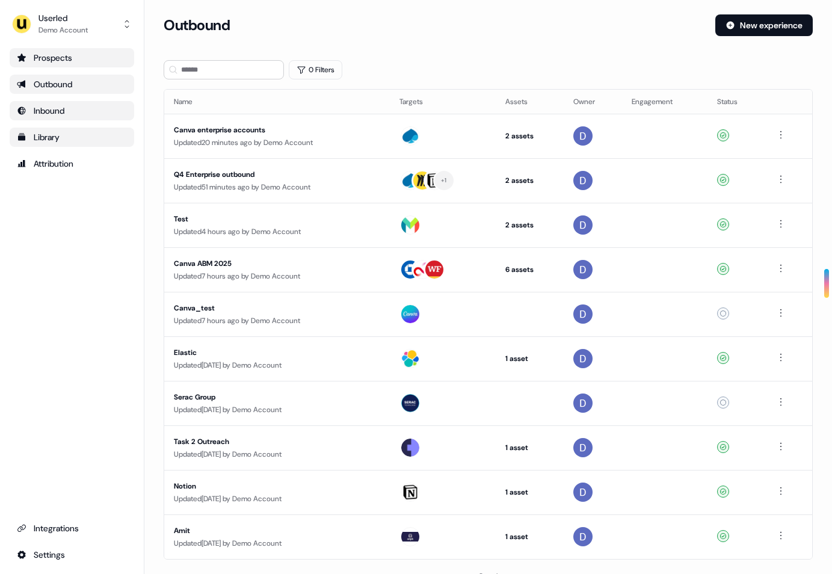
click at [27, 114] on div "Inbound" at bounding box center [72, 111] width 110 height 12
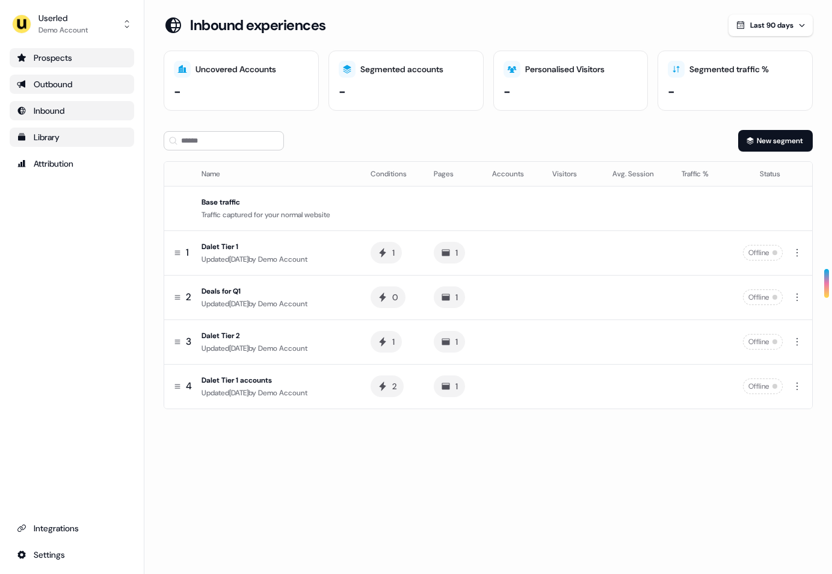
click at [373, 80] on div "Segmented accounts -" at bounding box center [405, 81] width 155 height 60
click at [285, 80] on div "Uncovered Accounts -" at bounding box center [241, 81] width 155 height 60
click at [371, 81] on div "Segmented accounts -" at bounding box center [405, 81] width 155 height 60
click at [64, 118] on link "Inbound" at bounding box center [72, 110] width 124 height 19
click at [64, 112] on div "Inbound" at bounding box center [72, 111] width 110 height 12
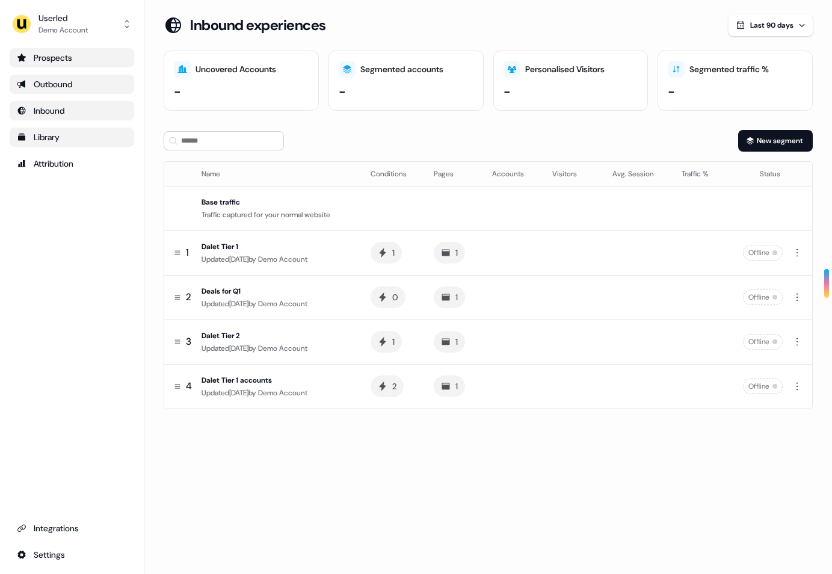
click at [71, 75] on link "Outbound" at bounding box center [72, 84] width 124 height 19
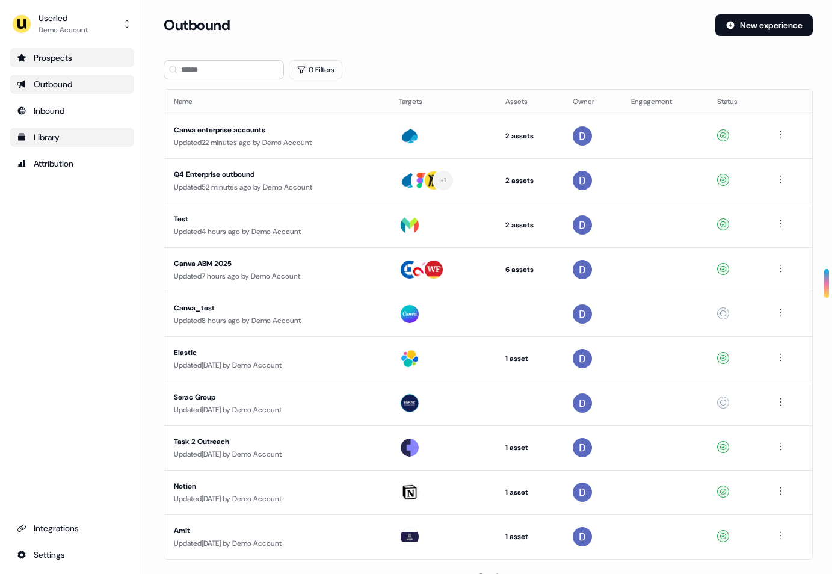
click at [51, 138] on div "Library" at bounding box center [72, 137] width 110 height 12
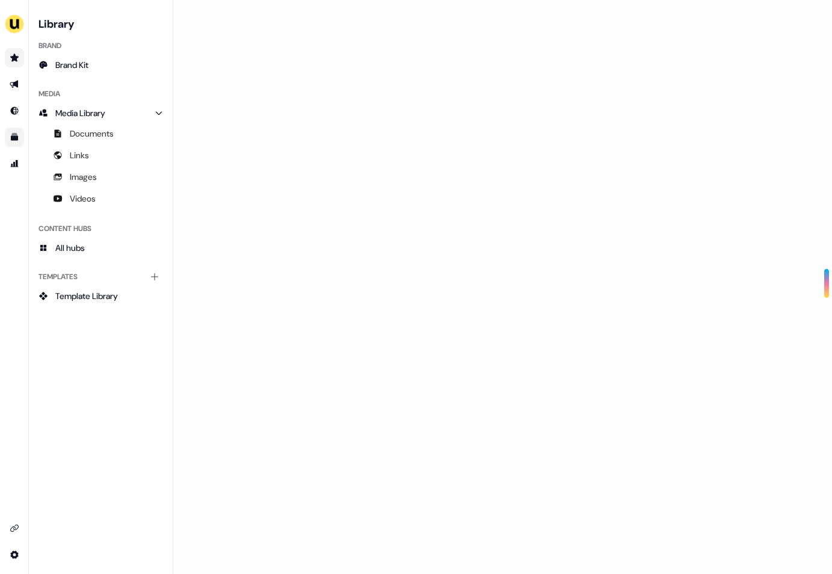
click at [57, 172] on icon "Main" at bounding box center [58, 177] width 10 height 10
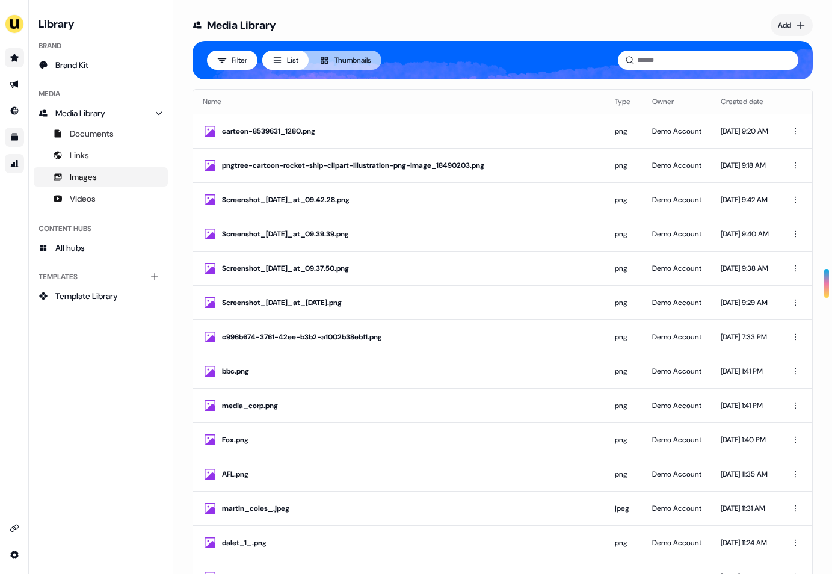
click at [7, 155] on link "Go to attribution" at bounding box center [14, 163] width 19 height 19
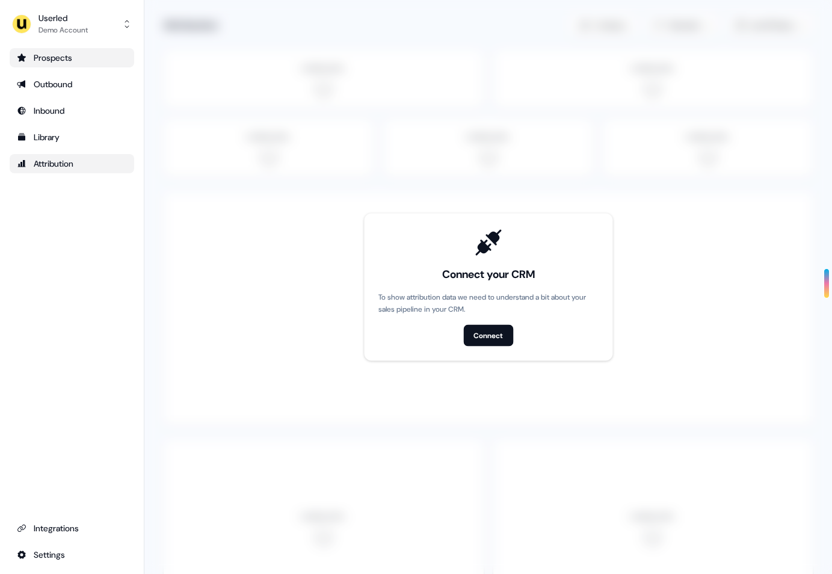
click at [45, 161] on div "Attribution" at bounding box center [72, 164] width 110 height 12
click at [58, 61] on div "Prospects" at bounding box center [72, 58] width 110 height 12
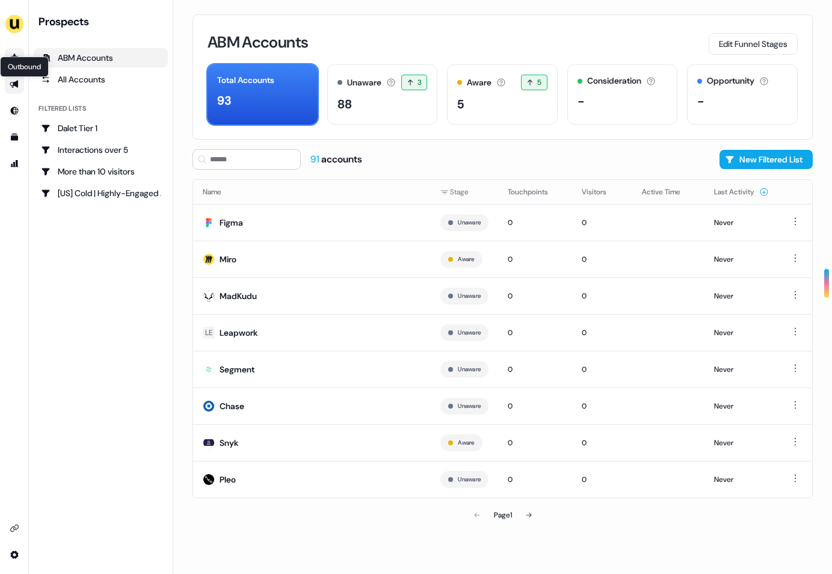
click at [14, 83] on icon "Go to outbound experience" at bounding box center [14, 85] width 8 height 8
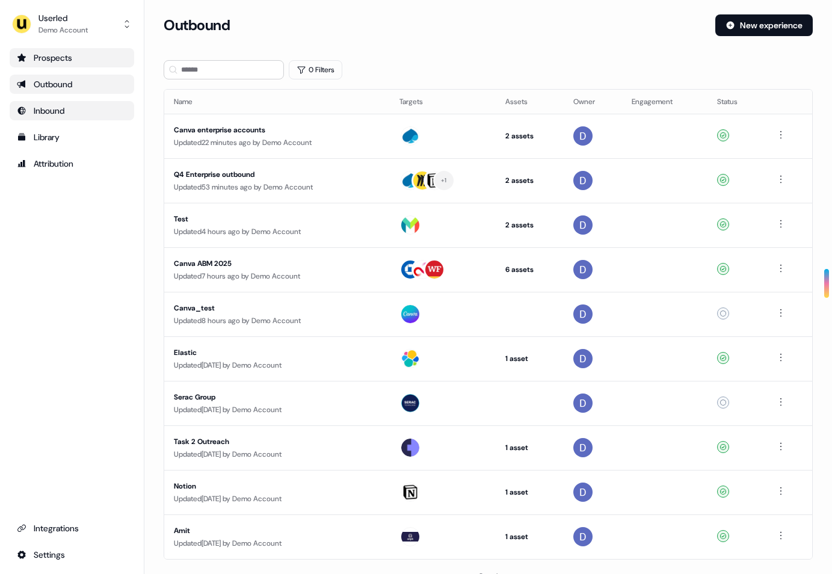
click at [58, 109] on div "Inbound" at bounding box center [72, 111] width 110 height 12
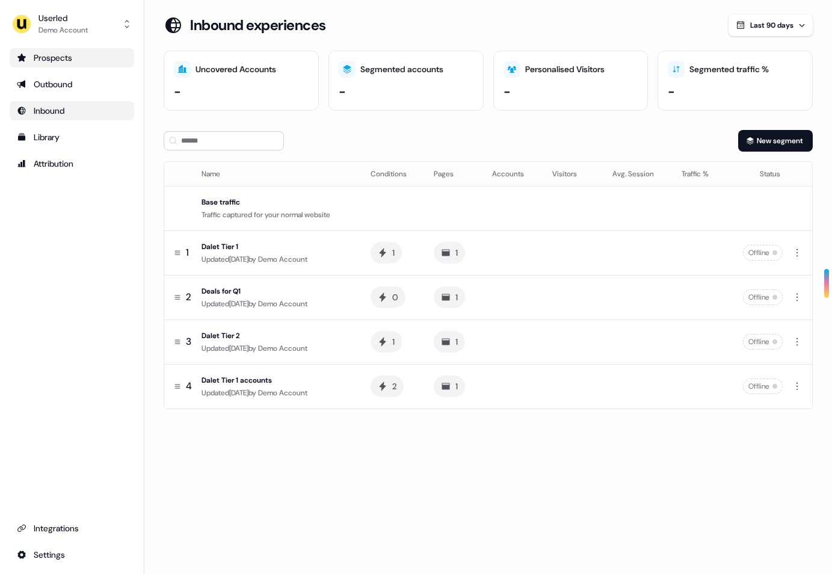
click at [689, 87] on div "-" at bounding box center [735, 91] width 135 height 18
click at [544, 87] on div "-" at bounding box center [570, 91] width 135 height 18
click at [396, 79] on div "Segmented accounts -" at bounding box center [405, 81] width 155 height 60
click at [507, 65] on icon at bounding box center [512, 69] width 10 height 10
click at [371, 133] on div "New segment" at bounding box center [488, 141] width 649 height 22
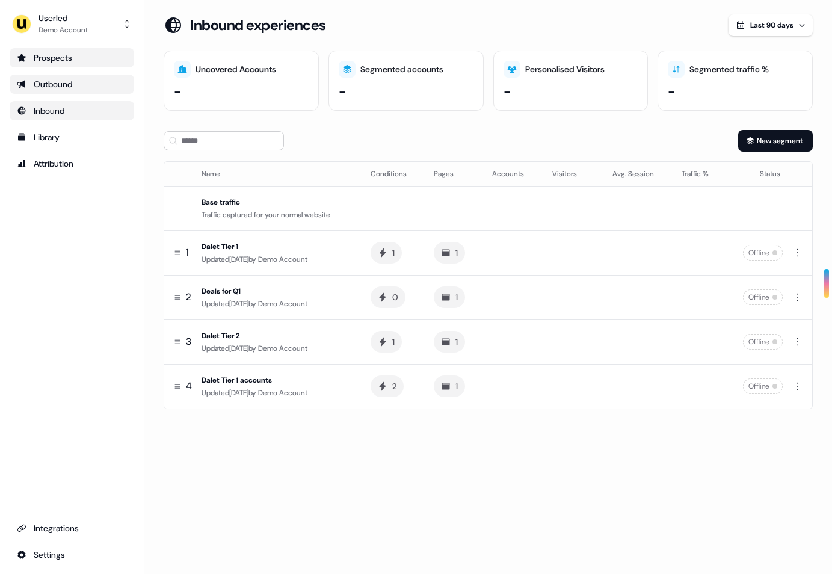
click at [60, 87] on div "Outbound" at bounding box center [72, 84] width 110 height 12
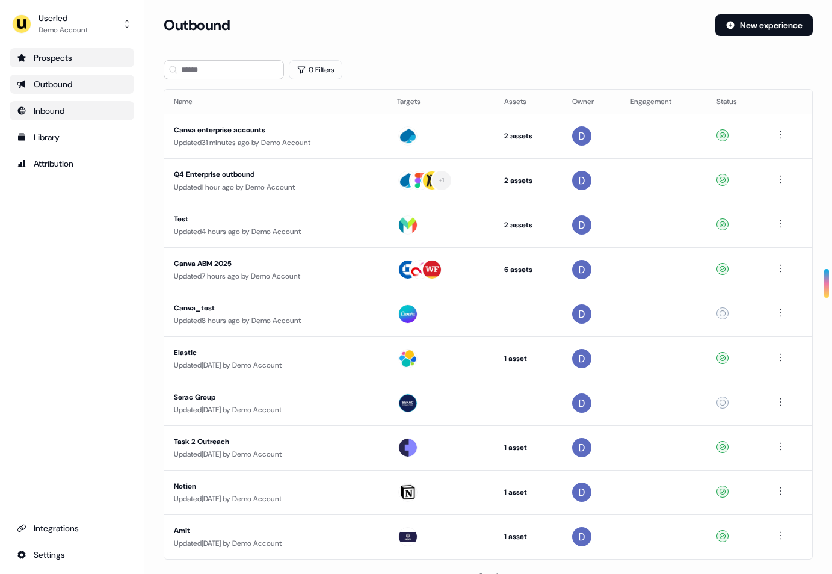
click at [73, 114] on div "Inbound" at bounding box center [72, 111] width 110 height 12
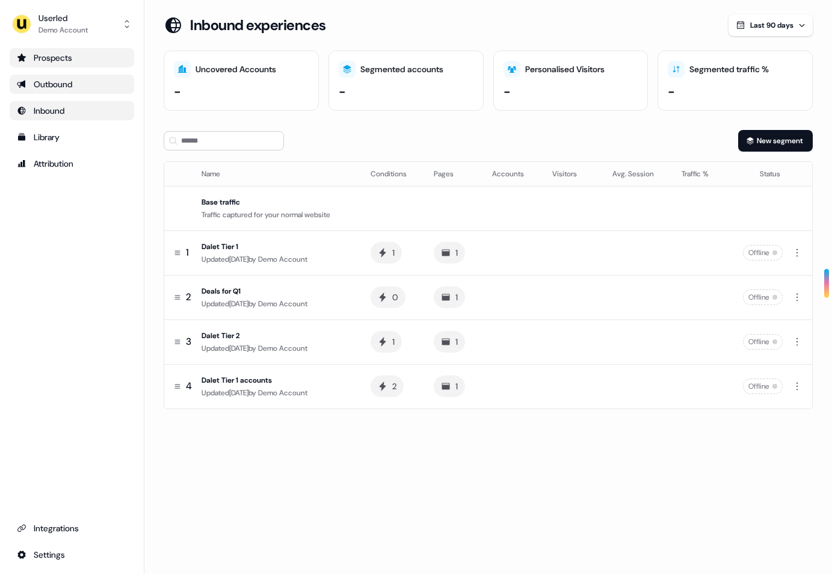
click at [61, 82] on div "Outbound" at bounding box center [72, 84] width 110 height 12
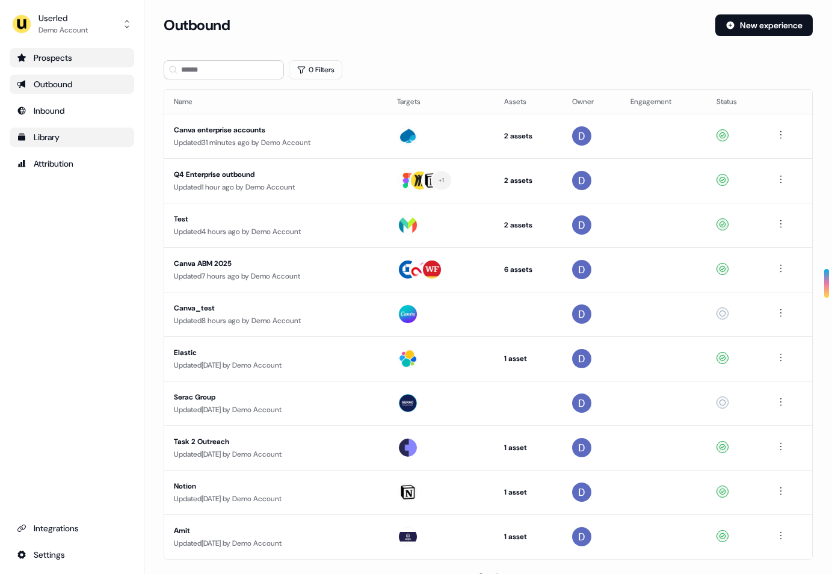
click at [67, 141] on div "Library" at bounding box center [72, 137] width 110 height 12
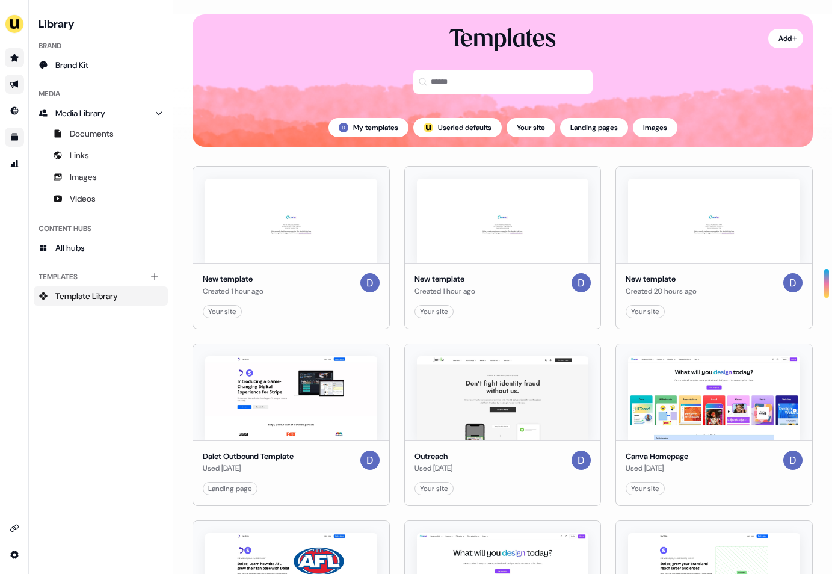
click at [19, 81] on icon "Go to outbound experience" at bounding box center [15, 84] width 10 height 10
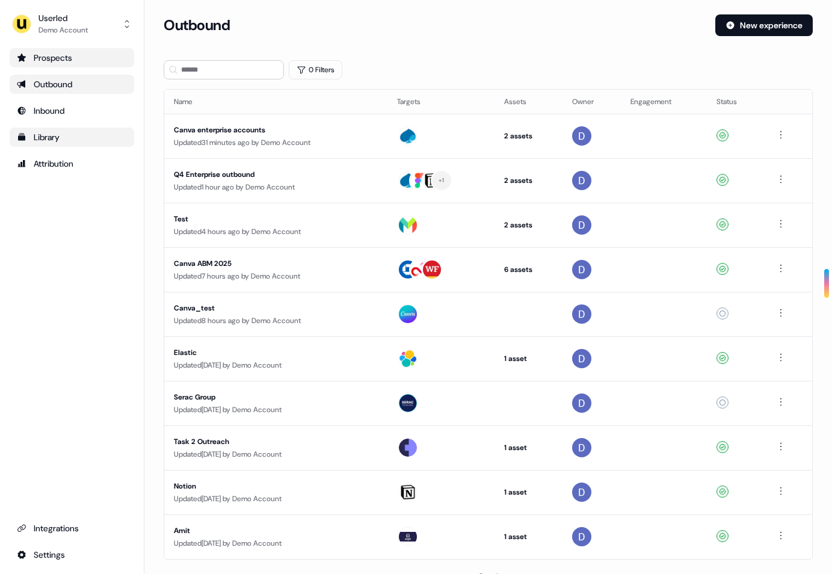
click at [52, 60] on div "Prospects" at bounding box center [72, 58] width 110 height 12
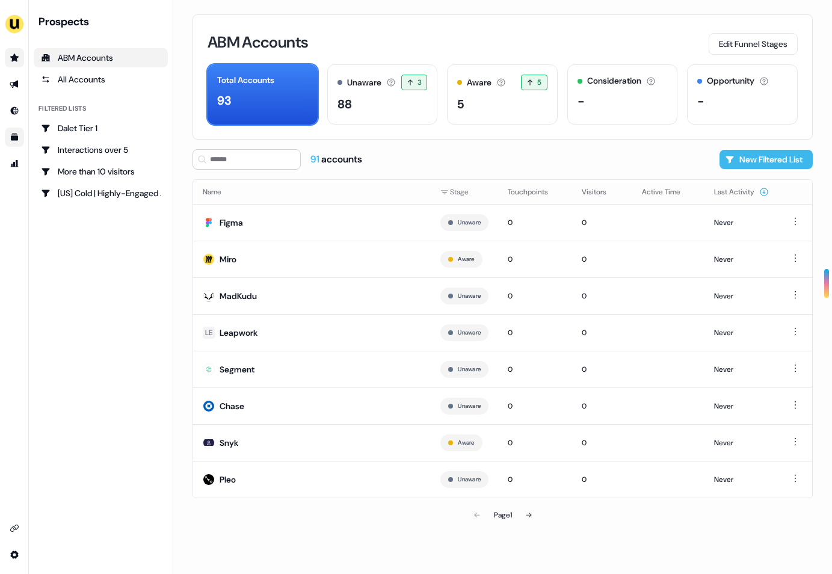
click at [775, 157] on button "New Filtered List" at bounding box center [765, 159] width 93 height 19
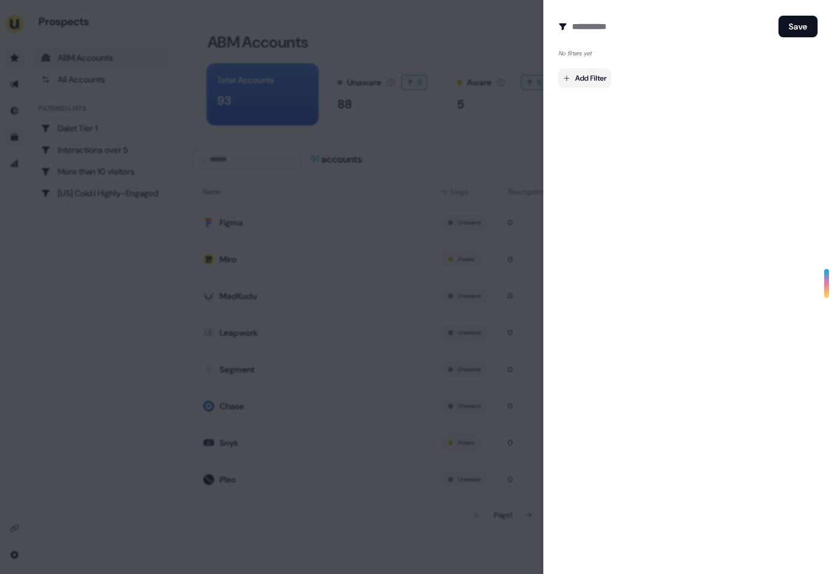
click at [594, 73] on body "For the best experience switch devices to a bigger screen. Go to Userled.io Pro…" at bounding box center [416, 287] width 832 height 574
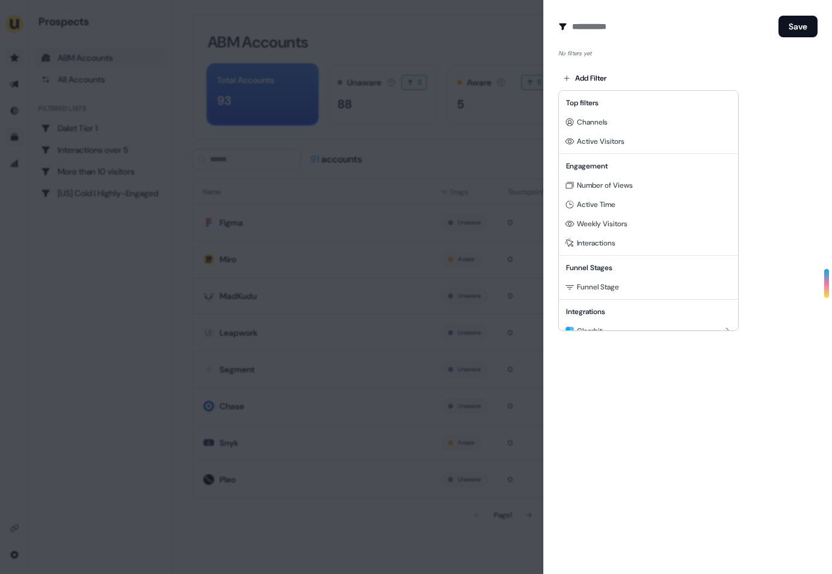
scroll to position [29, 0]
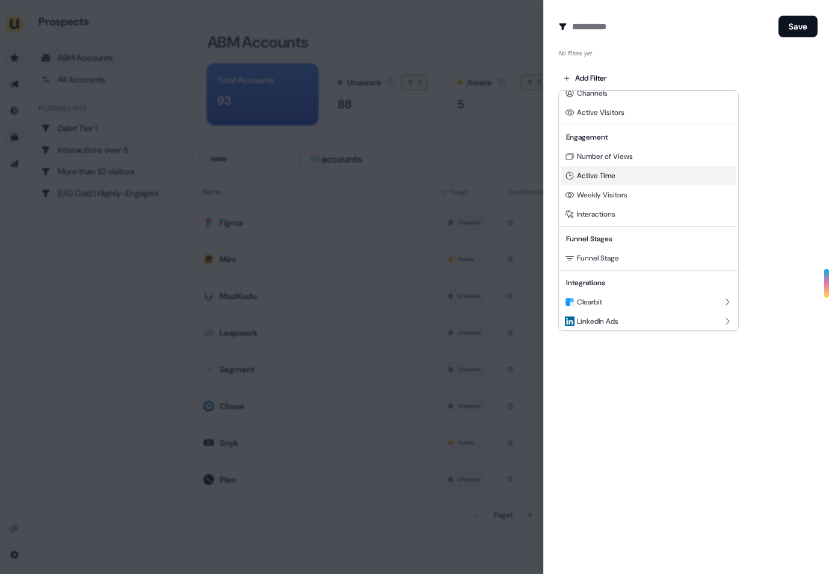
click at [613, 180] on div "Active Time" at bounding box center [648, 175] width 174 height 19
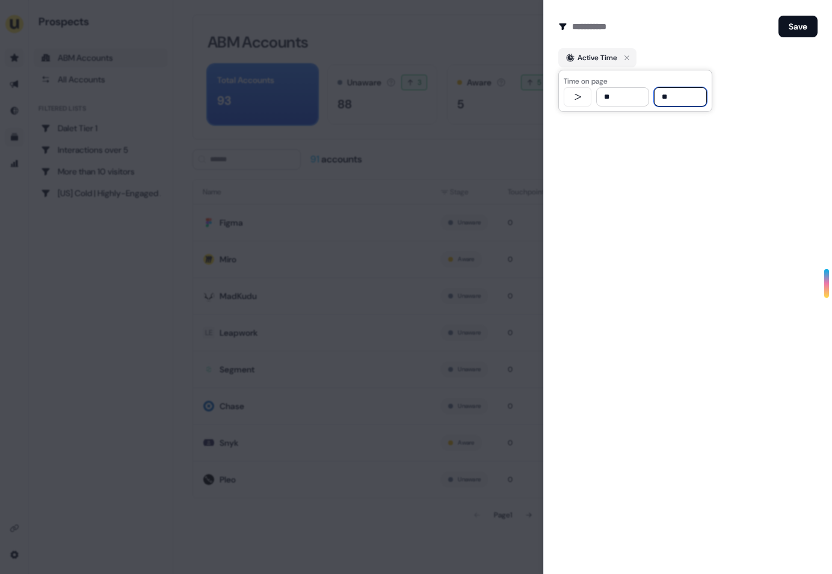
click at [621, 96] on input "**" at bounding box center [622, 96] width 53 height 19
click at [609, 59] on div "Active Time" at bounding box center [597, 58] width 40 height 12
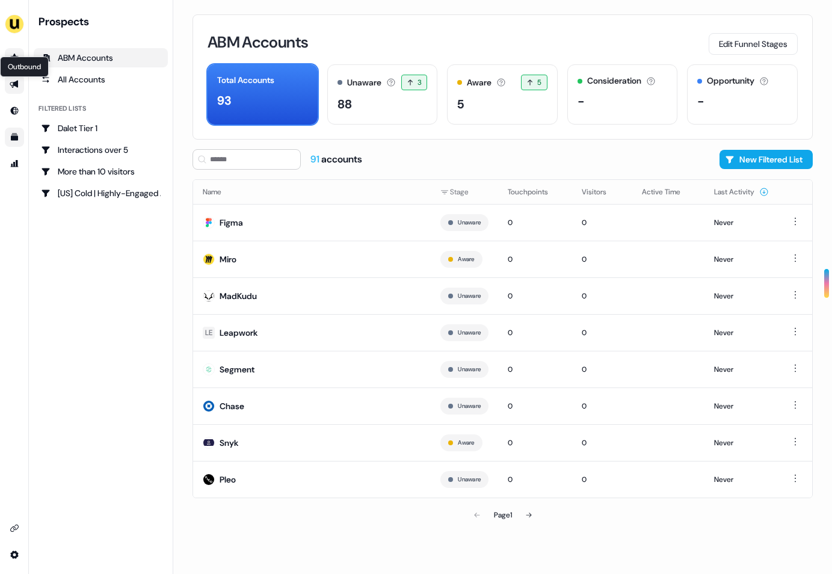
click at [13, 80] on icon "Go to outbound experience" at bounding box center [15, 84] width 10 height 10
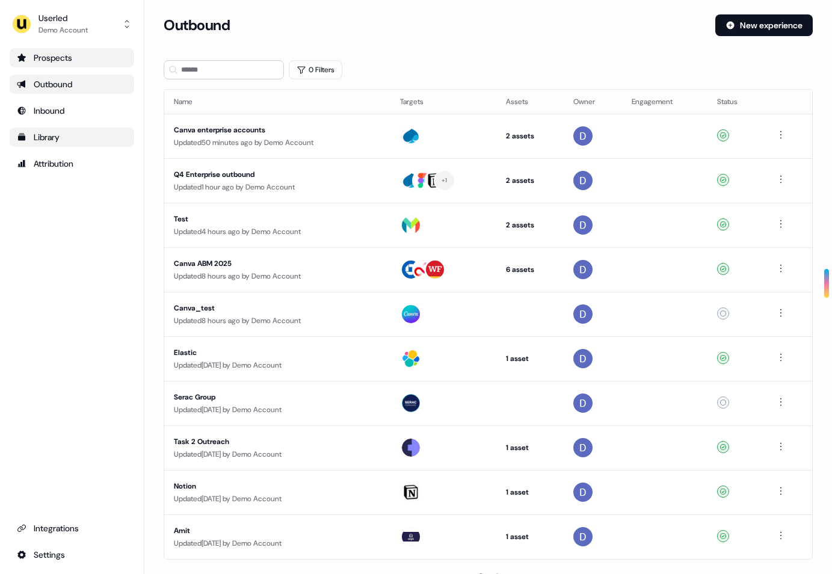
click at [13, 80] on link "Outbound" at bounding box center [72, 84] width 124 height 19
click at [46, 87] on div "Outbound" at bounding box center [72, 84] width 110 height 12
click at [62, 87] on div "Outbound" at bounding box center [72, 84] width 110 height 12
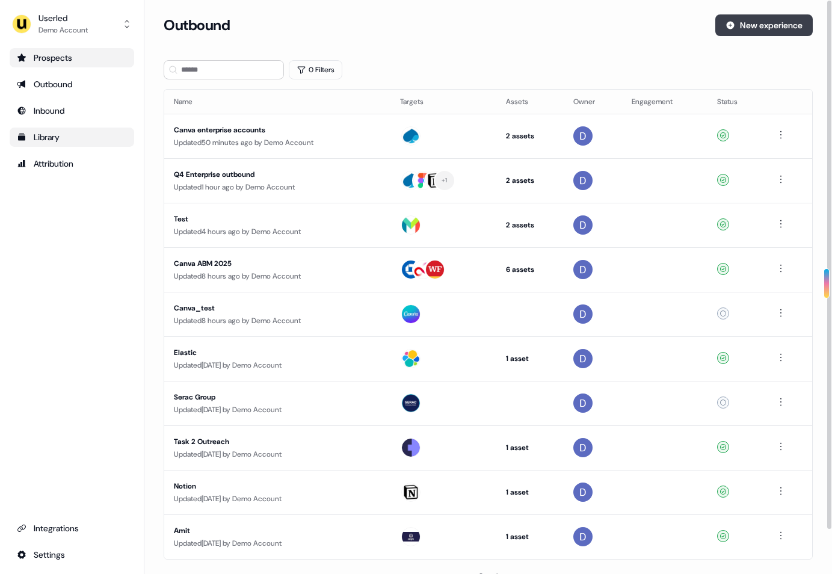
click at [754, 22] on button "New experience" at bounding box center [763, 25] width 97 height 22
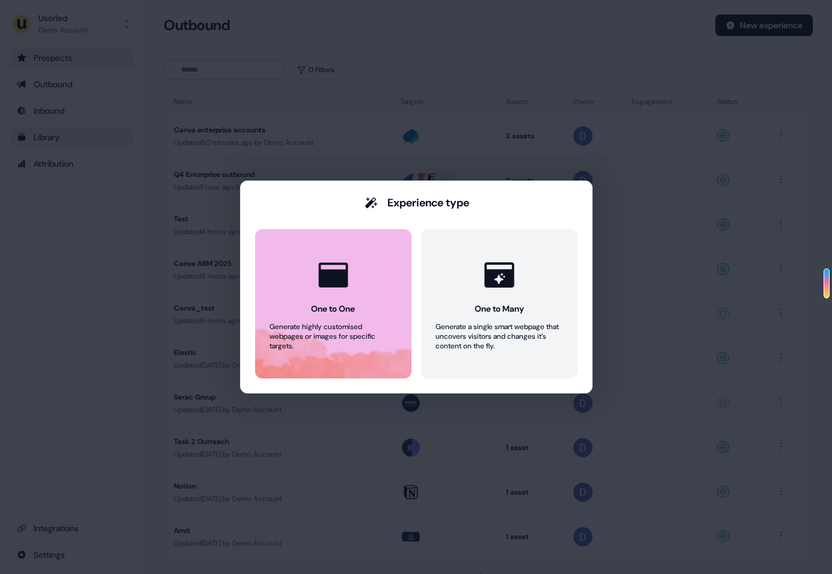
click at [375, 324] on div "Generate highly customised webpages or images for specific targets." at bounding box center [333, 336] width 128 height 29
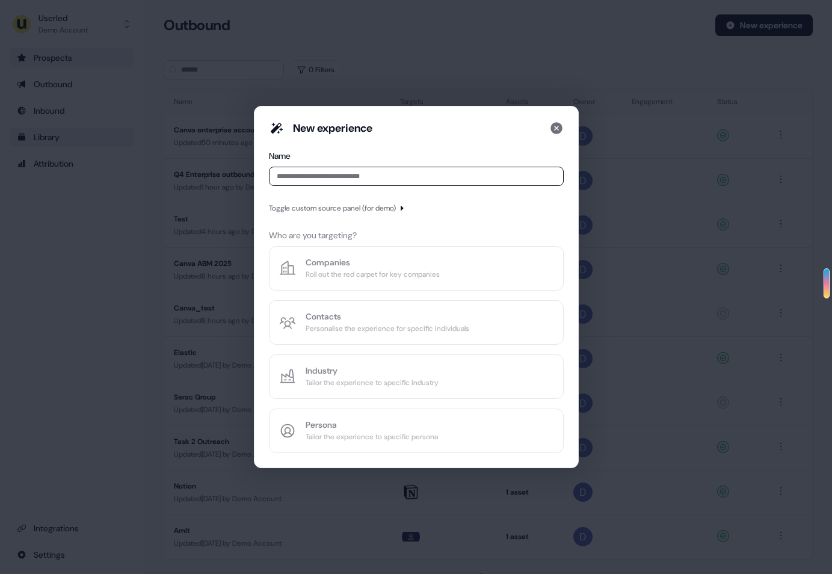
click at [373, 209] on div "Toggle custom source panel (for demo)" at bounding box center [332, 208] width 127 height 12
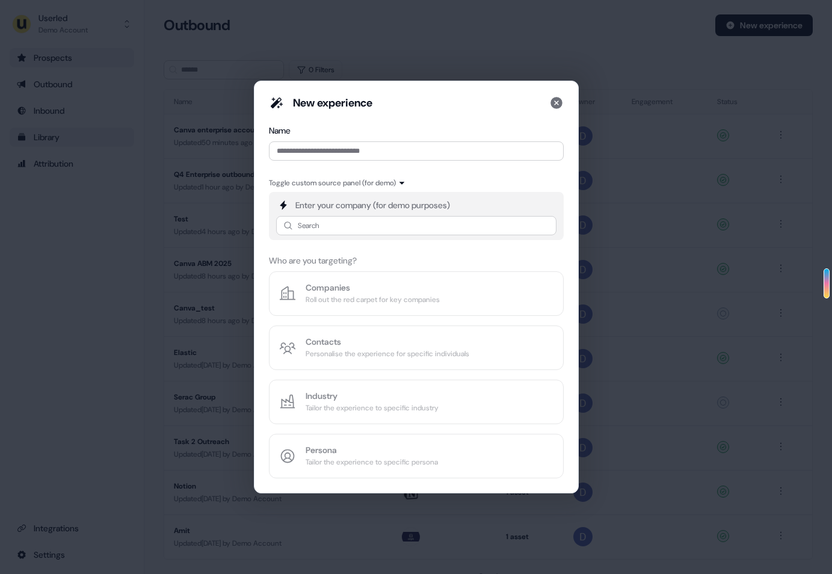
click at [368, 214] on div "Enter your company (for demo purposes) Search" at bounding box center [416, 216] width 295 height 48
click at [361, 223] on input at bounding box center [416, 225] width 280 height 19
type input "*****"
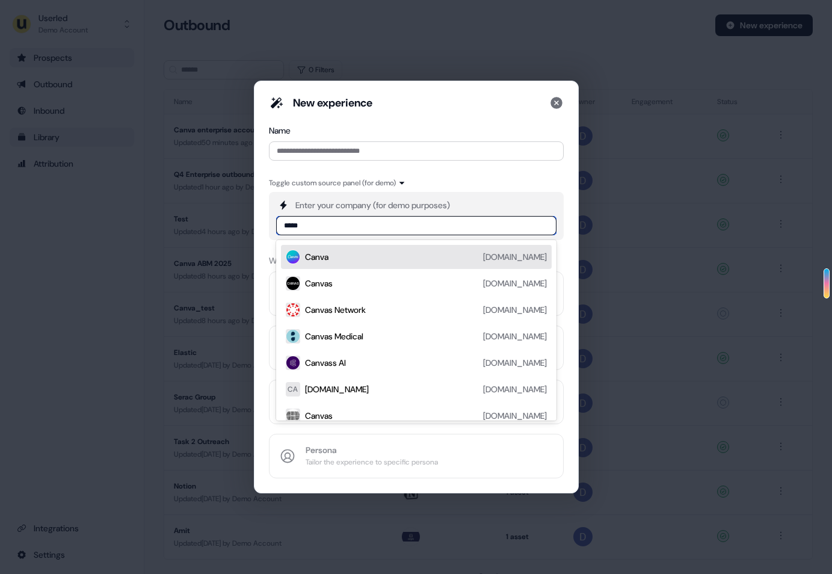
click at [343, 251] on div "Canva canva.com" at bounding box center [426, 257] width 242 height 14
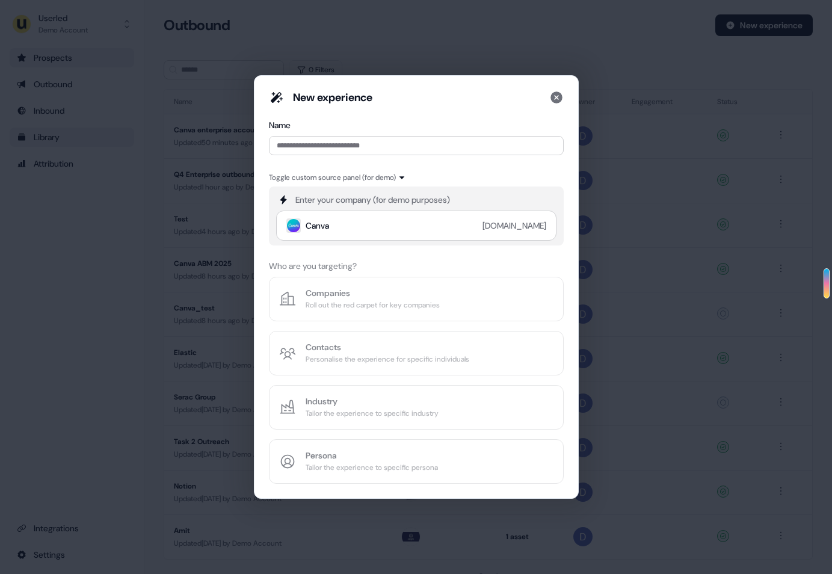
click at [191, 116] on div "New experience Name Toggle custom source panel (for demo) Enter your company (f…" at bounding box center [416, 287] width 832 height 574
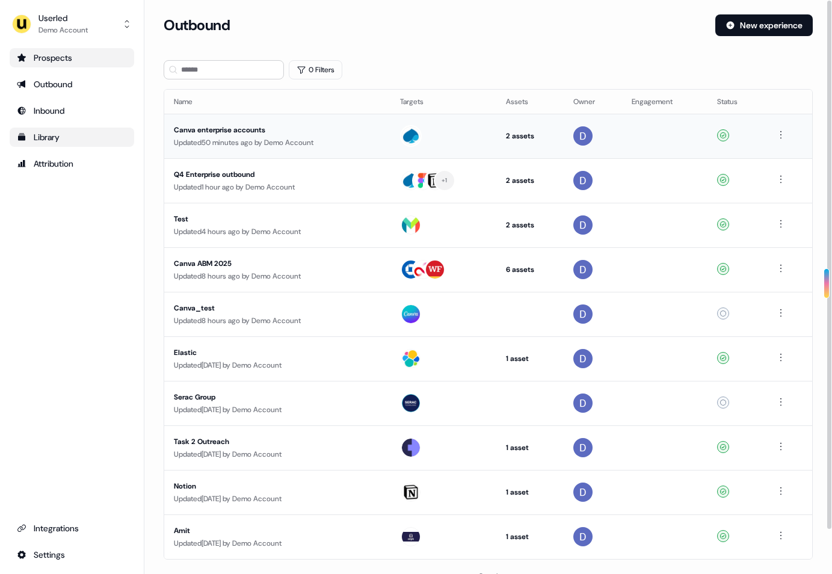
click at [271, 137] on div "Updated 50 minutes ago by Demo Account" at bounding box center [277, 143] width 207 height 12
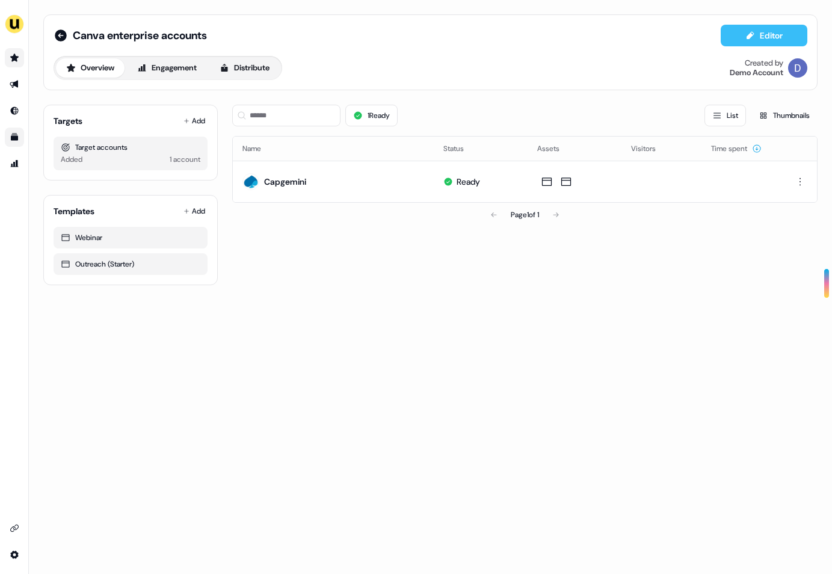
click at [782, 38] on button "Editor" at bounding box center [764, 36] width 87 height 22
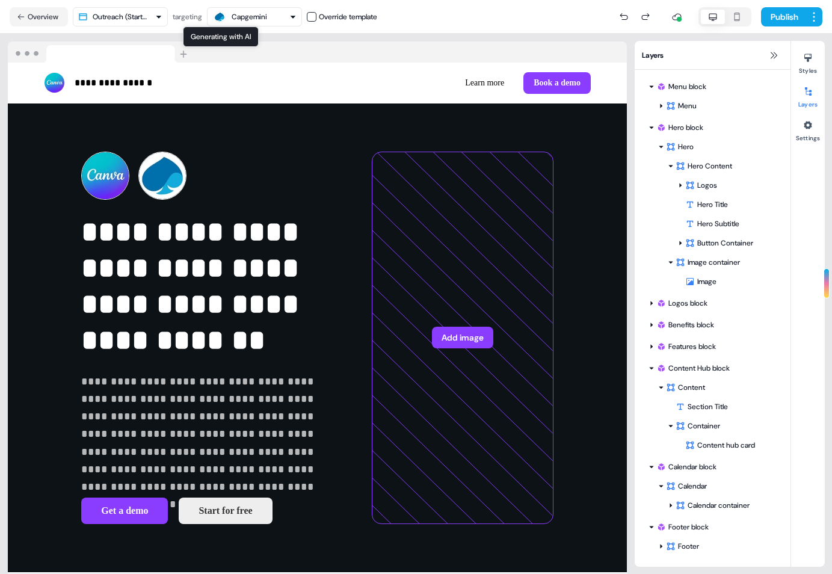
click at [146, 11] on html "**********" at bounding box center [416, 287] width 832 height 574
click at [146, 15] on html "**********" at bounding box center [416, 287] width 832 height 574
click at [17, 17] on html "**********" at bounding box center [416, 287] width 832 height 574
click at [26, 15] on button "Overview" at bounding box center [39, 16] width 58 height 19
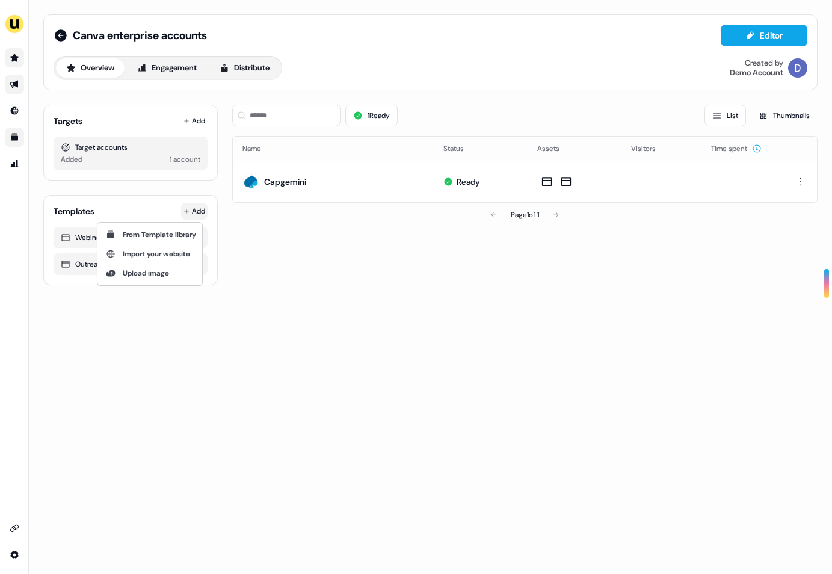
click at [187, 211] on html "For the best experience switch devices to a bigger screen. Go to Userled.io Can…" at bounding box center [416, 287] width 832 height 574
click at [181, 227] on div "From Template library" at bounding box center [150, 234] width 100 height 19
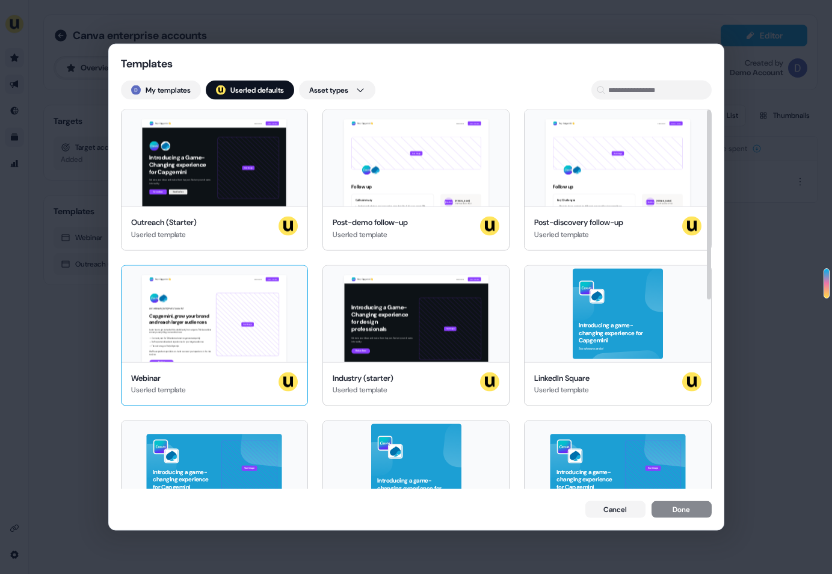
click at [253, 303] on div "Hey Capgemini 👋 Learn more Book a demo LIVE WEBINAR | May 10, 2023 1PM EST | 10…" at bounding box center [214, 313] width 186 height 96
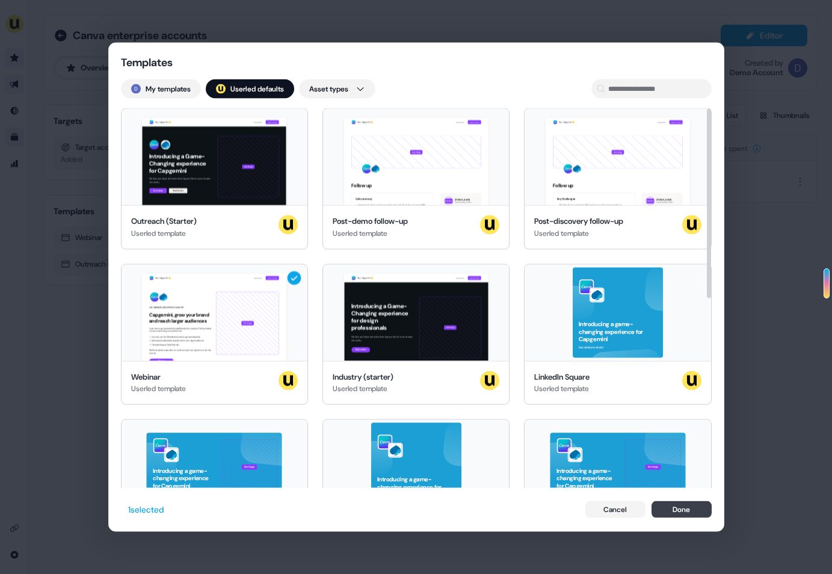
click at [677, 513] on button "Done" at bounding box center [681, 508] width 60 height 17
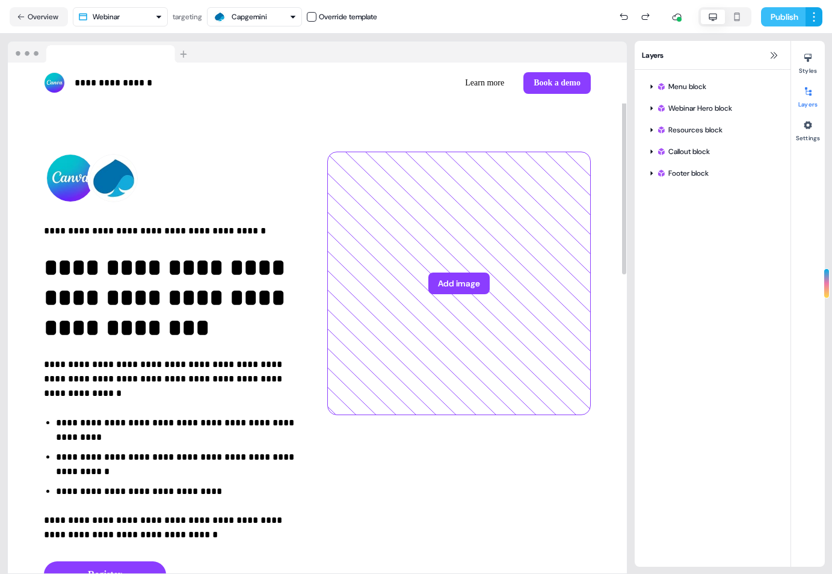
click at [771, 16] on button "Publish" at bounding box center [783, 16] width 45 height 19
click at [114, 28] on nav "Overview Webinar targeting Capgemini Override template Publish" at bounding box center [416, 17] width 832 height 34
click at [120, 22] on html "**********" at bounding box center [416, 287] width 832 height 574
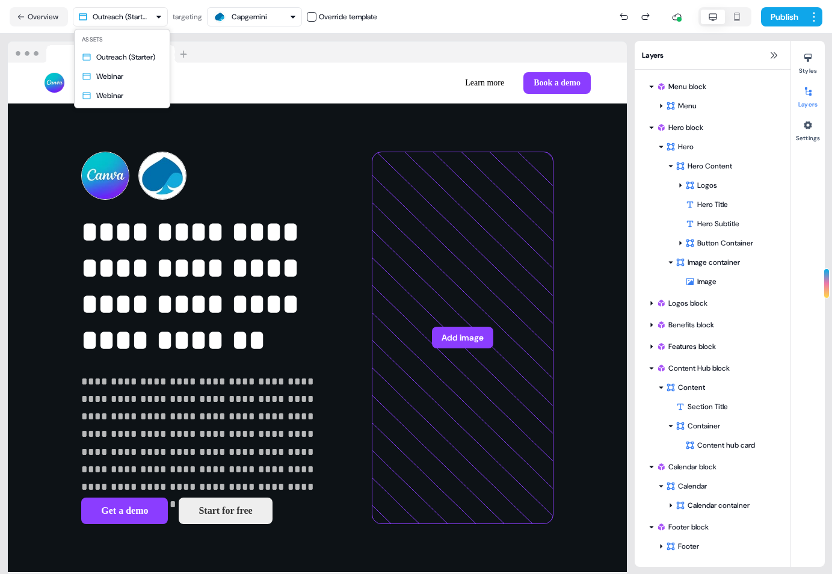
click at [128, 21] on html "**********" at bounding box center [416, 287] width 832 height 574
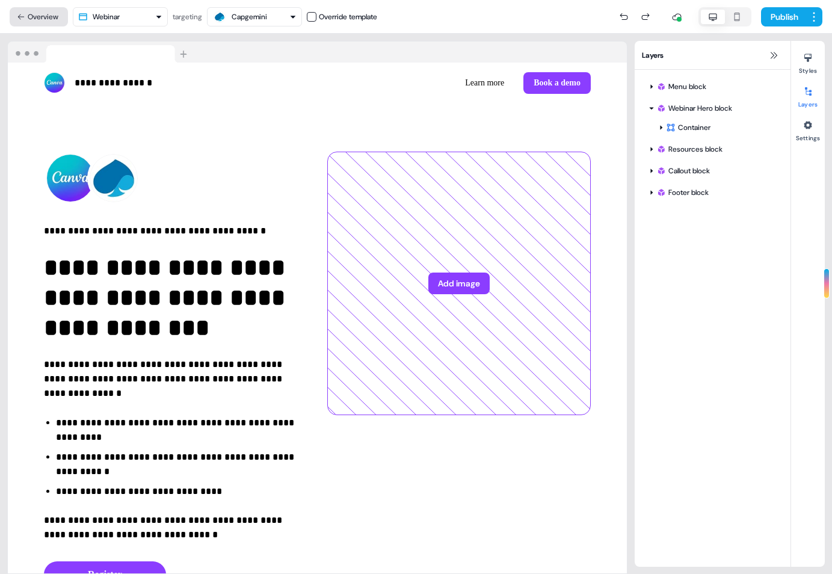
click at [52, 13] on button "Overview" at bounding box center [39, 16] width 58 height 19
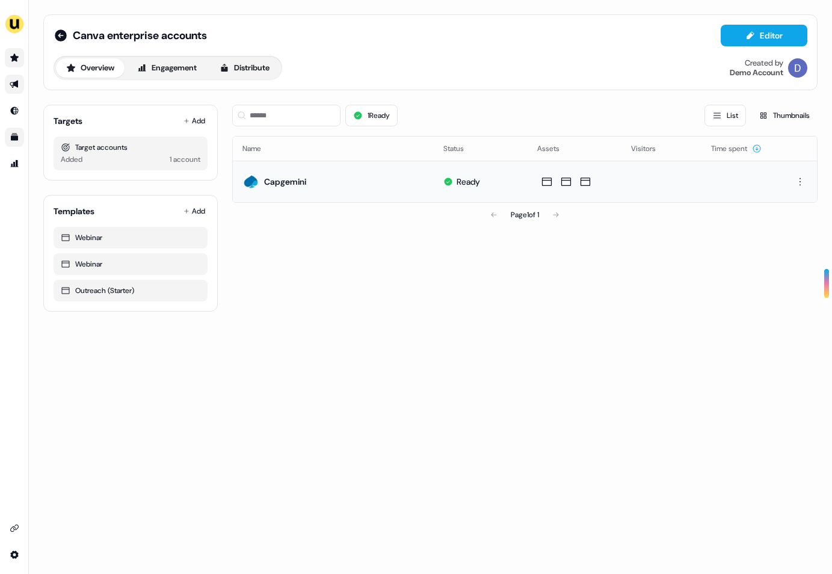
click at [300, 193] on td "Capgemini" at bounding box center [333, 181] width 201 height 41
click at [339, 174] on td "Capgemini" at bounding box center [333, 181] width 201 height 41
click at [262, 70] on button "Distribute" at bounding box center [244, 67] width 70 height 19
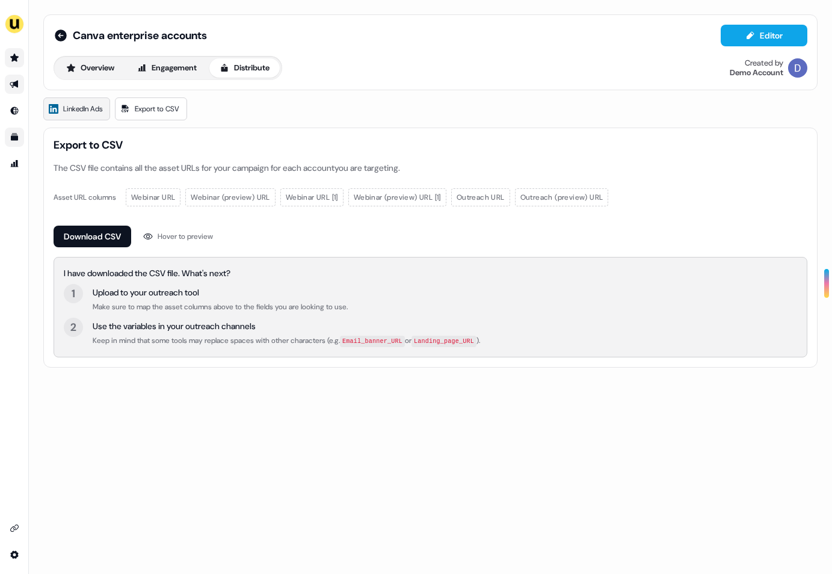
click at [94, 110] on span "LinkedIn Ads" at bounding box center [82, 109] width 39 height 12
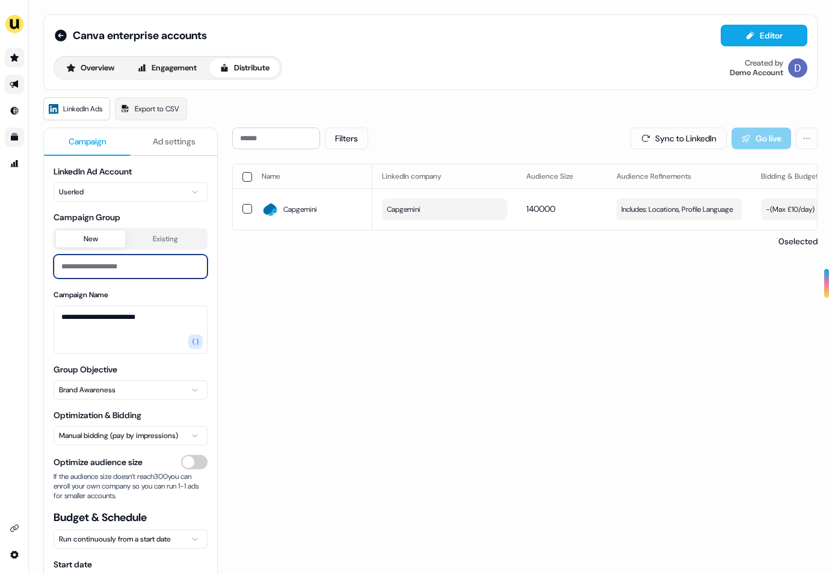
click at [162, 262] on input at bounding box center [131, 266] width 154 height 24
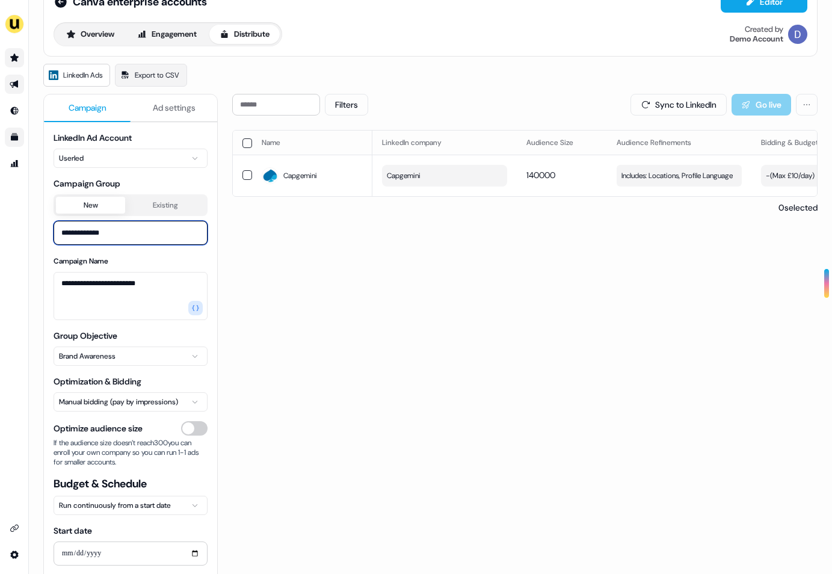
scroll to position [35, 0]
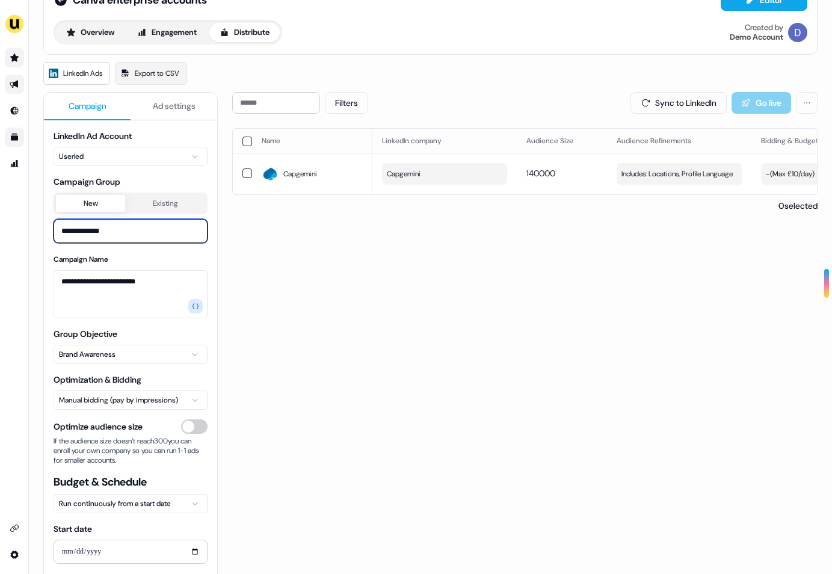
type input "**********"
click at [112, 158] on html "**********" at bounding box center [416, 287] width 832 height 574
click at [246, 325] on html "**********" at bounding box center [416, 287] width 832 height 574
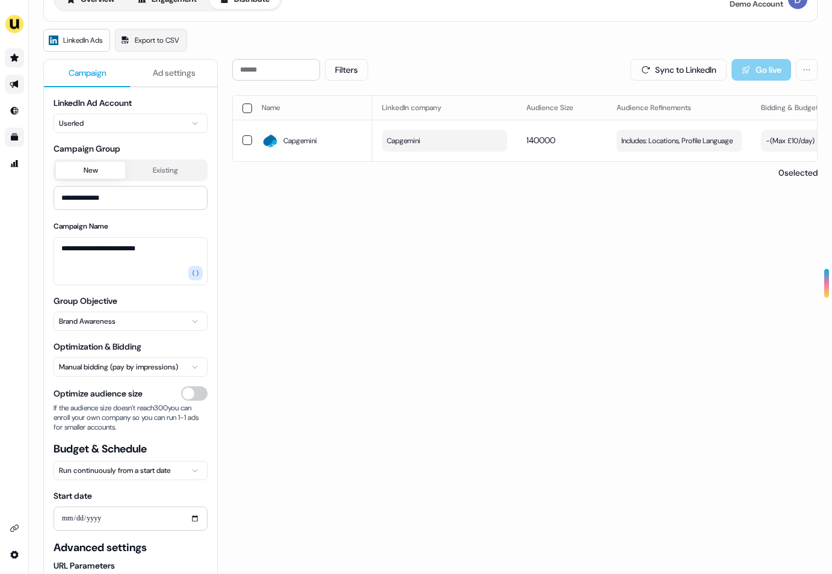
scroll to position [70, 0]
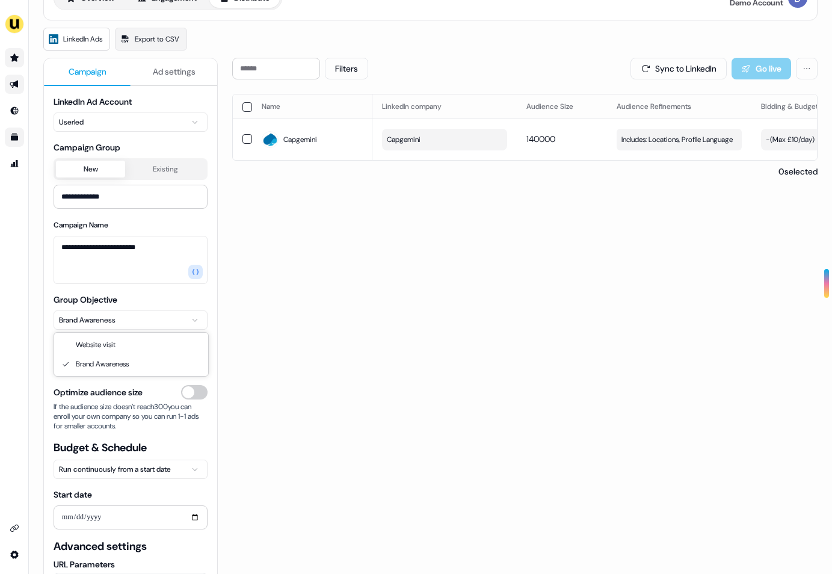
click at [159, 324] on html "**********" at bounding box center [416, 287] width 832 height 574
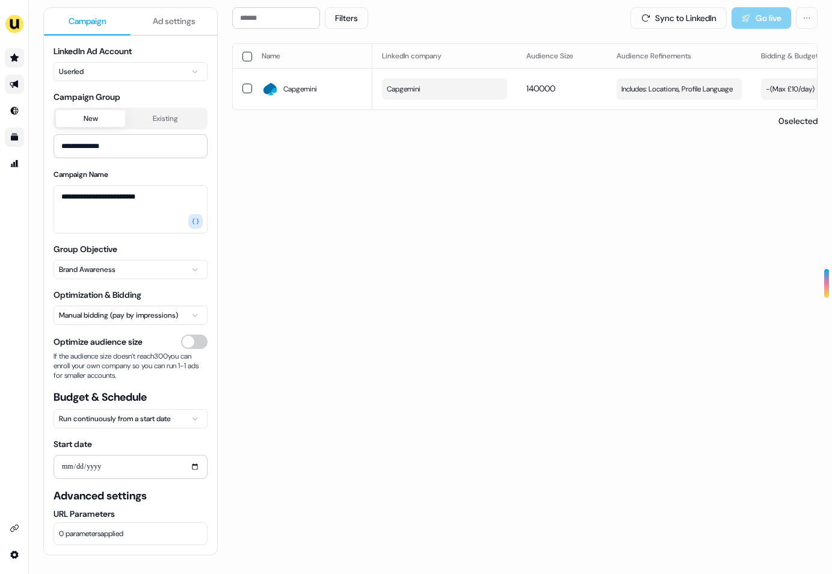
click at [131, 319] on html "**********" at bounding box center [416, 287] width 832 height 574
click at [123, 471] on input "Start date" at bounding box center [131, 467] width 154 height 24
click at [103, 463] on input "Start date" at bounding box center [131, 467] width 154 height 24
click at [189, 465] on input "Start date" at bounding box center [131, 467] width 154 height 24
click at [196, 468] on input "Start date" at bounding box center [131, 467] width 154 height 24
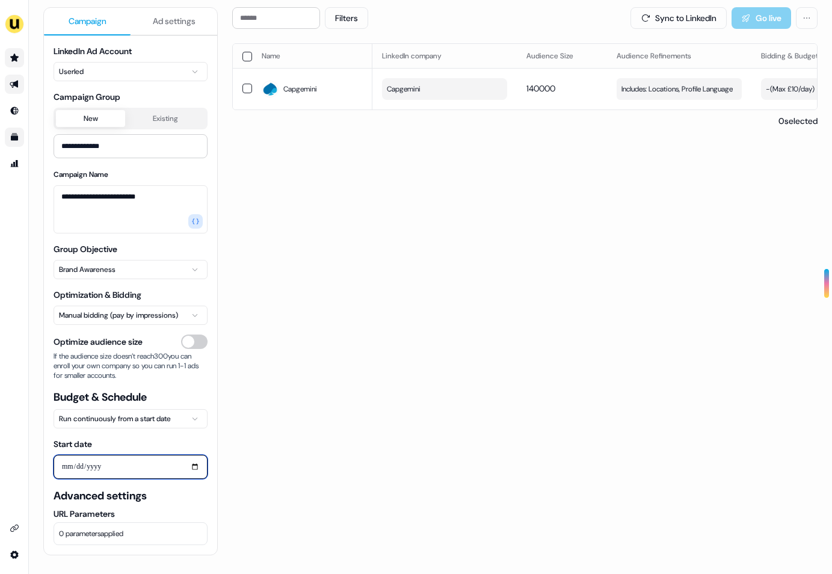
type input "**********"
click at [212, 432] on div "**********" at bounding box center [130, 299] width 173 height 509
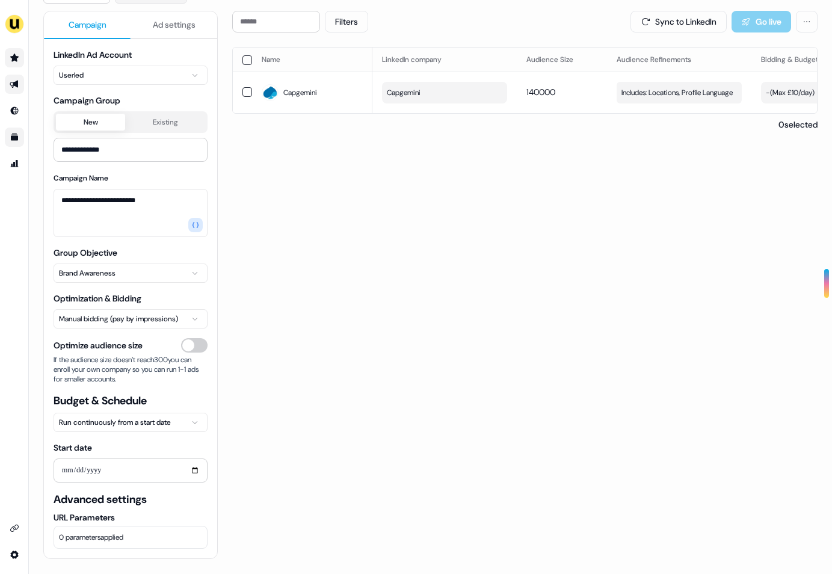
click at [161, 15] on button "Ad settings" at bounding box center [174, 25] width 87 height 28
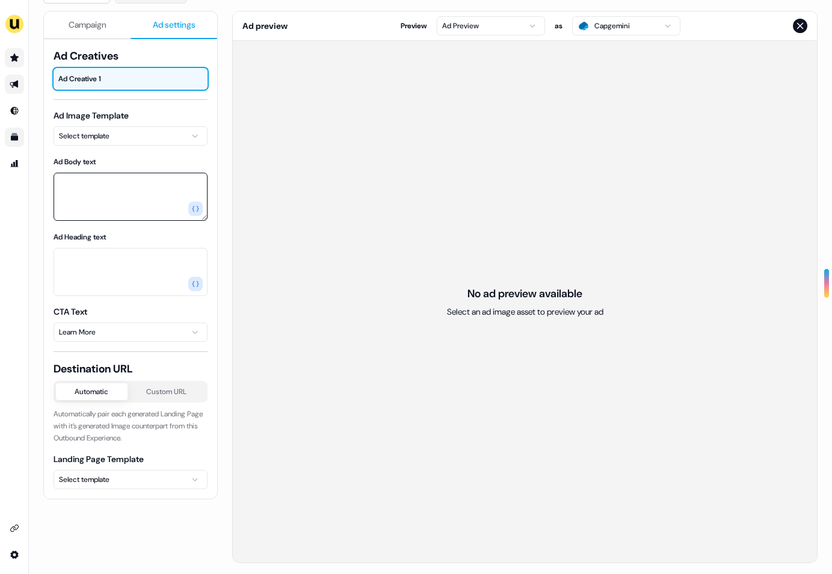
click at [143, 182] on textarea "Ad Body text" at bounding box center [131, 197] width 154 height 48
click at [140, 188] on textarea "Ad Body text" at bounding box center [131, 197] width 154 height 48
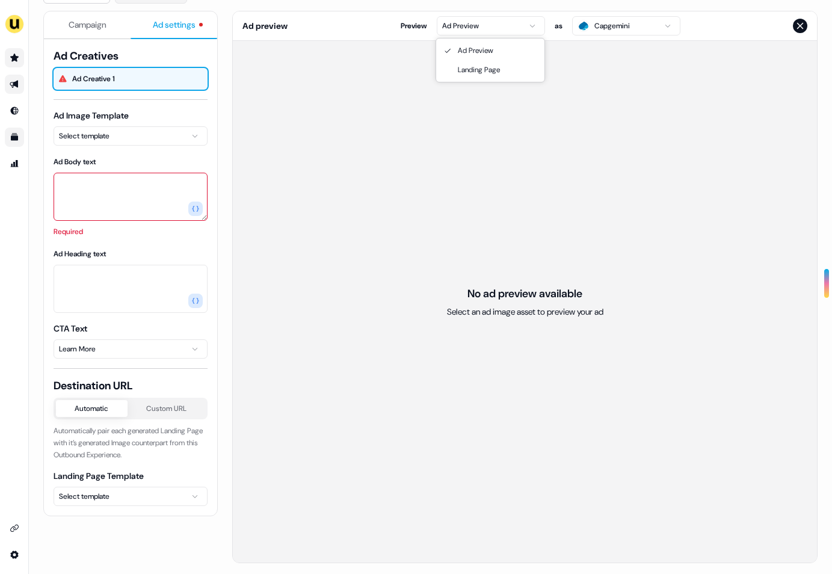
click at [536, 29] on html "For the best experience switch devices to a bigger screen. Go to Userled.io Can…" at bounding box center [416, 287] width 832 height 574
click at [153, 206] on textarea "Ad Body text" at bounding box center [131, 197] width 154 height 48
click at [461, 23] on html "For the best experience switch devices to a bigger screen. Go to Userled.io Can…" at bounding box center [416, 287] width 832 height 574
click at [381, 33] on html "For the best experience switch devices to a bigger screen. Go to Userled.io Can…" at bounding box center [416, 287] width 832 height 574
click at [121, 198] on textarea "Ad Body text" at bounding box center [131, 197] width 154 height 48
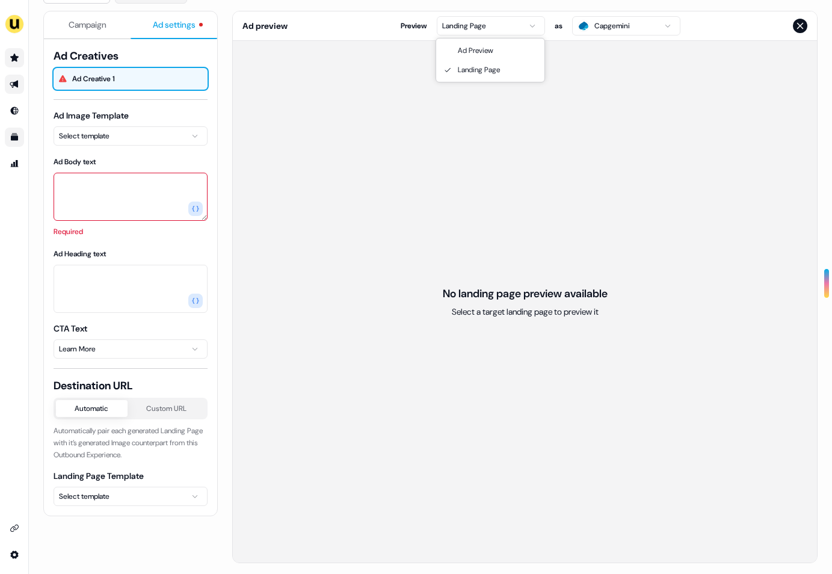
click at [478, 28] on html "For the best experience switch devices to a bigger screen. Go to Userled.io Can…" at bounding box center [416, 287] width 832 height 574
click at [480, 30] on html "For the best experience switch devices to a bigger screen. Go to Userled.io Can…" at bounding box center [416, 287] width 832 height 574
click at [137, 486] on html "For the best experience switch devices to a bigger screen. Go to Userled.io Can…" at bounding box center [416, 287] width 832 height 574
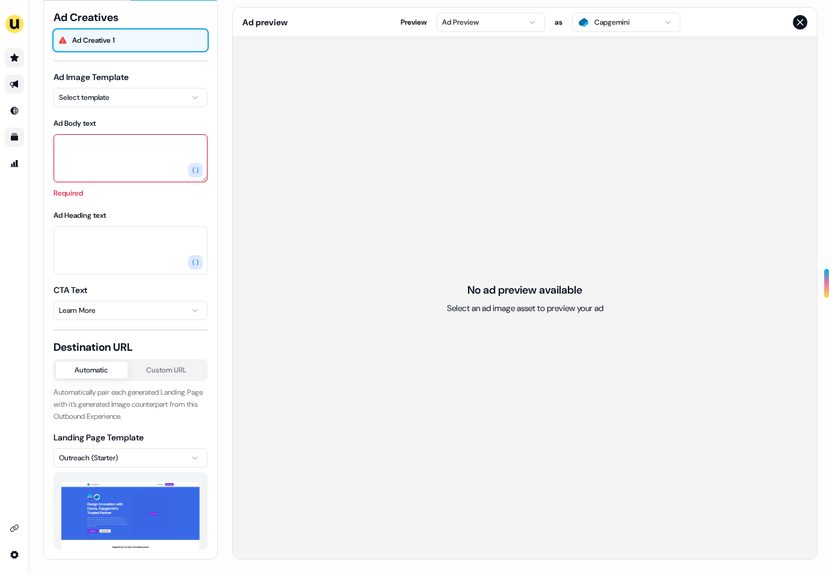
scroll to position [0, 0]
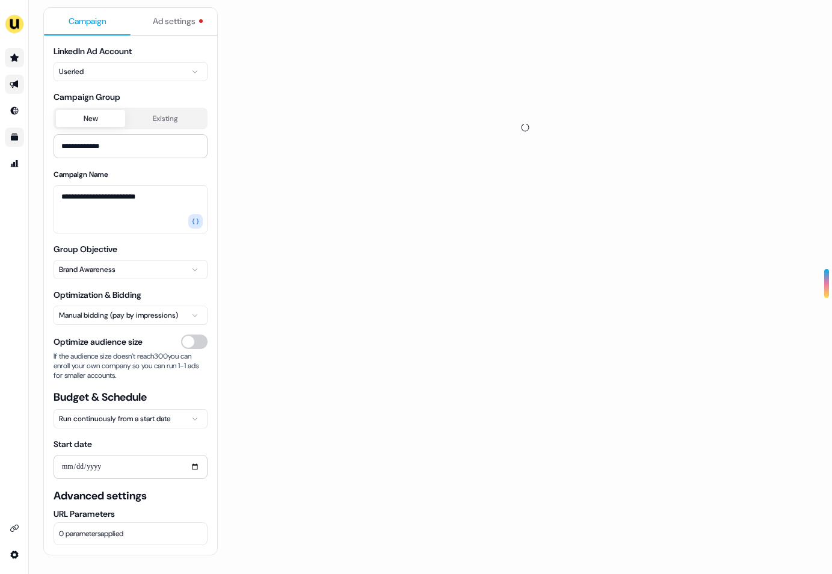
click at [85, 16] on span "Campaign" at bounding box center [88, 21] width 38 height 12
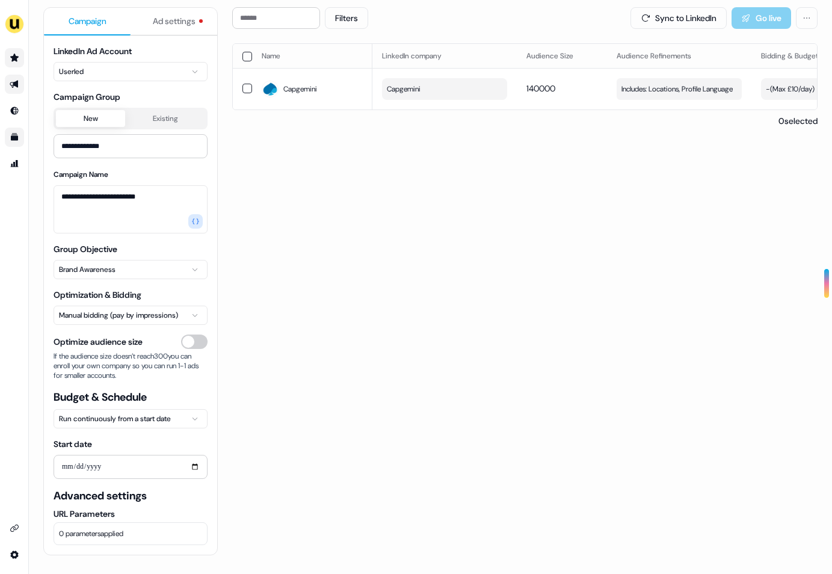
click at [140, 532] on button "0 parameters applied" at bounding box center [131, 533] width 154 height 23
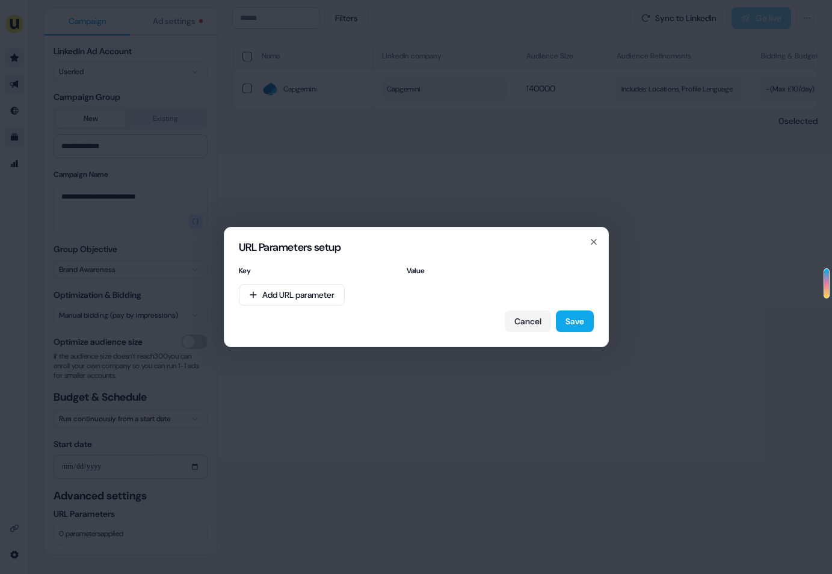
click at [288, 431] on div "URL Parameters setup Key Value Add URL parameter Cancel Save Close" at bounding box center [416, 287] width 832 height 574
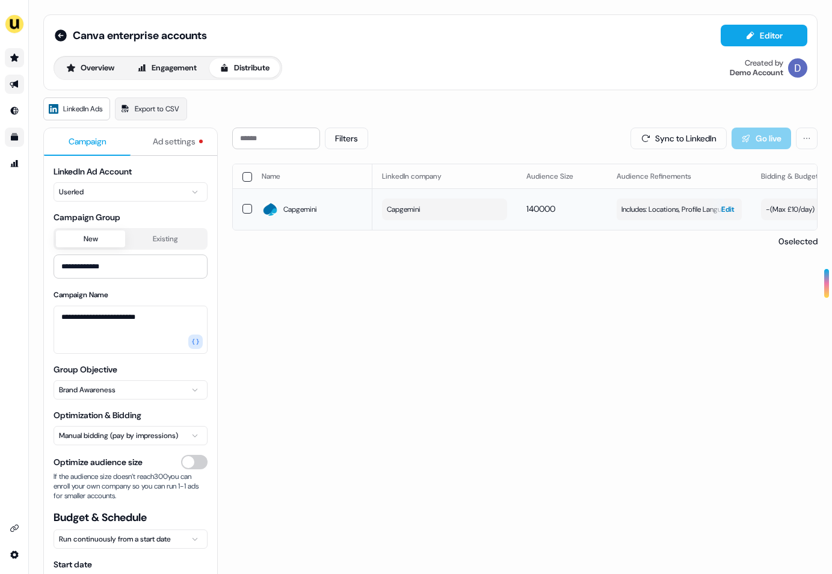
click at [672, 206] on span "Includes: Locations, Profile Language" at bounding box center [676, 209] width 111 height 12
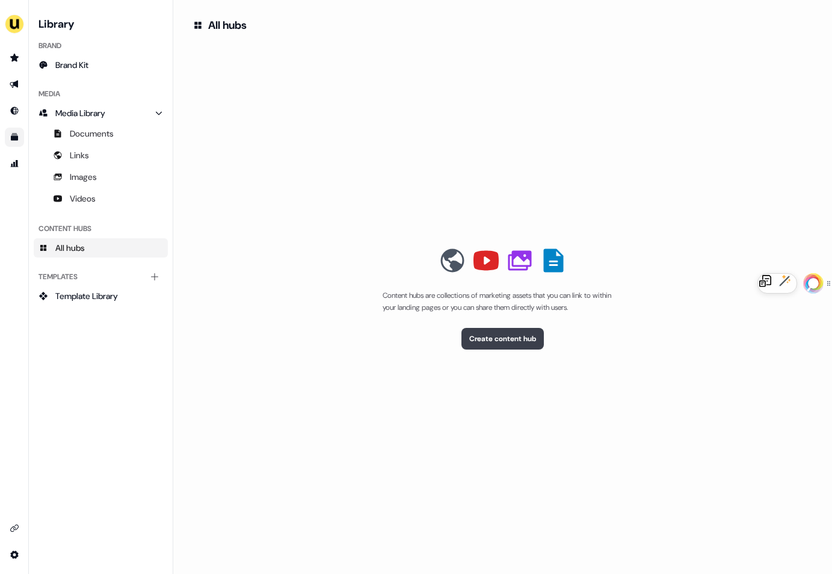
click at [508, 340] on button "Create content hub" at bounding box center [502, 339] width 82 height 22
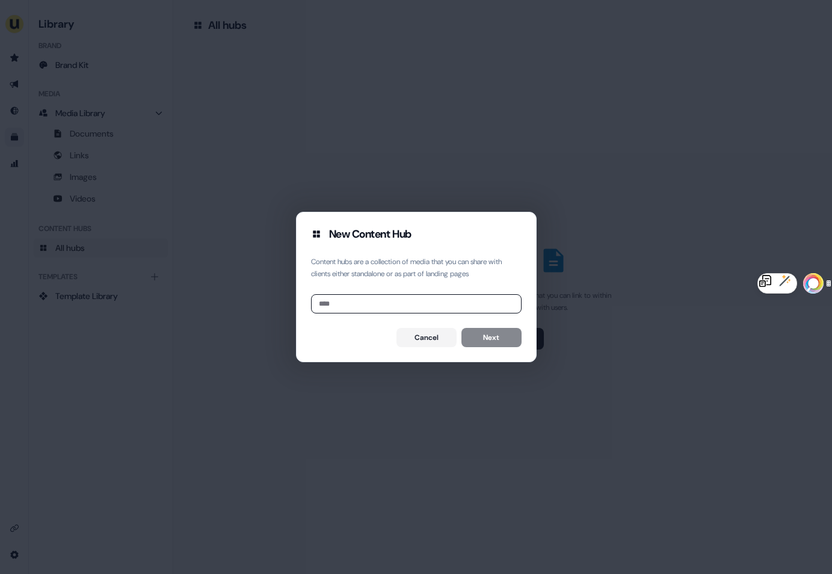
click at [395, 310] on input at bounding box center [416, 303] width 211 height 19
type input "**********"
click at [484, 334] on button "Next" at bounding box center [491, 337] width 60 height 19
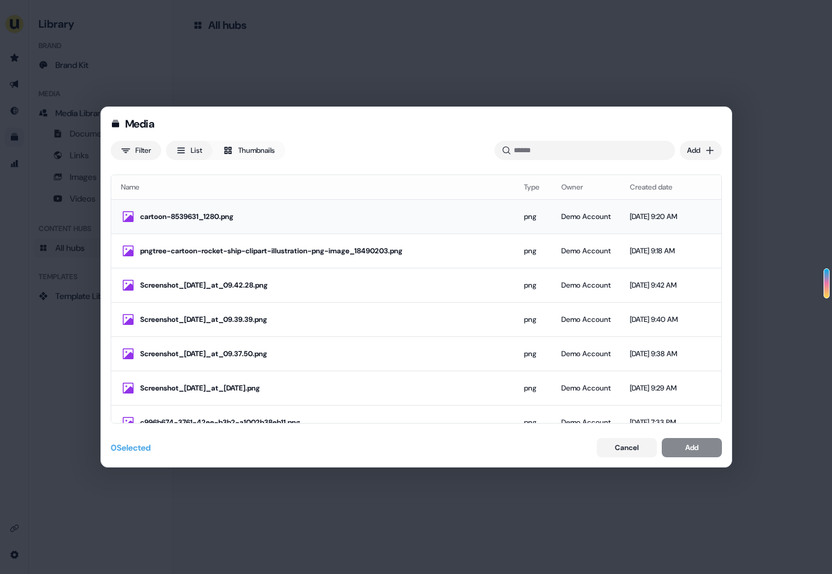
click at [241, 212] on div "cartoon-8539631_1280.png" at bounding box center [322, 217] width 364 height 12
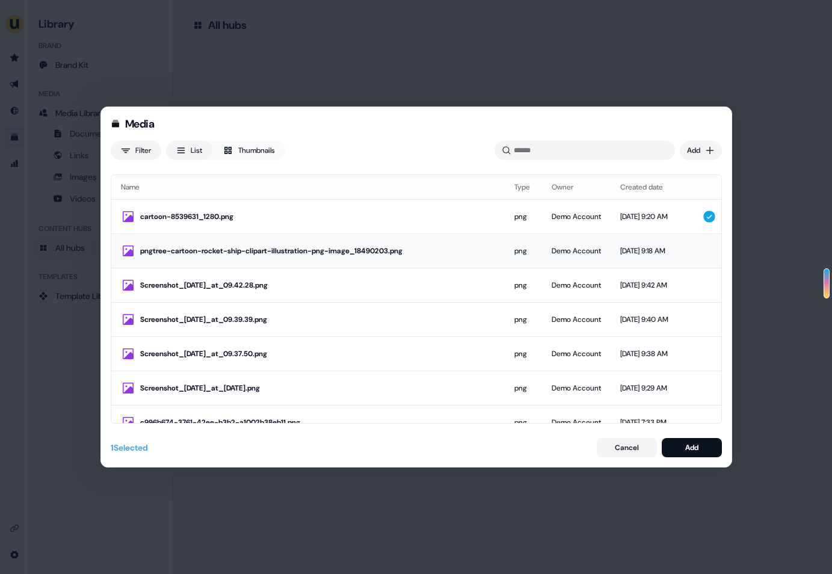
click at [233, 260] on td "pngtree-cartoon-rocket-ship-clipart-illustration-png-image_18490203.png" at bounding box center [307, 250] width 393 height 34
click at [236, 214] on div "cartoon-8539631_1280.png" at bounding box center [317, 217] width 355 height 12
click at [253, 247] on div "pngtree-cartoon-rocket-ship-clipart-illustration-png-image_18490203.png" at bounding box center [317, 251] width 355 height 12
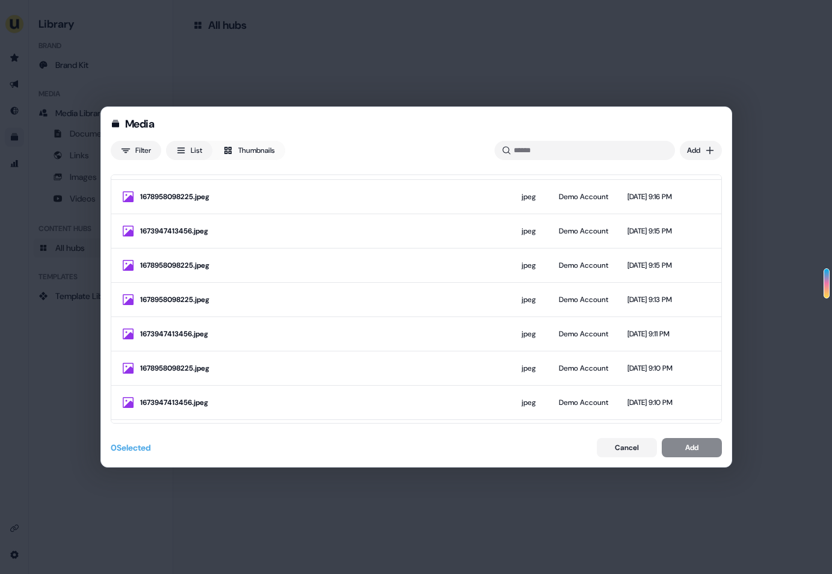
scroll to position [2322, 0]
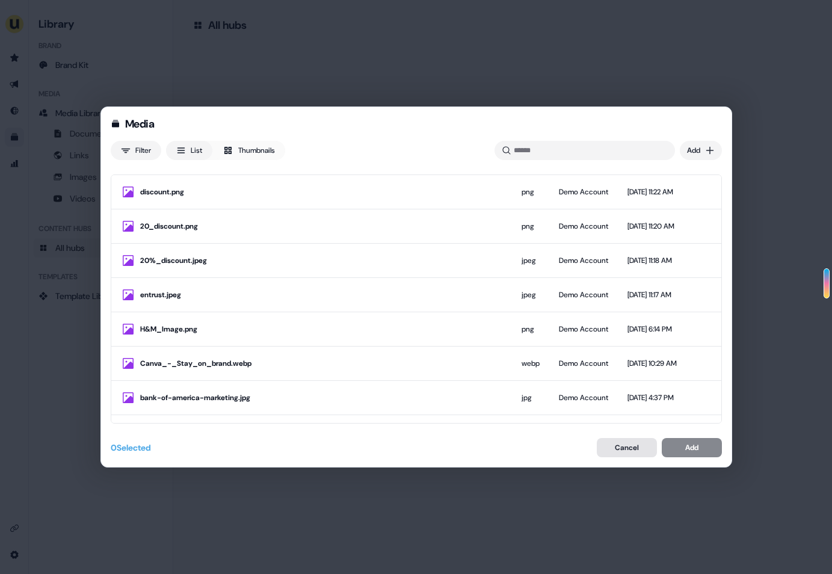
click at [639, 439] on button "Cancel" at bounding box center [627, 447] width 60 height 19
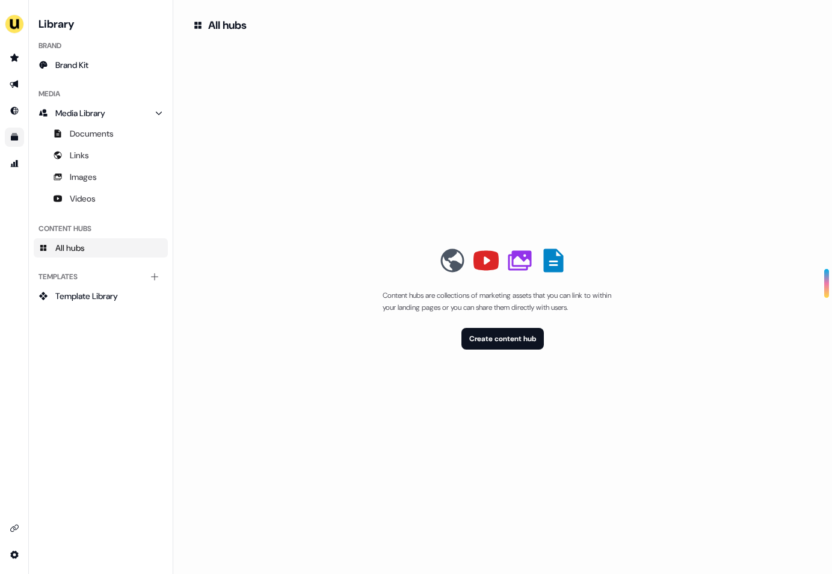
click at [482, 263] on icon at bounding box center [485, 261] width 25 height 20
click at [521, 263] on icon at bounding box center [519, 260] width 29 height 29
click at [564, 255] on icon at bounding box center [553, 260] width 29 height 29
click at [388, 125] on div "Content hubs are collections of marketing assets that you can link to within yo…" at bounding box center [502, 297] width 620 height 523
